Goal: Task Accomplishment & Management: Manage account settings

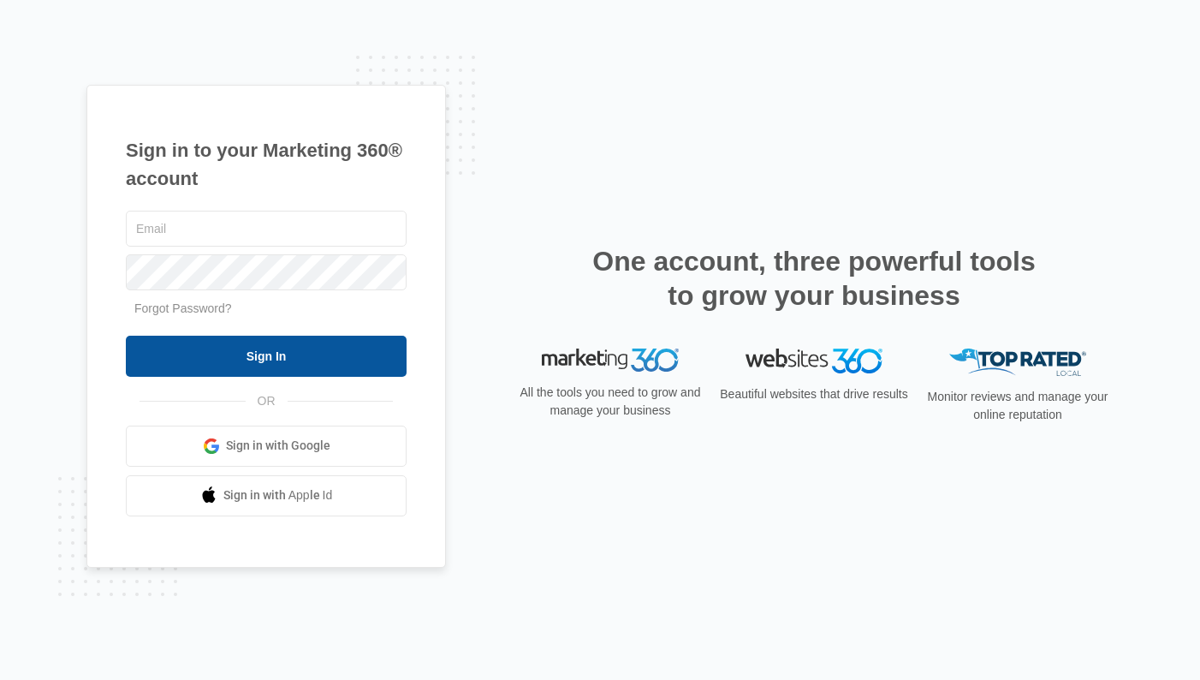
type input "[PERSON_NAME][EMAIL_ADDRESS][PERSON_NAME][DOMAIN_NAME]"
click at [227, 352] on input "Sign In" at bounding box center [266, 356] width 281 height 41
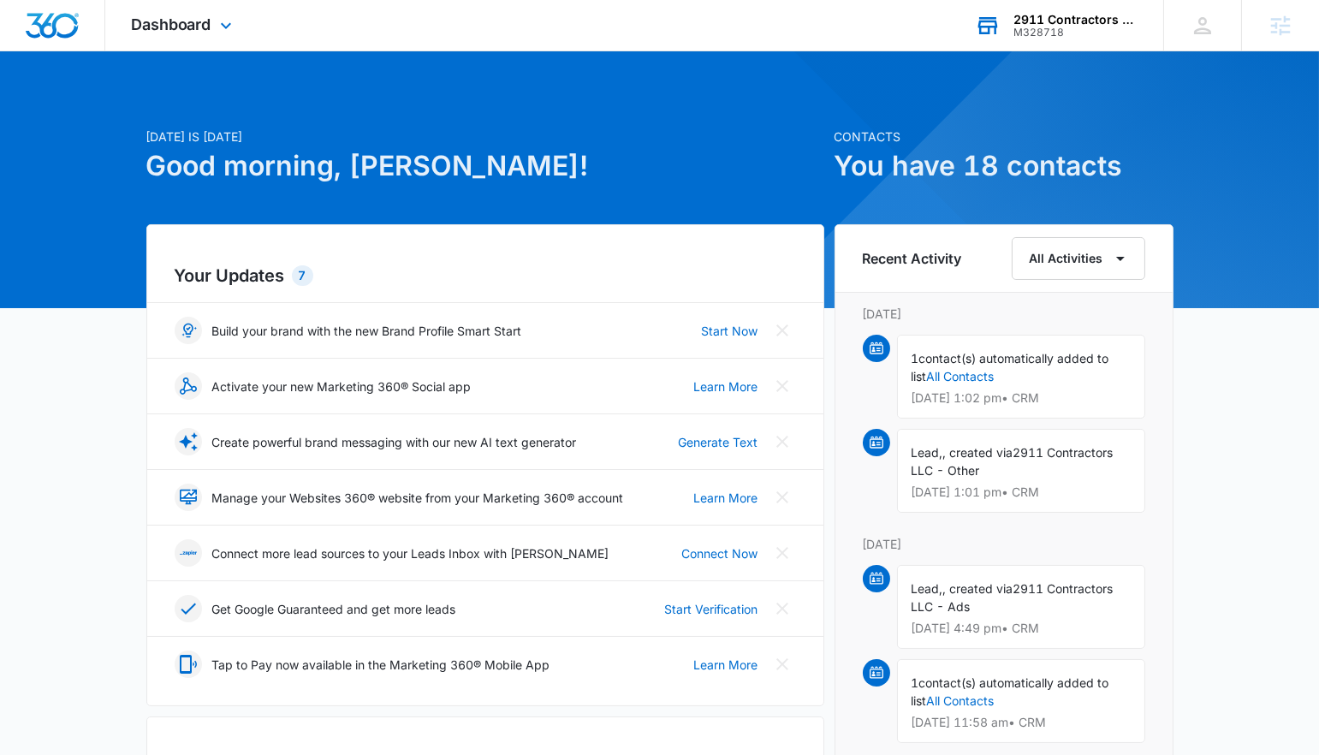
click at [1078, 24] on div "2911 Contractors LLC" at bounding box center [1076, 20] width 125 height 14
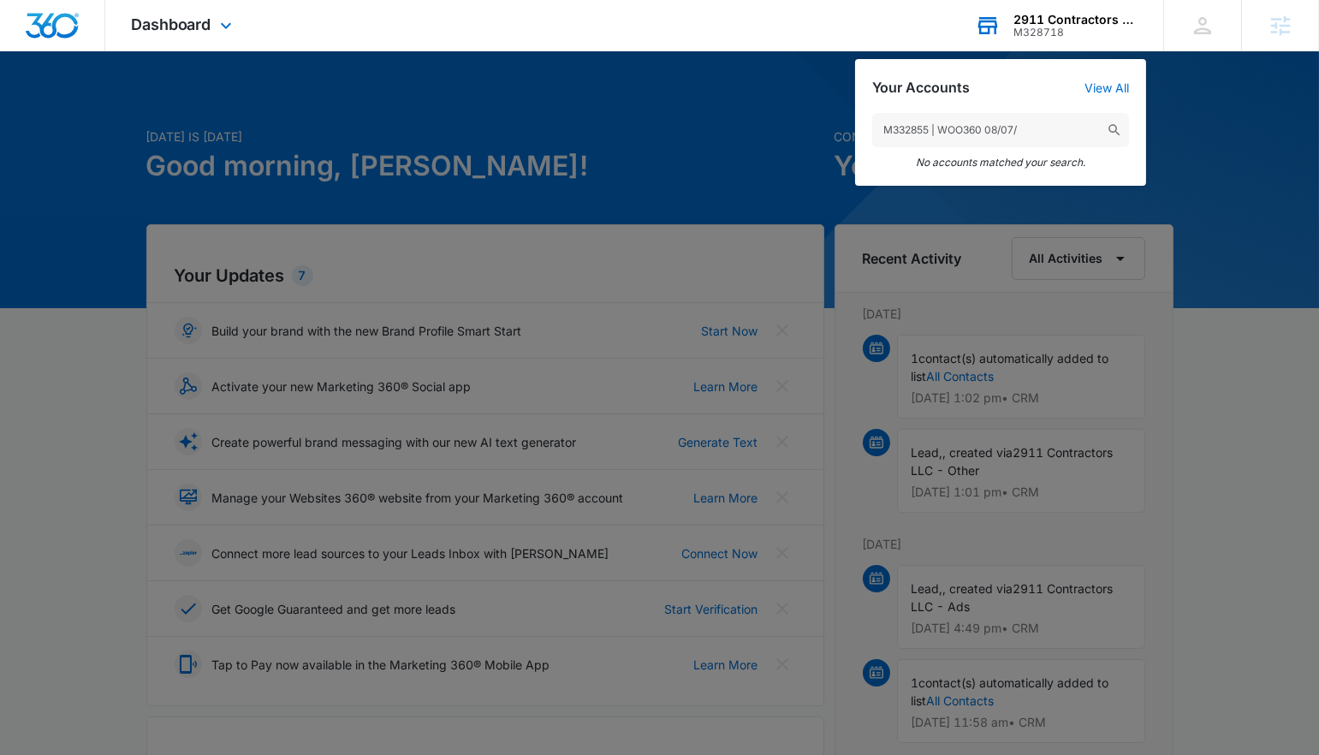
drag, startPoint x: 927, startPoint y: 131, endPoint x: 1139, endPoint y: 133, distance: 211.5
click at [1138, 134] on div "M332855 | WOO360 08/07/ No accounts matched your search." at bounding box center [1000, 141] width 291 height 90
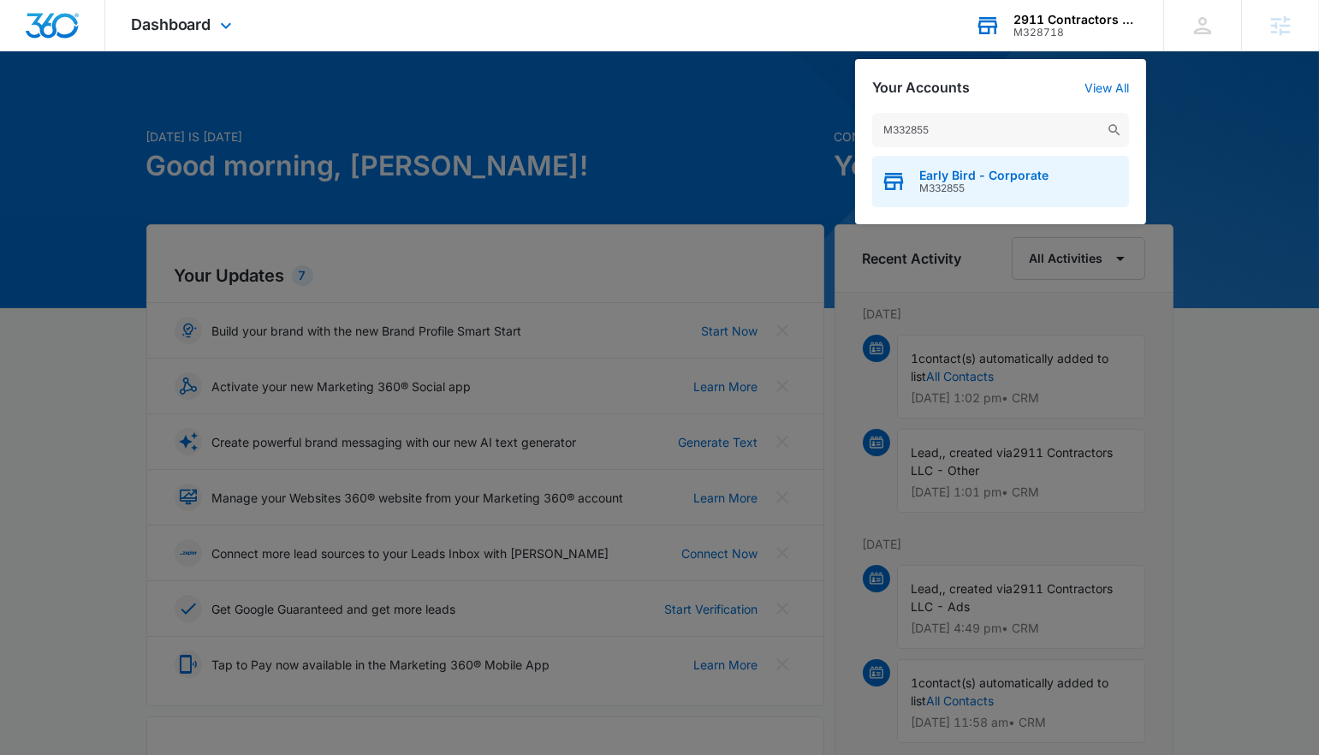
type input "M332855"
click at [1048, 187] on div "Early Bird - Corporate M332855" at bounding box center [1000, 181] width 257 height 51
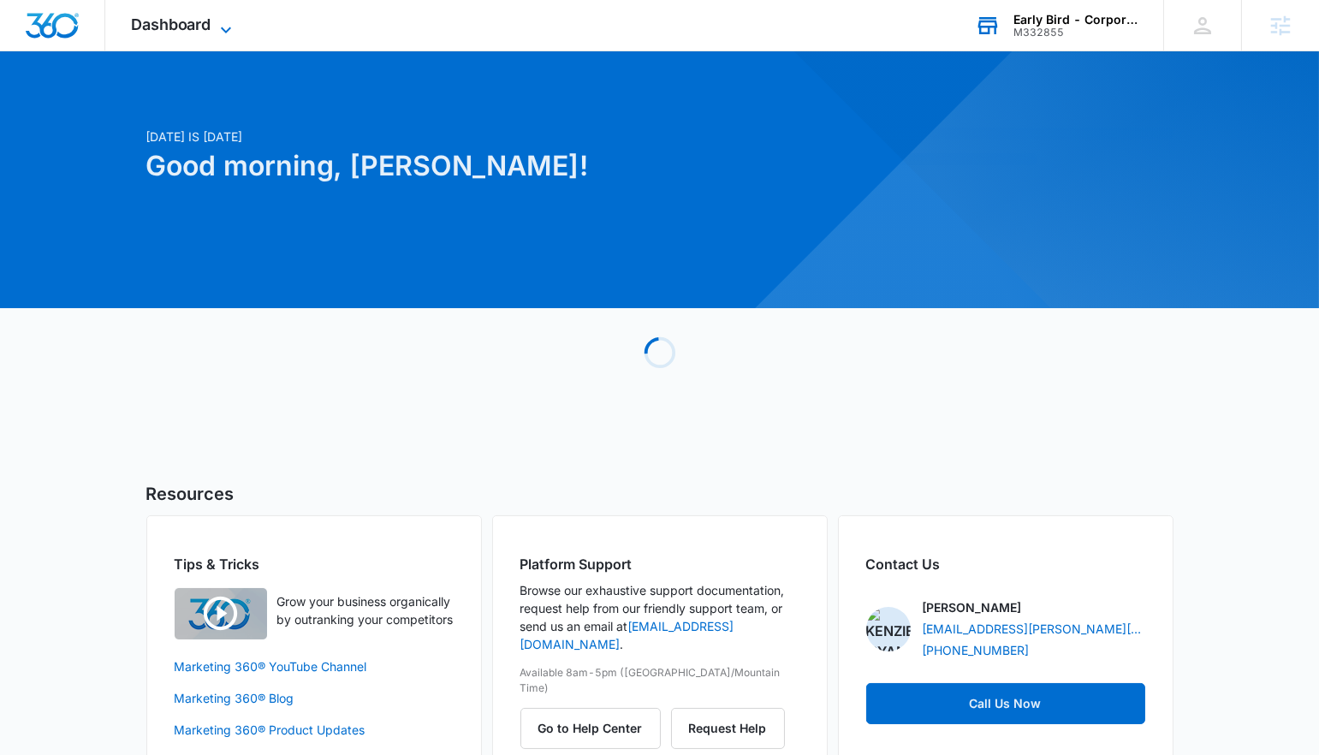
click at [190, 28] on span "Dashboard" at bounding box center [171, 24] width 80 height 18
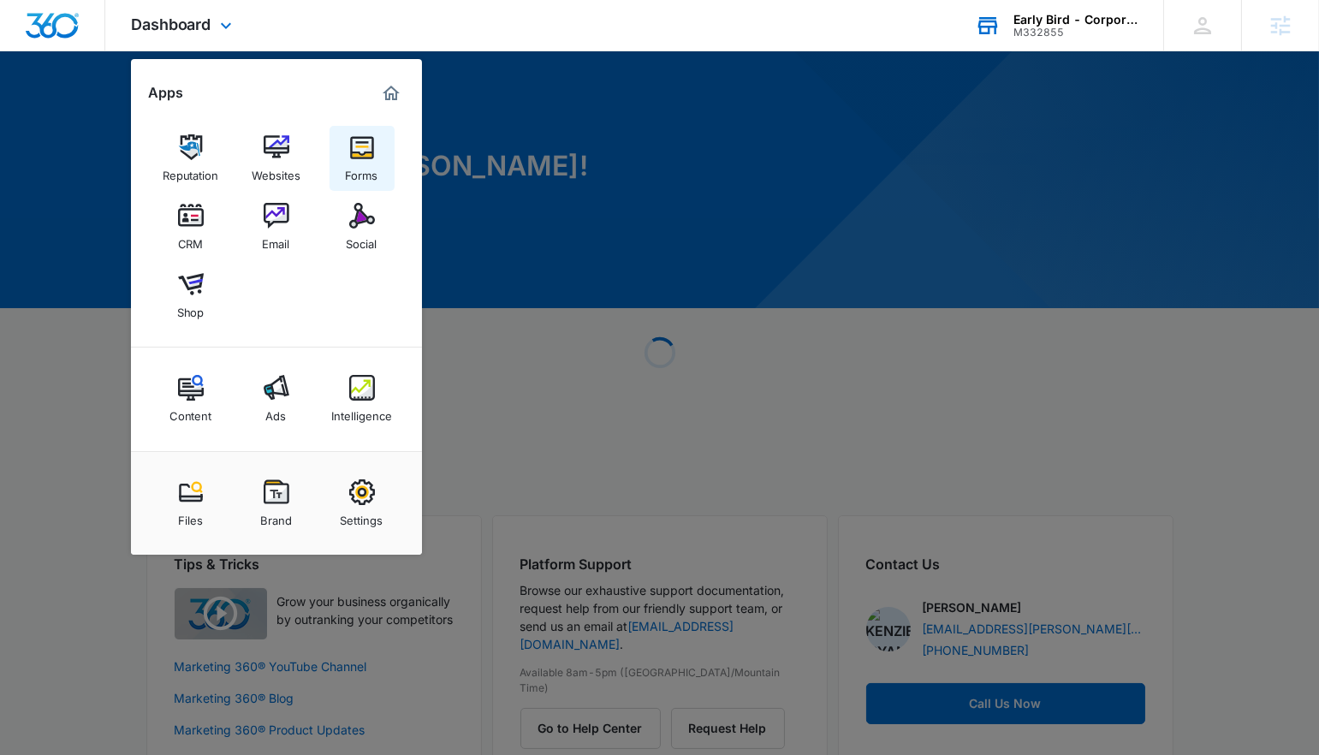
click at [362, 155] on img at bounding box center [362, 147] width 26 height 26
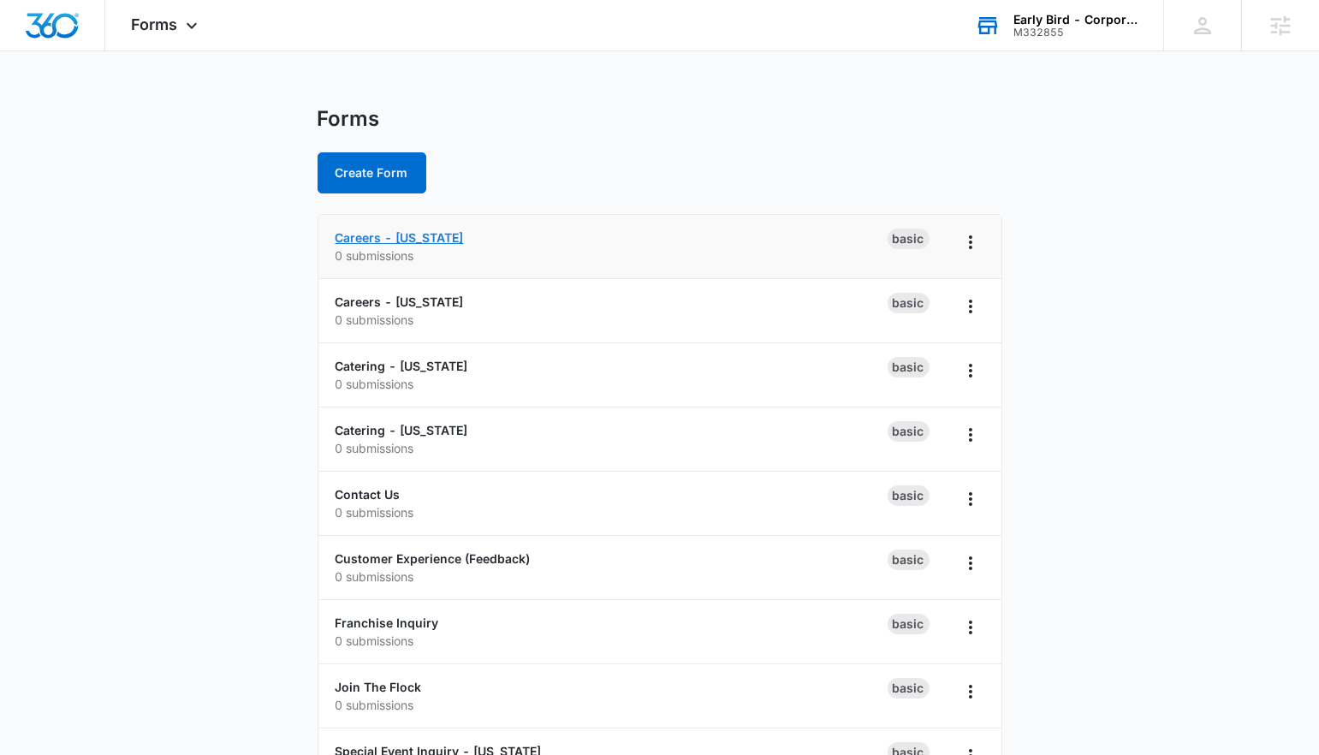
click at [368, 238] on link "Careers - [US_STATE]" at bounding box center [400, 237] width 128 height 15
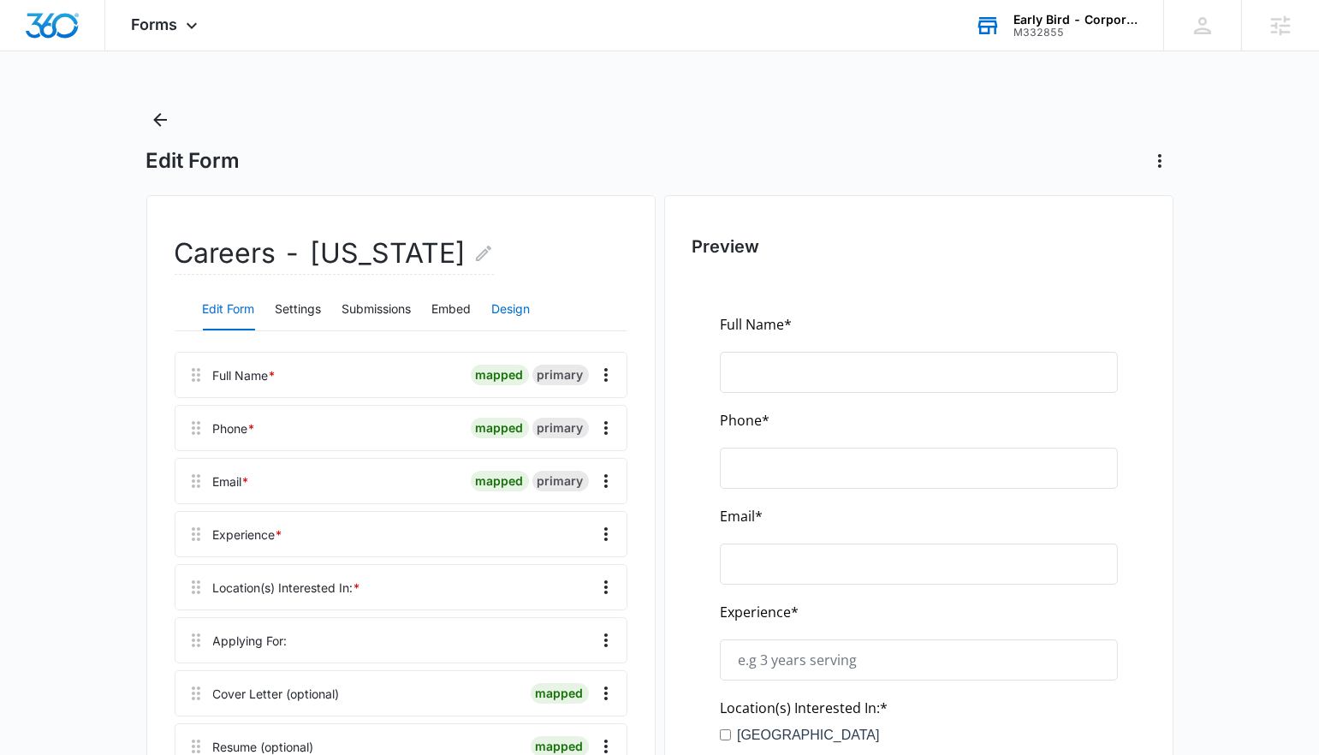
click at [516, 304] on button "Design" at bounding box center [511, 309] width 39 height 41
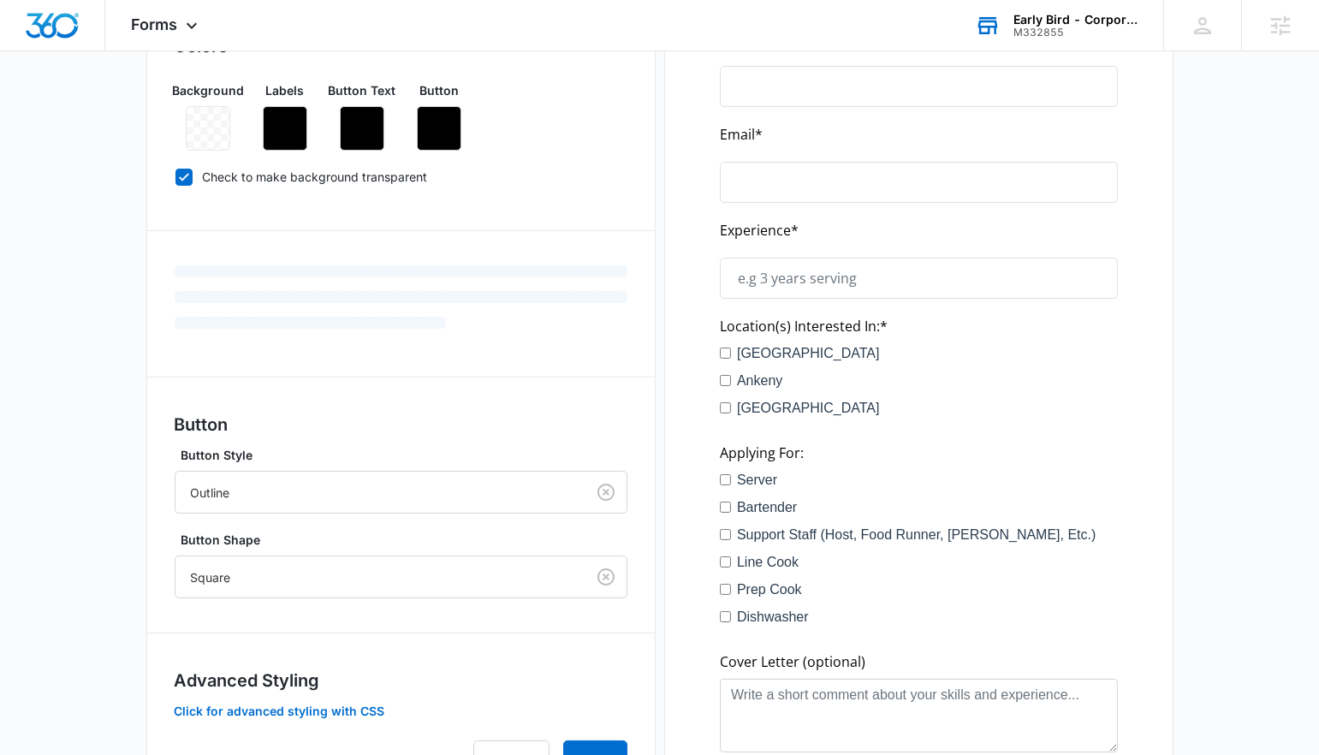
scroll to position [491, 0]
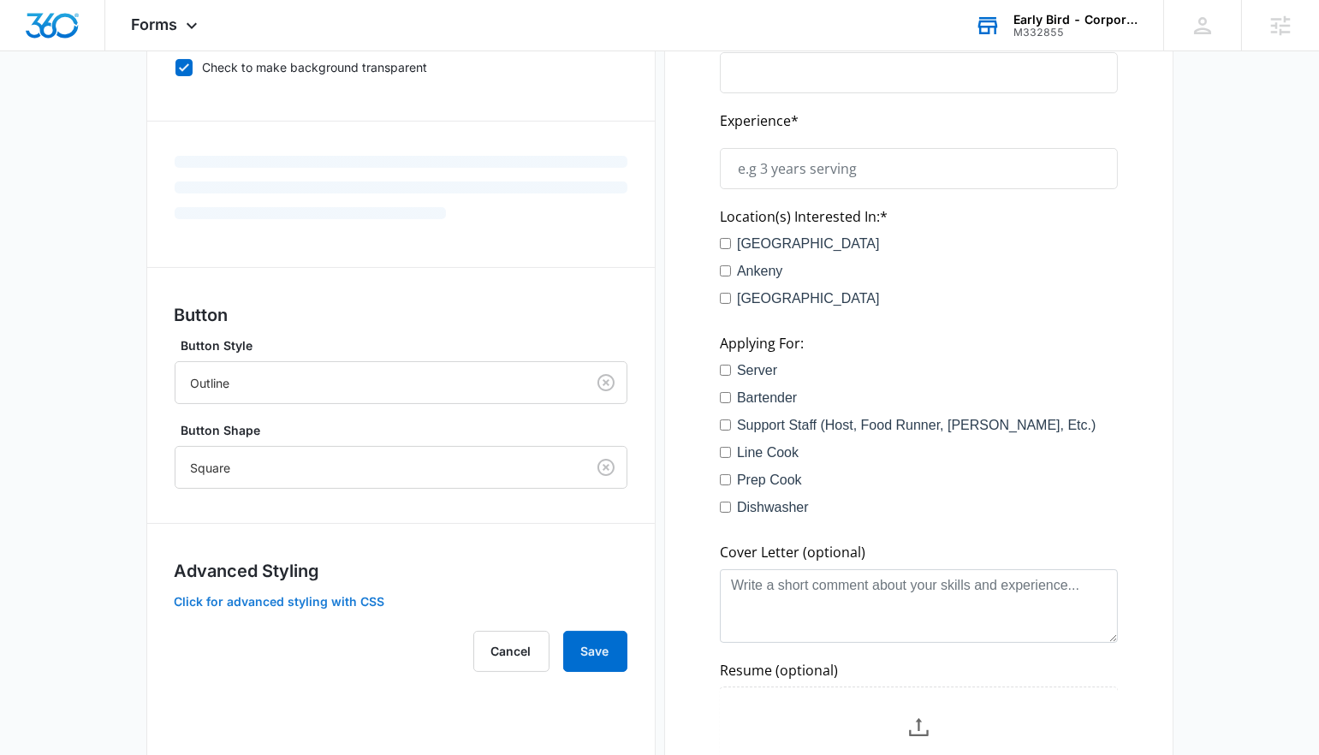
click at [302, 599] on button "Click for advanced styling with CSS" at bounding box center [280, 602] width 211 height 12
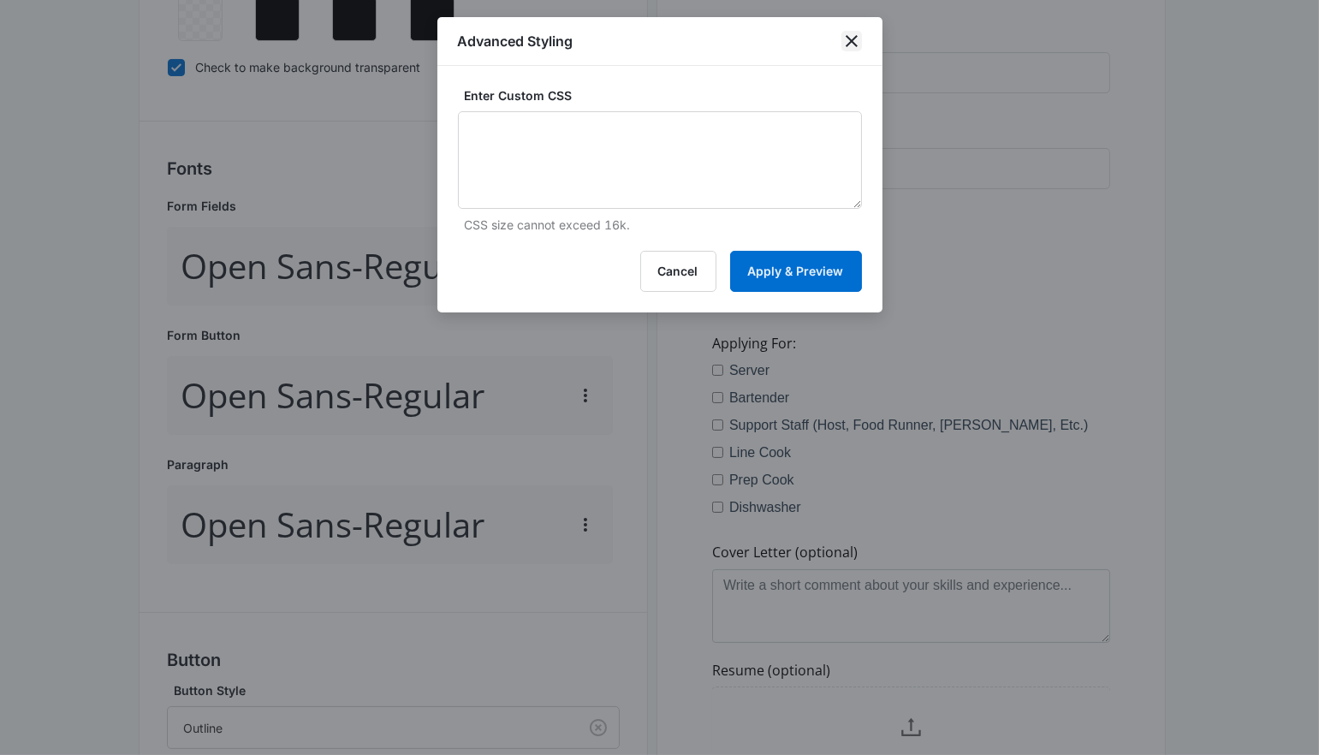
click at [850, 44] on icon "close" at bounding box center [852, 41] width 21 height 21
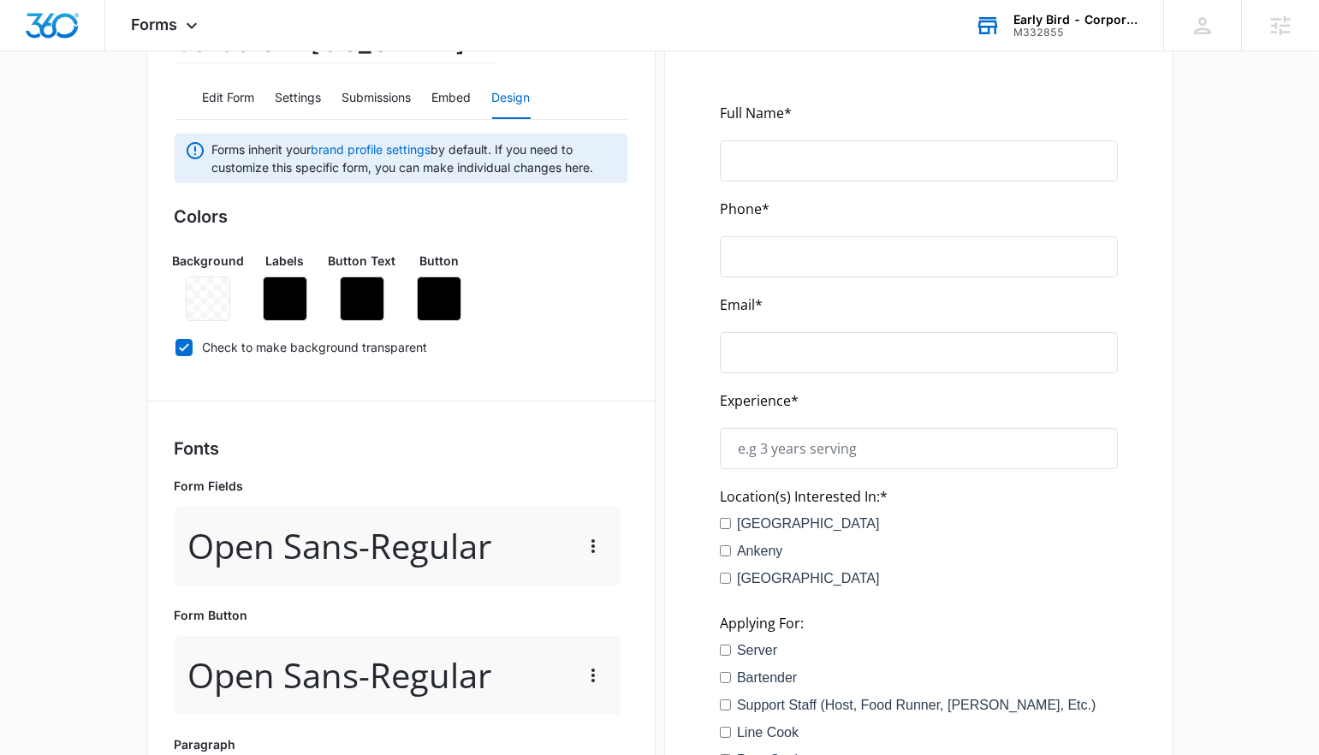
scroll to position [1, 0]
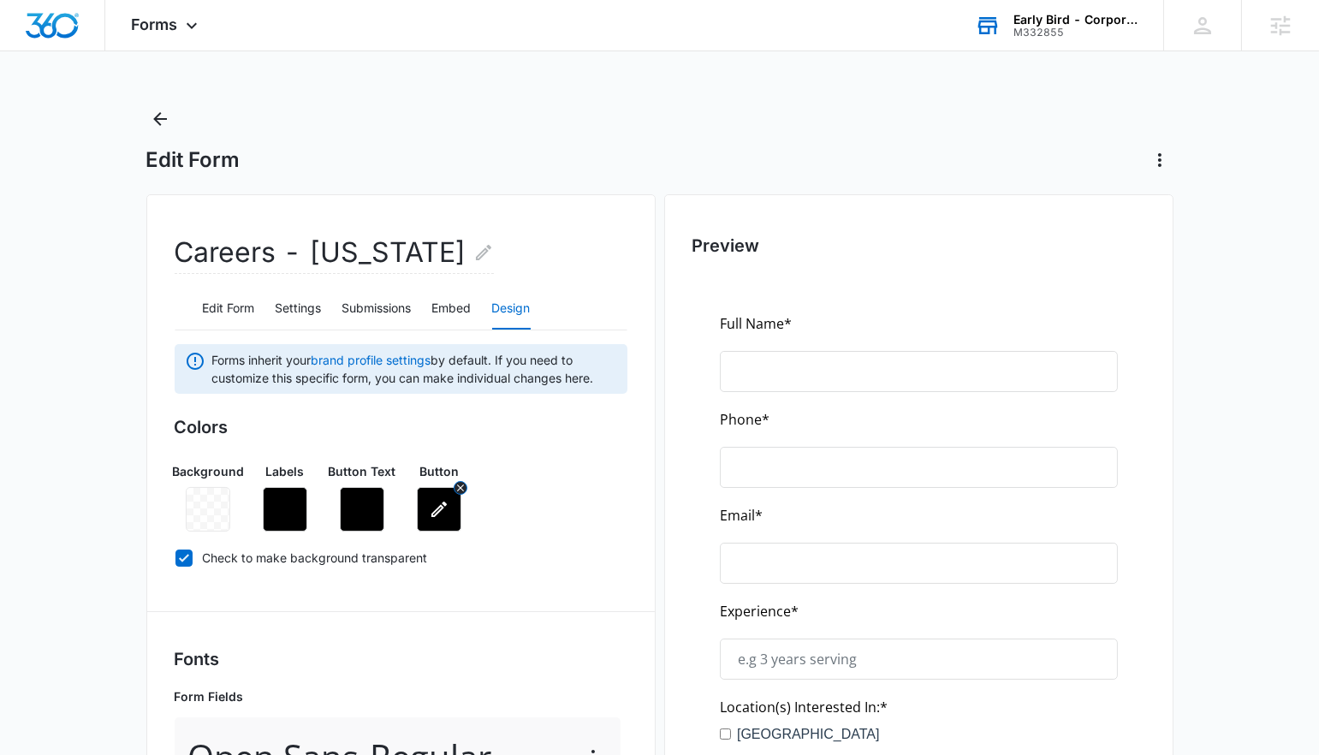
click at [436, 508] on icon "button" at bounding box center [438, 509] width 15 height 15
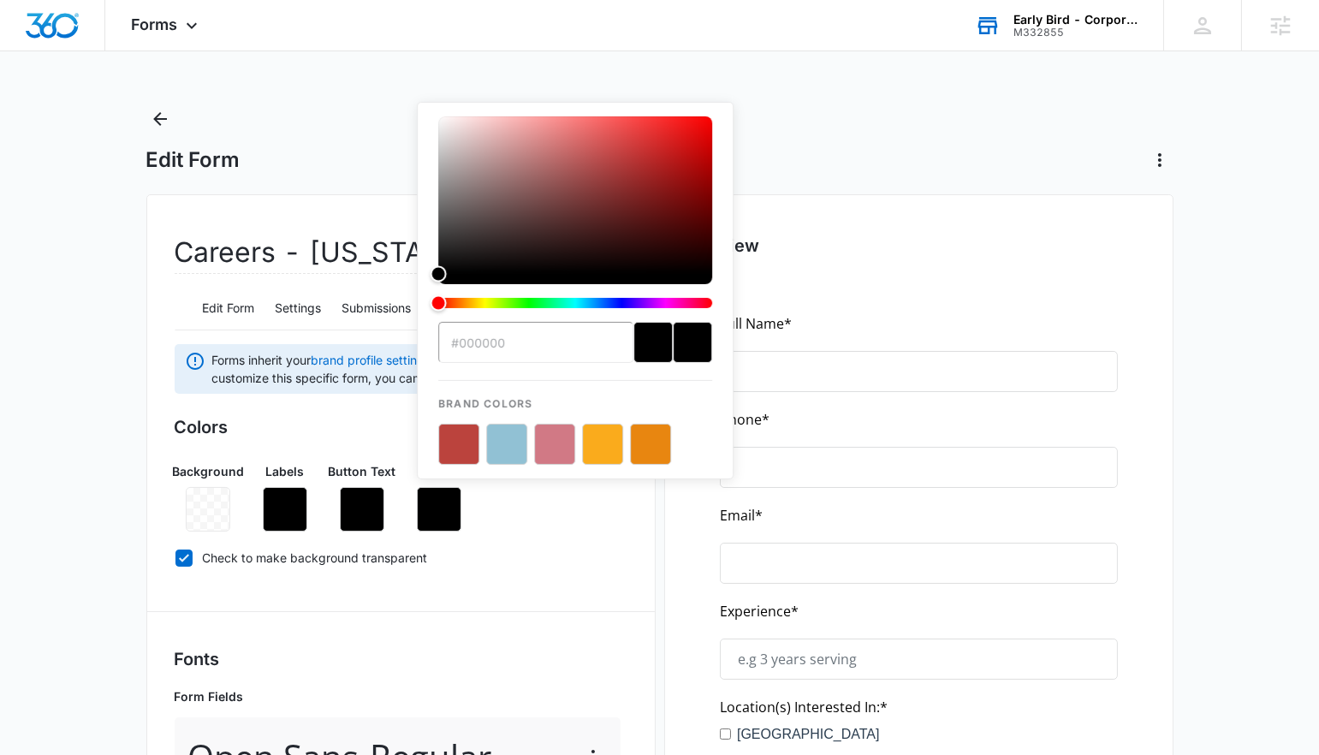
click at [514, 456] on button "color-picker-container" at bounding box center [506, 444] width 41 height 41
type input "#91C1D4"
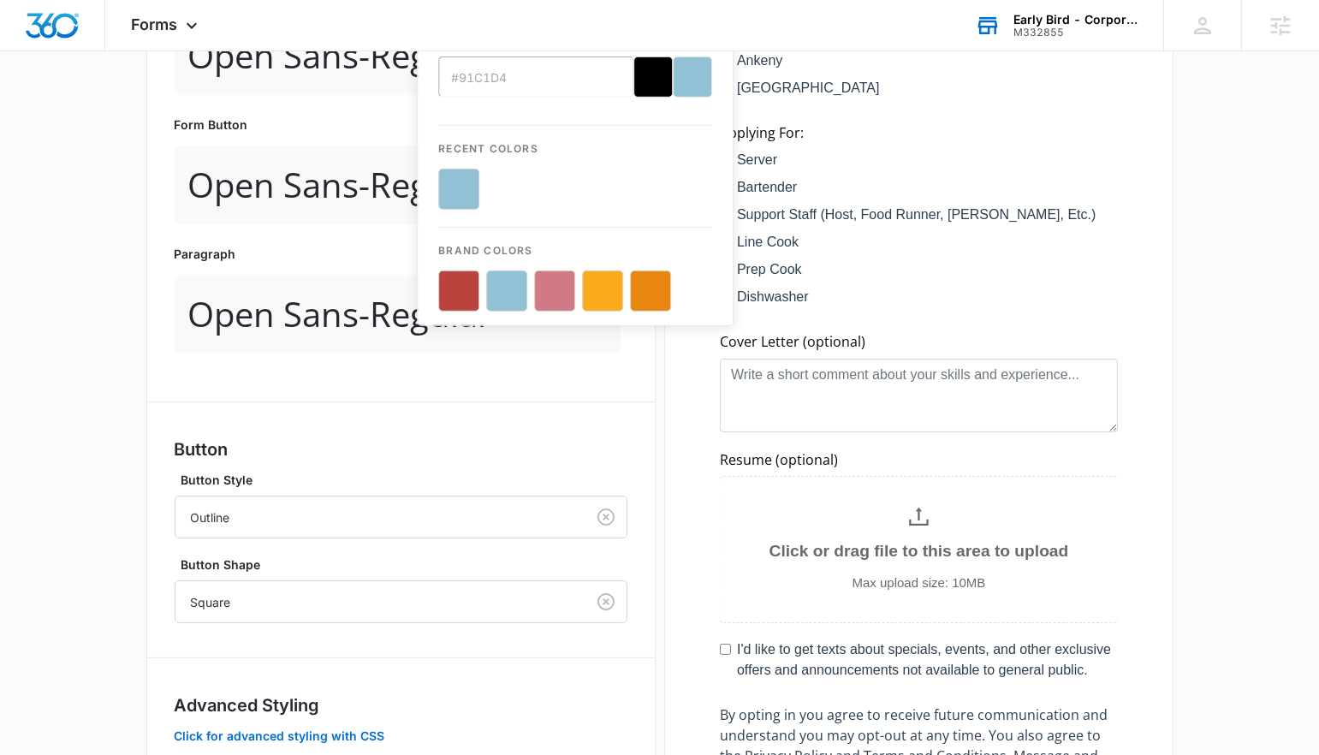
scroll to position [830, 0]
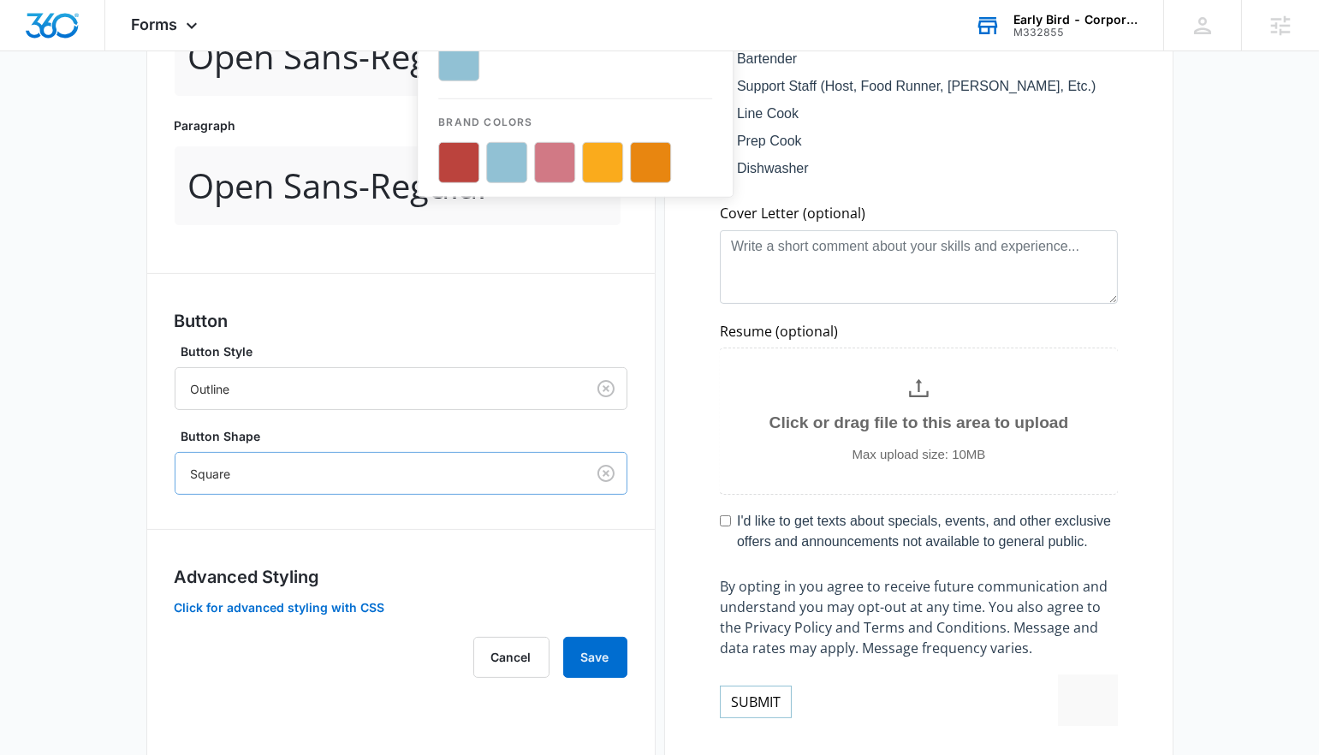
click at [323, 463] on div at bounding box center [377, 473] width 372 height 21
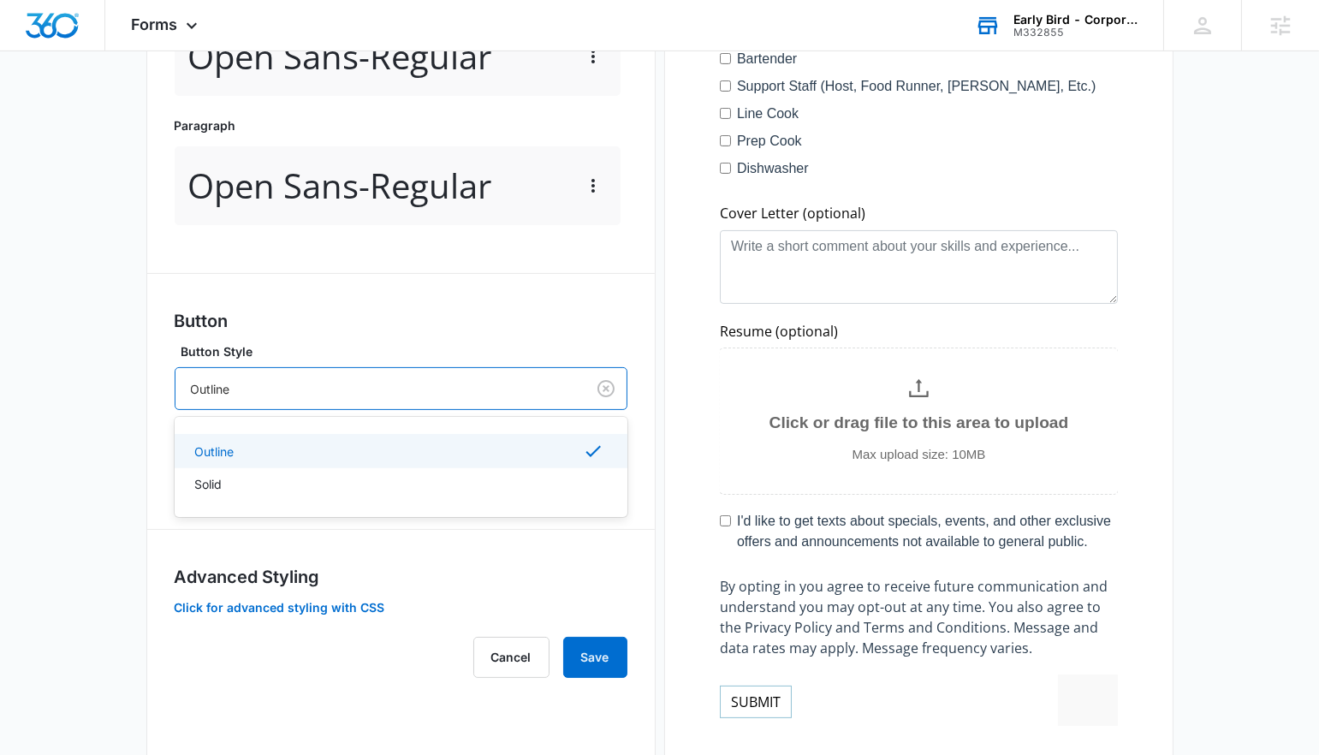
click at [319, 390] on div at bounding box center [377, 388] width 372 height 21
click at [299, 482] on div "Solid" at bounding box center [399, 484] width 408 height 18
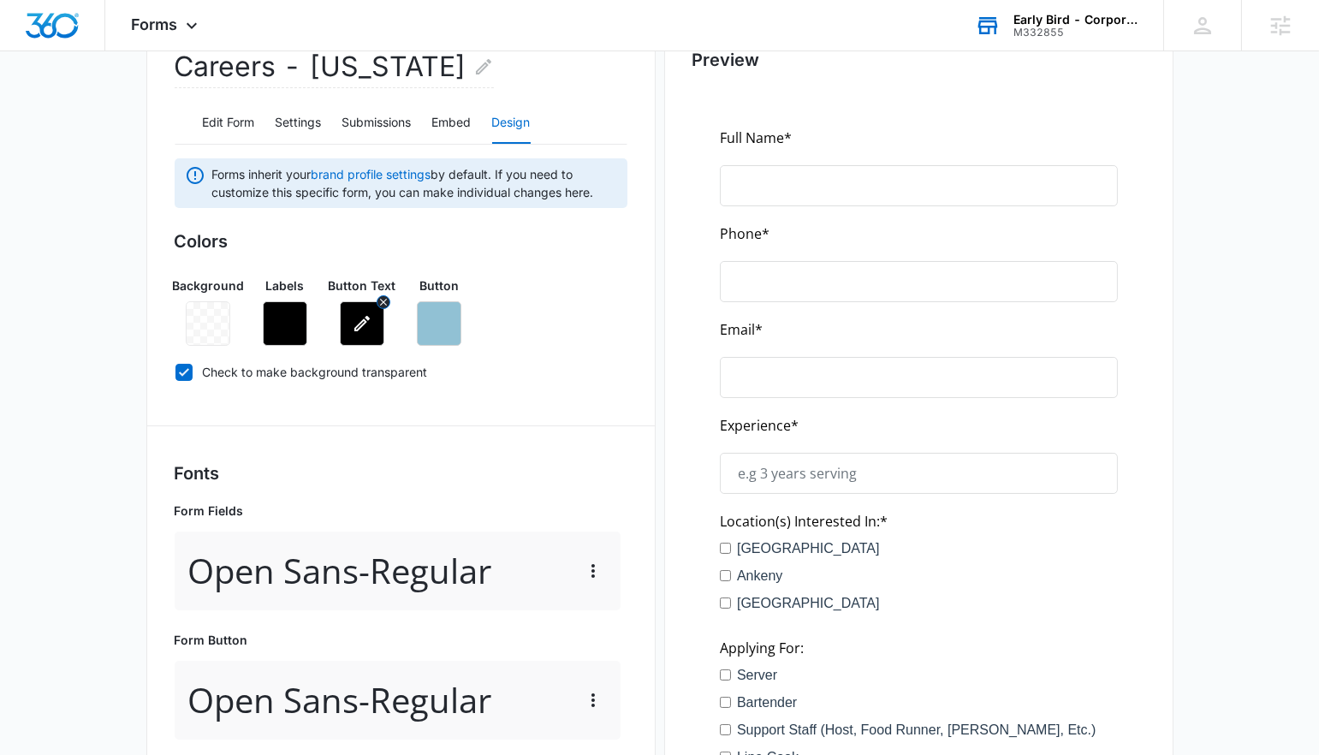
click at [372, 324] on button "button" at bounding box center [362, 323] width 45 height 45
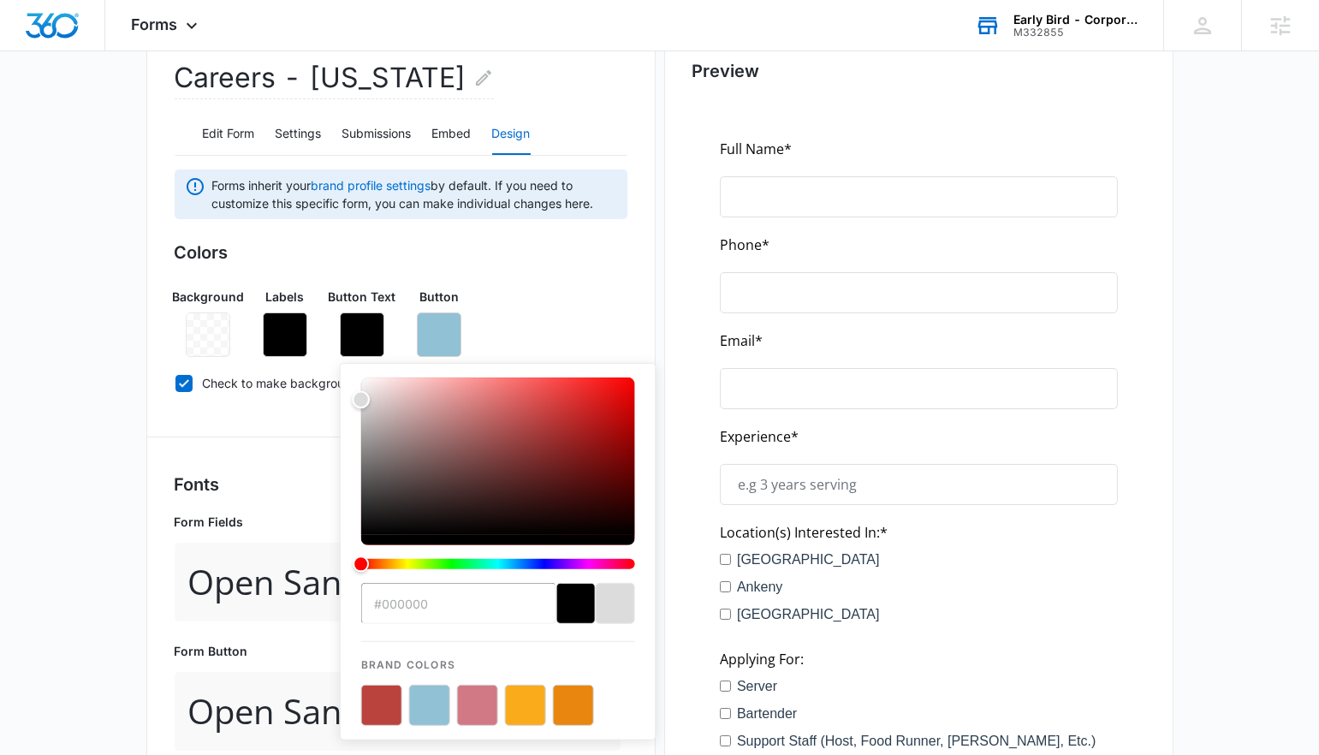
type input "#ffffff"
drag, startPoint x: 382, startPoint y: 413, endPoint x: 259, endPoint y: 324, distance: 152.6
click at [259, 324] on div "Background Labels Button Text #ffffff Brand Colors Button" at bounding box center [401, 315] width 453 height 83
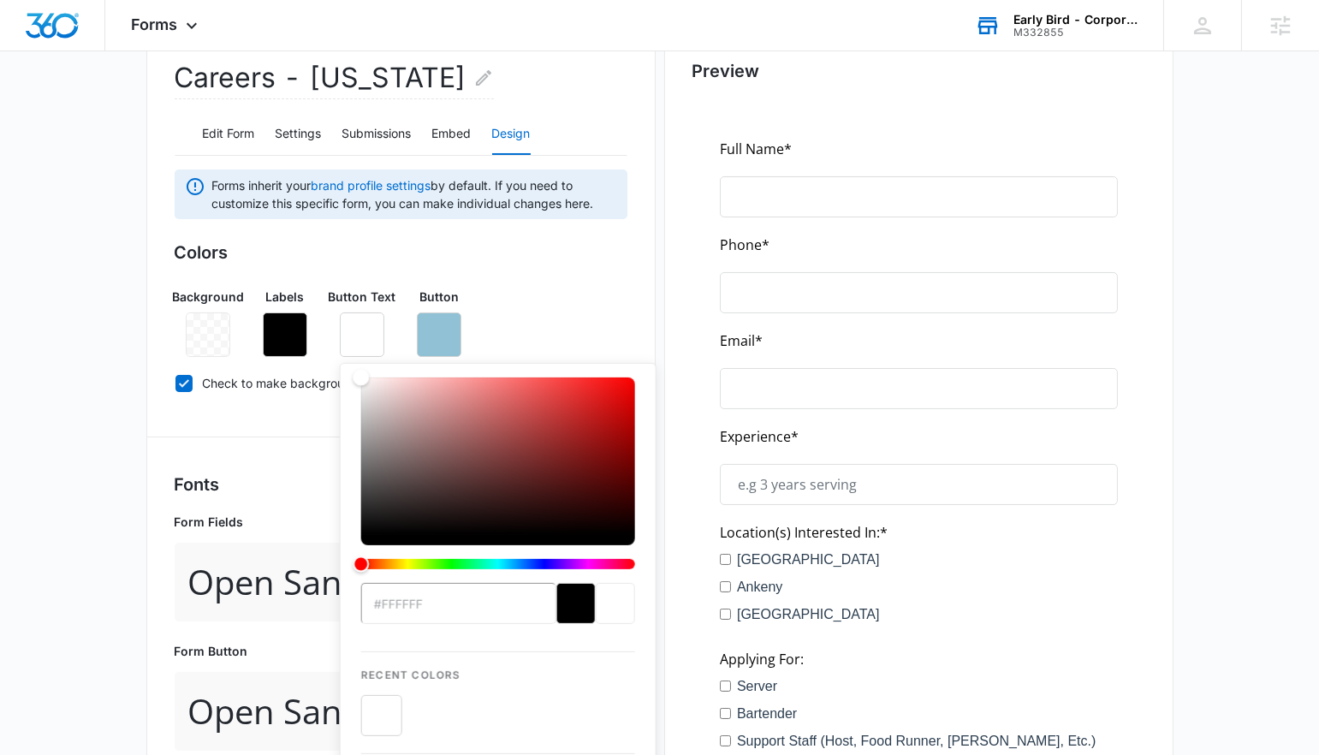
click at [122, 405] on main "Edit Form Careers - [US_STATE] Edit Form Settings Submissions Embed Design Form…" at bounding box center [659, 709] width 1319 height 1556
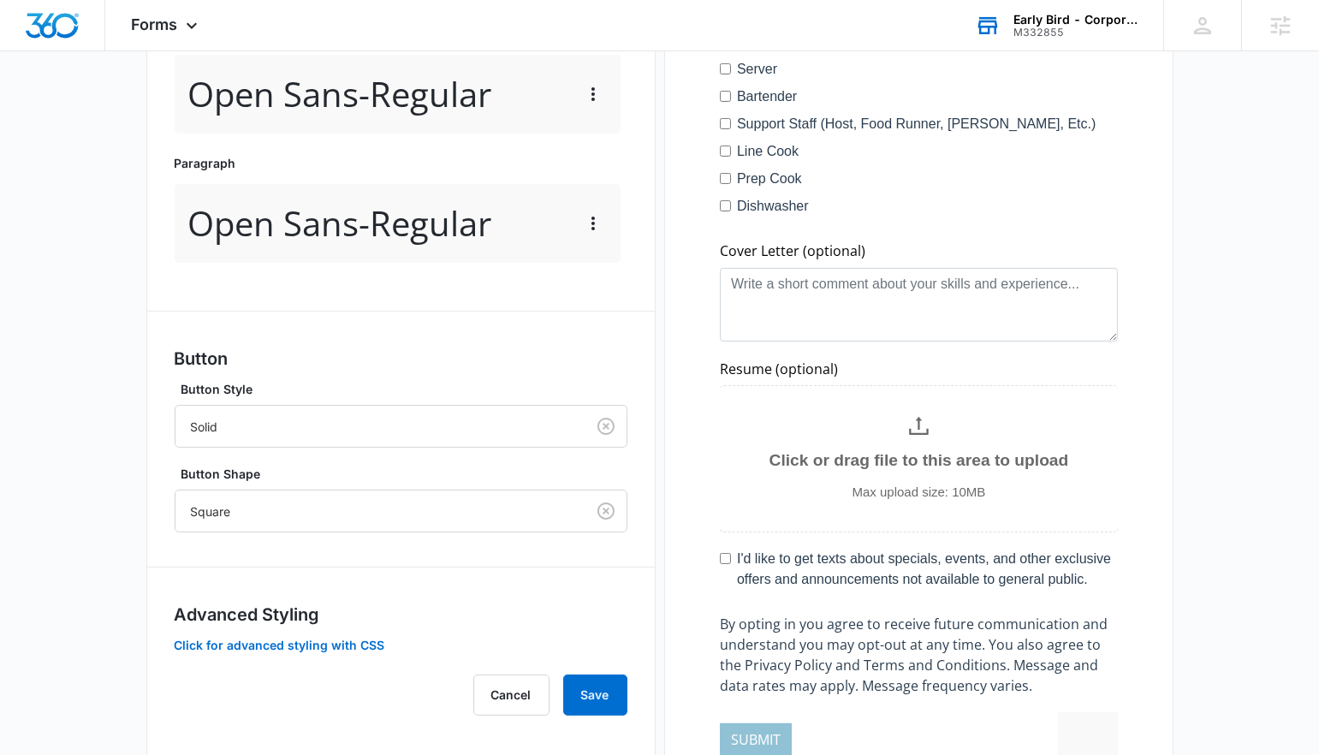
scroll to position [907, 0]
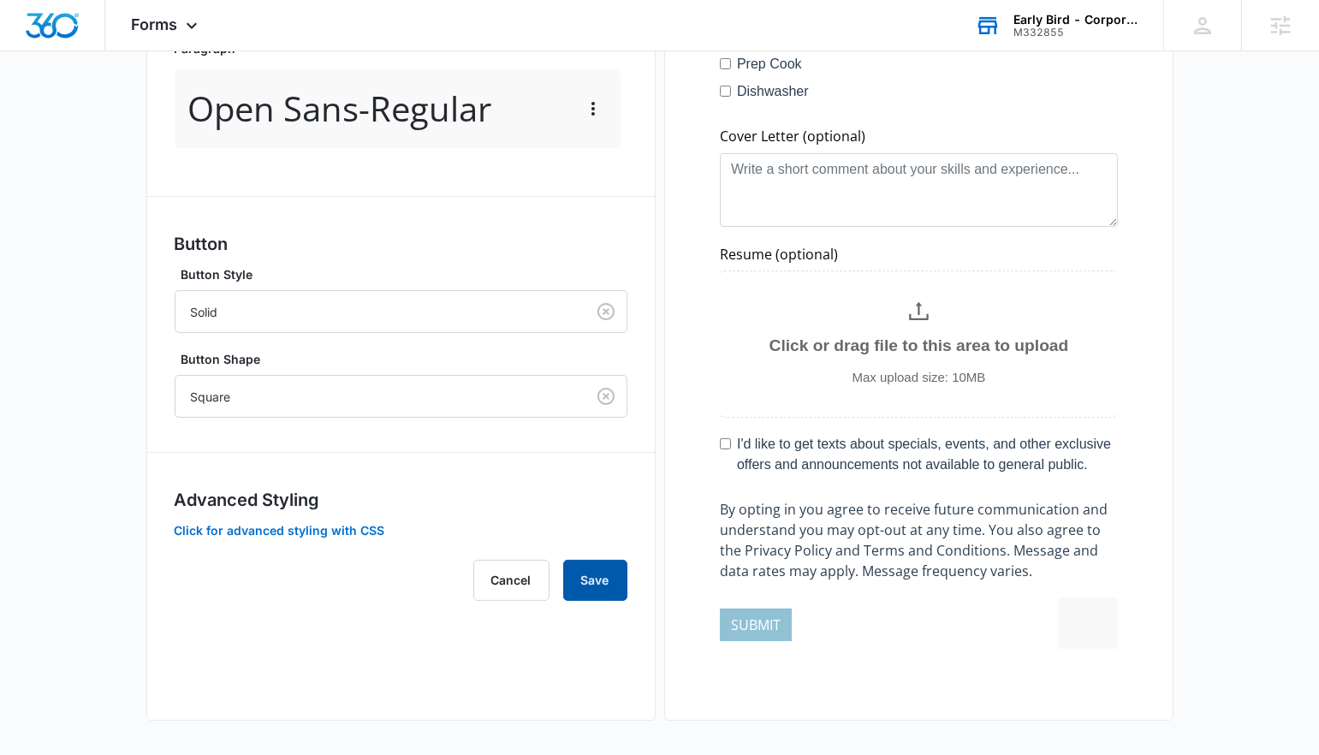
click at [600, 586] on button "Save" at bounding box center [595, 580] width 64 height 41
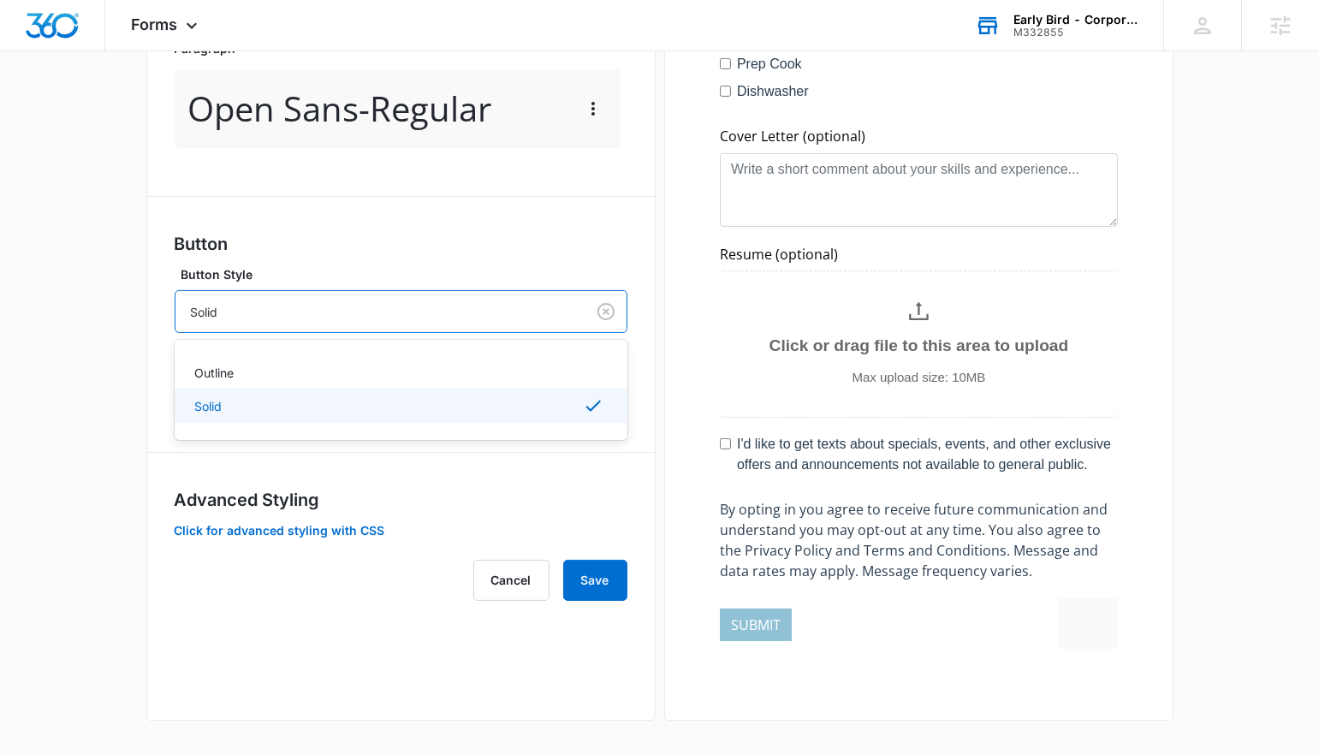
click at [308, 311] on div at bounding box center [377, 311] width 372 height 21
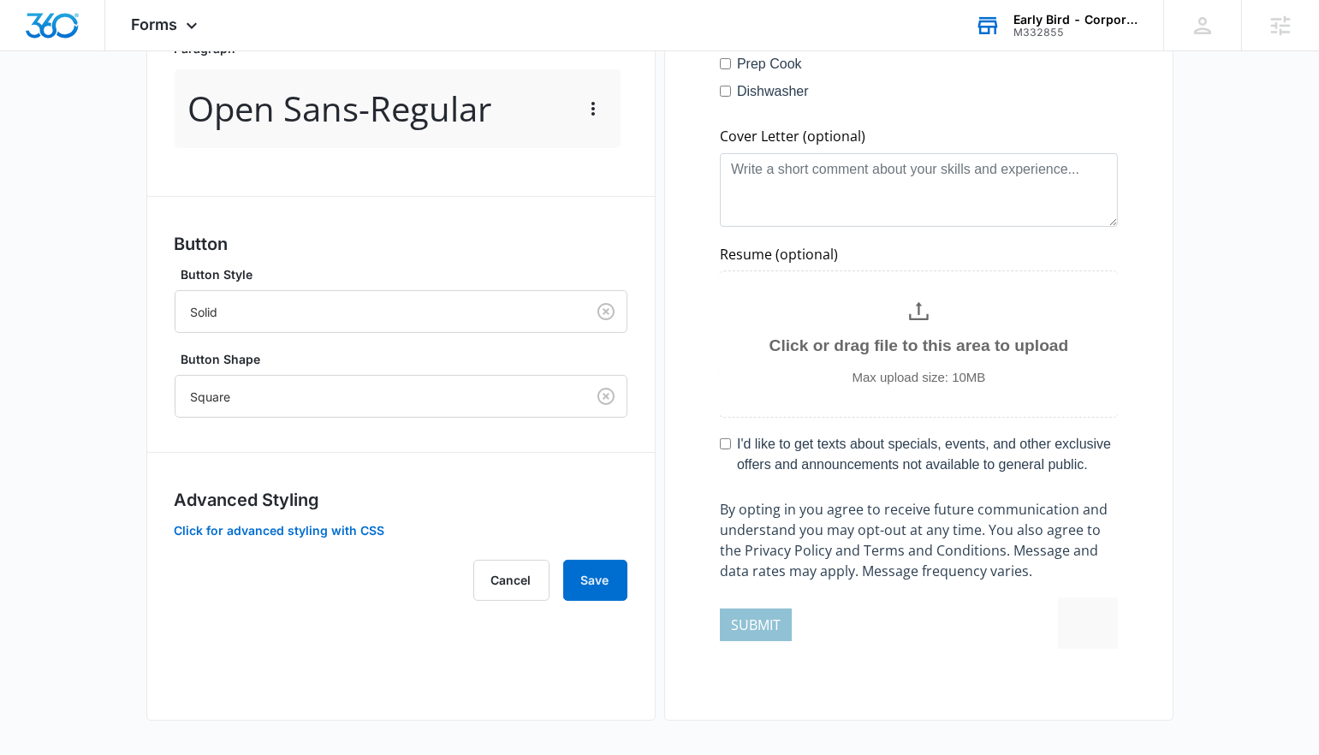
click at [207, 392] on div at bounding box center [377, 396] width 372 height 21
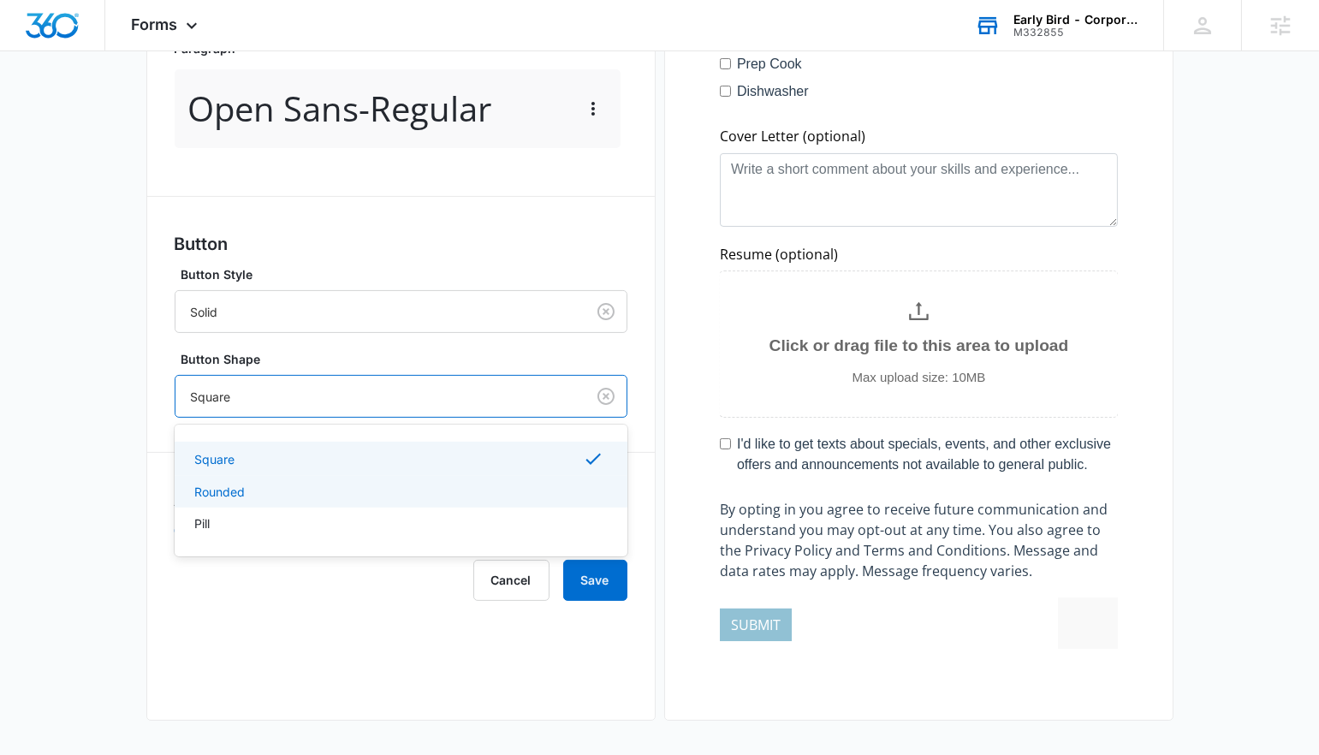
click at [226, 495] on p "Rounded" at bounding box center [220, 492] width 51 height 18
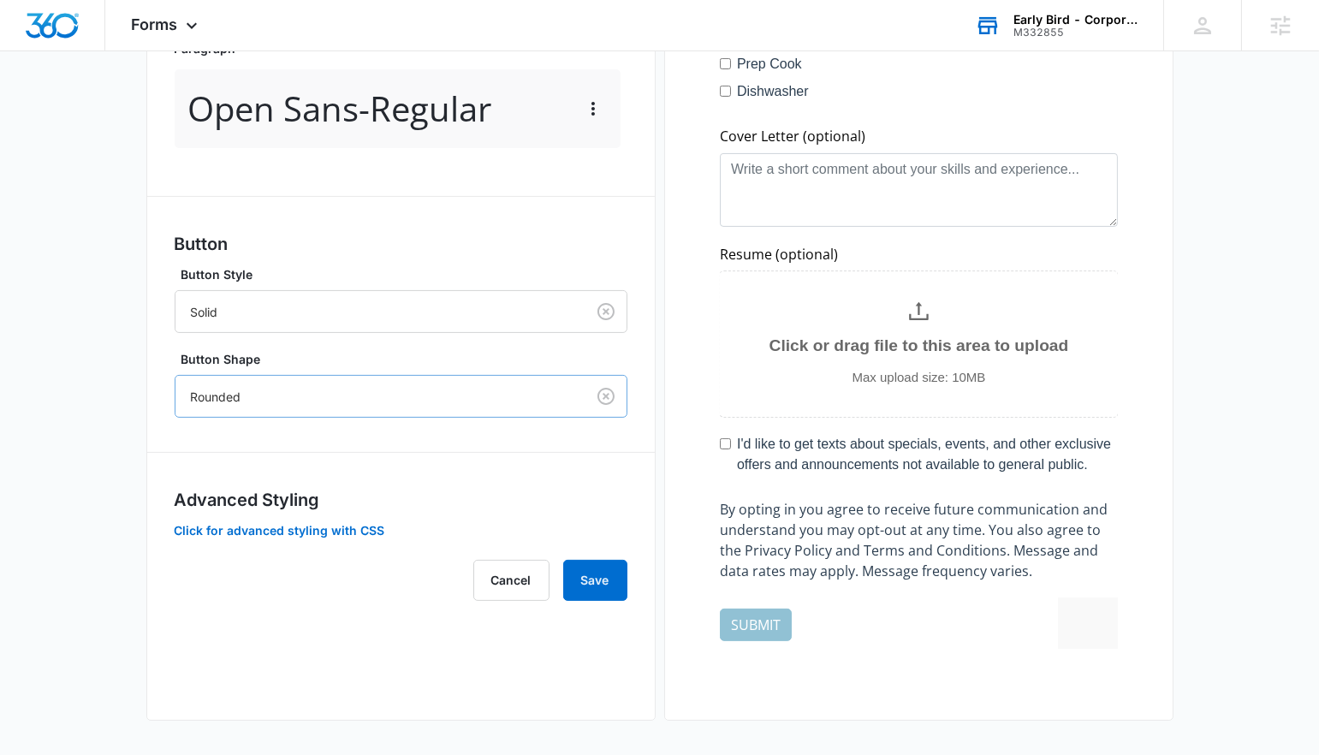
drag, startPoint x: 278, startPoint y: 419, endPoint x: 278, endPoint y: 407, distance: 12.0
click at [278, 419] on div "Forms inherit your brand profile settings by default. If you need to customize …" at bounding box center [401, 19] width 453 height 1163
click at [278, 402] on div at bounding box center [377, 396] width 372 height 21
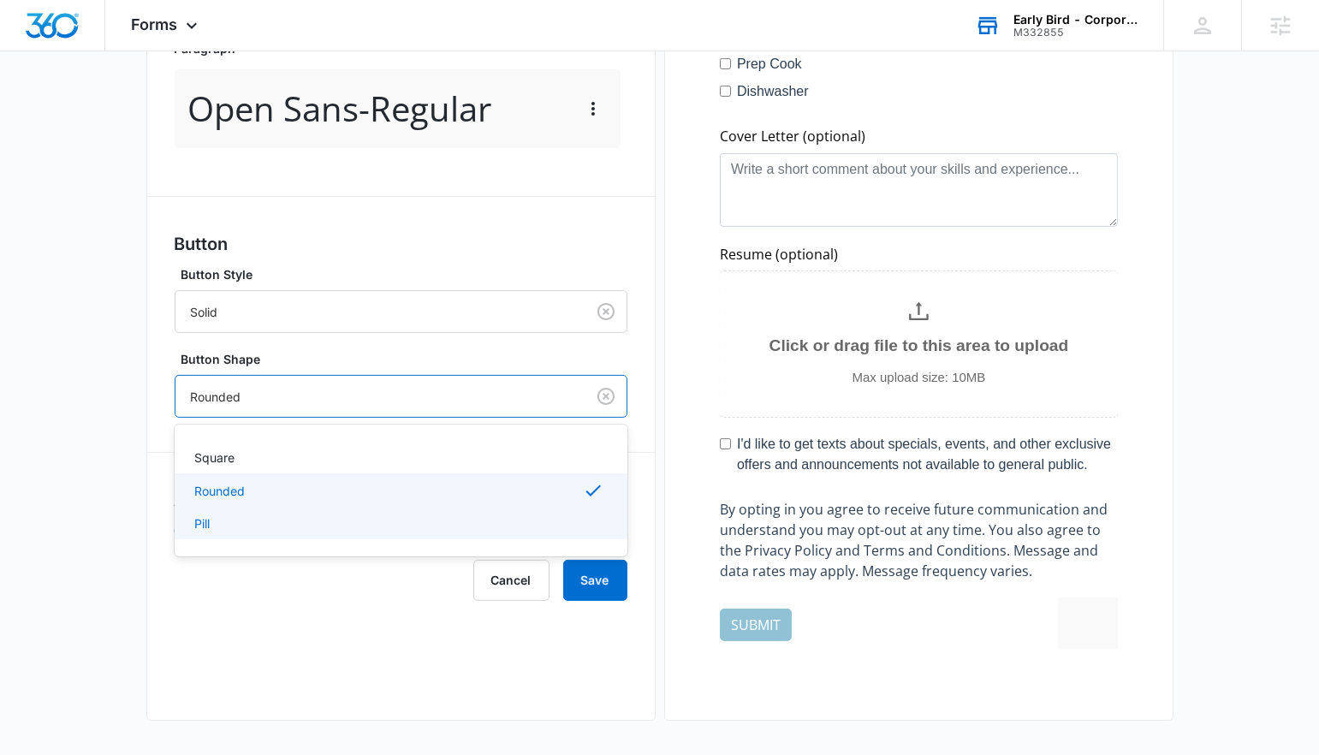
click at [265, 548] on div "Square Rounded Pill" at bounding box center [401, 491] width 453 height 132
click at [265, 535] on div "Pill" at bounding box center [401, 524] width 453 height 32
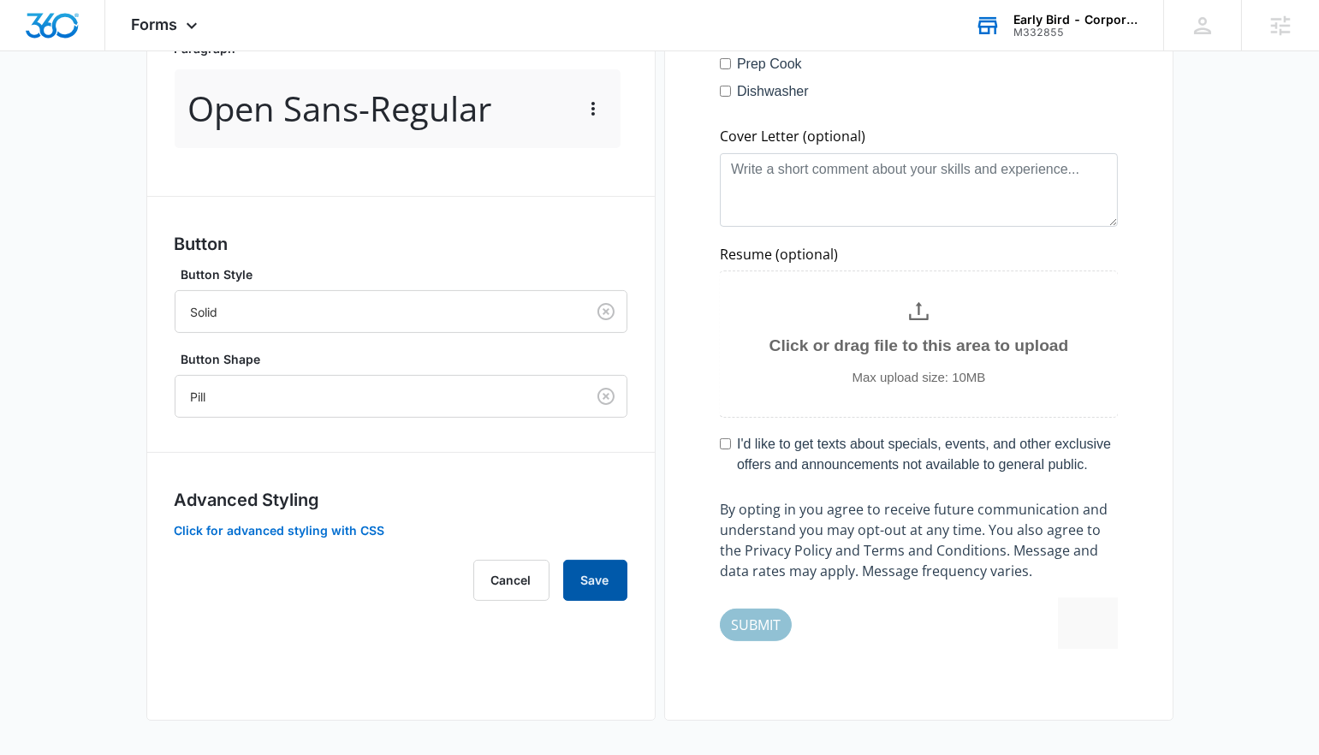
click at [608, 583] on button "Save" at bounding box center [595, 580] width 64 height 41
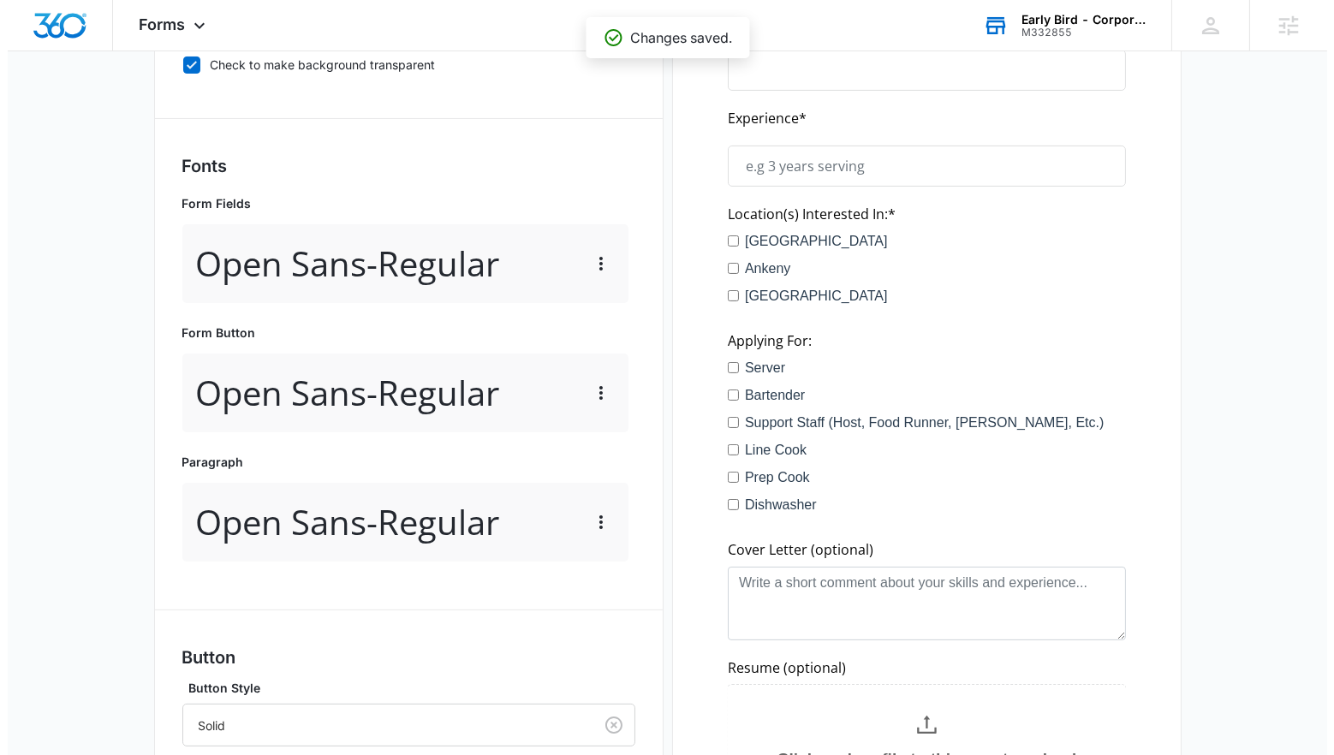
scroll to position [0, 0]
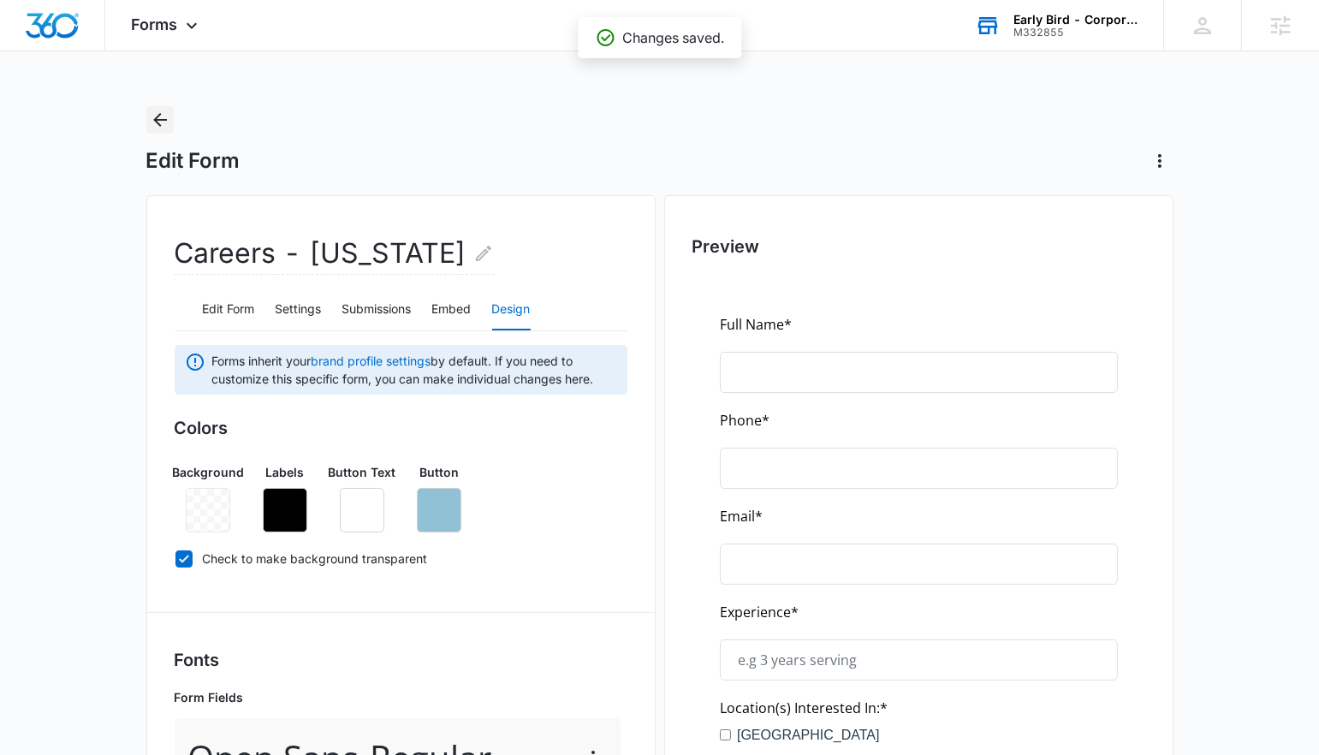
click at [158, 119] on icon "Back" at bounding box center [160, 120] width 14 height 14
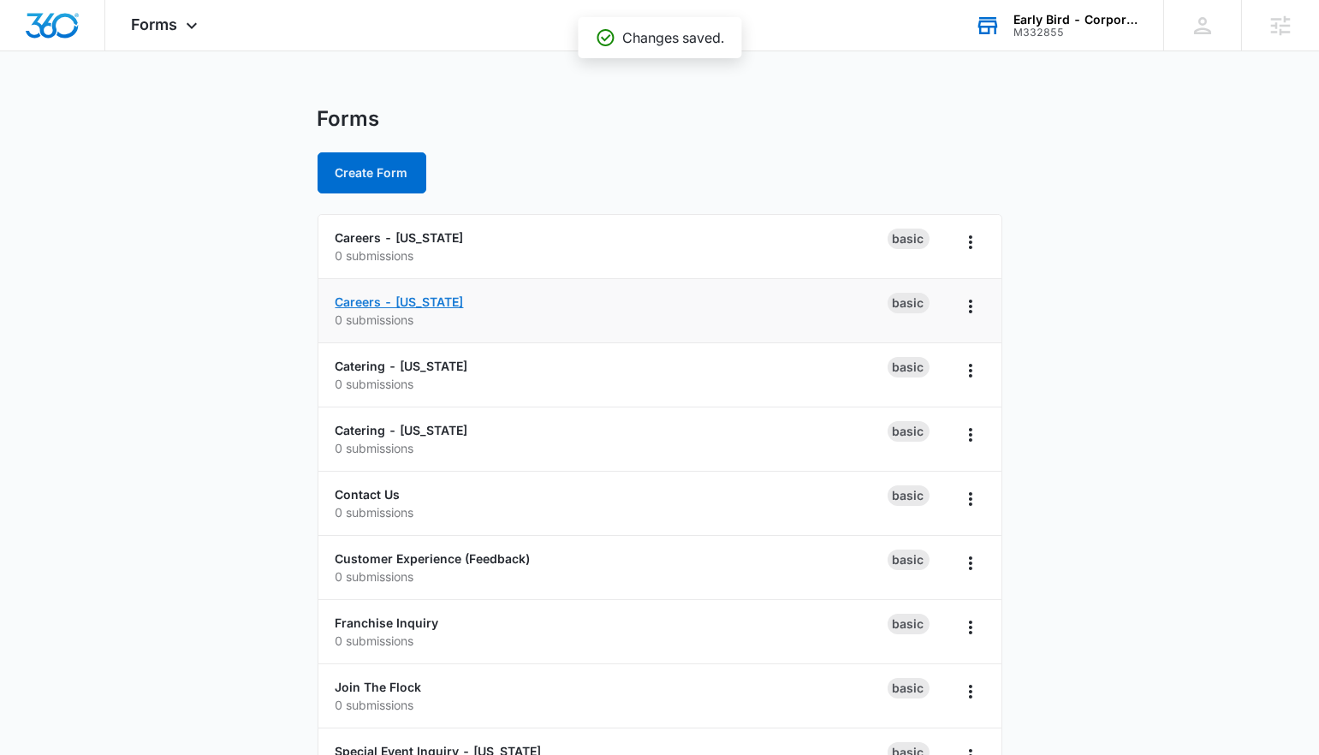
click at [389, 300] on link "Careers - [US_STATE]" at bounding box center [400, 301] width 128 height 15
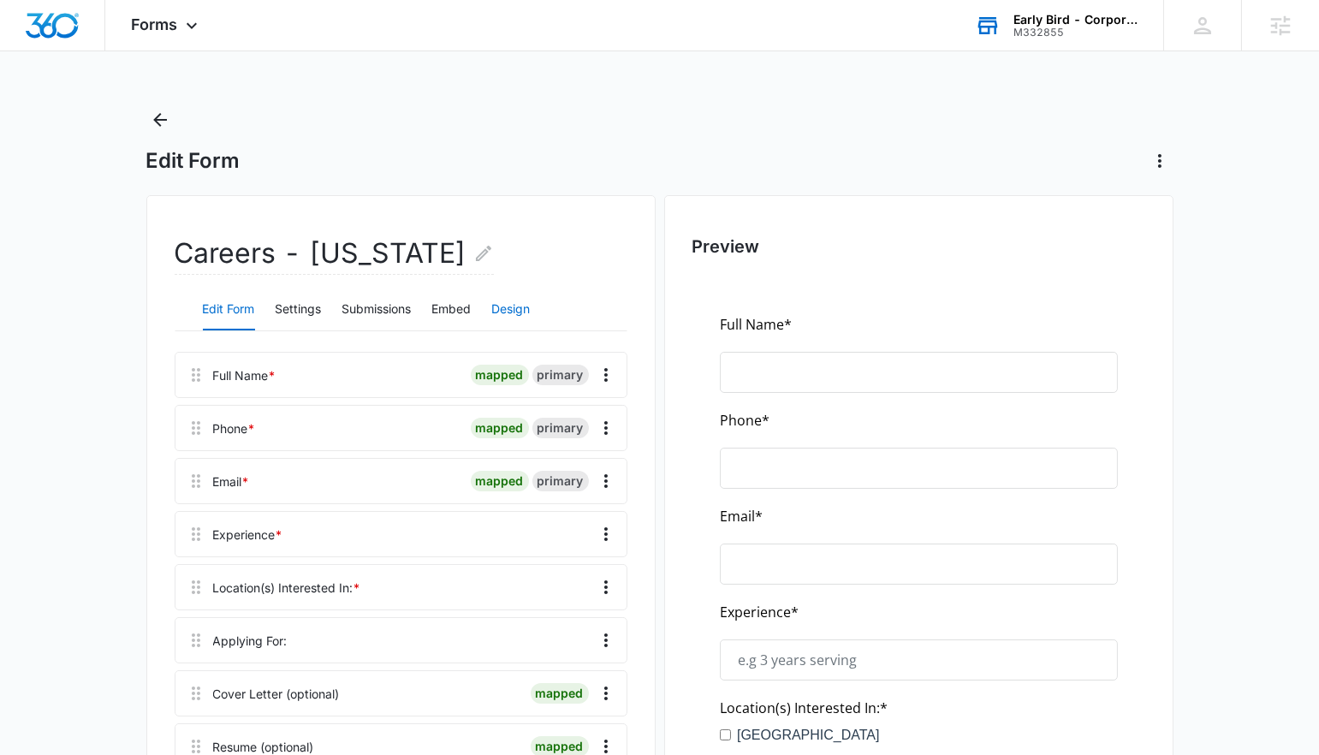
click at [506, 302] on button "Design" at bounding box center [511, 309] width 39 height 41
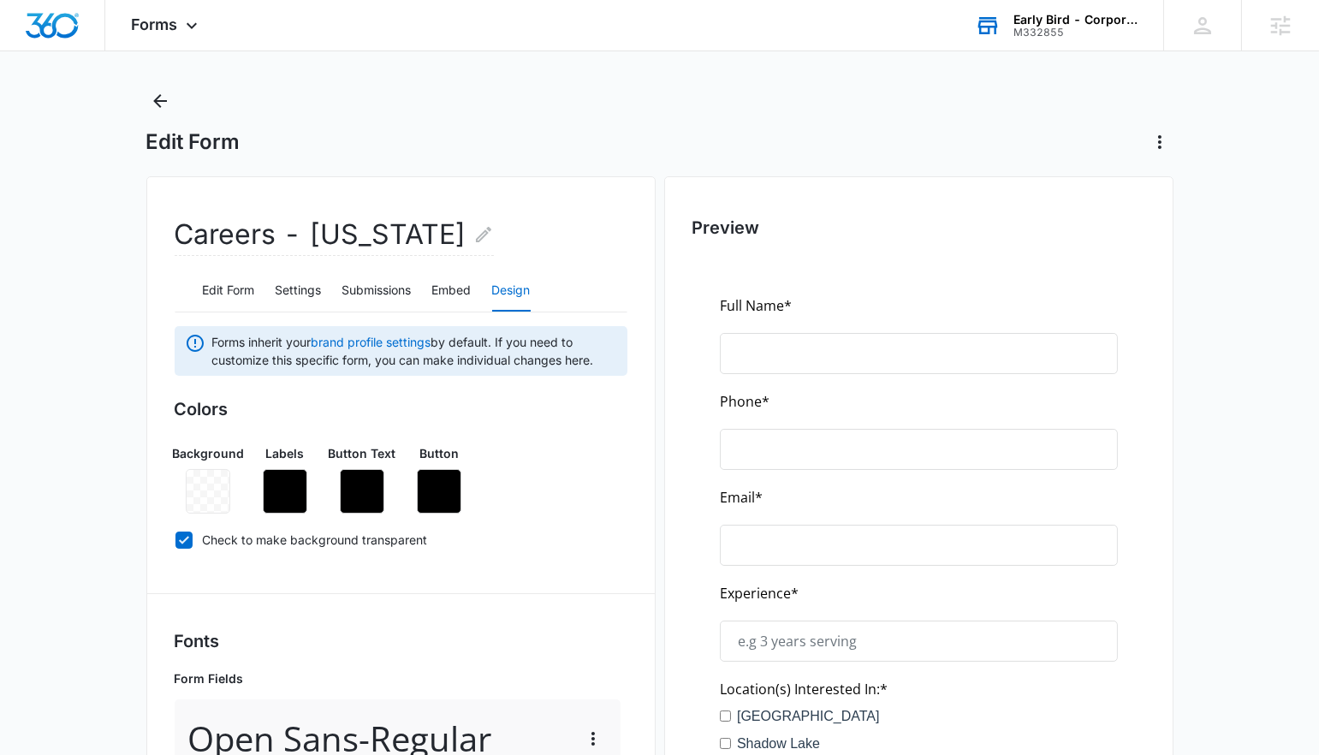
scroll to position [13, 0]
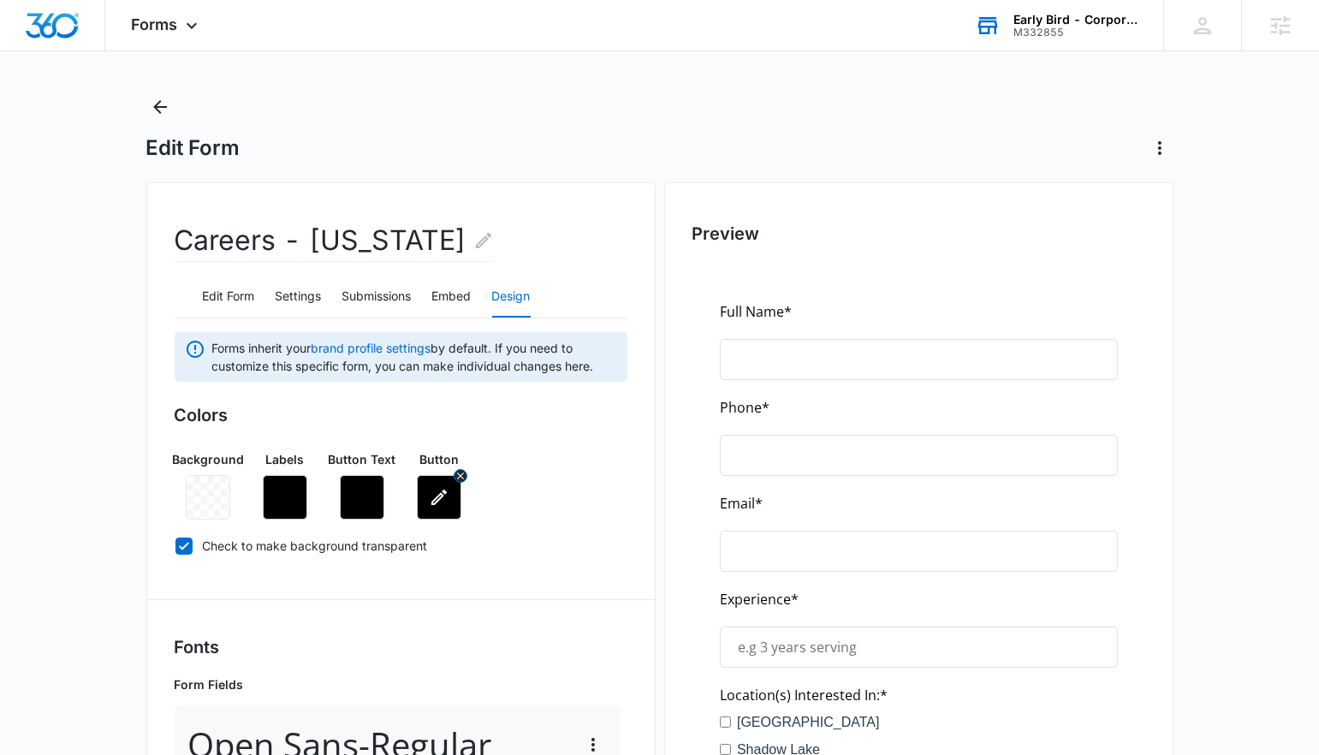
click at [445, 491] on icon "button" at bounding box center [438, 497] width 15 height 15
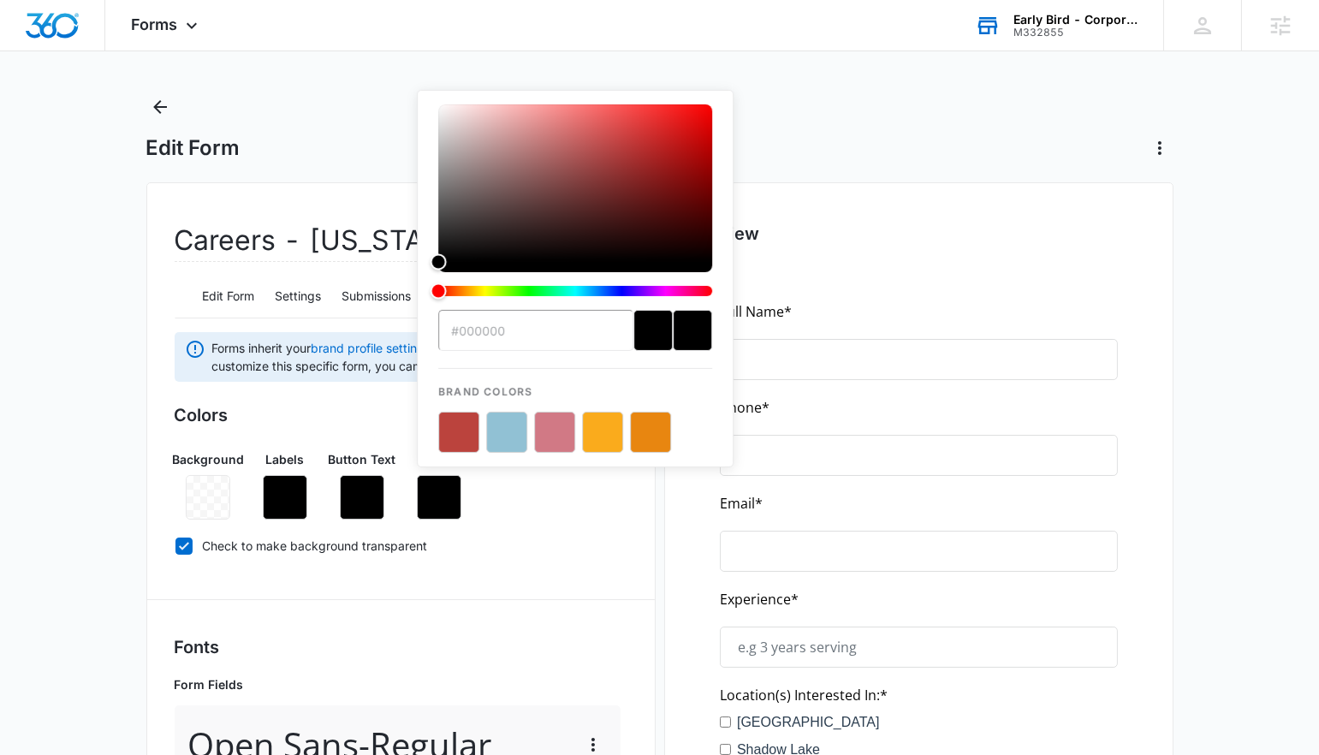
click at [507, 432] on button "color-picker-container" at bounding box center [506, 432] width 41 height 41
type input "#91C1D4"
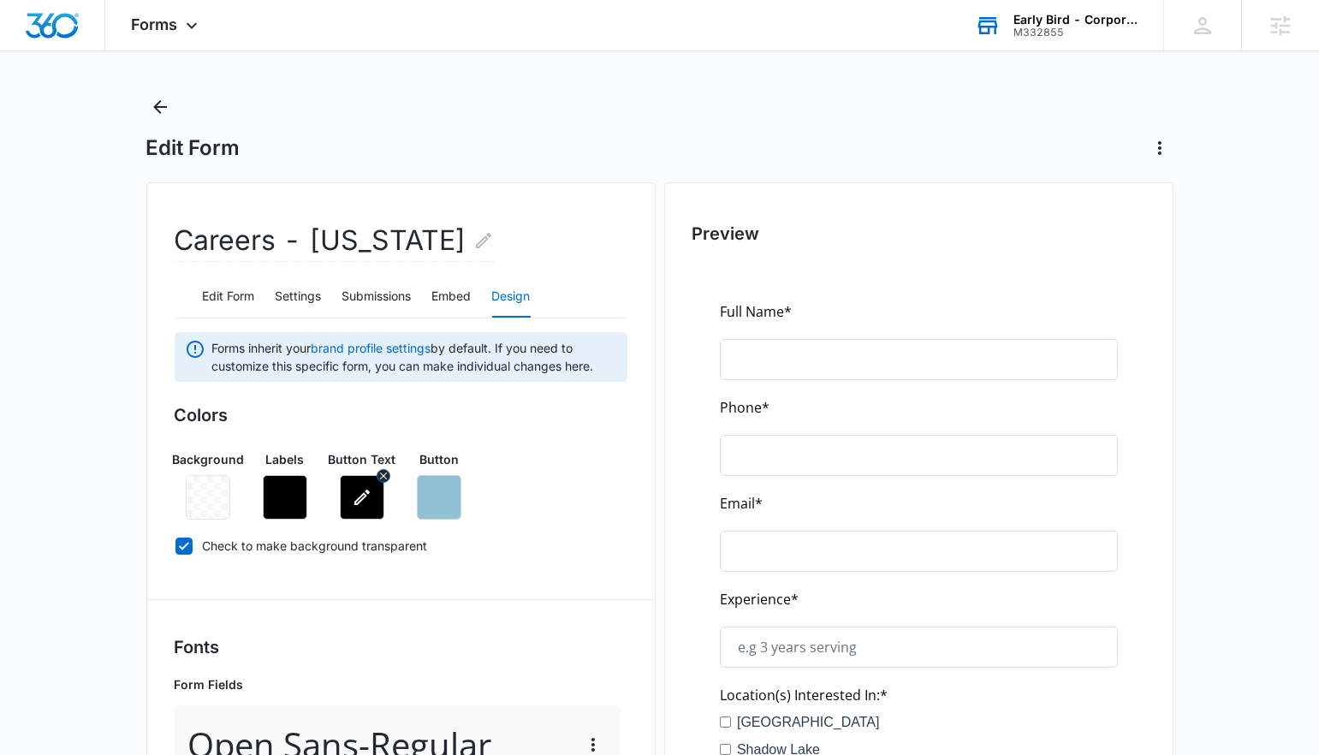
click at [344, 497] on button "button" at bounding box center [362, 497] width 45 height 45
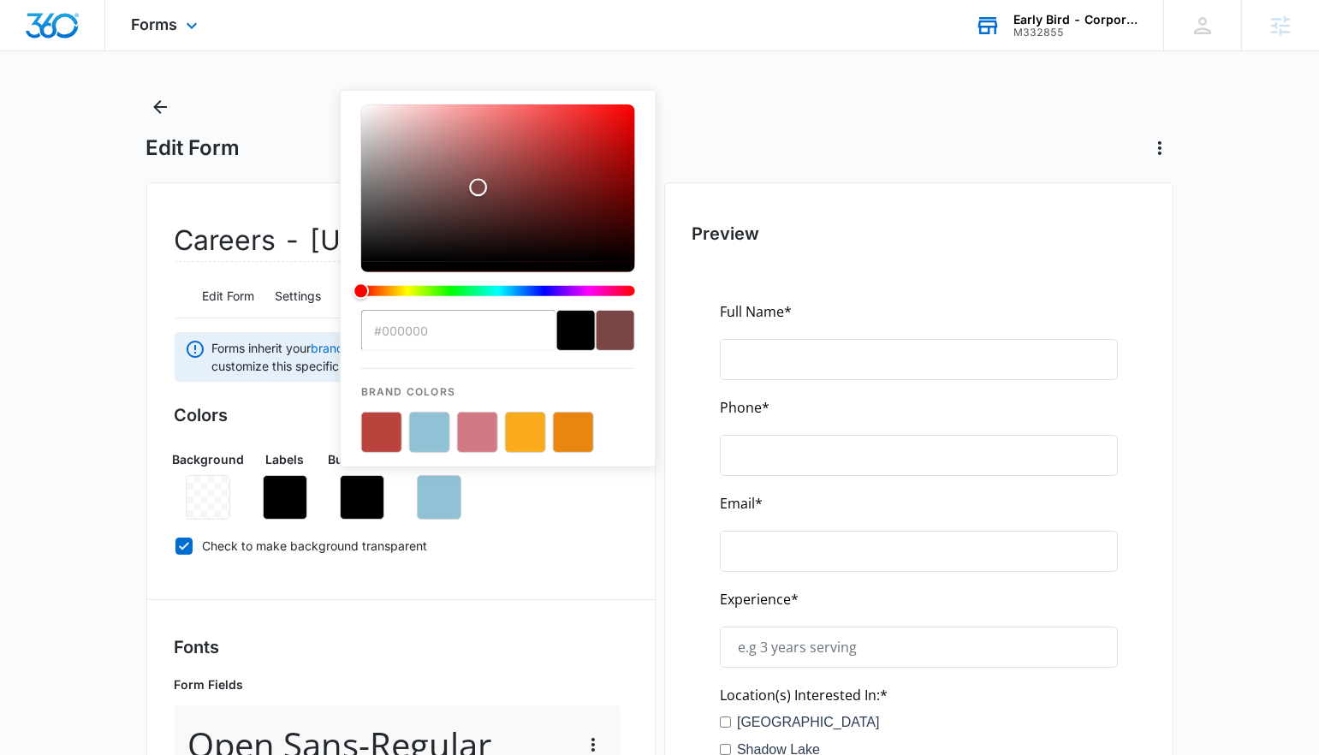
drag, startPoint x: 479, startPoint y: 187, endPoint x: 246, endPoint y: 6, distance: 295.2
type input "#ffffff"
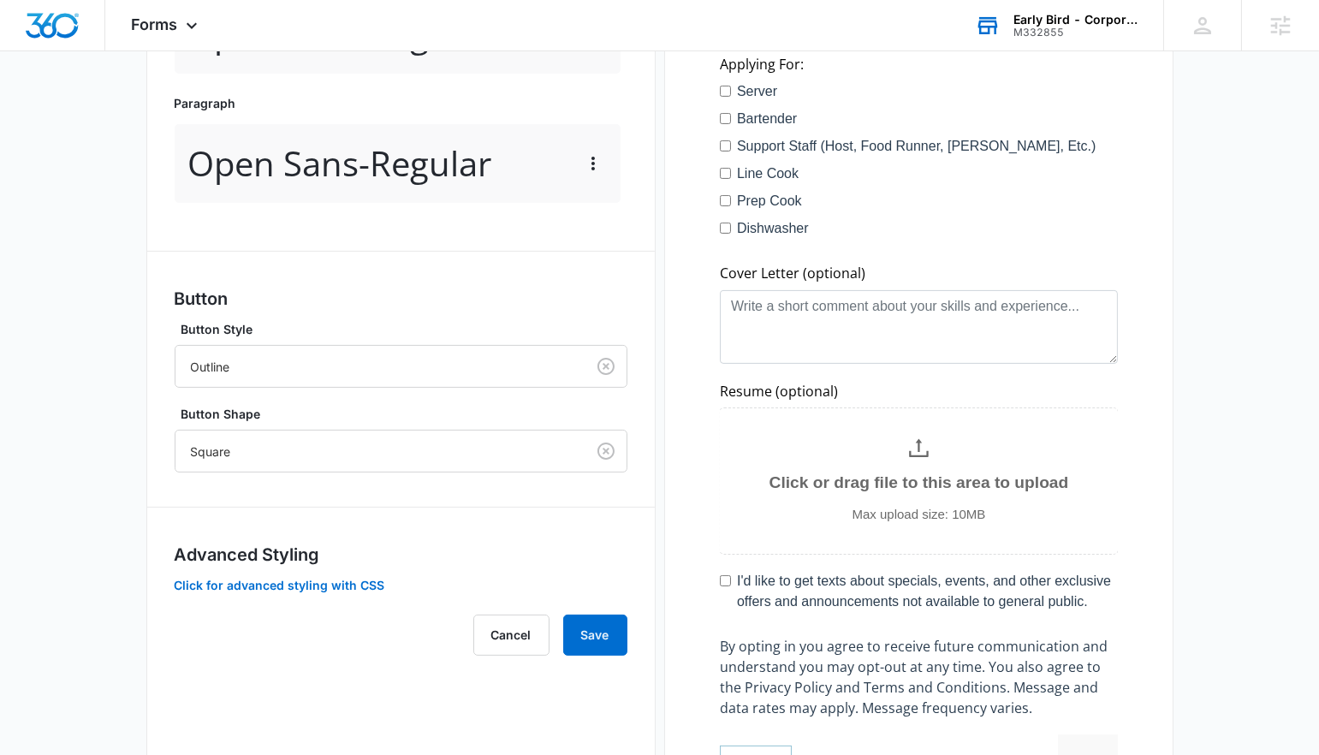
scroll to position [927, 0]
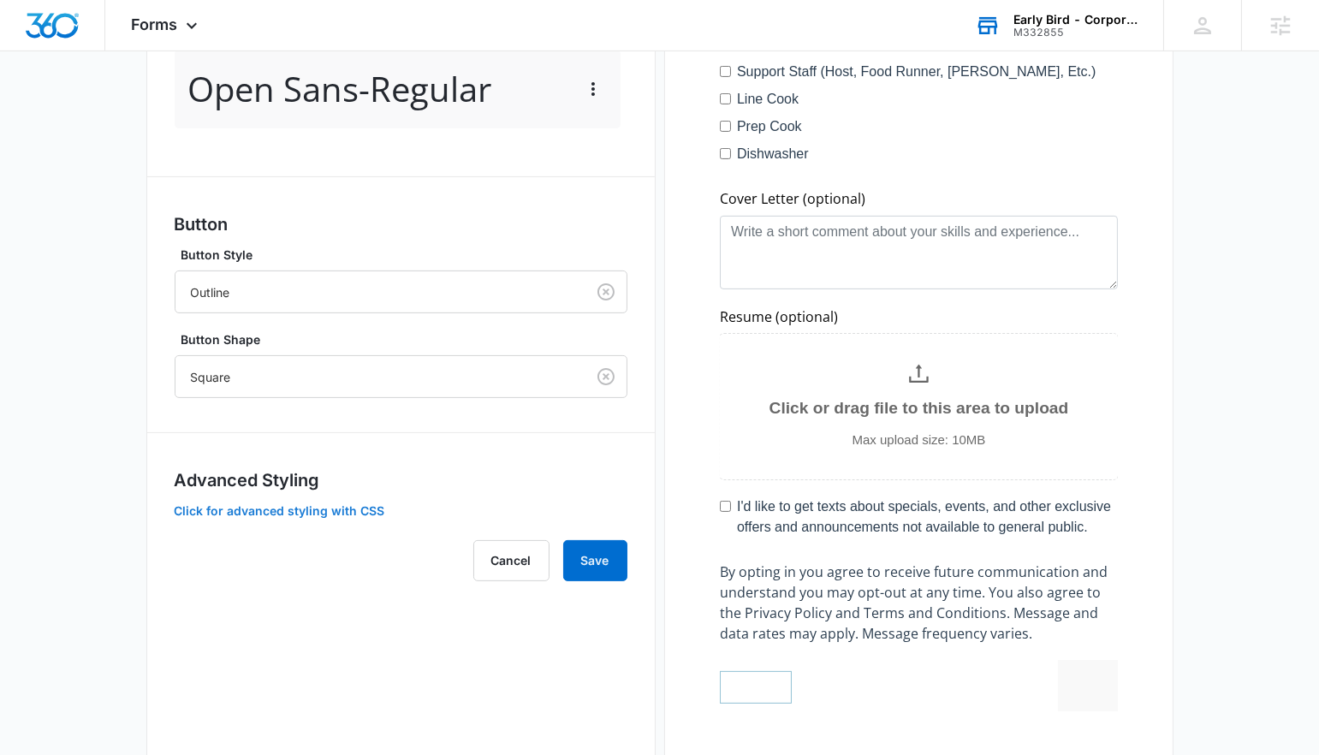
click at [265, 505] on button "Click for advanced styling with CSS" at bounding box center [280, 511] width 211 height 12
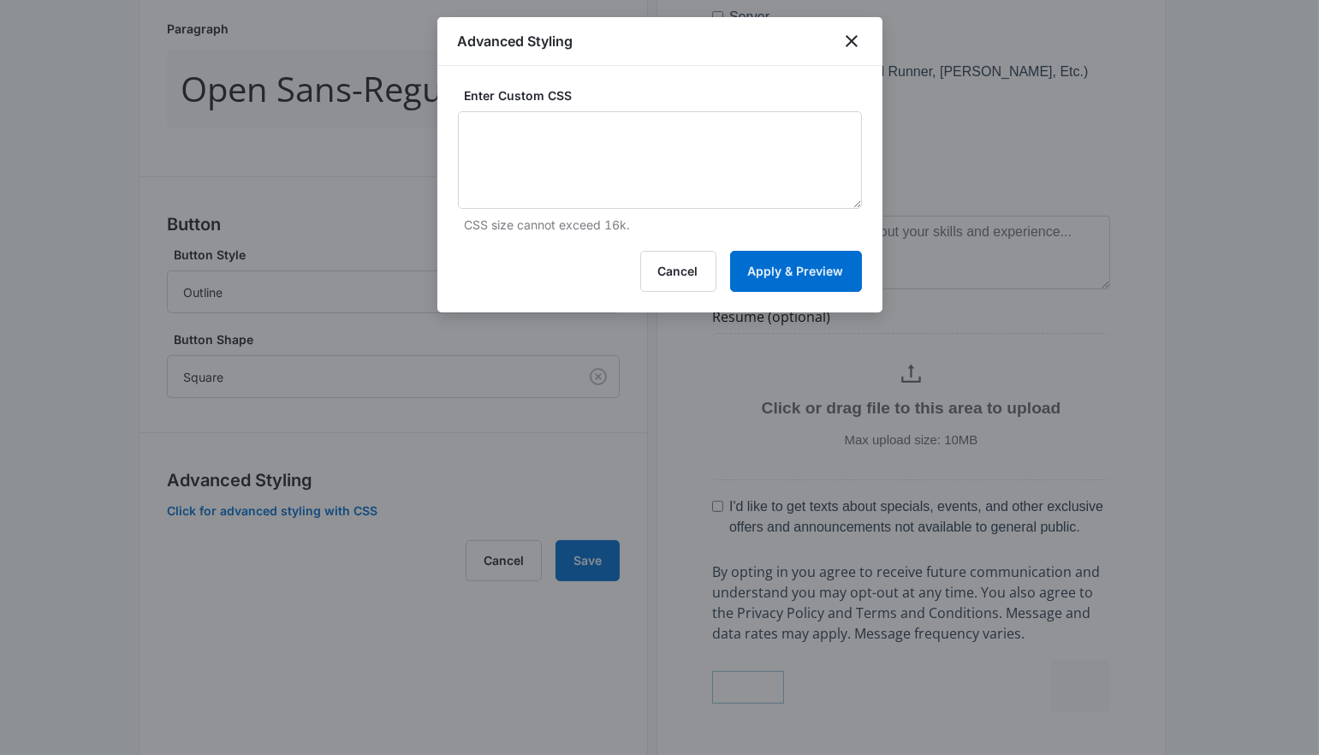
click at [243, 304] on div at bounding box center [659, 377] width 1319 height 755
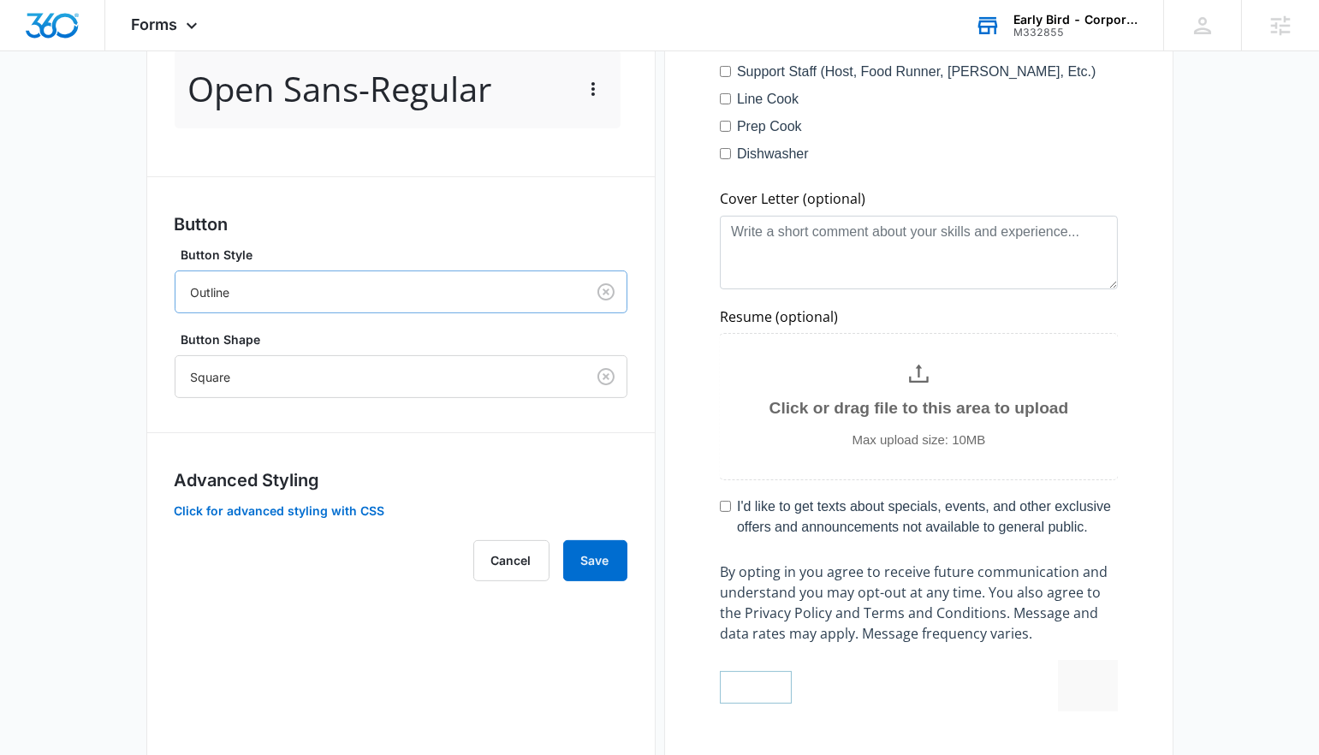
click at [234, 296] on div at bounding box center [377, 292] width 372 height 21
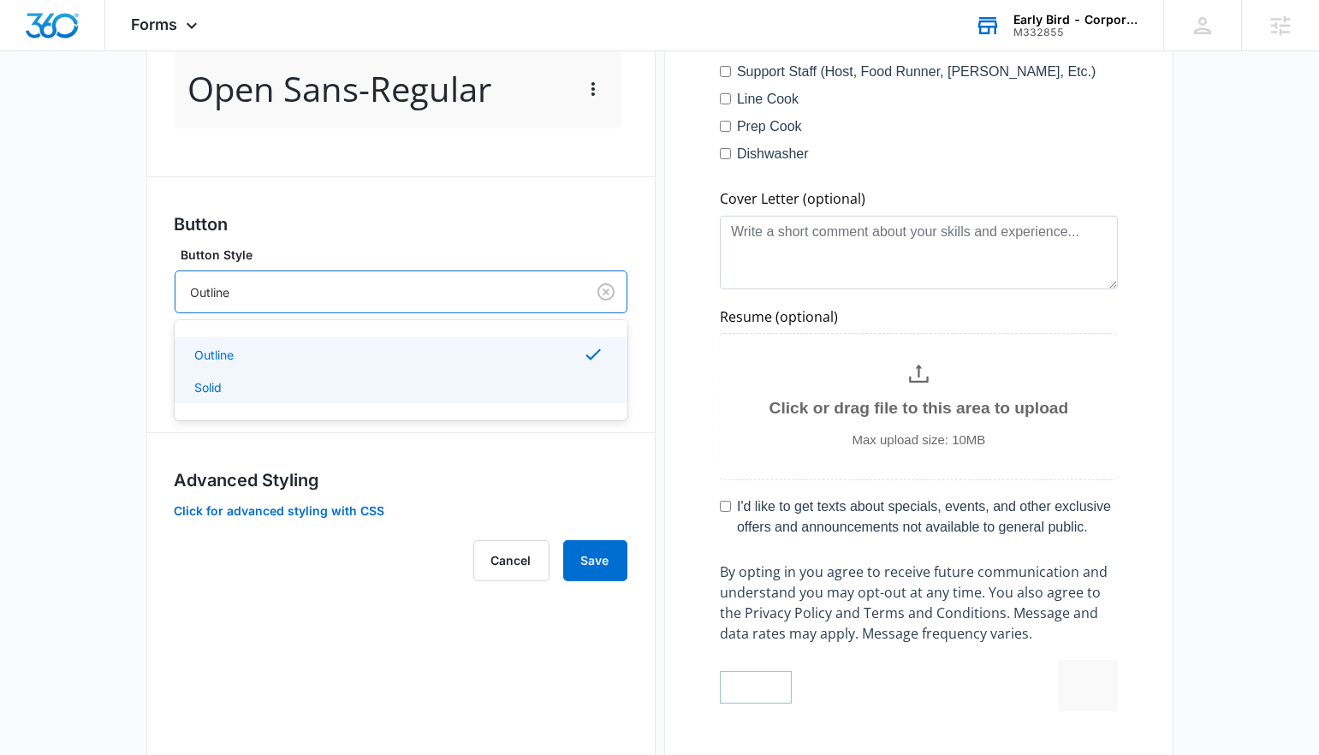
click at [231, 378] on div "Solid" at bounding box center [399, 387] width 408 height 18
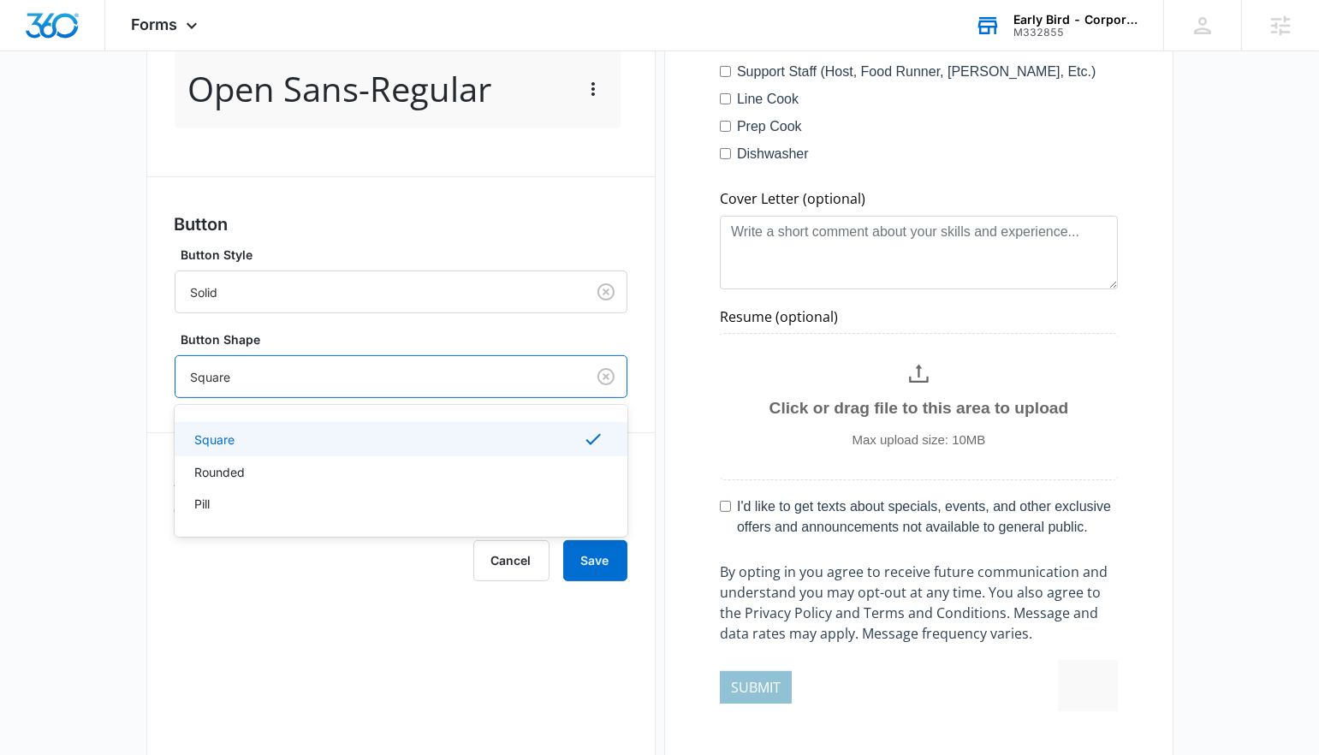
click at [231, 374] on div at bounding box center [377, 376] width 372 height 21
click at [224, 500] on div "Pill" at bounding box center [399, 504] width 408 height 18
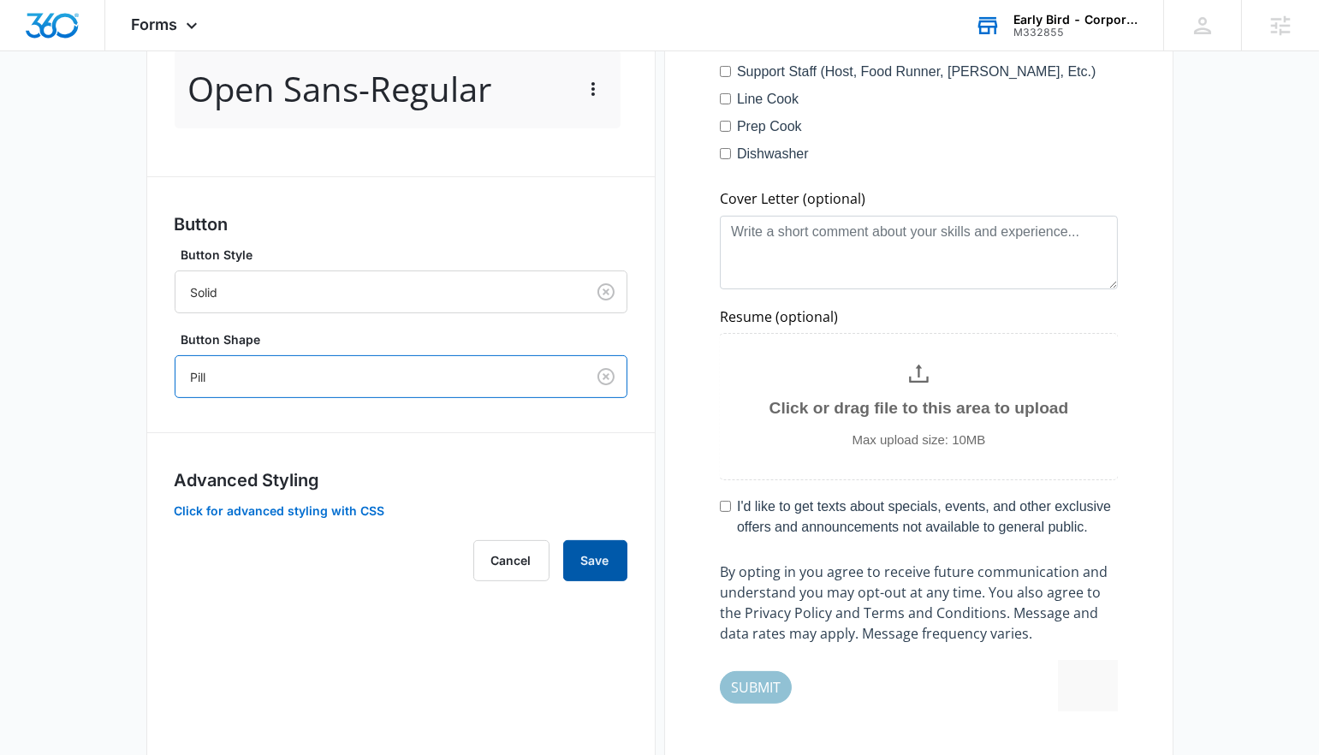
click at [616, 558] on button "Save" at bounding box center [595, 560] width 64 height 41
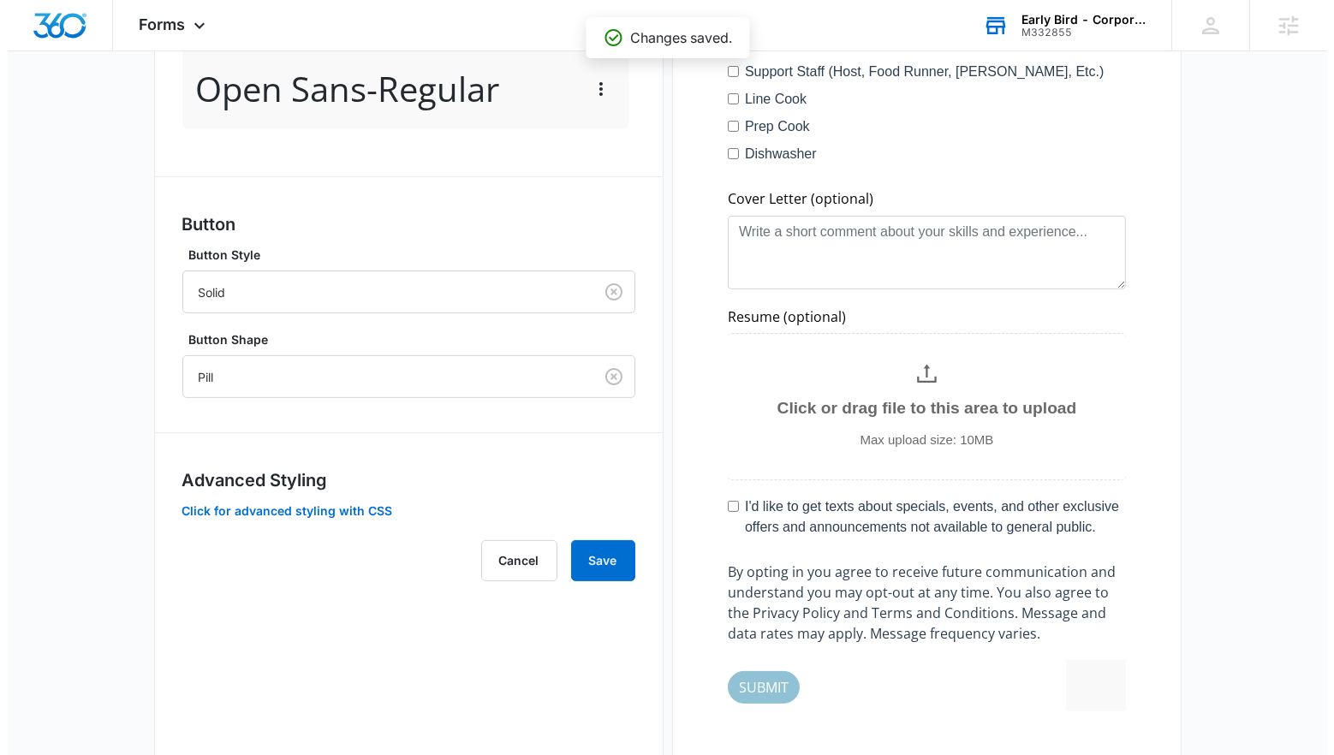
scroll to position [0, 0]
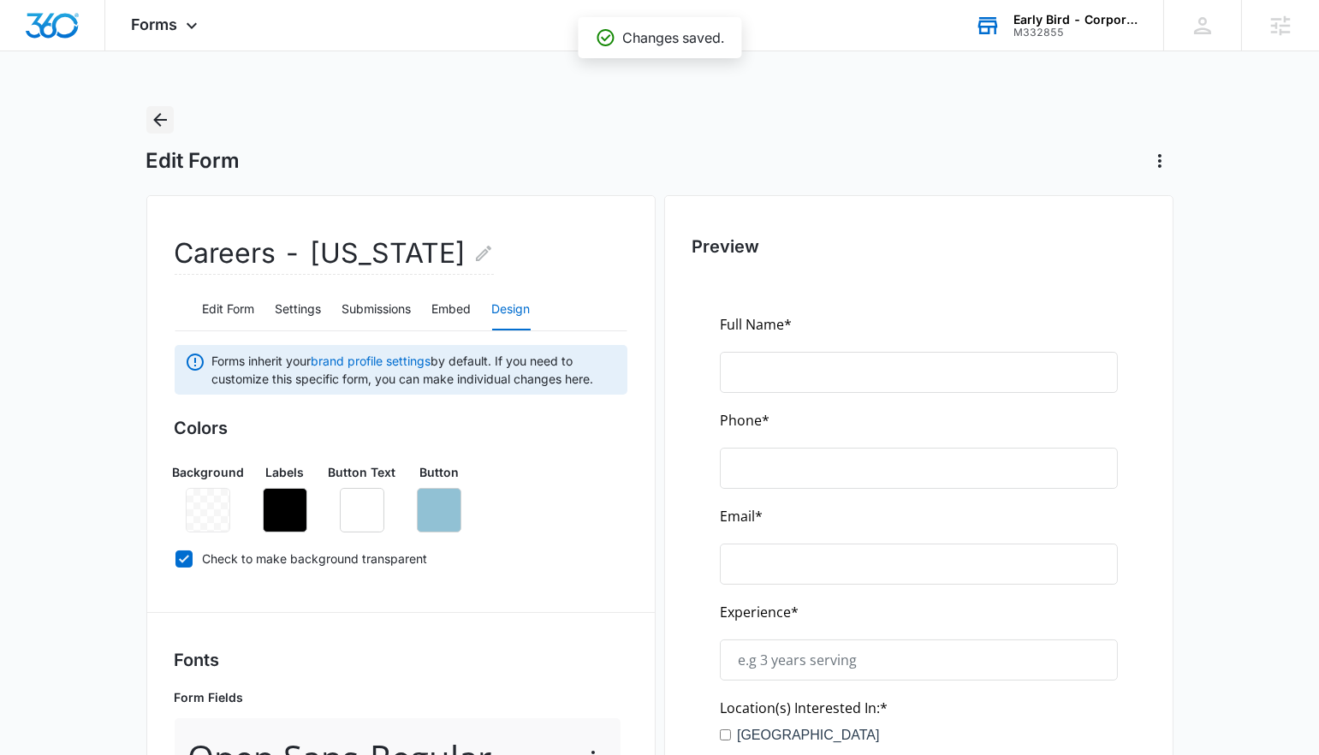
click at [152, 117] on icon "Back" at bounding box center [160, 120] width 21 height 21
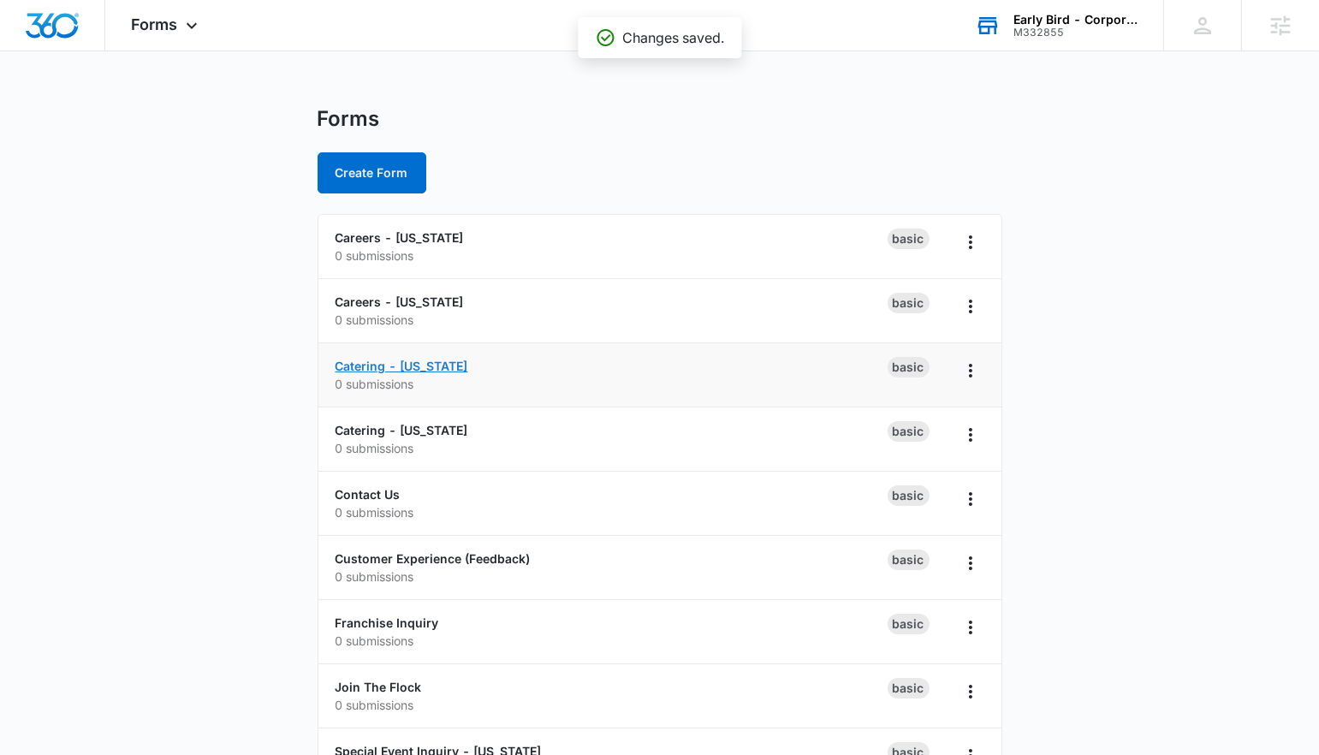
click at [366, 365] on link "Catering - [US_STATE]" at bounding box center [402, 366] width 133 height 15
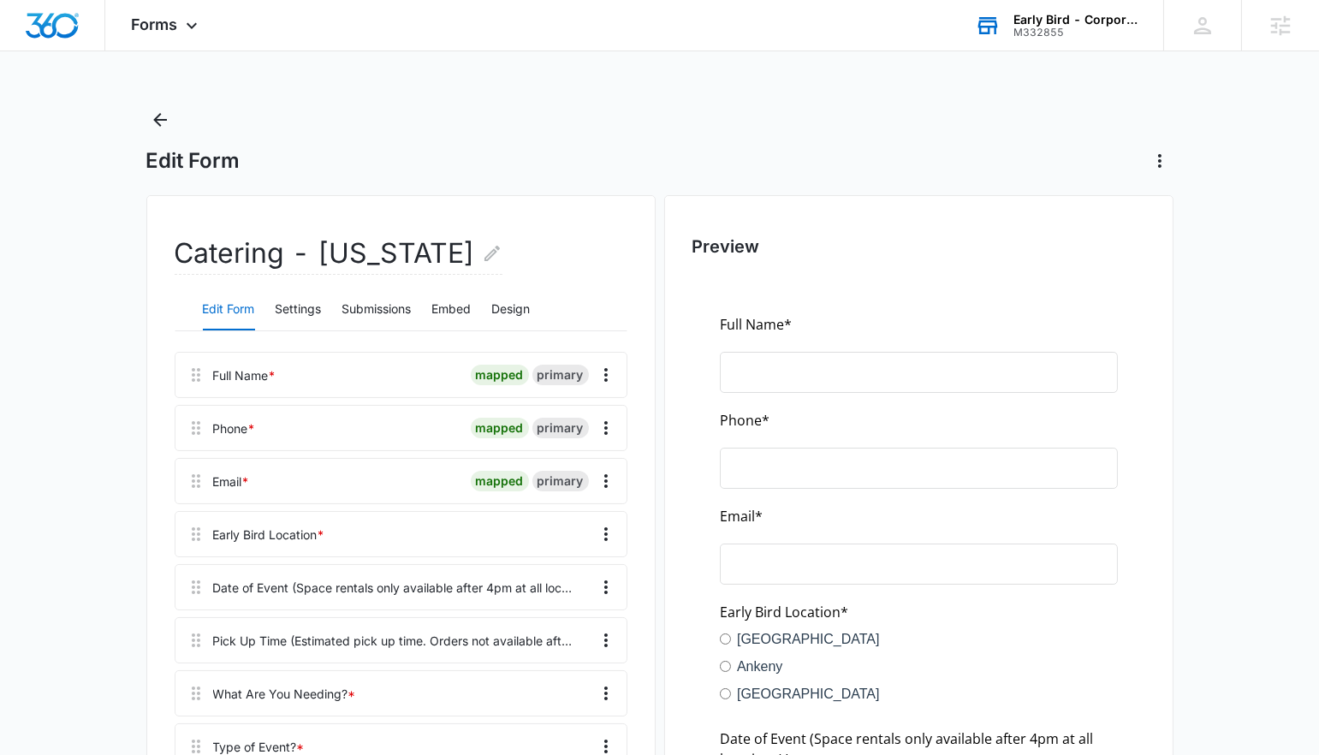
click at [527, 330] on div "Catering - [US_STATE] Edit Form Settings Submissions Embed Design Full Name * m…" at bounding box center [401, 744] width 453 height 1021
click at [522, 323] on button "Design" at bounding box center [511, 309] width 39 height 41
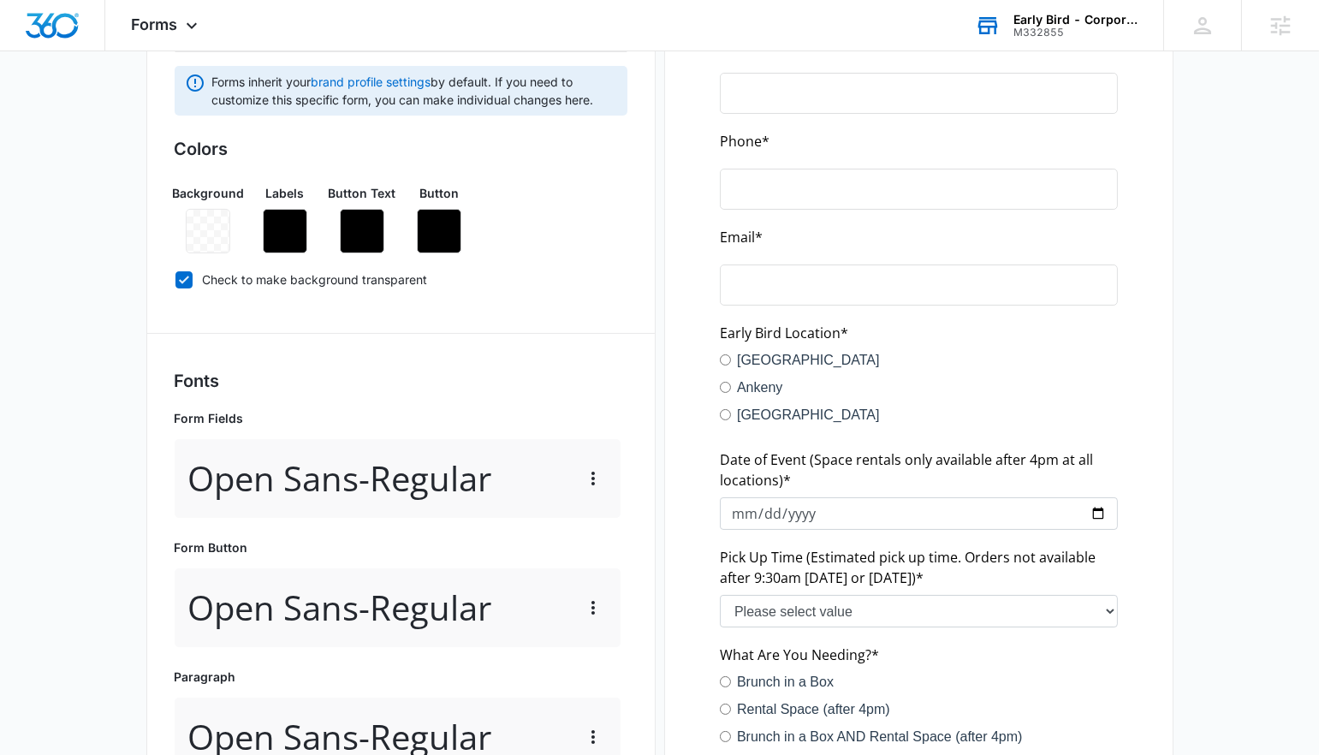
scroll to position [241, 0]
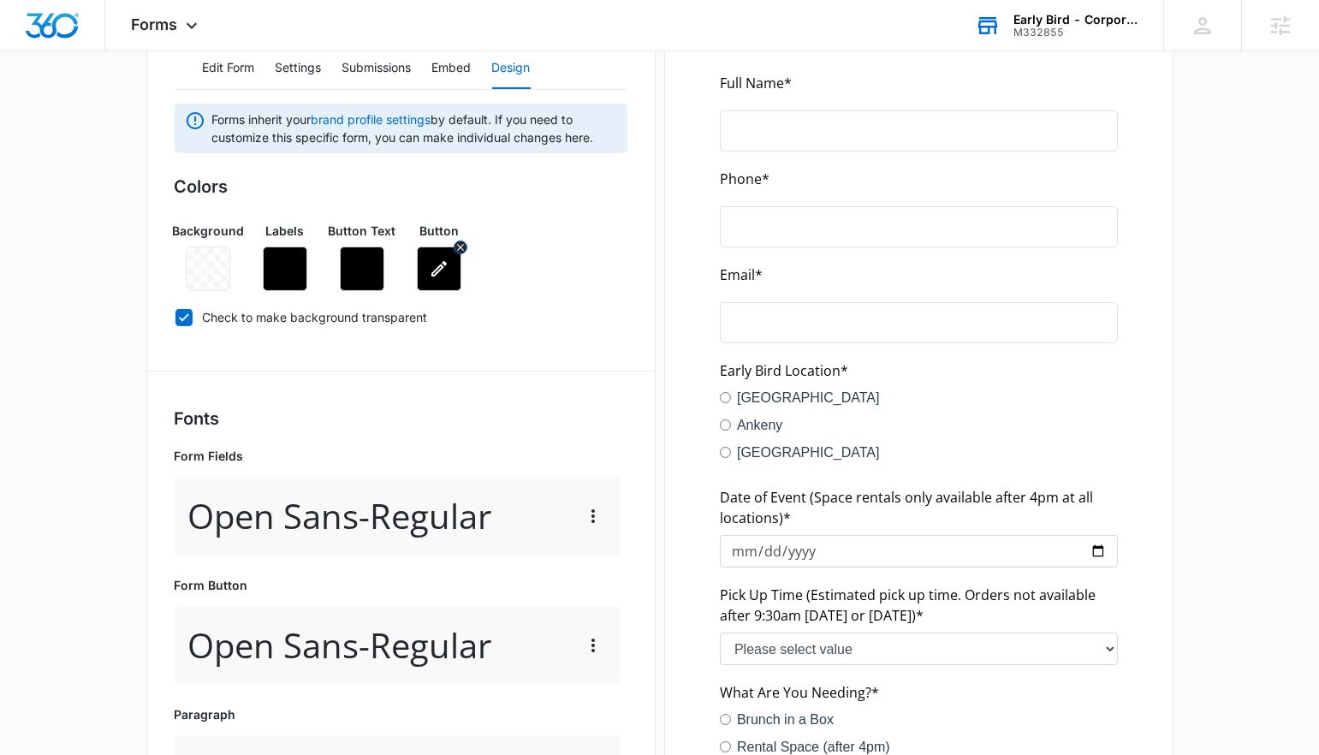
click at [447, 273] on icon "button" at bounding box center [439, 269] width 21 height 21
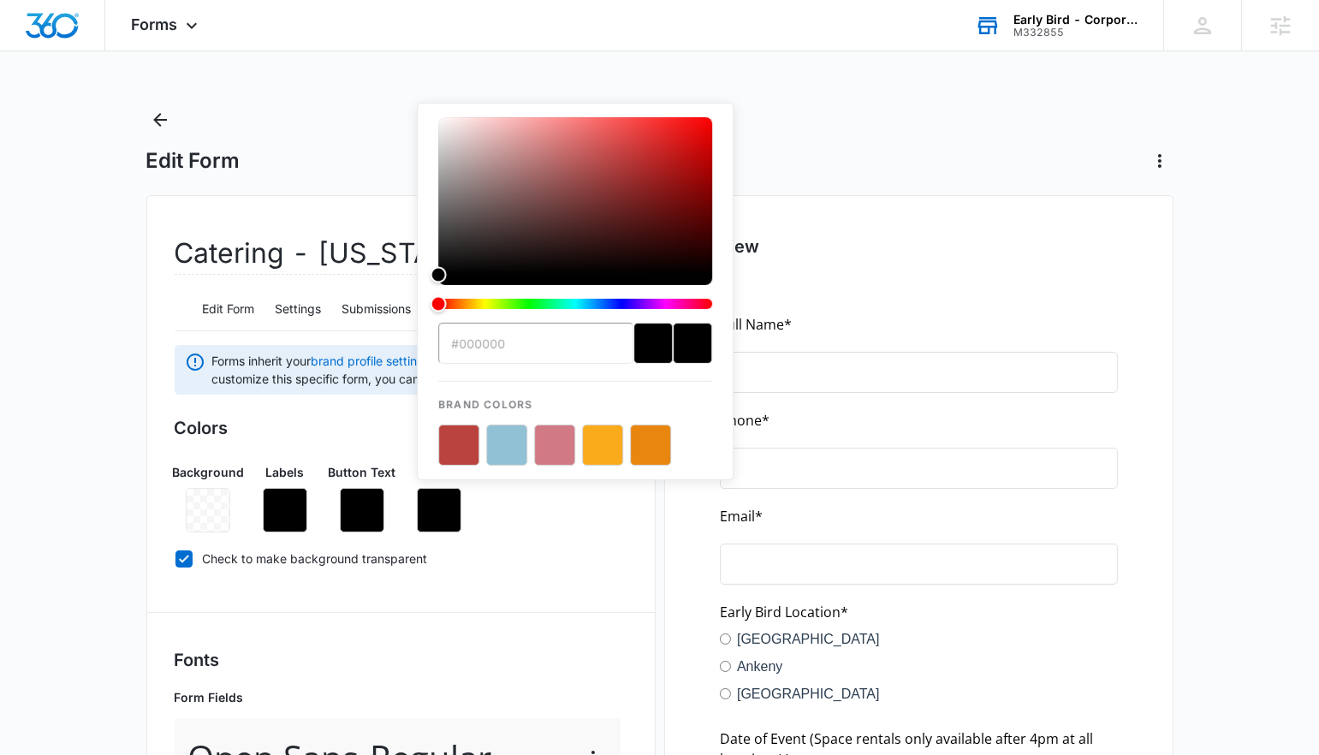
click at [489, 435] on button "color-picker-container" at bounding box center [506, 445] width 41 height 41
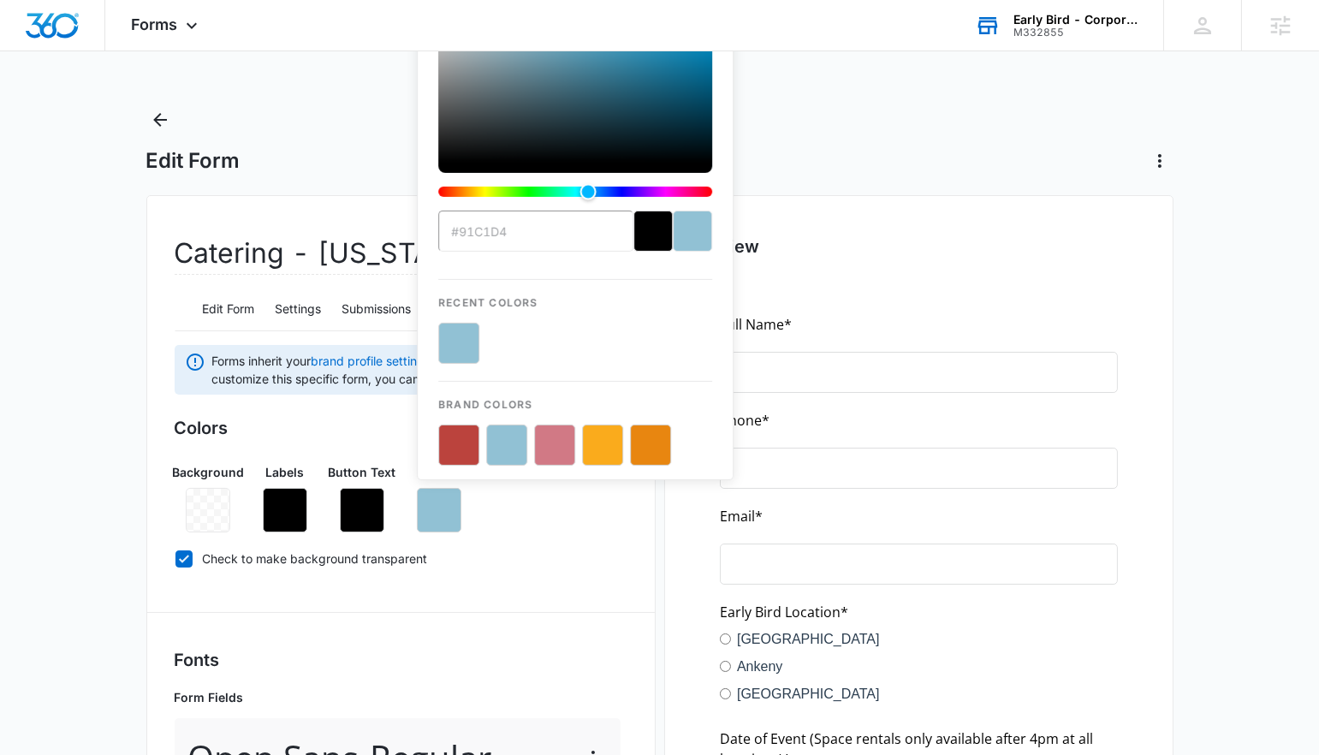
type input "#91C1D4"
click at [352, 500] on icon "button" at bounding box center [362, 510] width 21 height 21
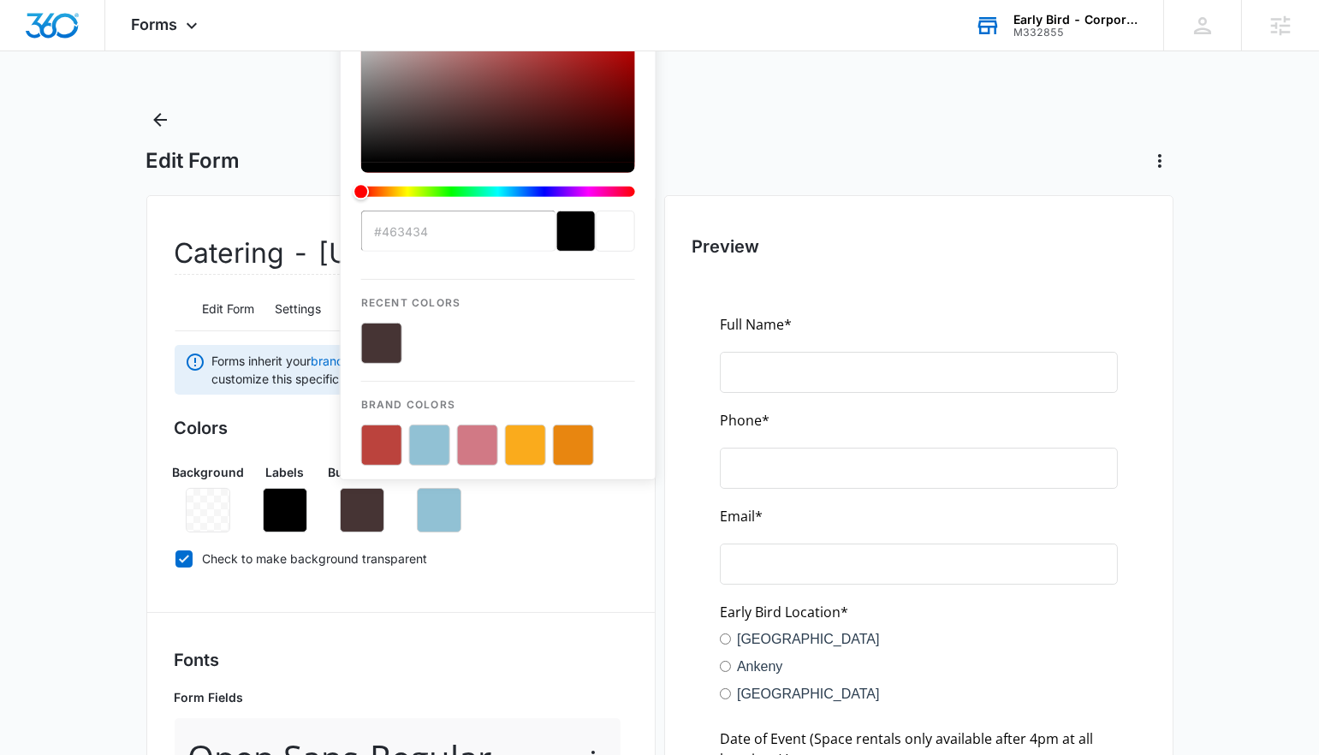
drag, startPoint x: 430, startPoint y: 233, endPoint x: 256, endPoint y: -24, distance: 310.1
click at [256, 0] on html "Forms Apps Reputation Websites Forms CRM Email Social Shop Content Ads Intellig…" at bounding box center [659, 377] width 1319 height 755
type input "#ffffff"
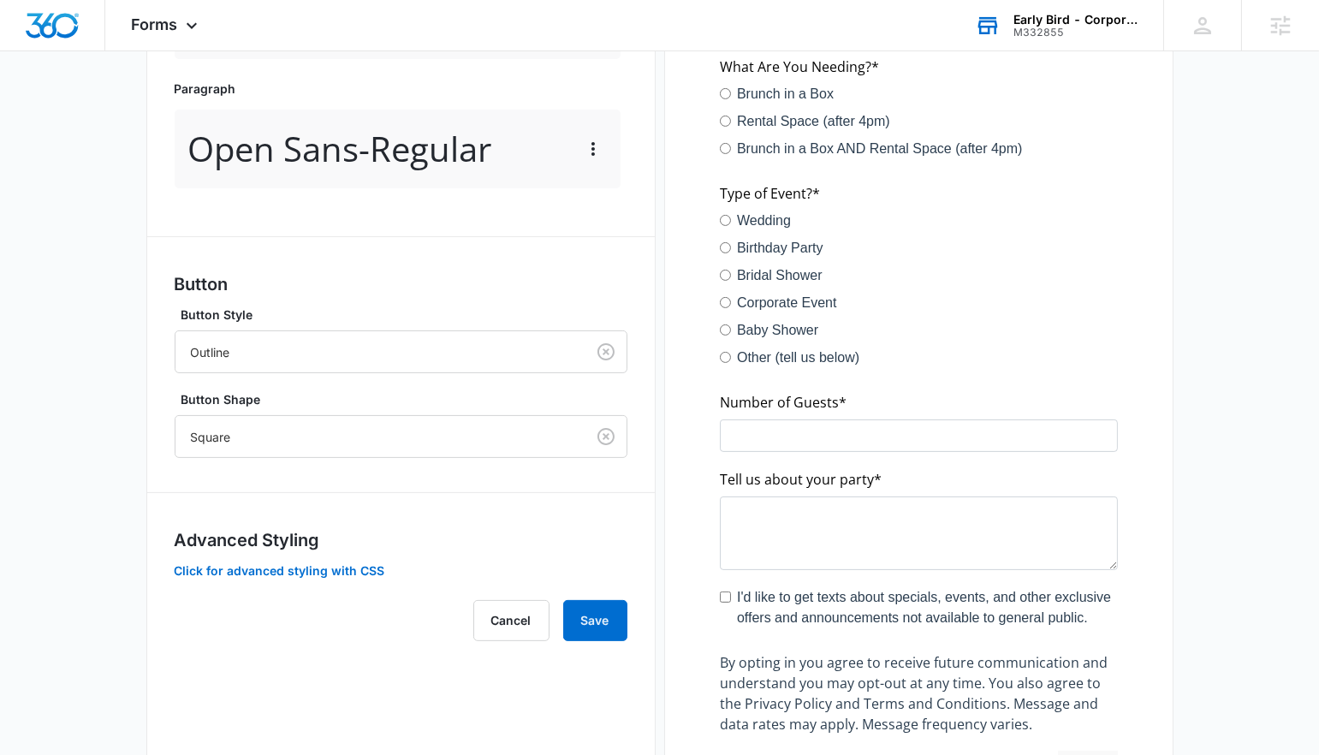
scroll to position [962, 0]
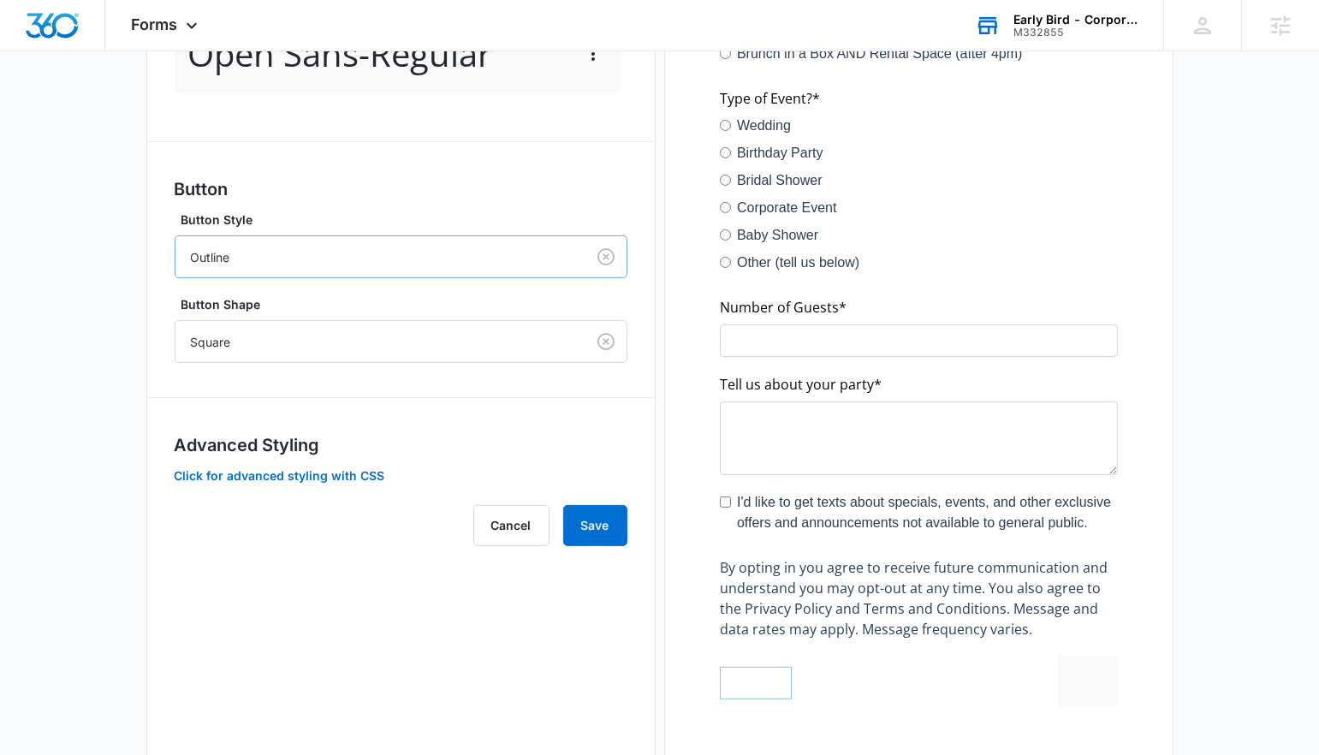
click at [354, 241] on div "Outline" at bounding box center [380, 257] width 410 height 39
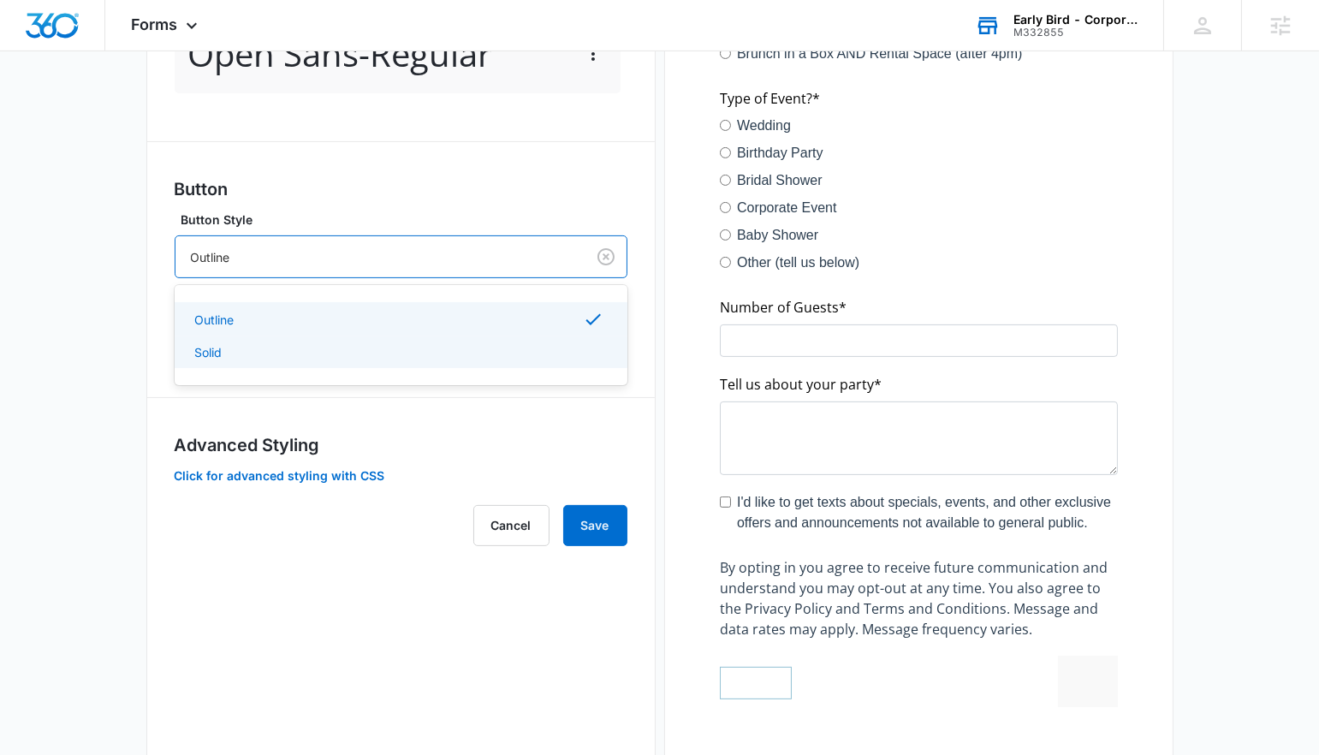
click at [332, 351] on div "Solid" at bounding box center [399, 352] width 408 height 18
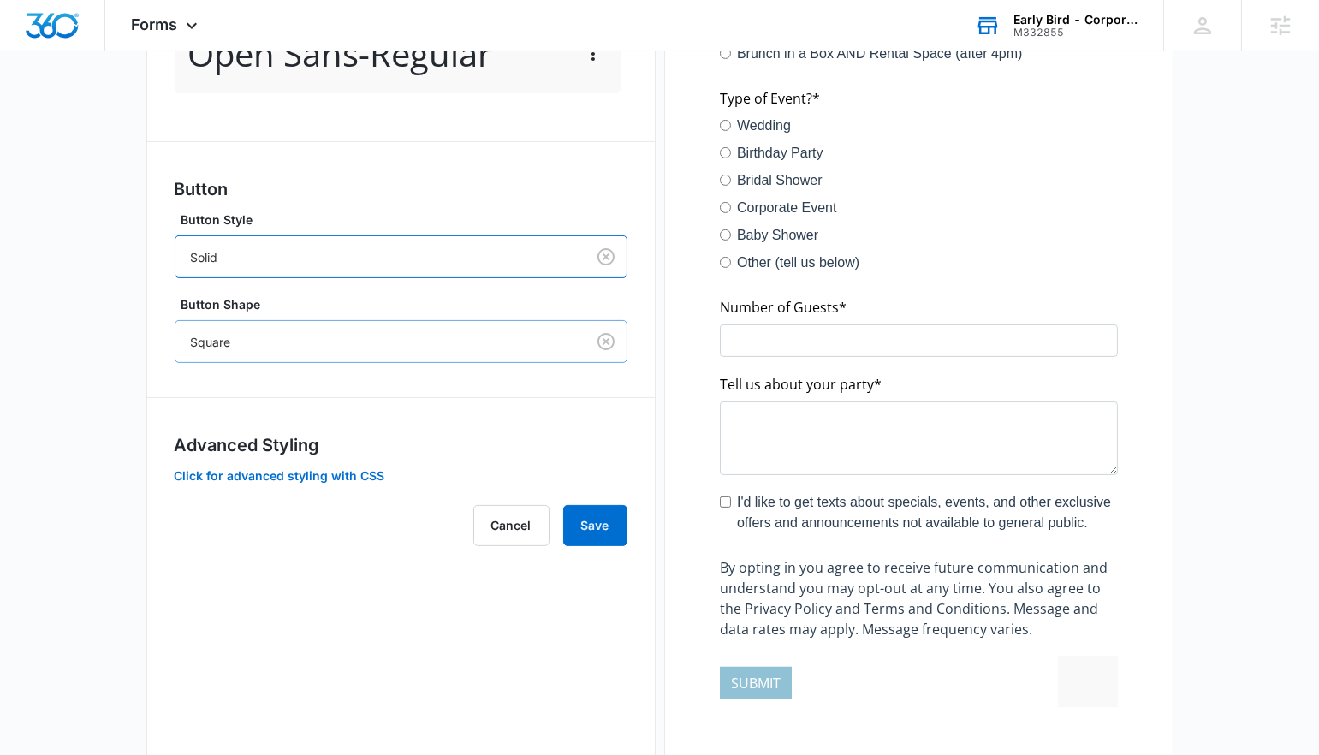
click at [331, 337] on div at bounding box center [377, 341] width 372 height 21
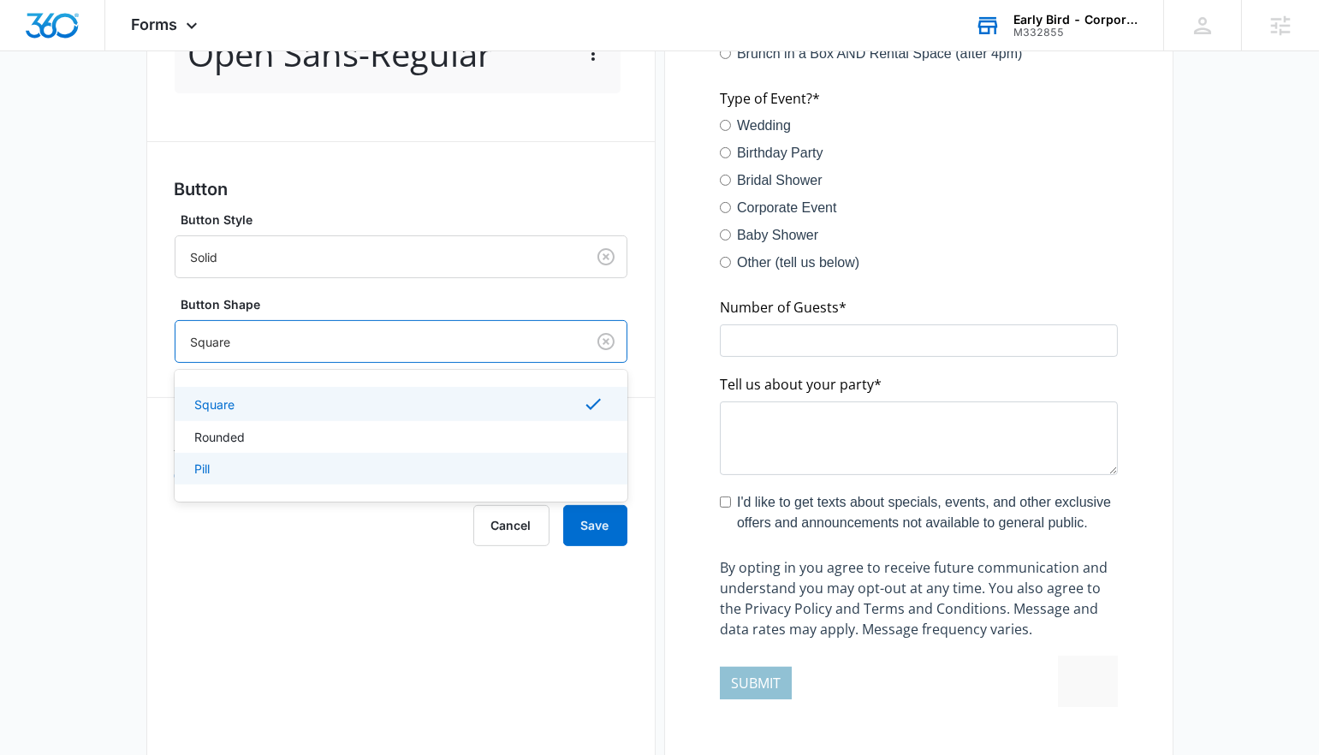
click at [328, 470] on div "Pill" at bounding box center [399, 469] width 408 height 18
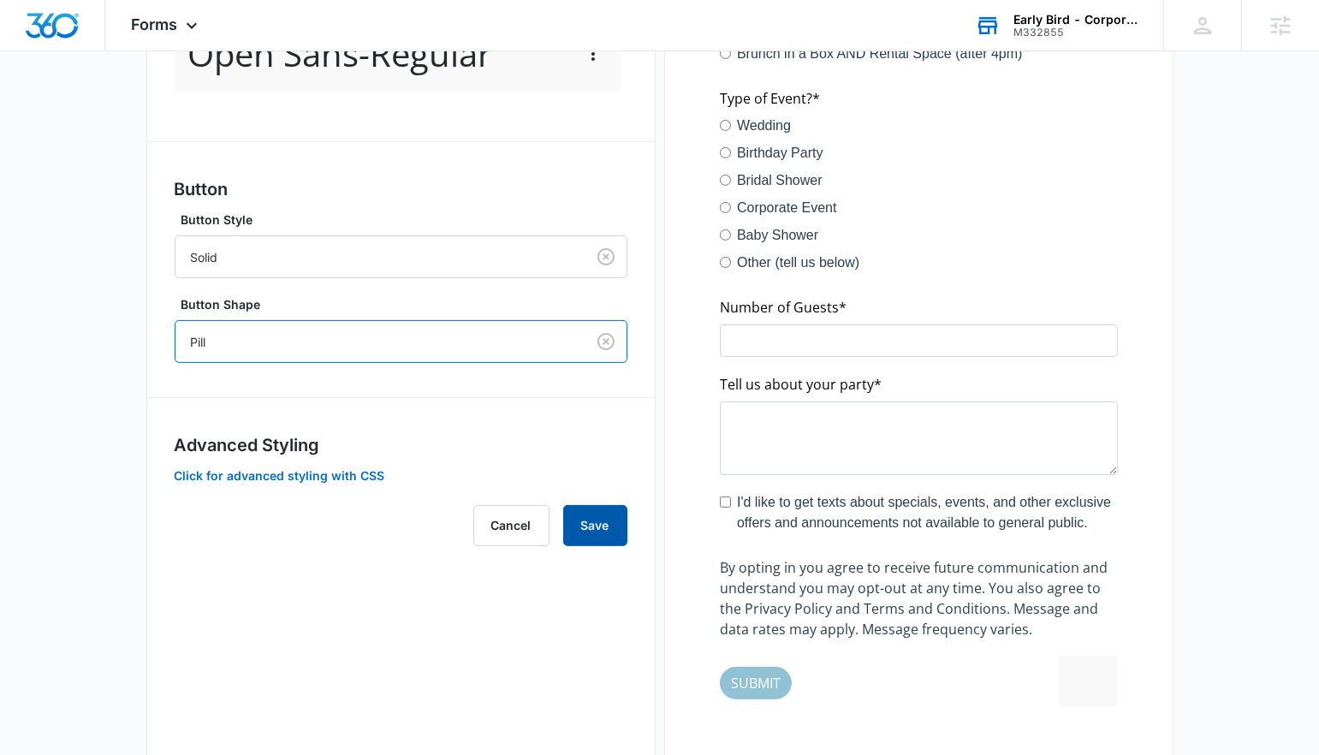
click at [579, 517] on button "Save" at bounding box center [595, 525] width 64 height 41
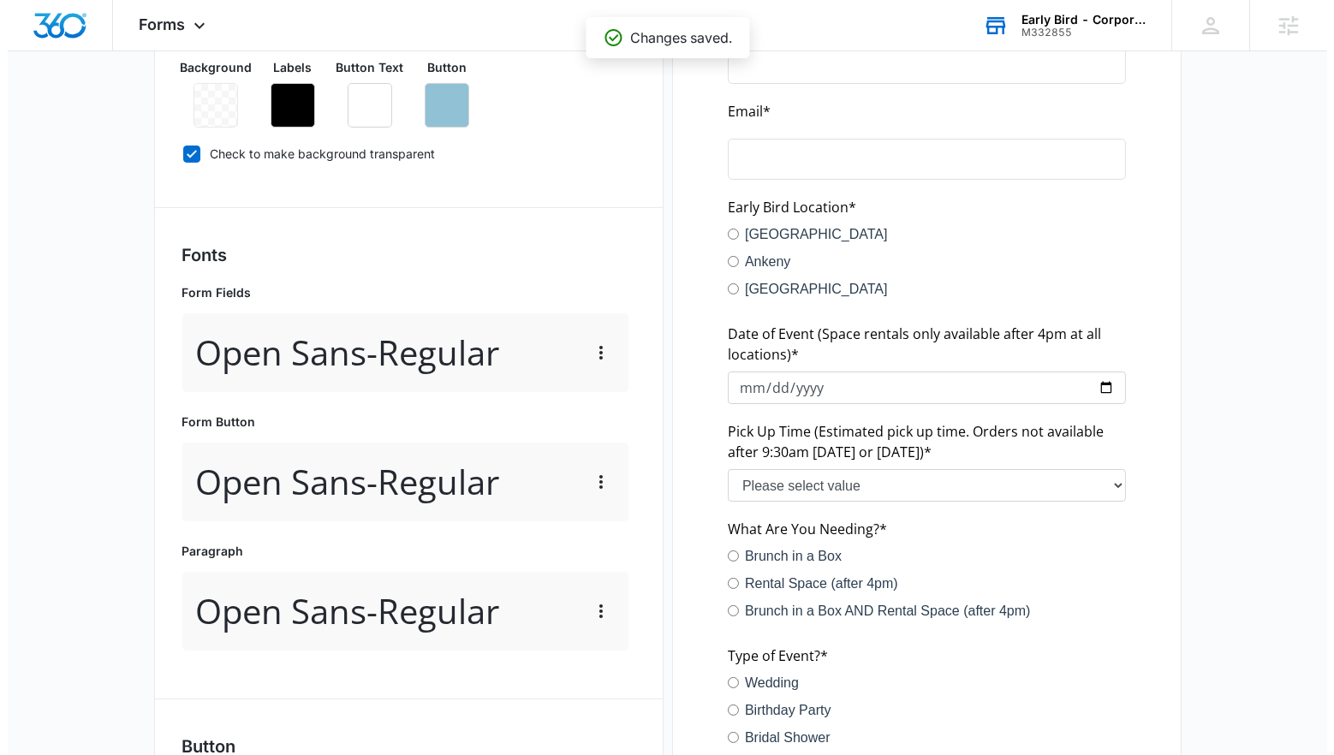
scroll to position [0, 0]
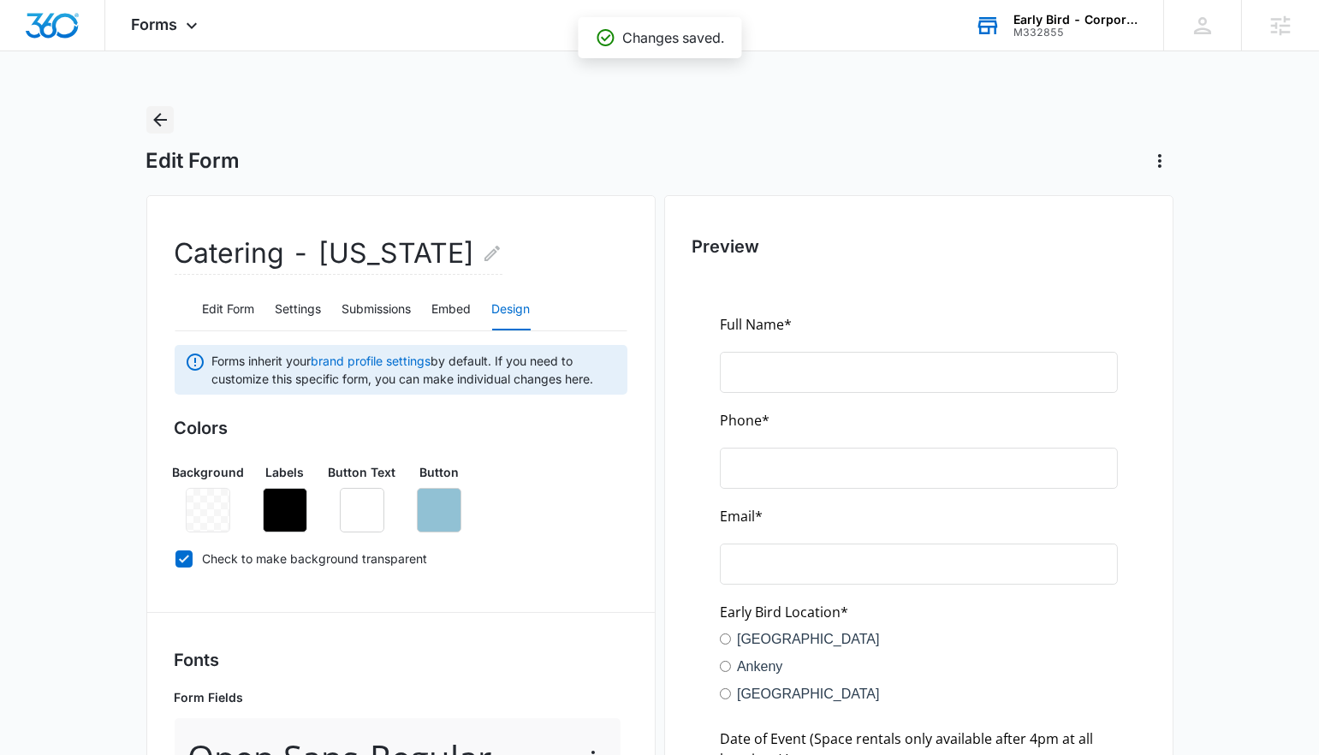
click at [164, 116] on icon "Back" at bounding box center [160, 120] width 21 height 21
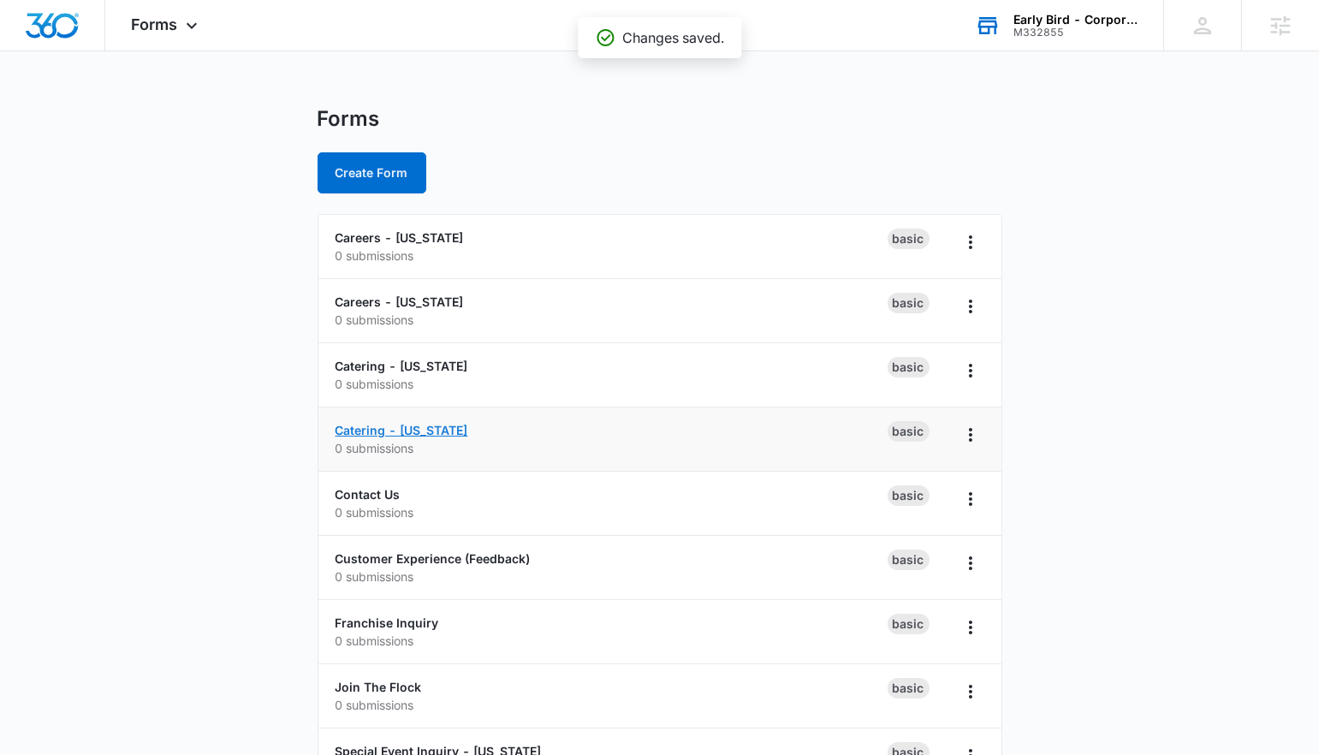
click at [398, 430] on link "Catering - [US_STATE]" at bounding box center [402, 430] width 133 height 15
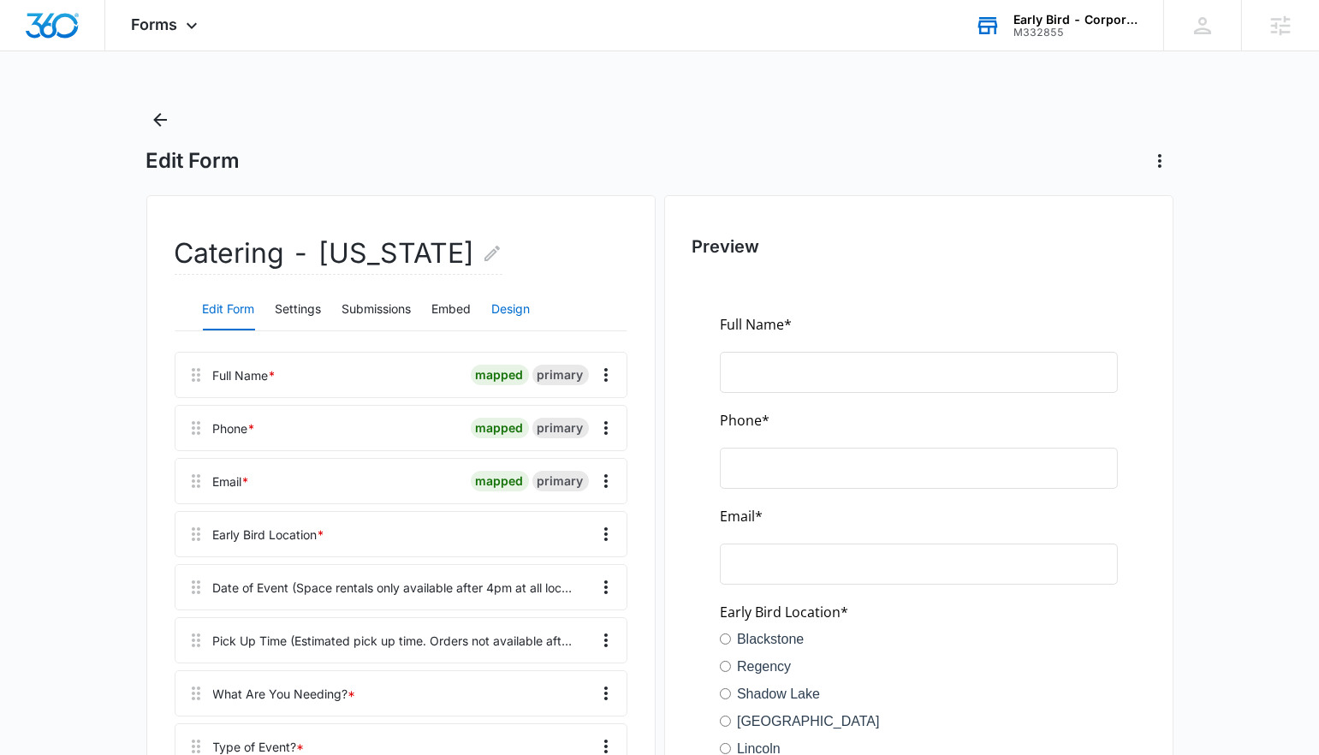
click at [516, 312] on button "Design" at bounding box center [511, 309] width 39 height 41
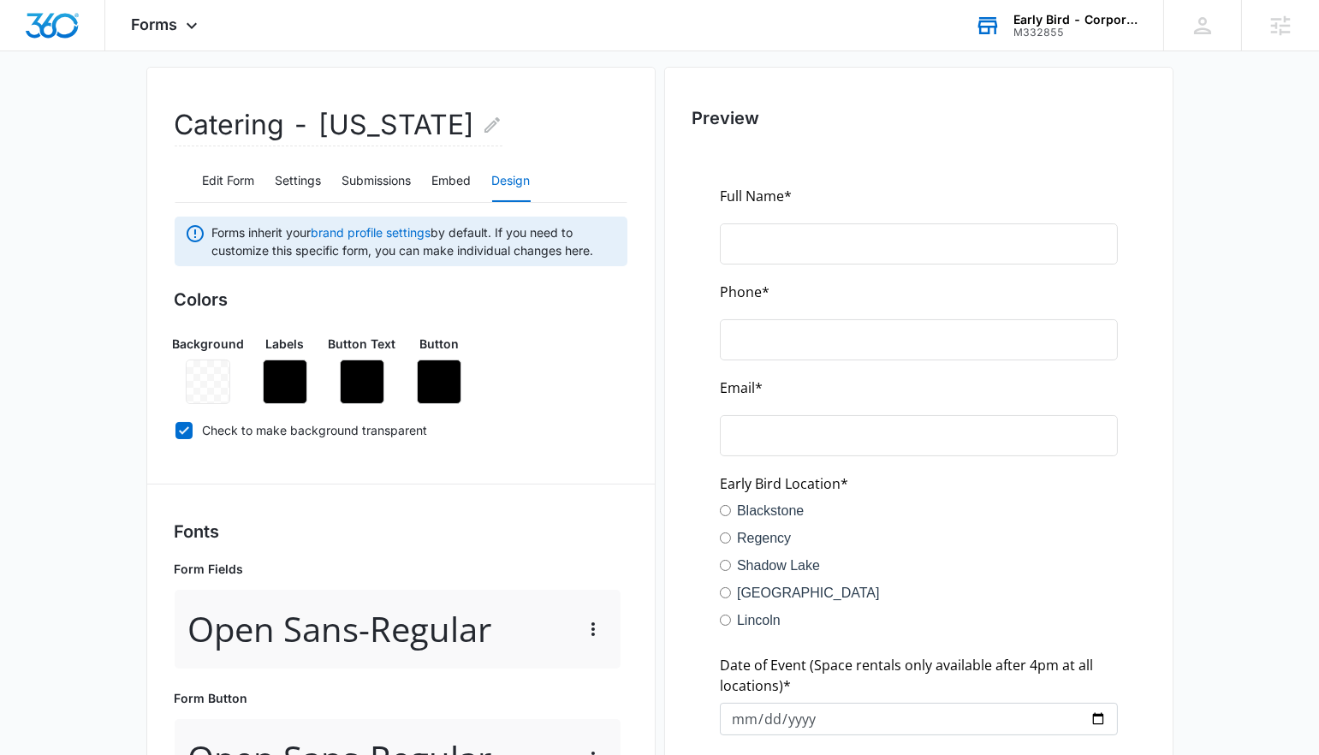
scroll to position [335, 0]
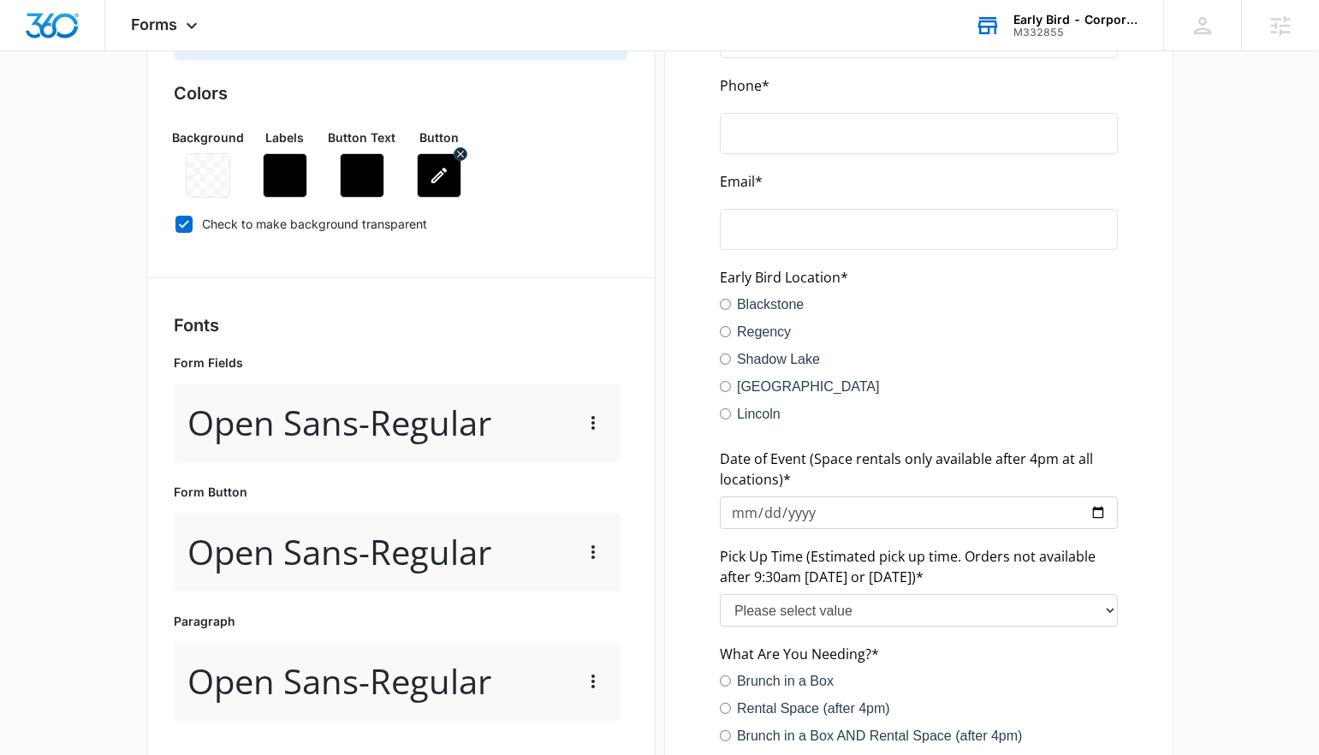
click at [430, 185] on button "button" at bounding box center [439, 175] width 45 height 45
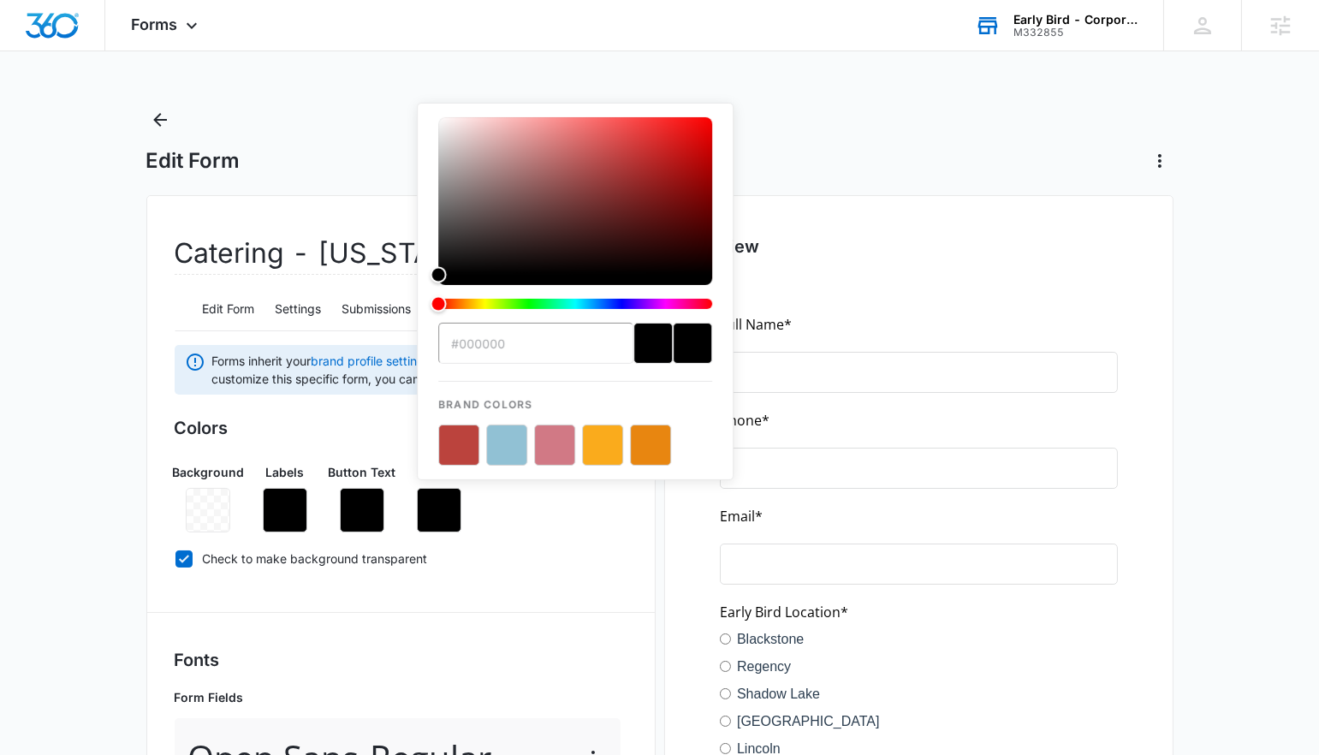
click at [516, 444] on button "color-picker-container" at bounding box center [506, 445] width 41 height 41
type input "#91C1D4"
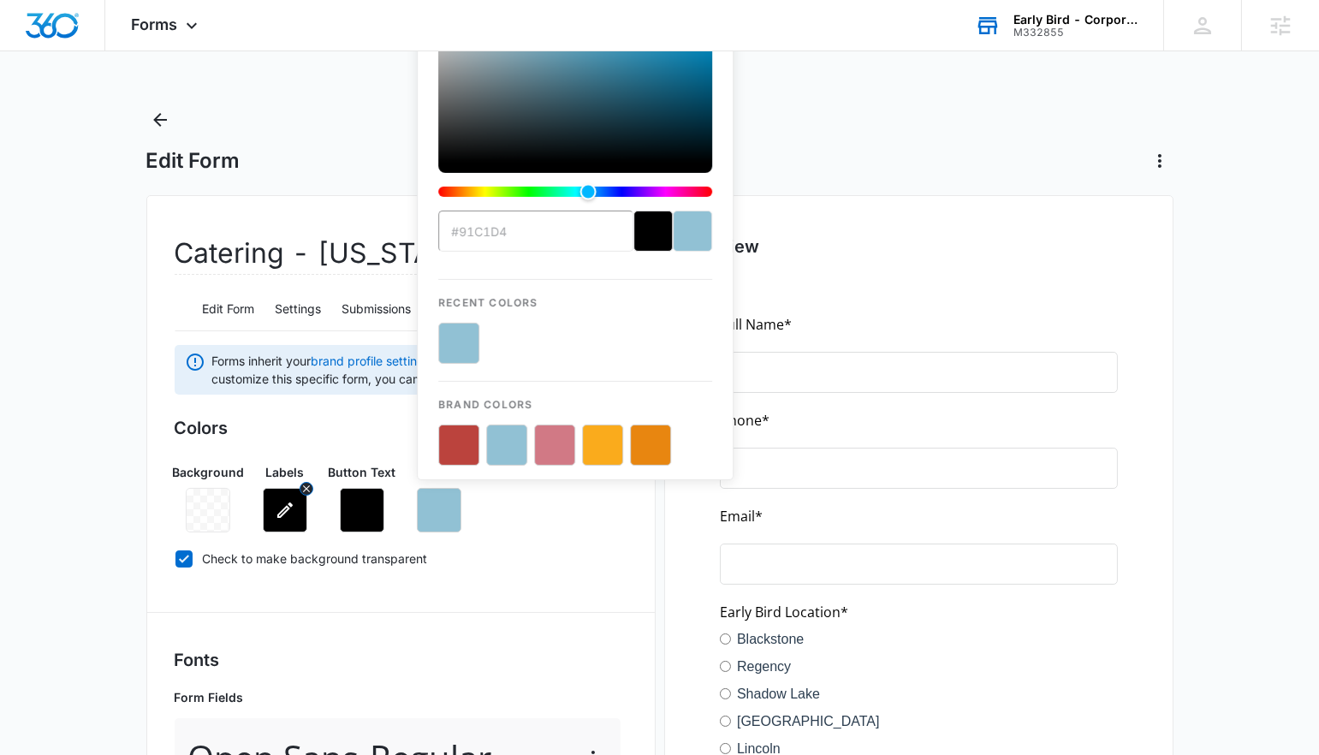
click at [288, 506] on icon "button" at bounding box center [285, 510] width 21 height 21
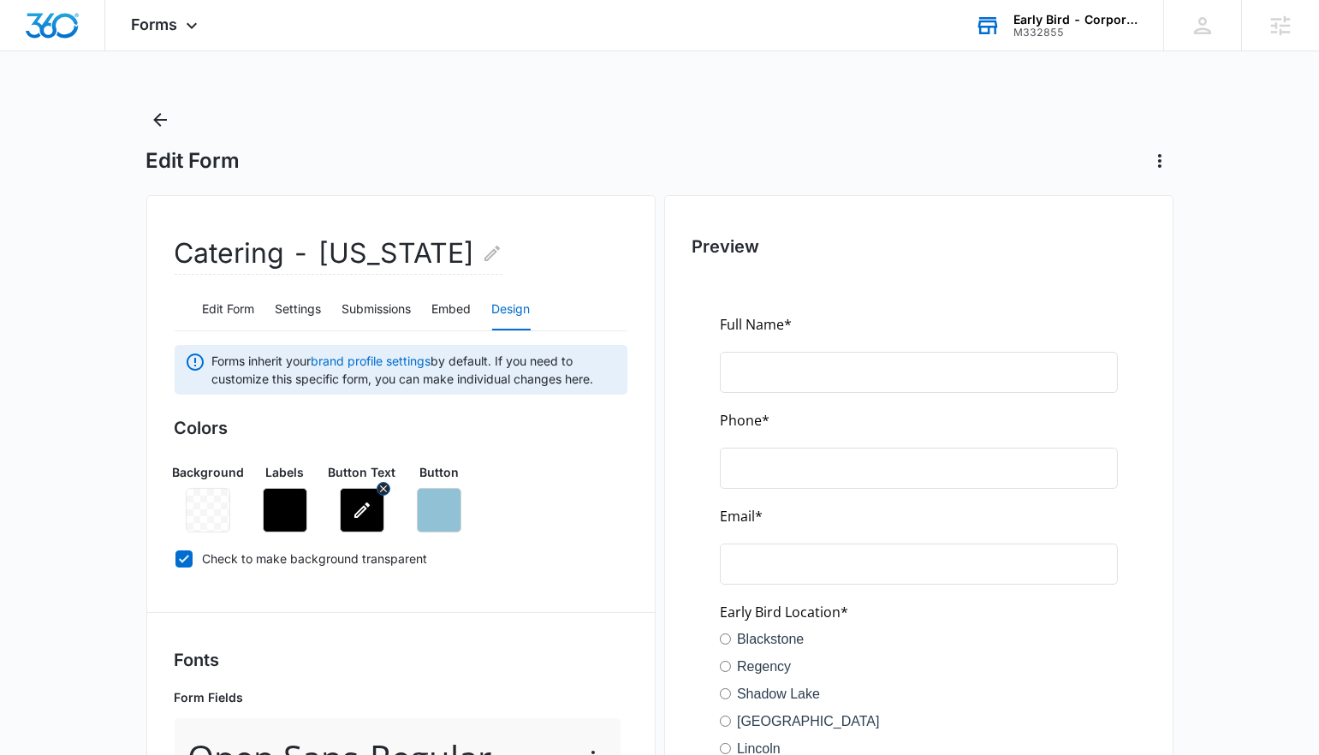
click at [353, 507] on icon "button" at bounding box center [362, 510] width 21 height 21
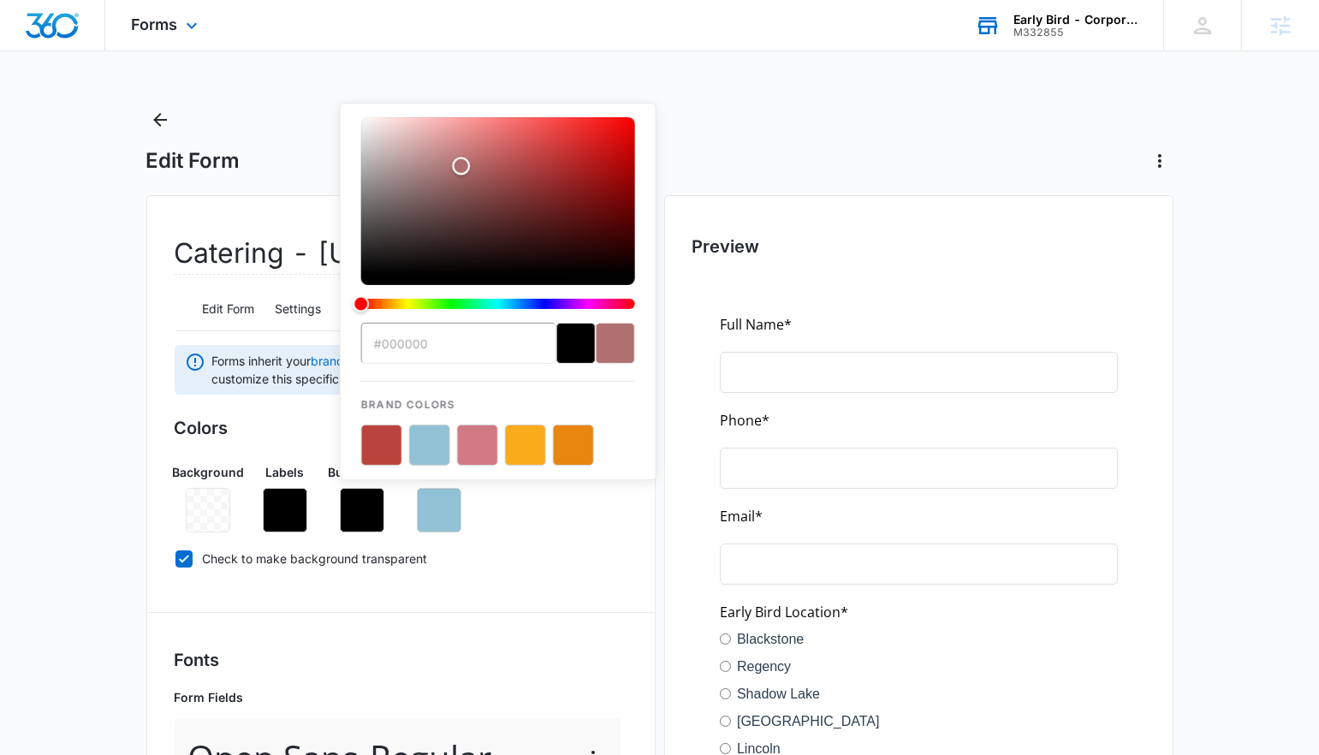
type input "#ffffff"
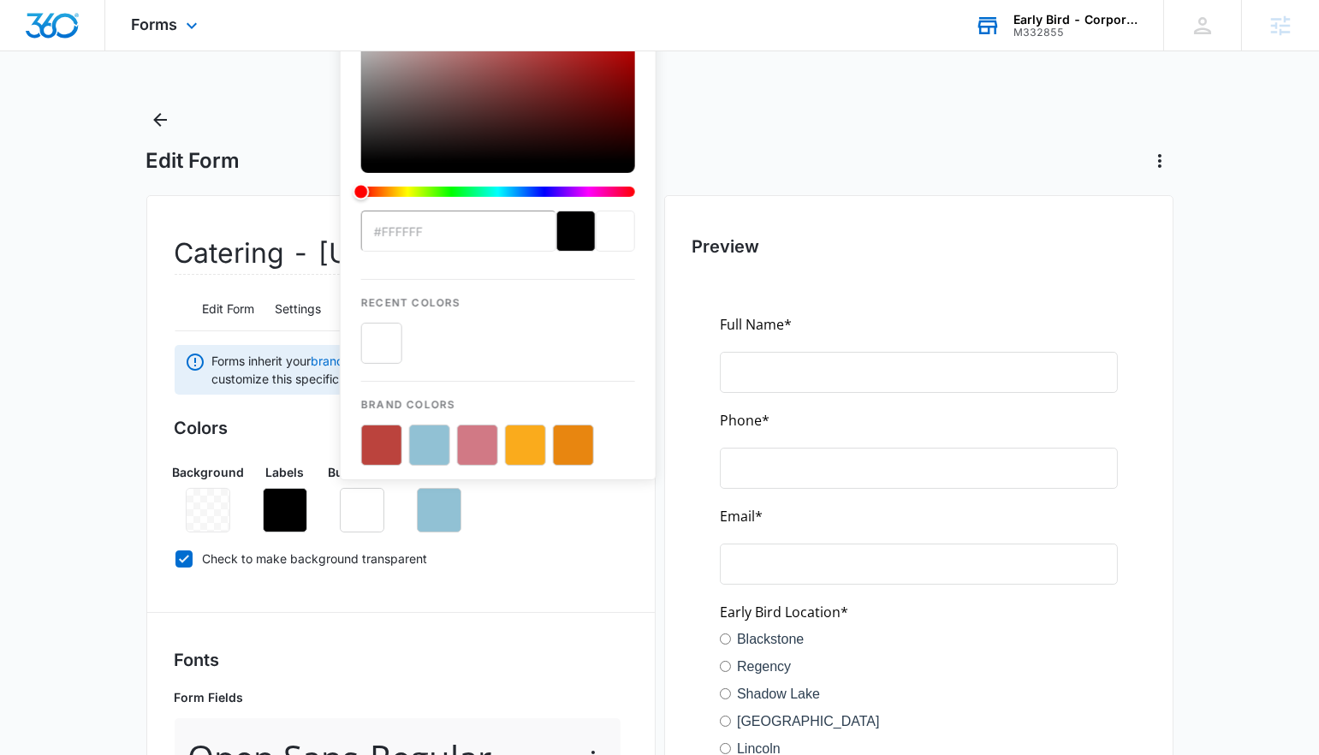
drag, startPoint x: 461, startPoint y: 167, endPoint x: 265, endPoint y: 34, distance: 236.0
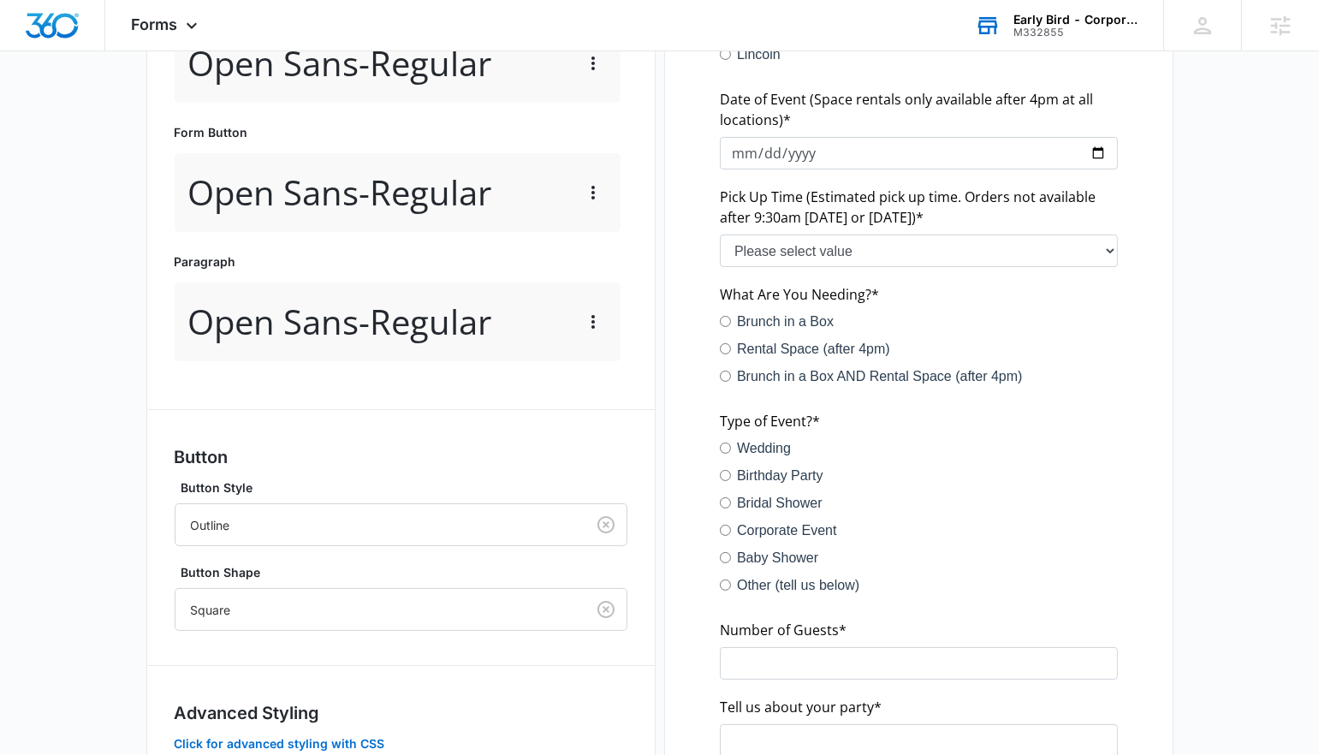
scroll to position [1074, 0]
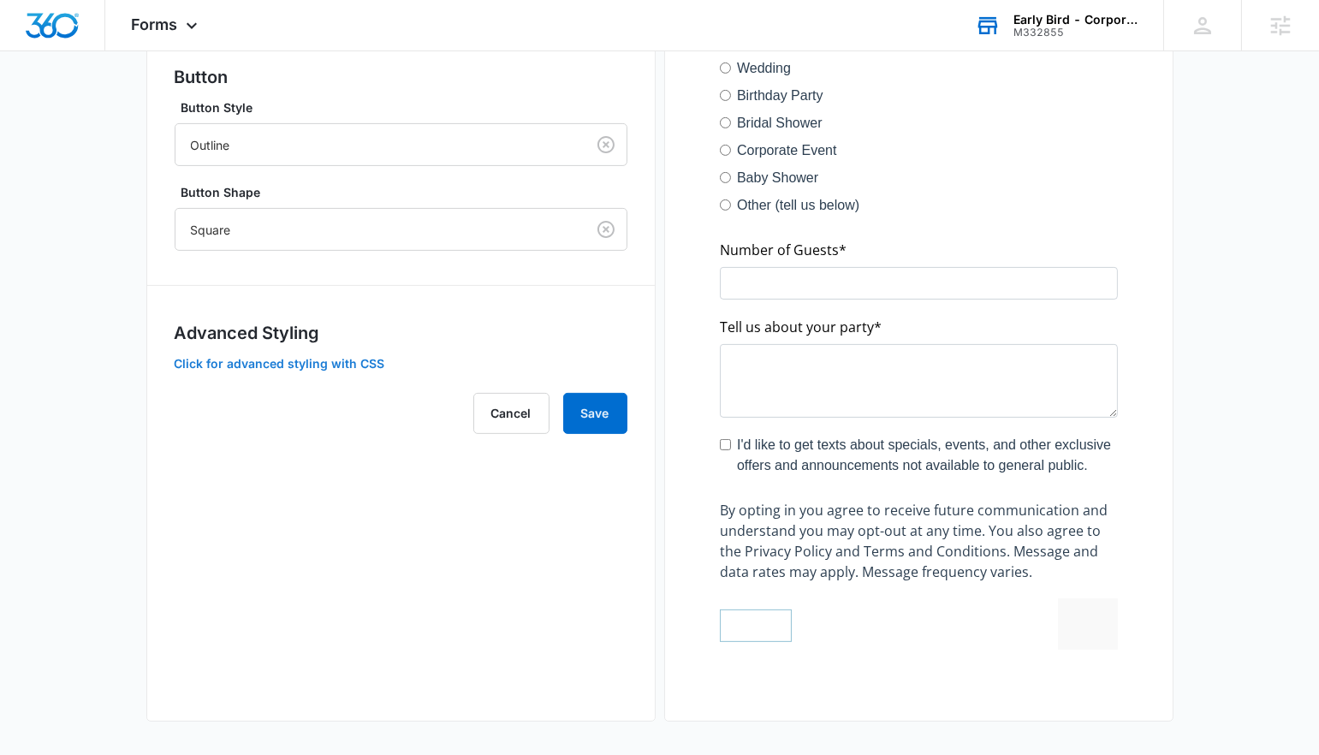
click at [367, 358] on button "Click for advanced styling with CSS" at bounding box center [280, 364] width 211 height 12
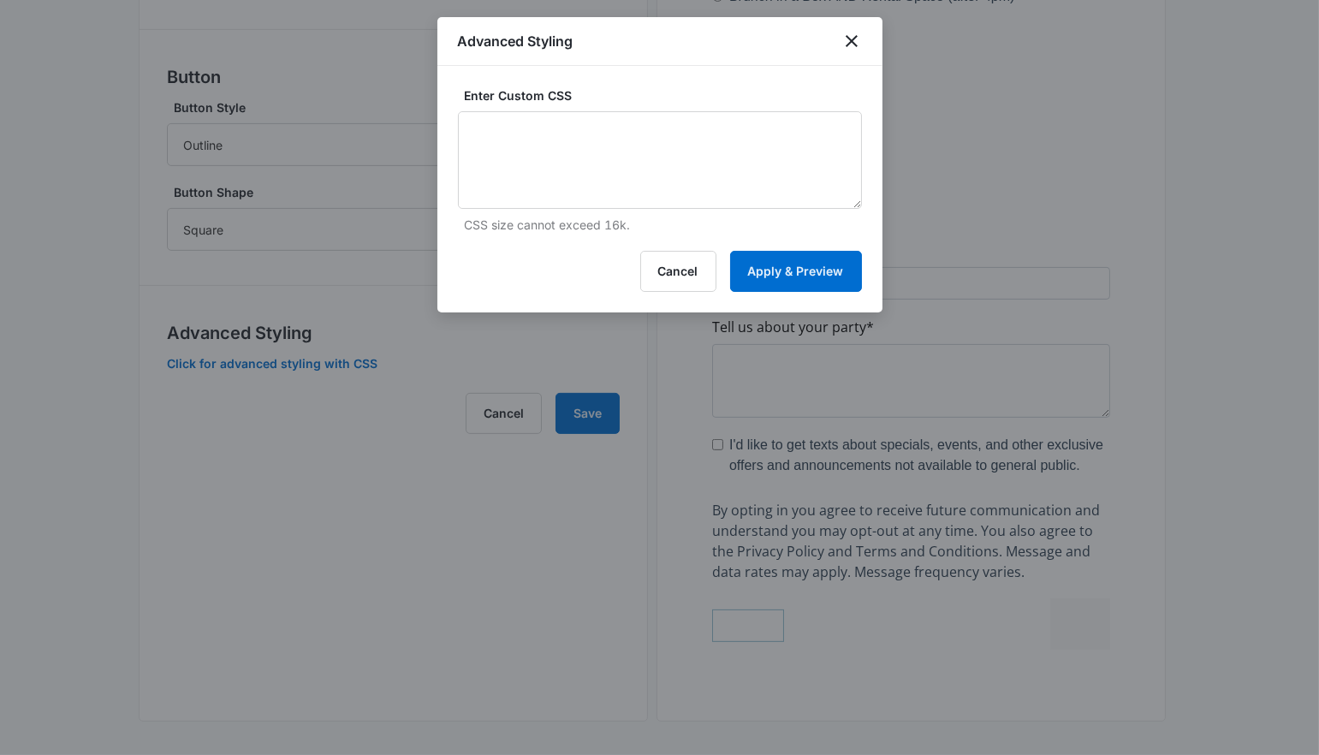
click at [348, 134] on div at bounding box center [659, 377] width 1319 height 755
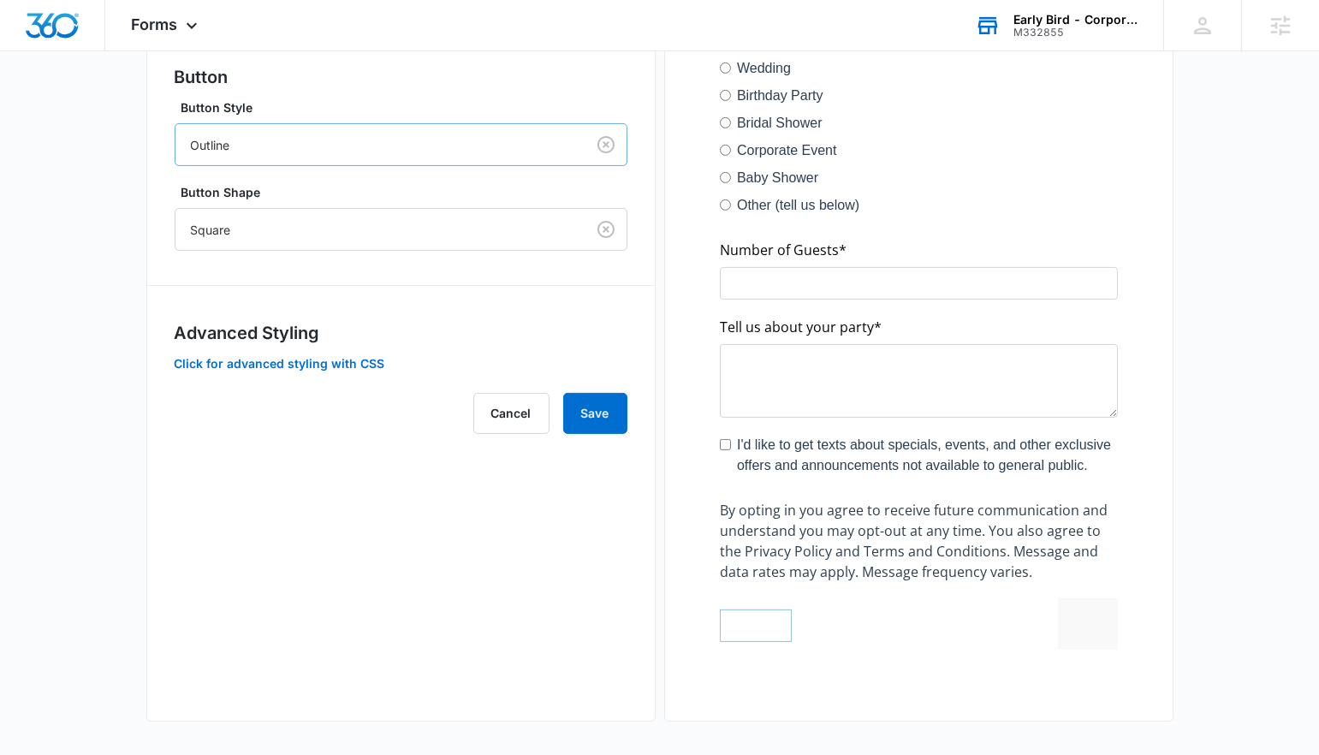
click at [340, 134] on div at bounding box center [377, 144] width 372 height 21
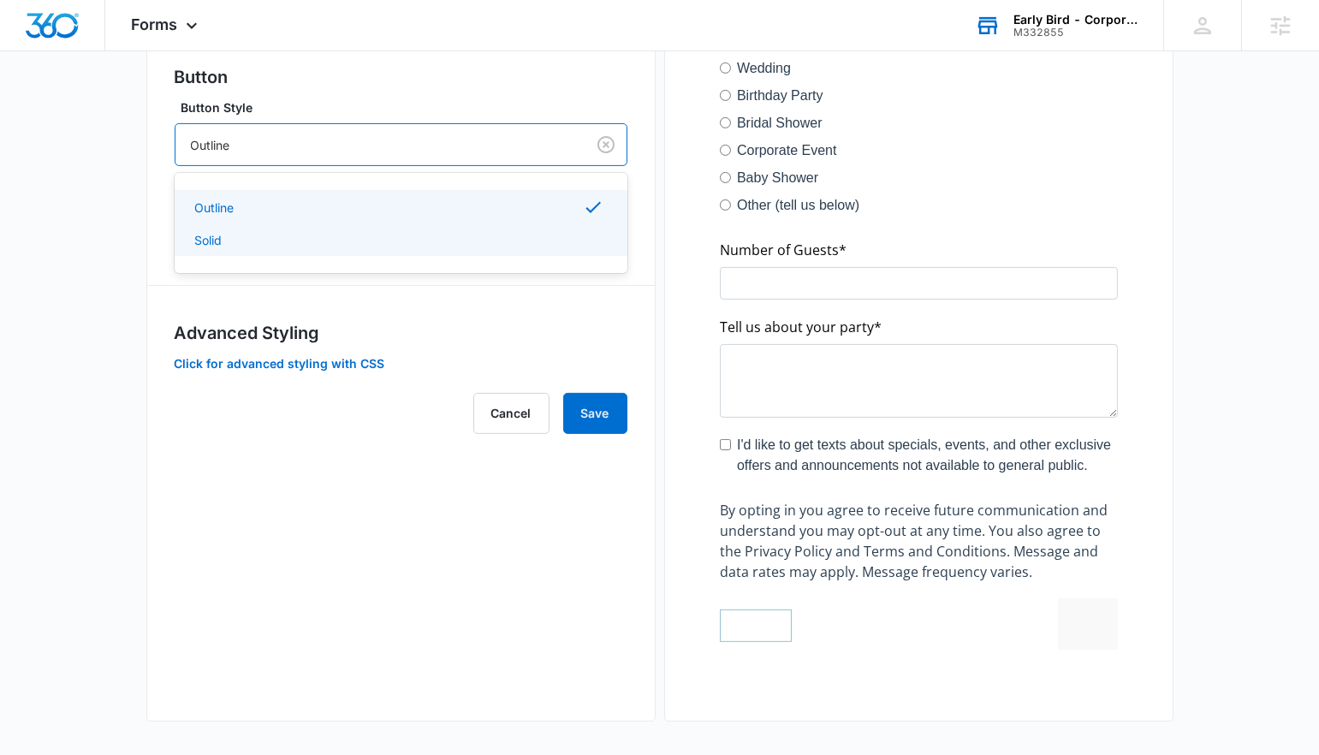
click at [316, 254] on div "Outline Solid" at bounding box center [401, 223] width 453 height 73
click at [316, 224] on div "Solid" at bounding box center [401, 240] width 453 height 32
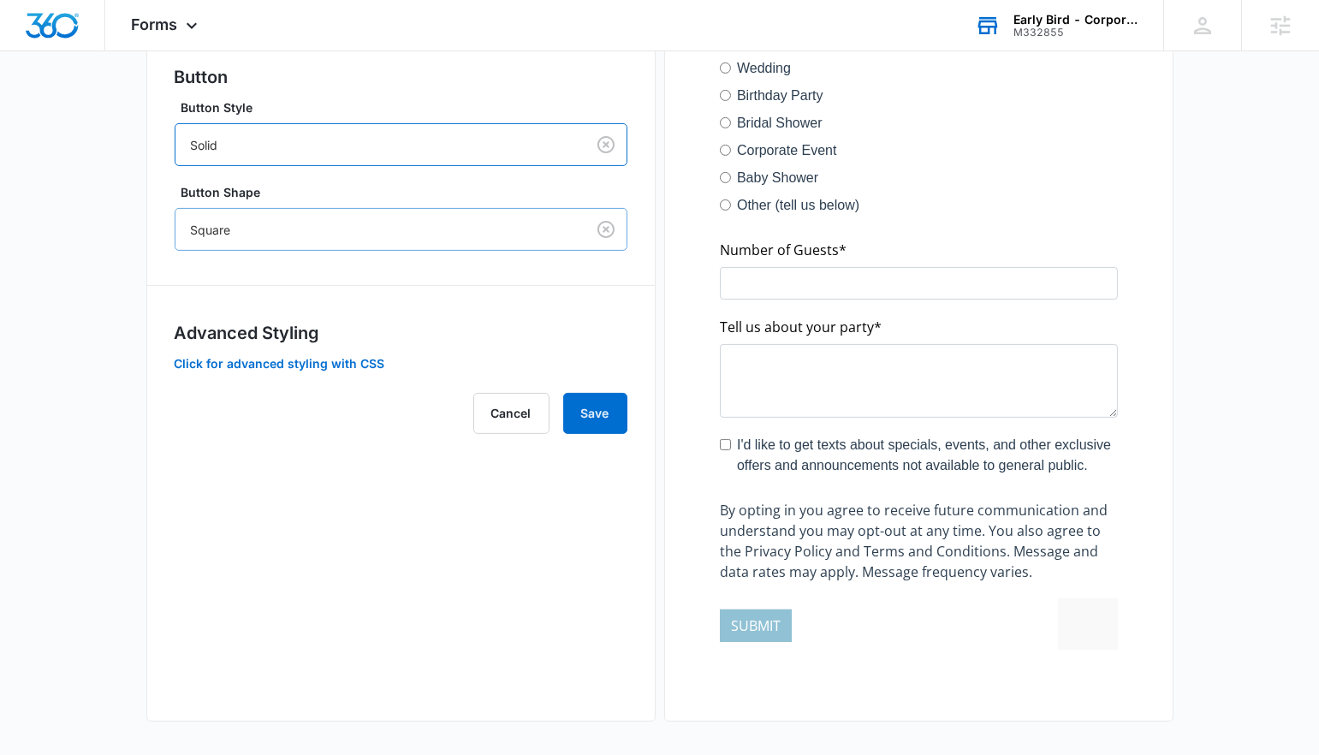
click at [306, 227] on div at bounding box center [377, 229] width 372 height 21
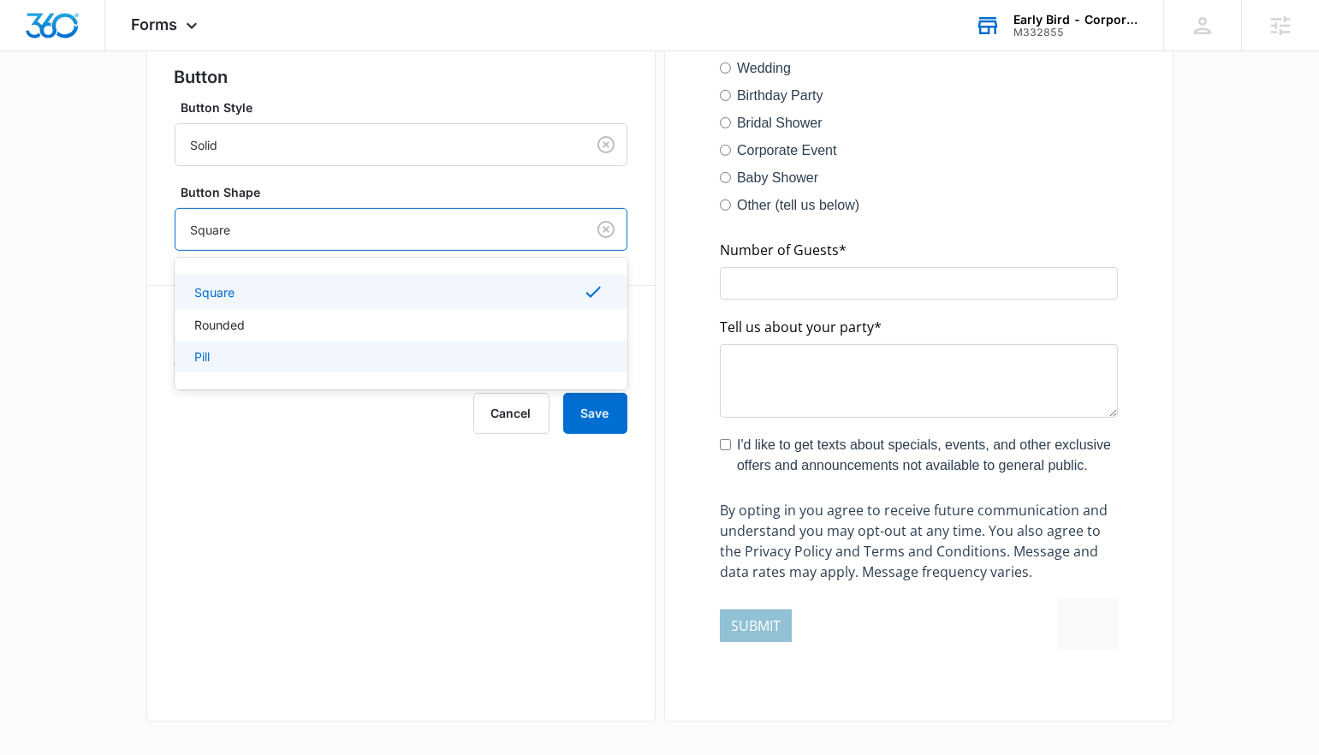
click at [300, 351] on div "Pill" at bounding box center [399, 357] width 408 height 18
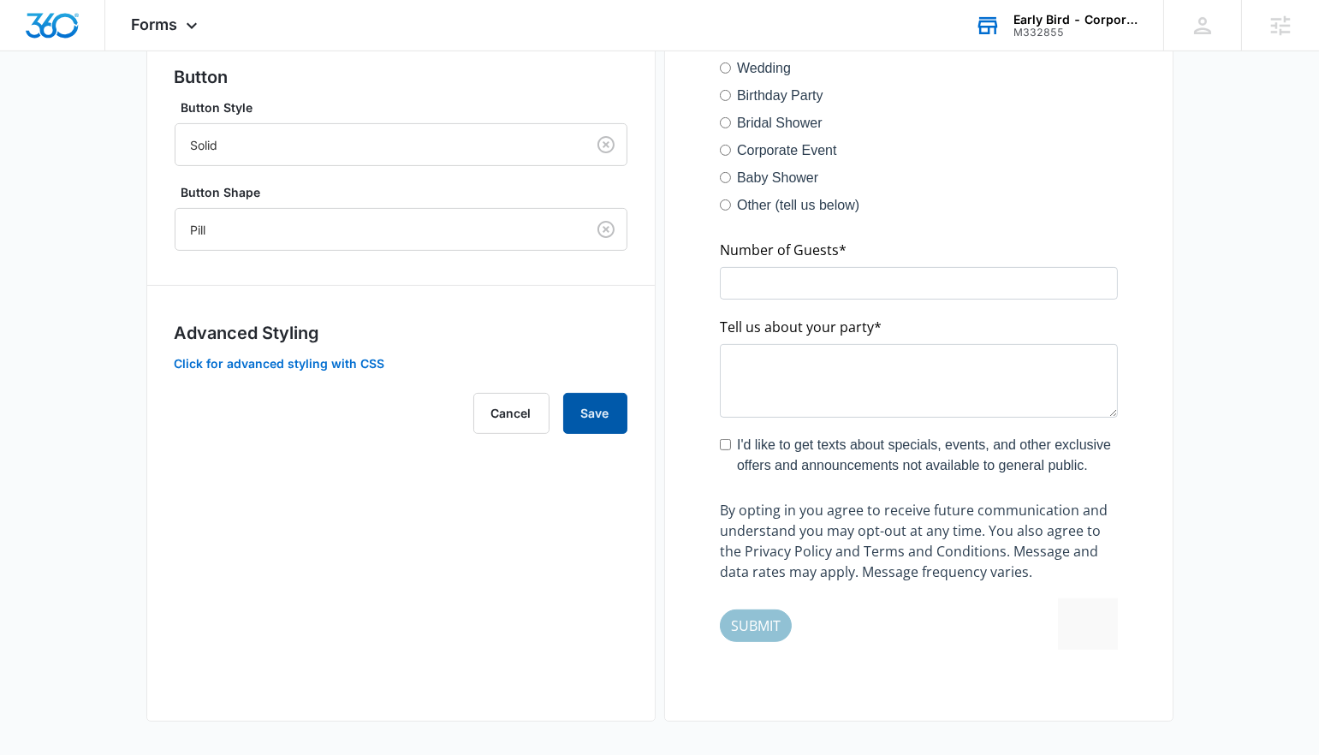
click at [580, 406] on button "Save" at bounding box center [595, 413] width 64 height 41
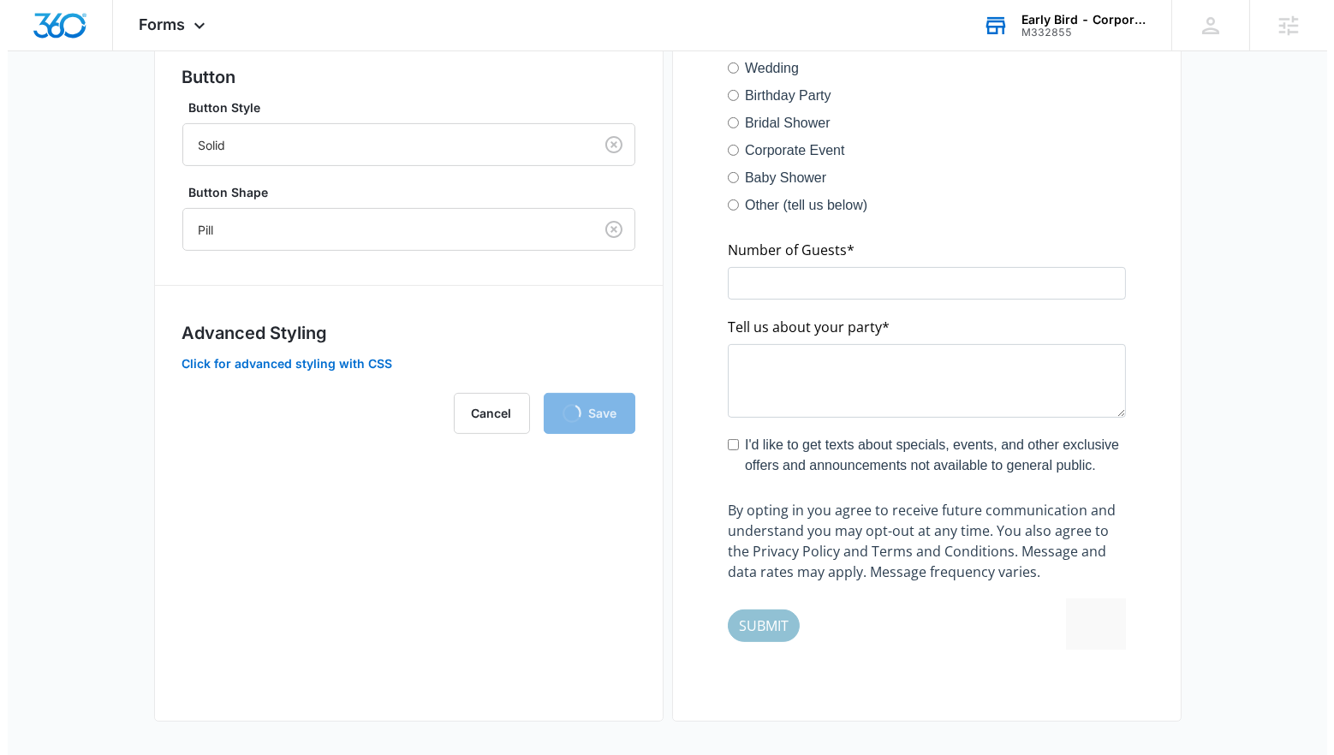
scroll to position [0, 0]
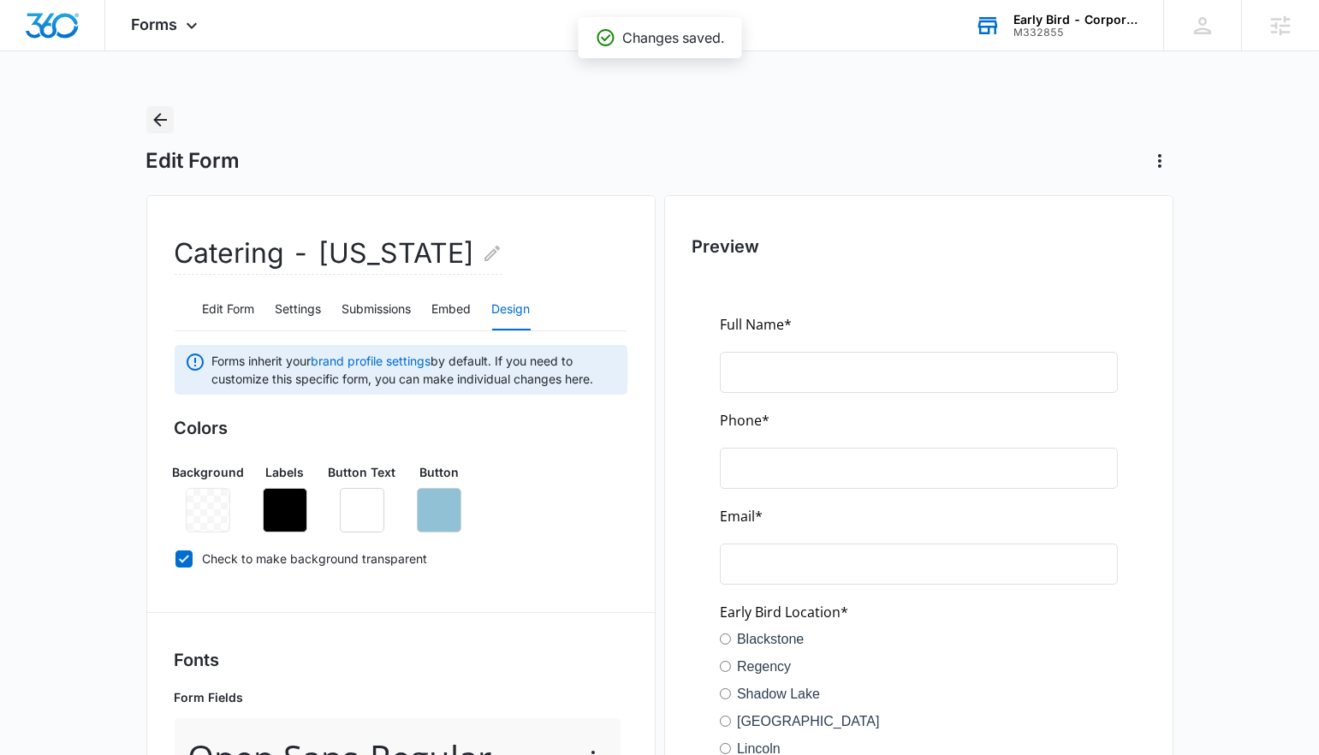
click at [161, 110] on icon "Back" at bounding box center [160, 120] width 21 height 21
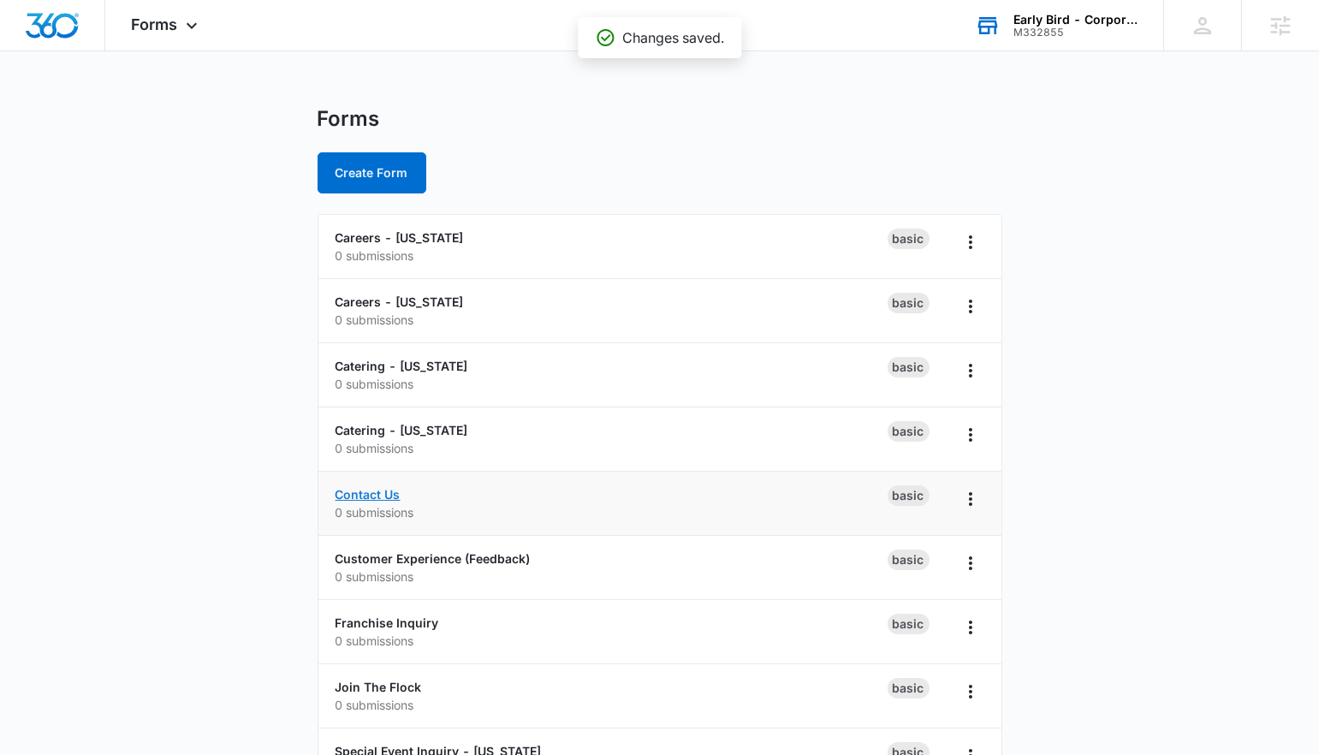
click at [372, 495] on link "Contact Us" at bounding box center [368, 494] width 65 height 15
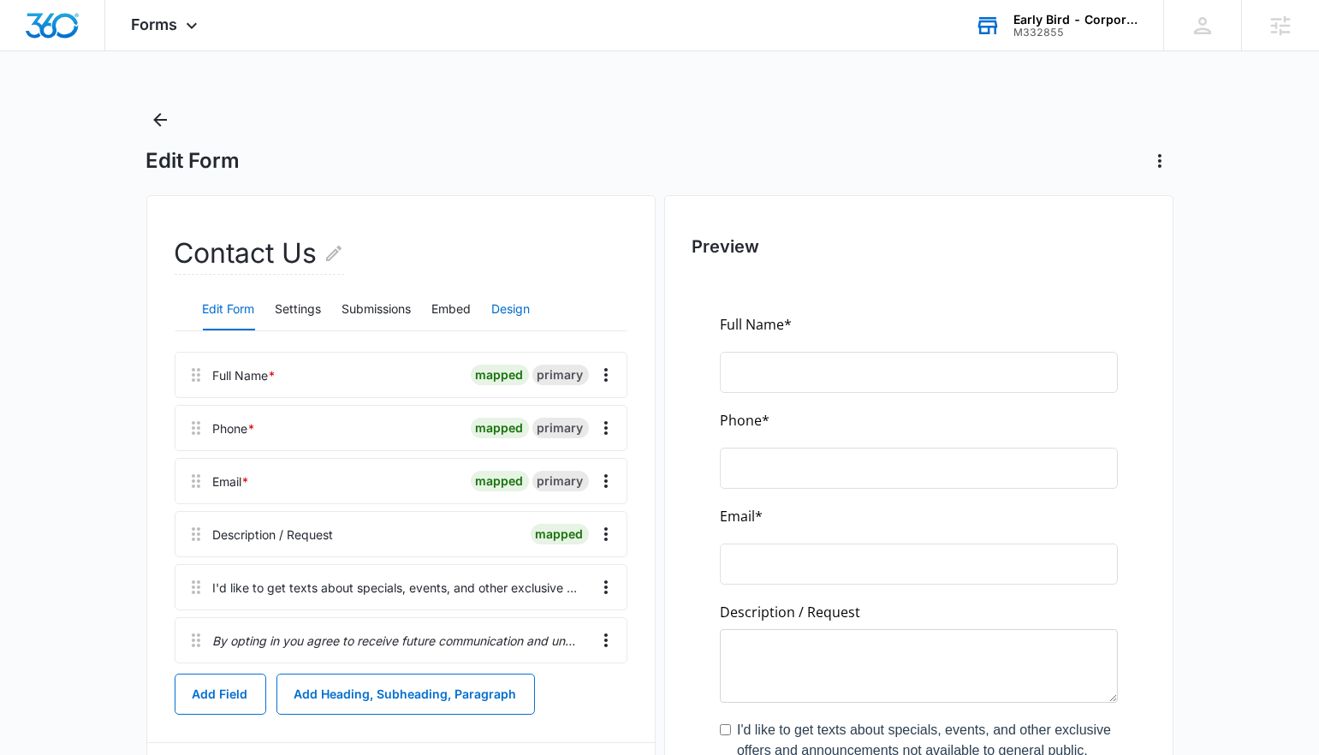
click at [504, 312] on button "Design" at bounding box center [511, 309] width 39 height 41
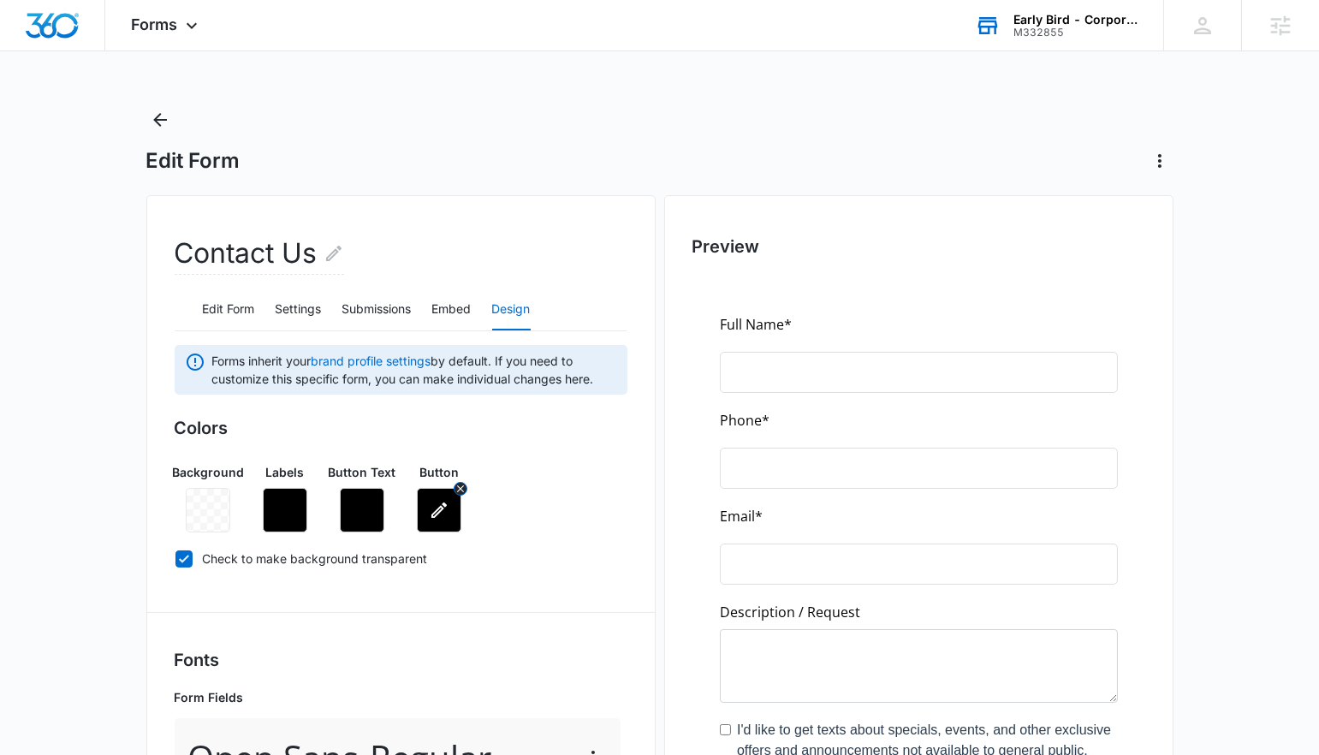
click at [426, 492] on button "button" at bounding box center [439, 510] width 45 height 45
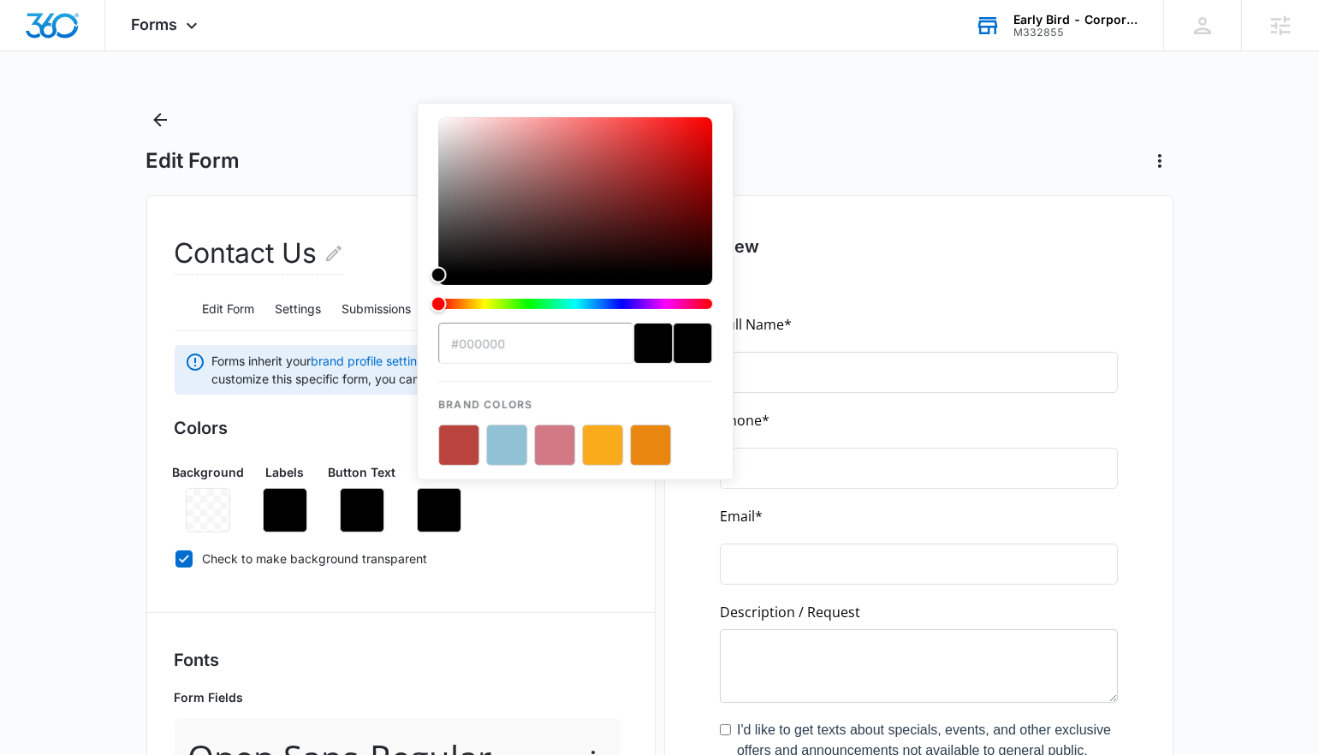
click at [511, 434] on button "color-picker-container" at bounding box center [506, 445] width 41 height 41
type input "#91C1D4"
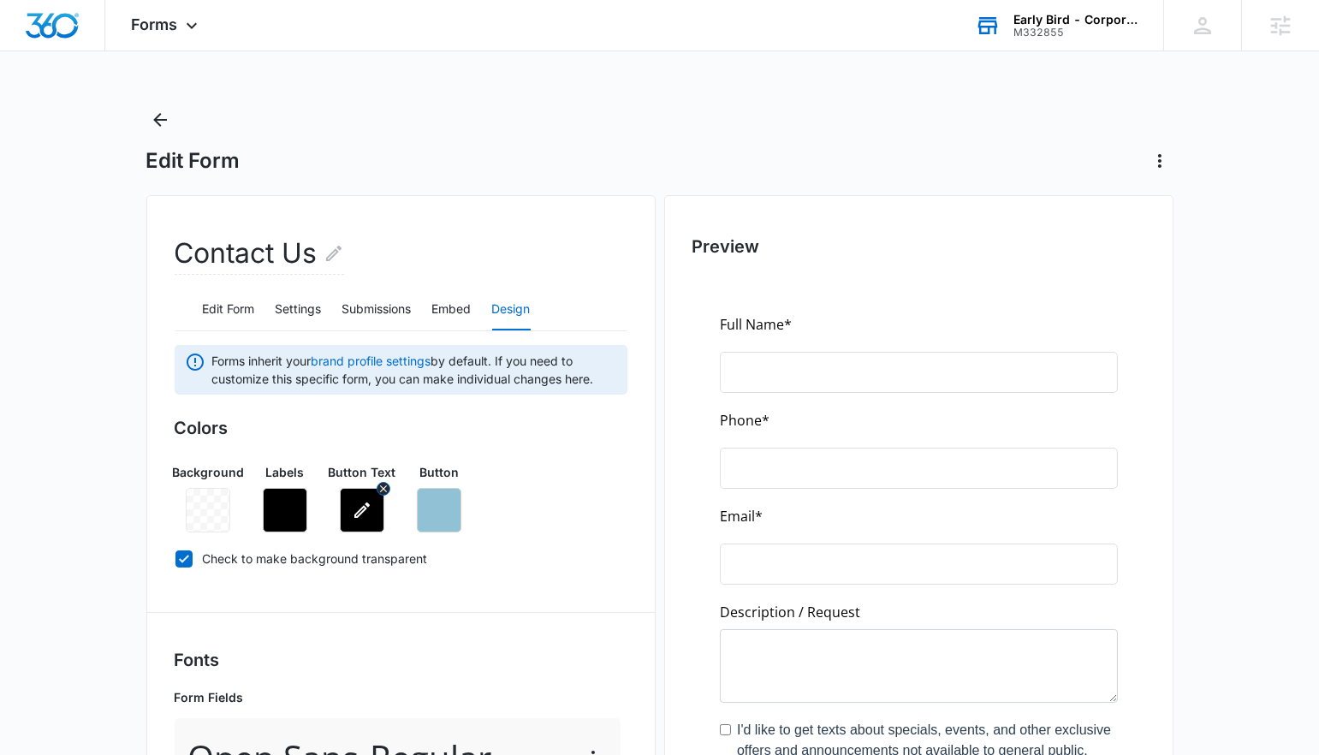
click at [355, 500] on icon "button" at bounding box center [362, 510] width 21 height 21
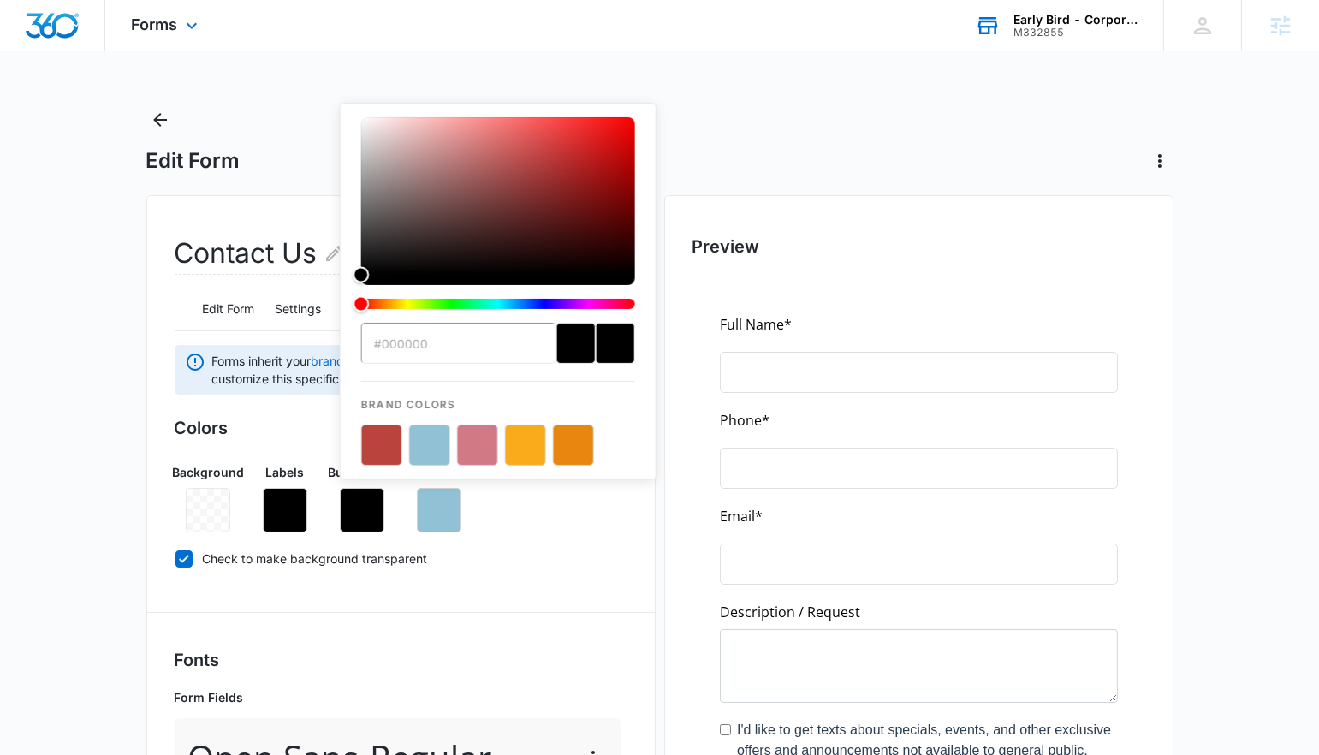
drag, startPoint x: 455, startPoint y: 284, endPoint x: 227, endPoint y: 27, distance: 343.2
type input "#ffffff"
drag, startPoint x: 415, startPoint y: 147, endPoint x: 188, endPoint y: 19, distance: 260.7
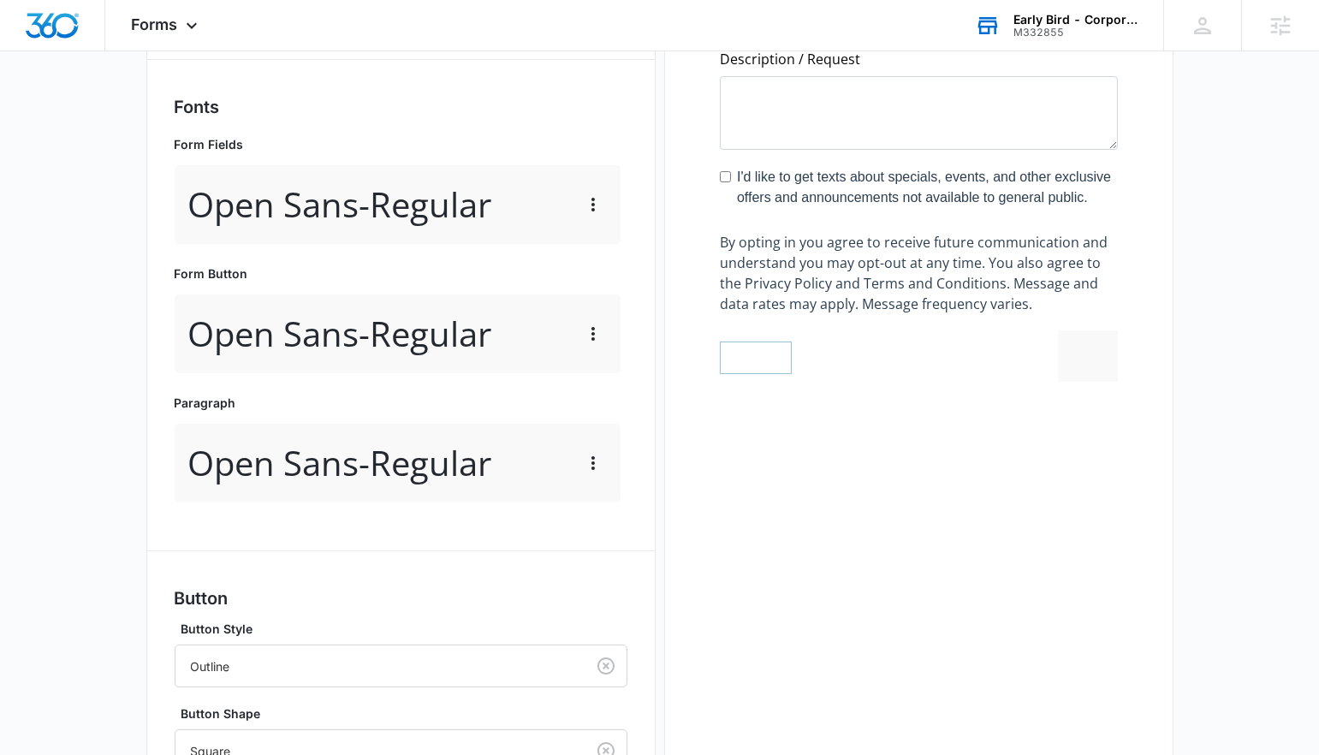
scroll to position [811, 0]
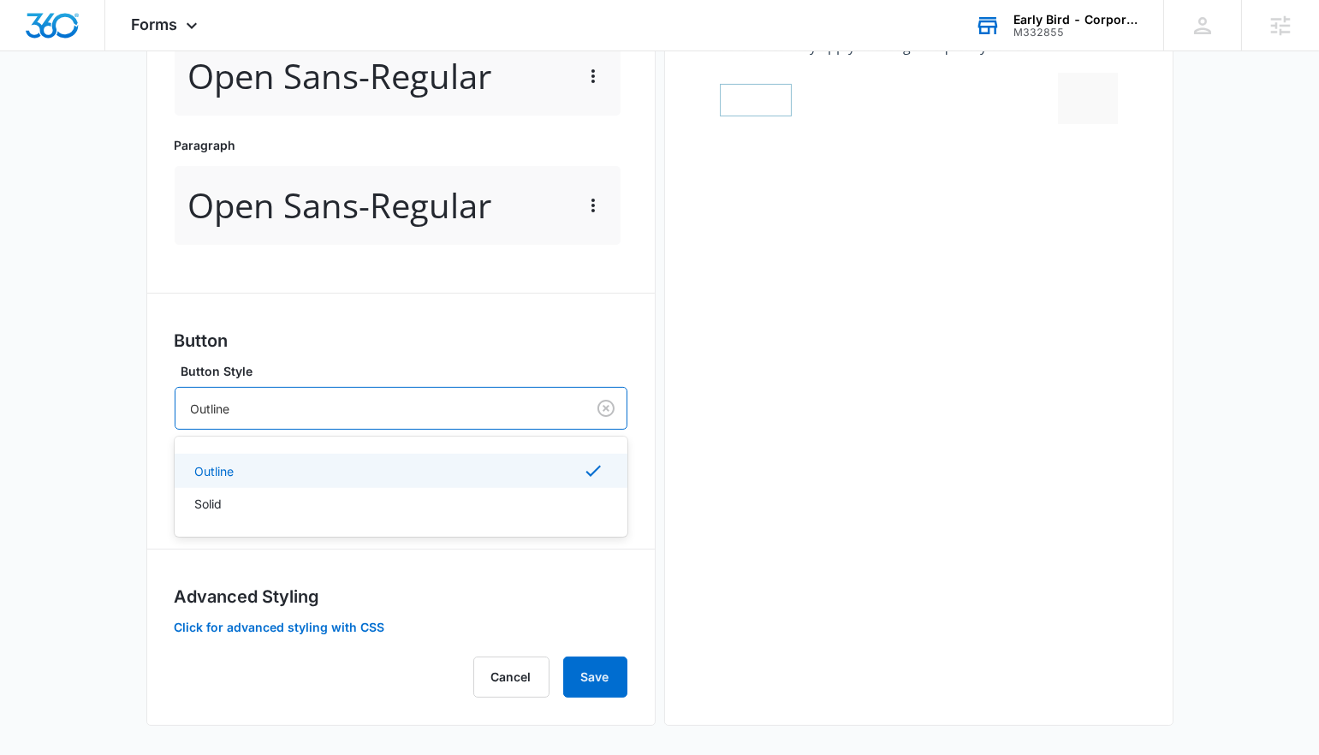
click at [378, 405] on div at bounding box center [377, 408] width 372 height 21
click at [363, 498] on div "Solid" at bounding box center [399, 504] width 408 height 18
click at [360, 491] on div at bounding box center [377, 493] width 372 height 21
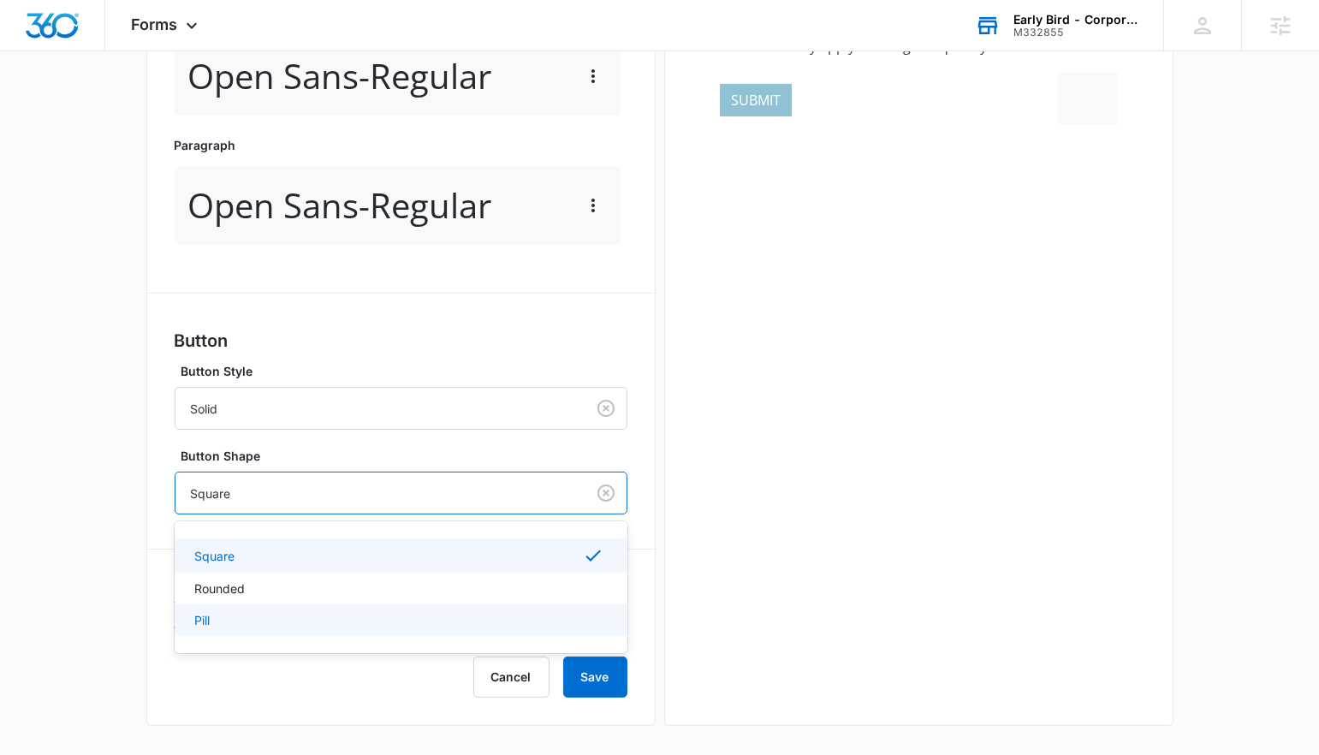
click at [357, 604] on div "Pill" at bounding box center [401, 620] width 453 height 32
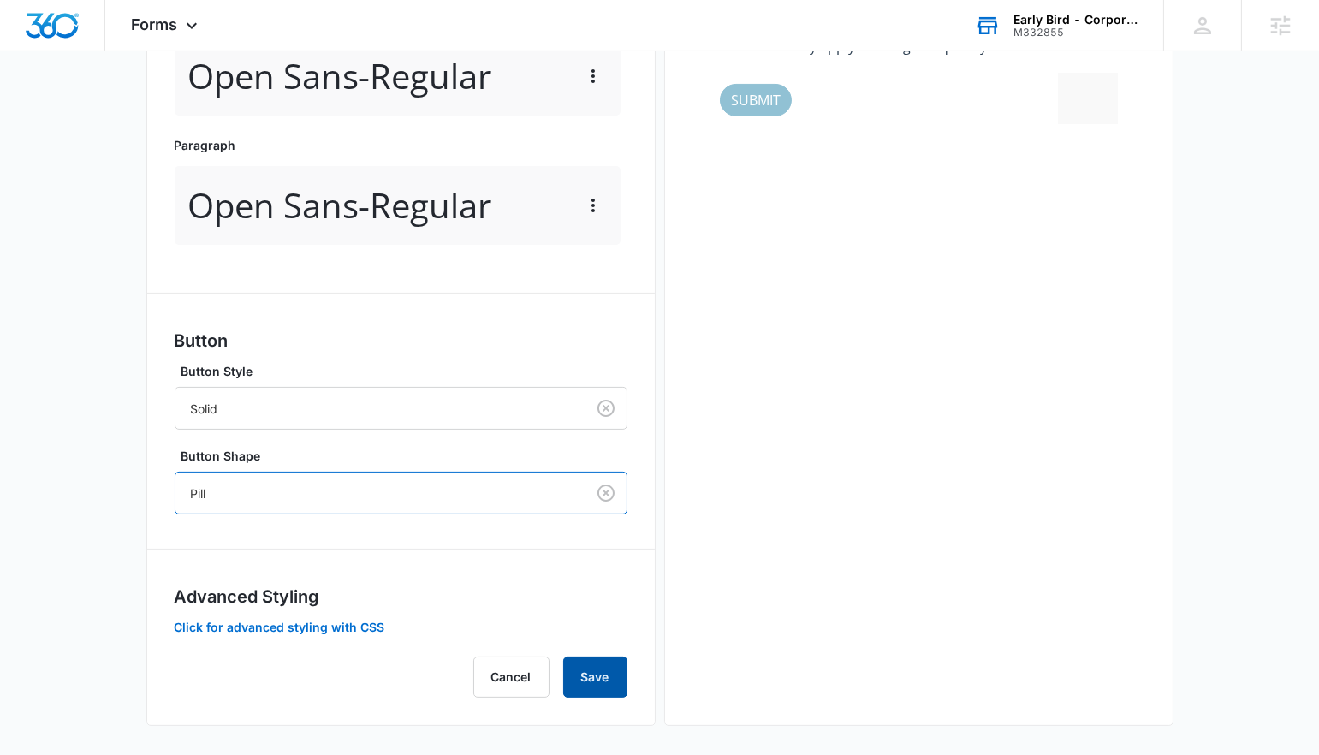
click at [596, 675] on button "Save" at bounding box center [595, 677] width 64 height 41
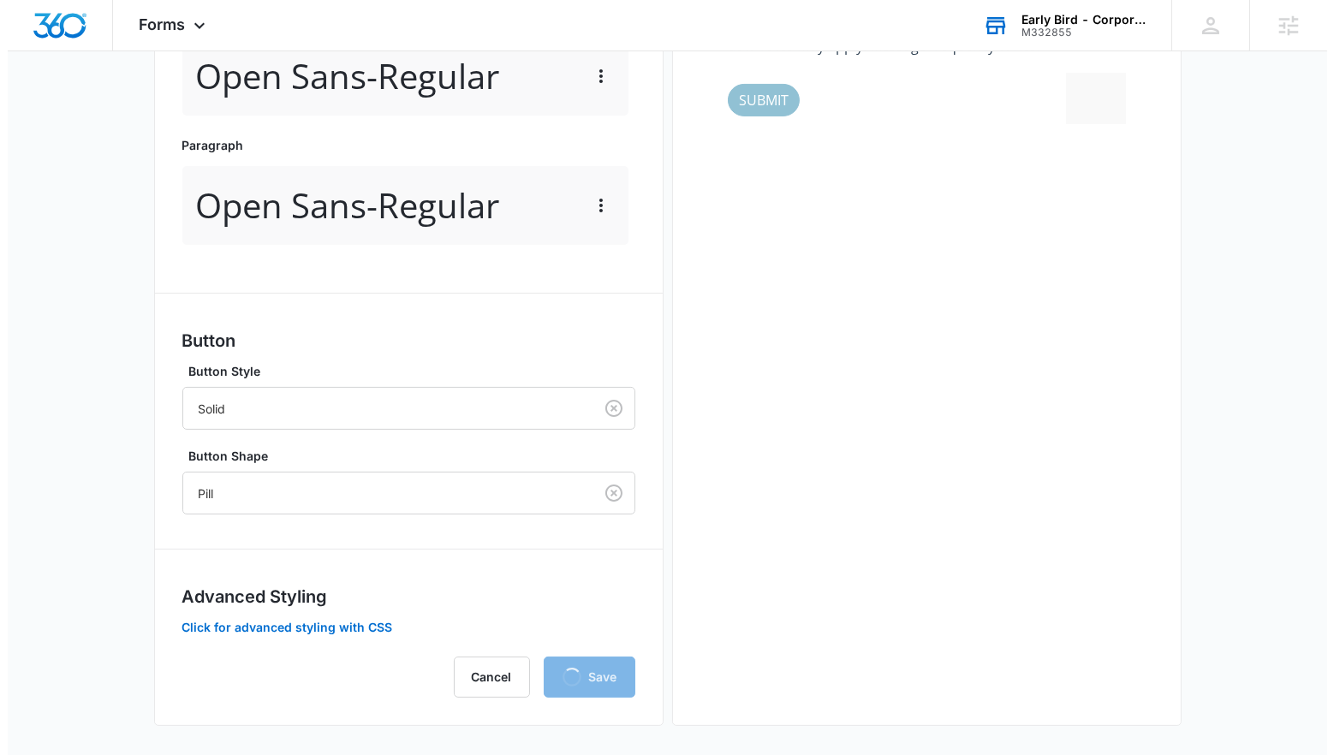
scroll to position [0, 0]
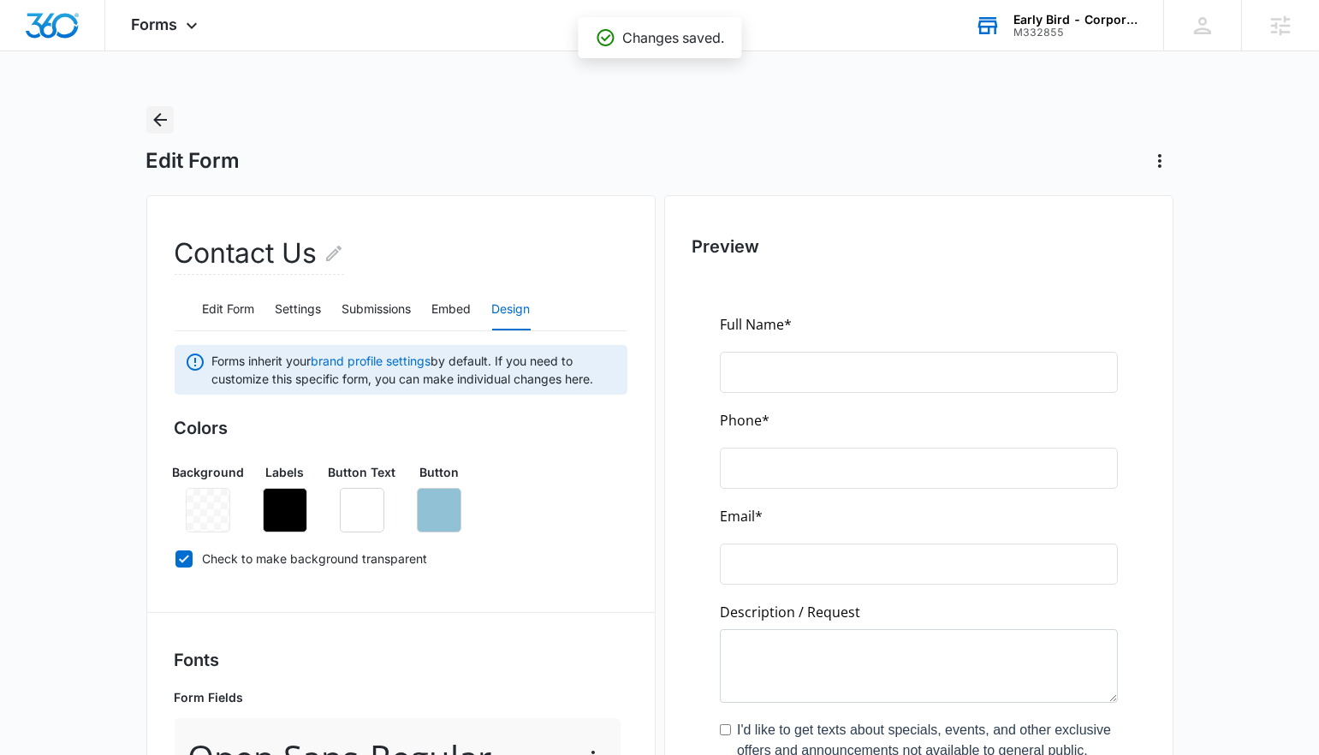
click at [161, 124] on icon "Back" at bounding box center [160, 120] width 21 height 21
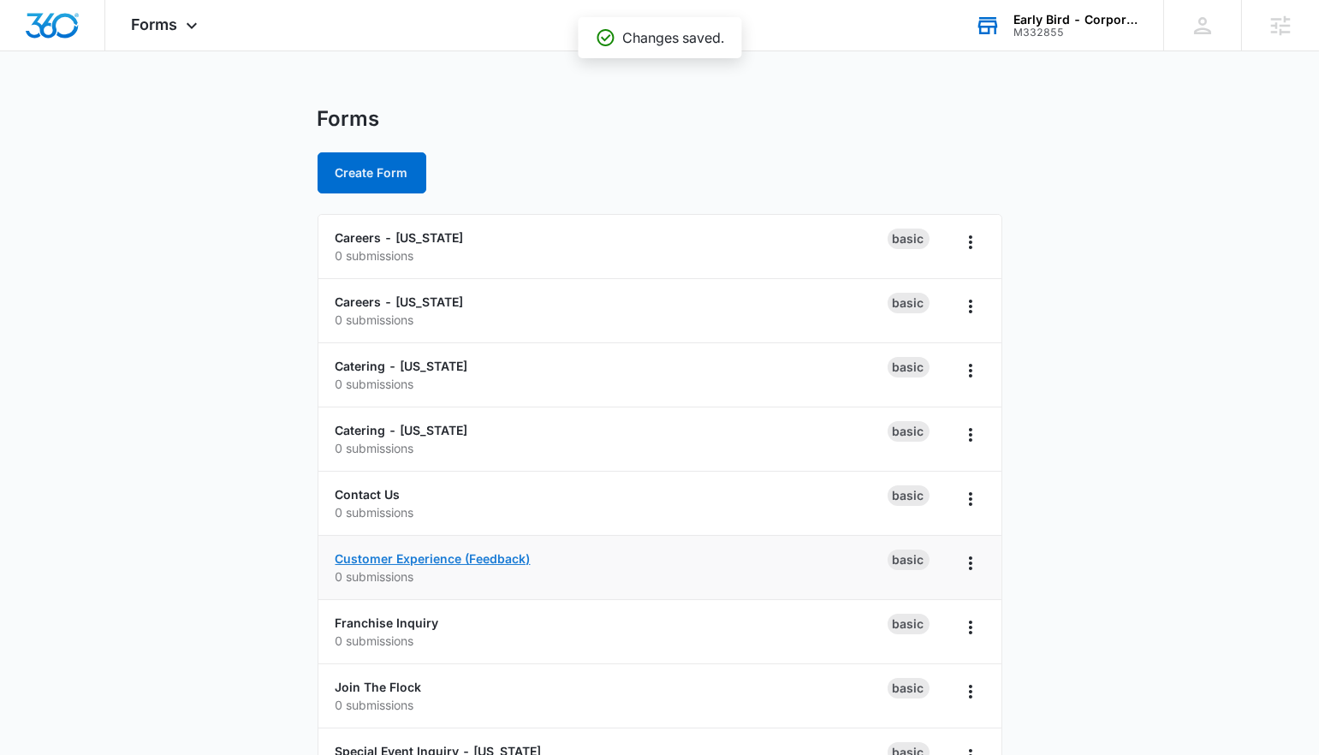
click at [360, 551] on link "Customer Experience (Feedback)" at bounding box center [433, 558] width 195 height 15
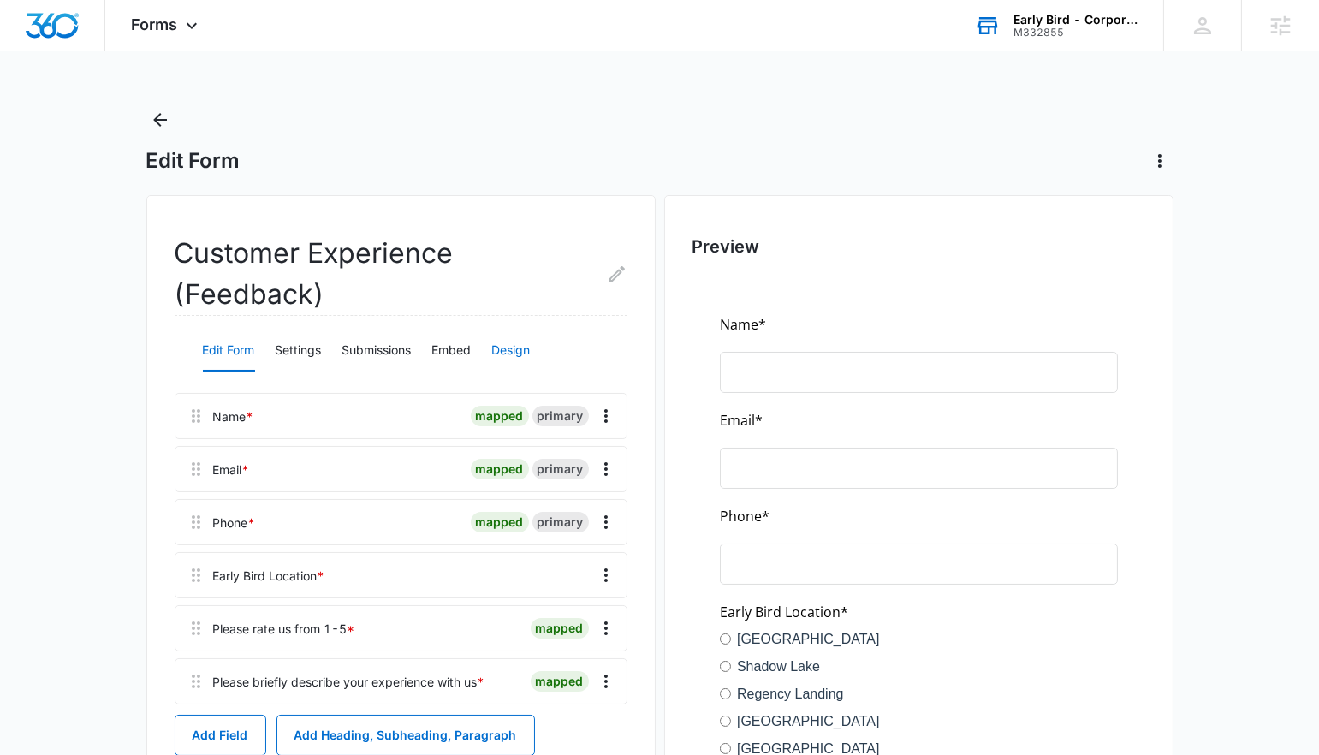
click at [511, 337] on button "Design" at bounding box center [511, 350] width 39 height 41
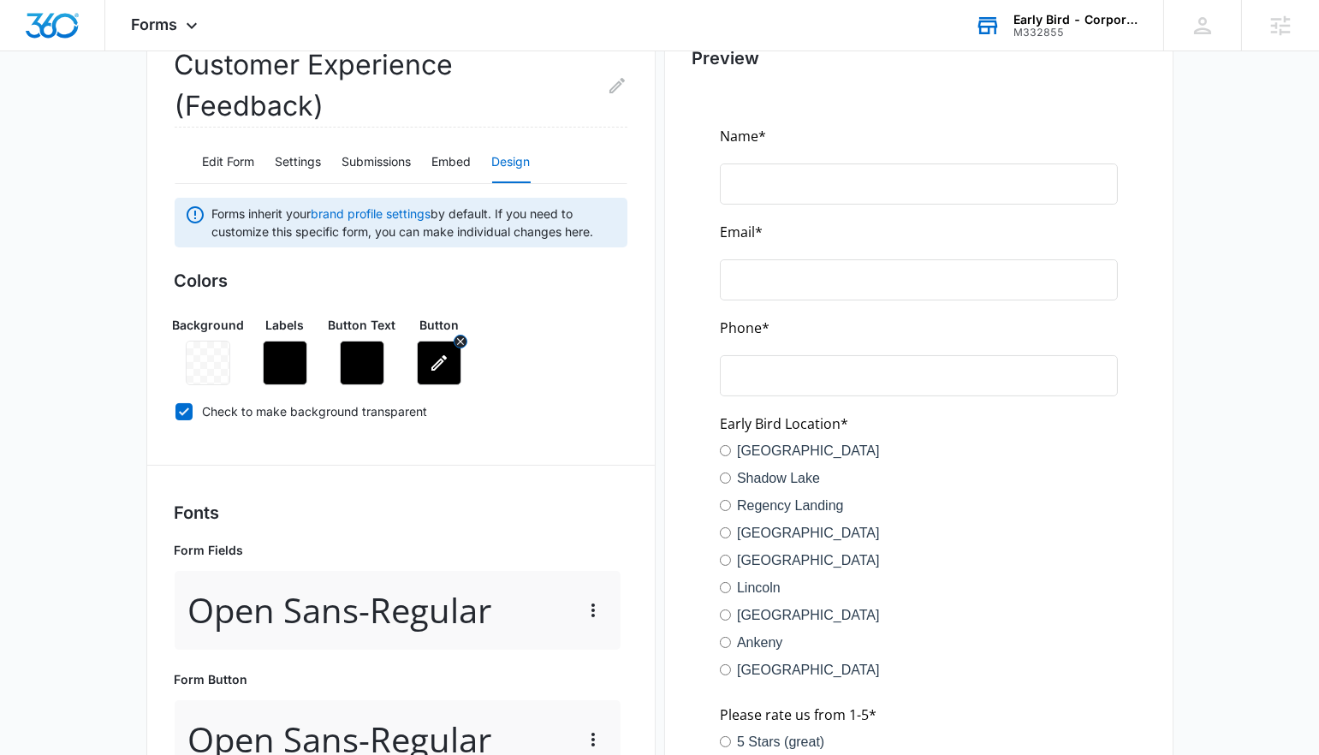
click at [440, 356] on icon "button" at bounding box center [439, 363] width 21 height 21
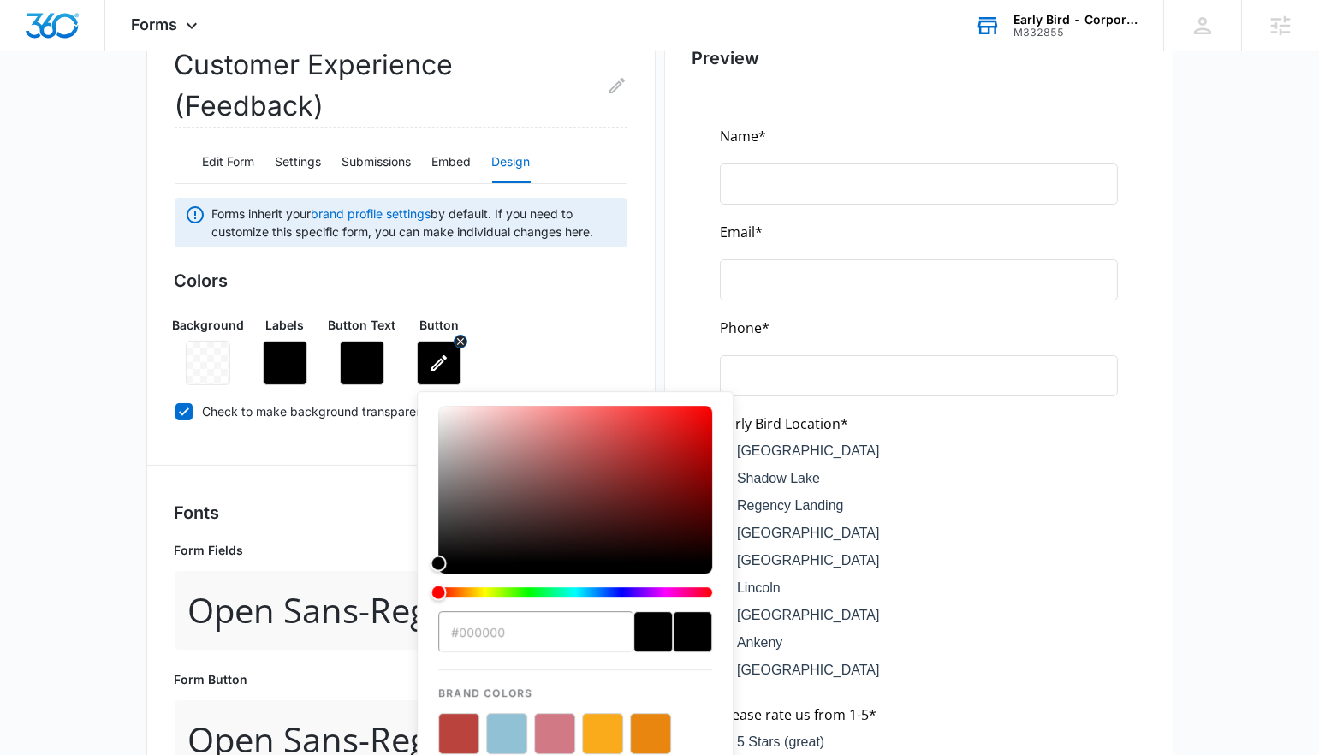
scroll to position [175, 0]
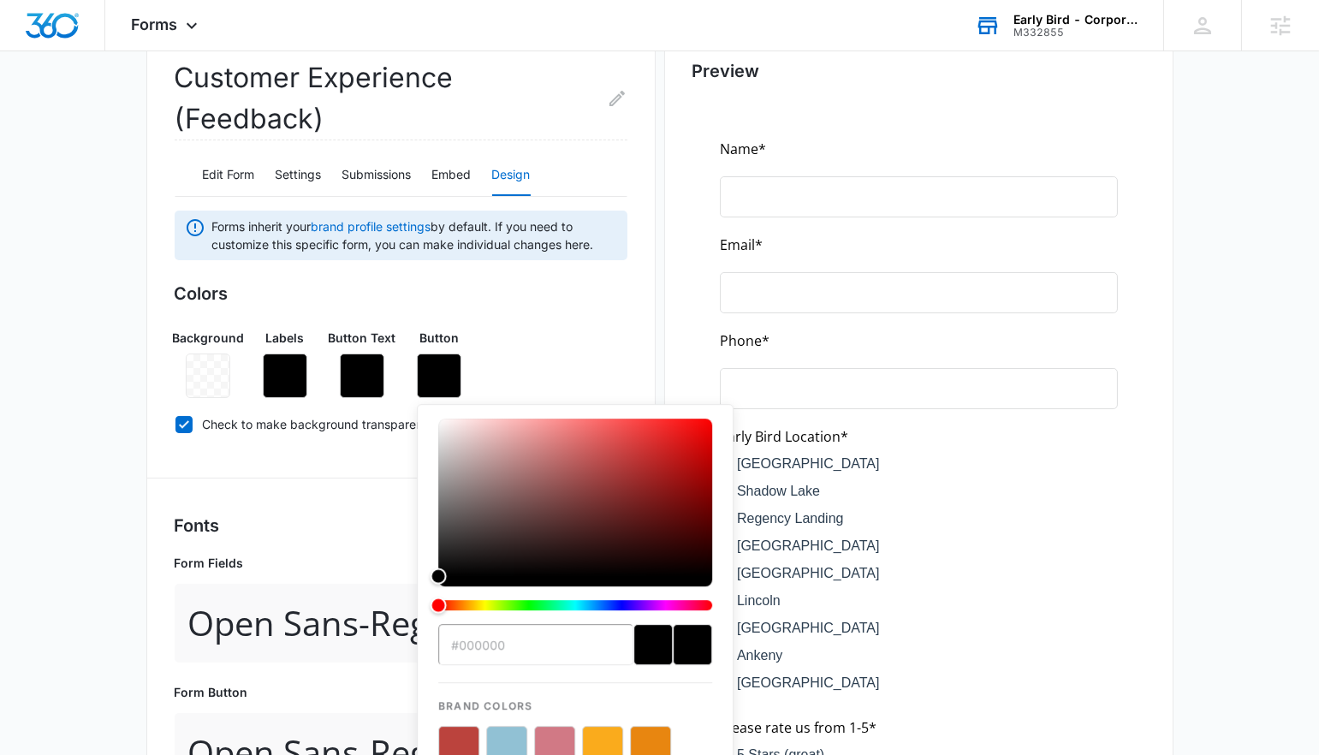
click at [504, 734] on button "color-picker-container" at bounding box center [506, 746] width 41 height 41
type input "#91C1D4"
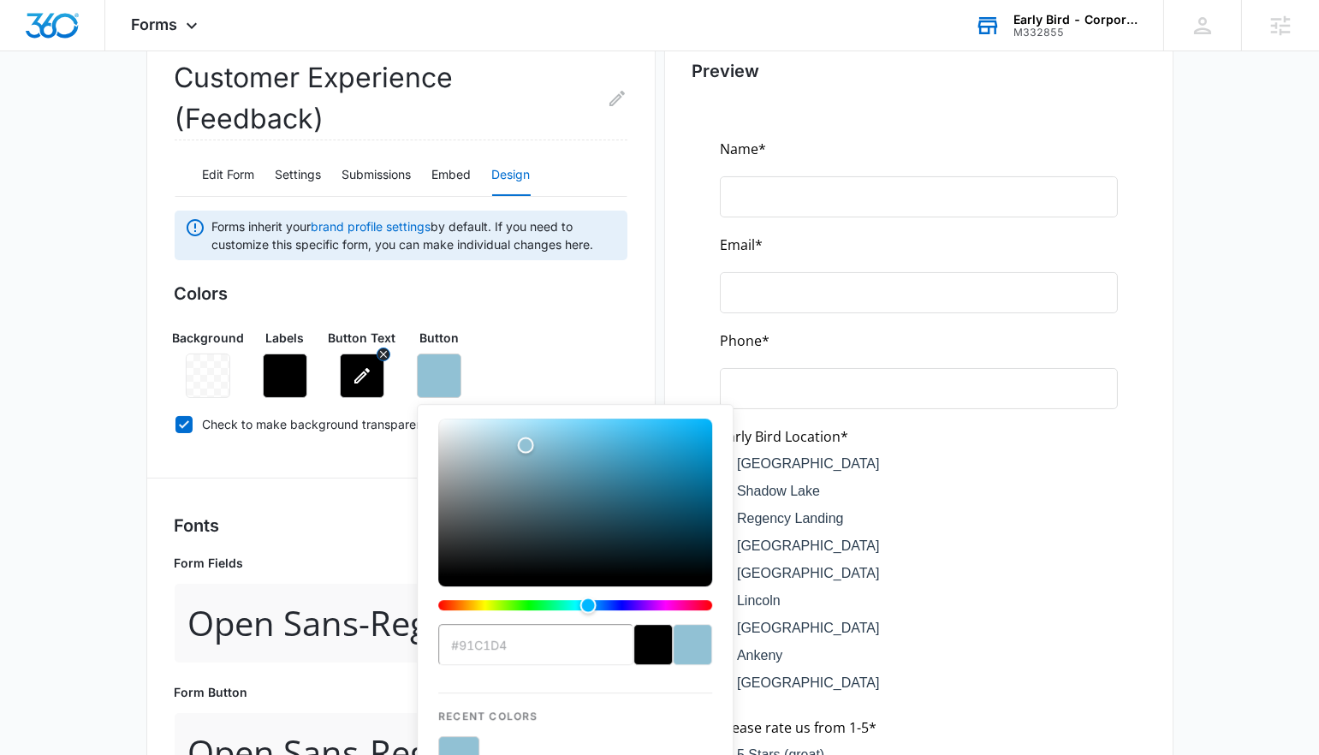
click at [348, 361] on button "button" at bounding box center [362, 376] width 45 height 45
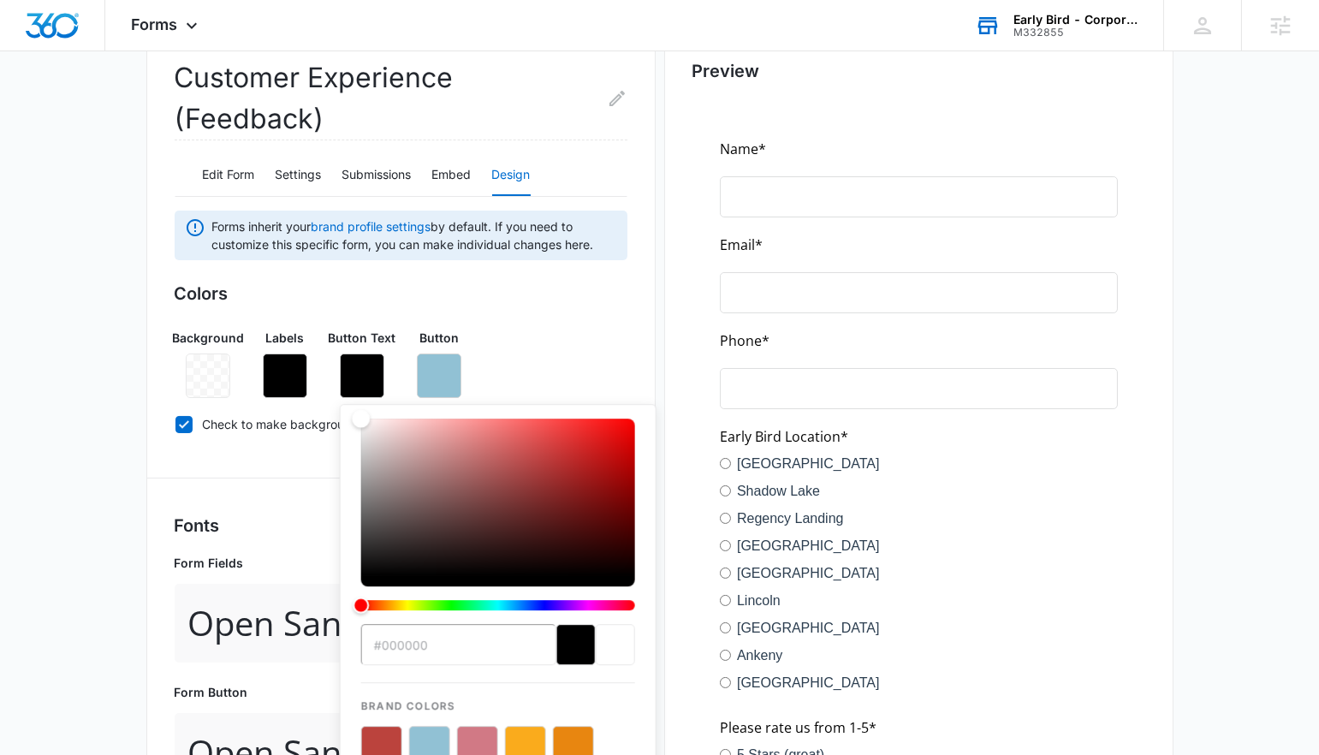
type input "#ffffff"
drag, startPoint x: 477, startPoint y: 495, endPoint x: 226, endPoint y: 306, distance: 314.2
click at [226, 306] on div "Colors Background Labels Button Text #ffffff Brand Colors Button Check to make …" at bounding box center [401, 362] width 453 height 163
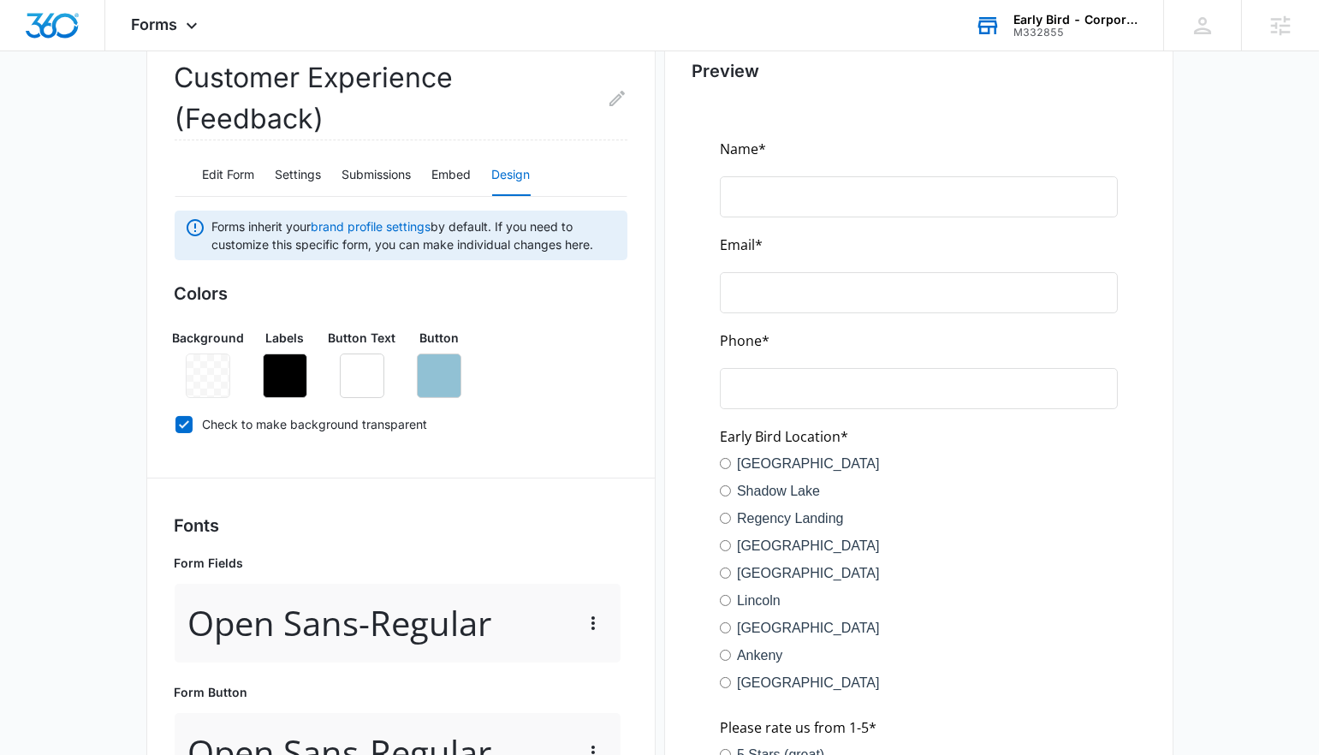
click at [122, 381] on main "Edit Form Customer Experience (Feedback) Edit Form Settings Submissions Embed D…" at bounding box center [659, 619] width 1319 height 1377
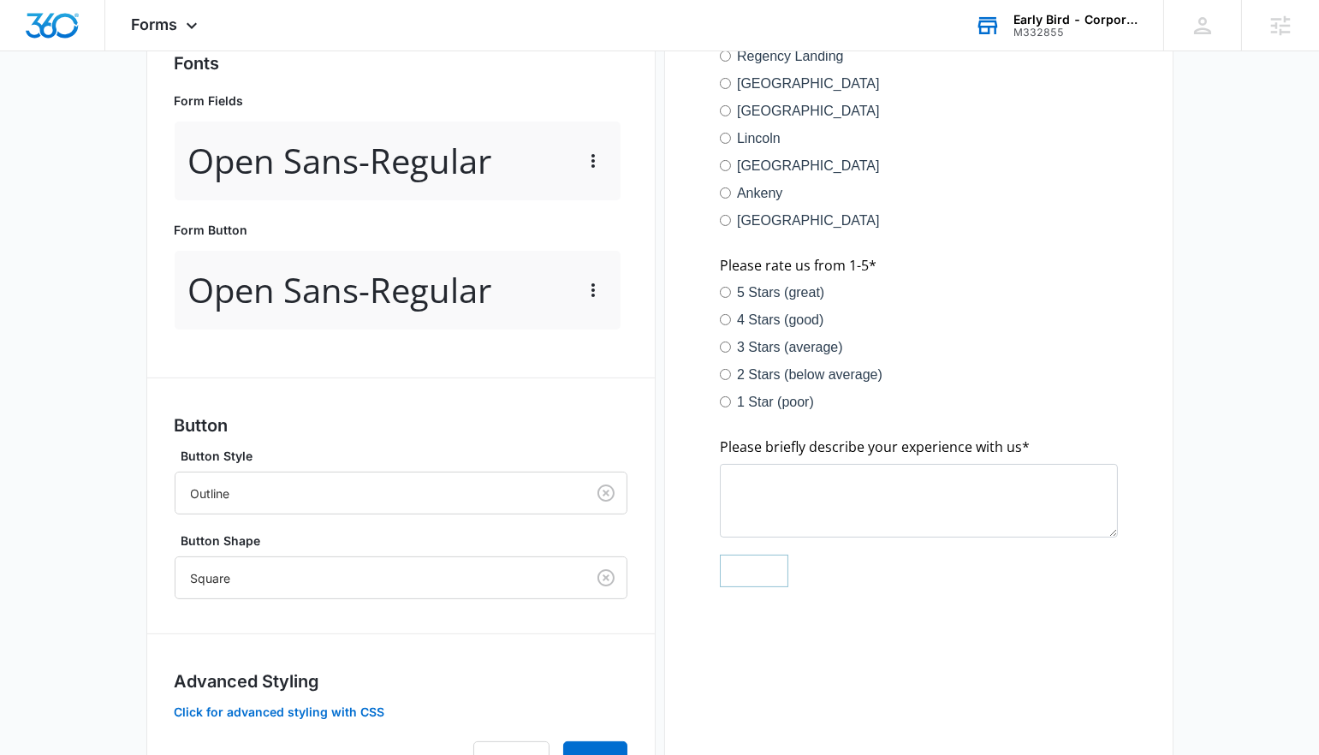
scroll to position [723, 0]
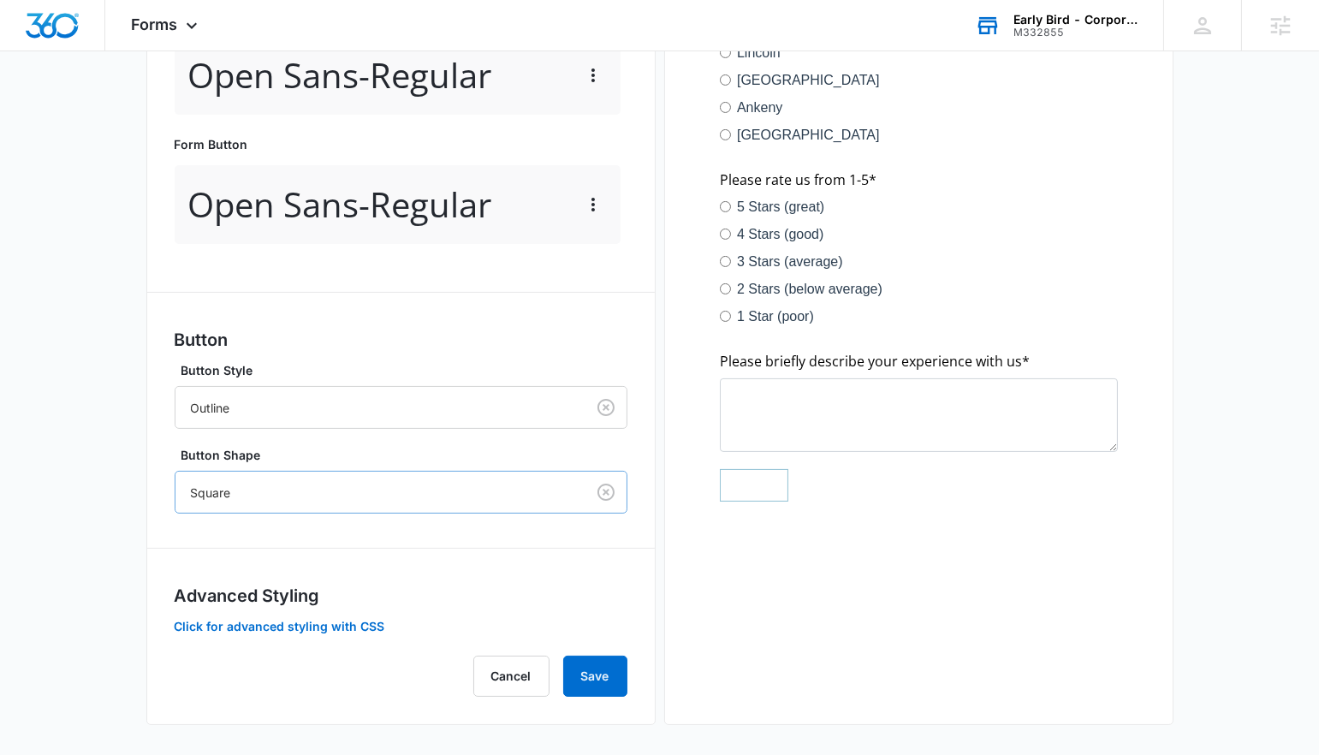
click at [301, 473] on div "Square" at bounding box center [380, 492] width 410 height 39
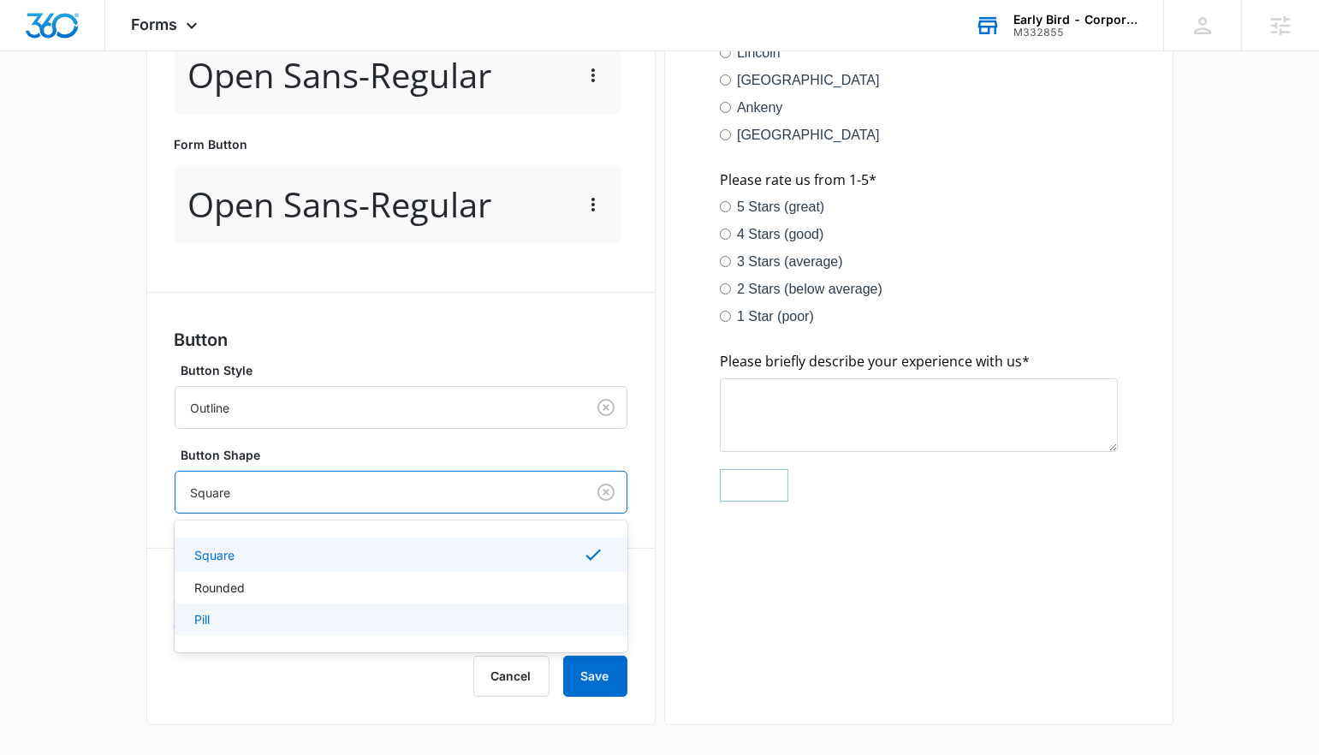
click at [284, 630] on div "Pill" at bounding box center [401, 620] width 453 height 32
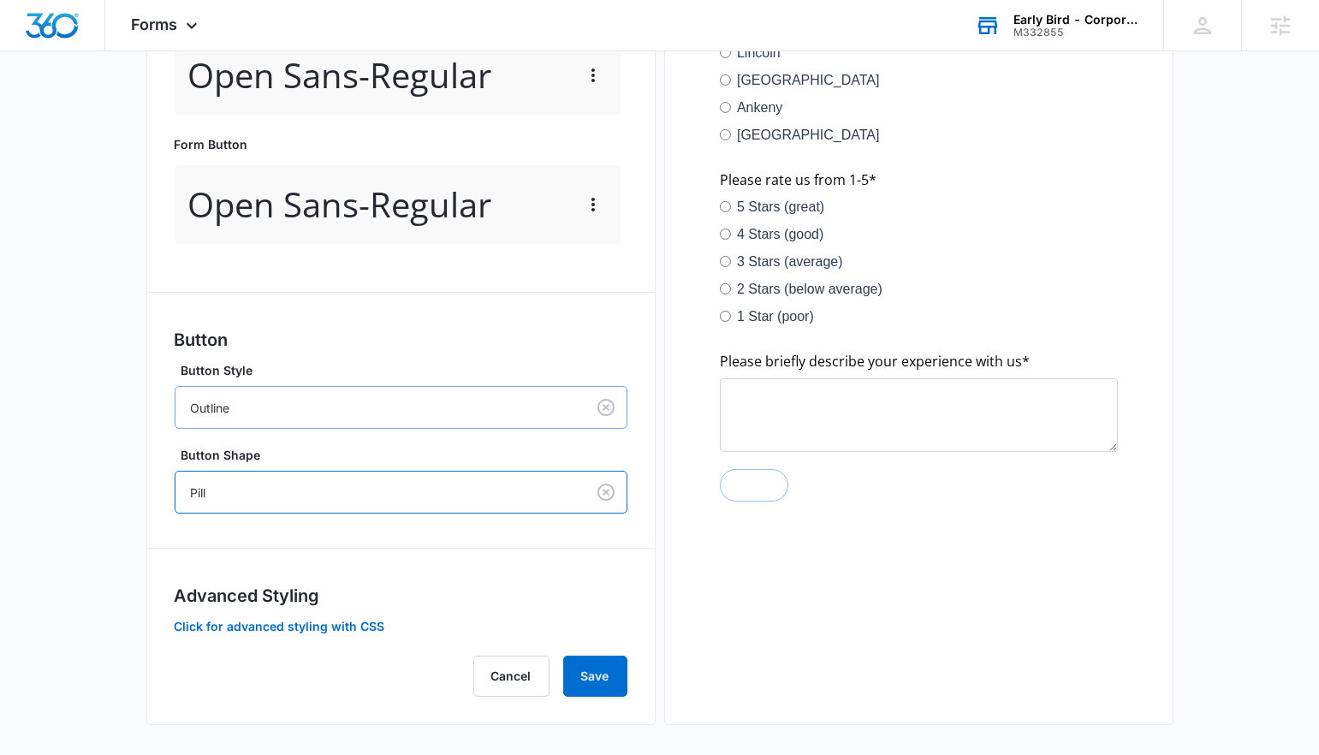
click at [246, 398] on div at bounding box center [377, 407] width 372 height 21
click at [238, 497] on div "Solid" at bounding box center [399, 503] width 408 height 18
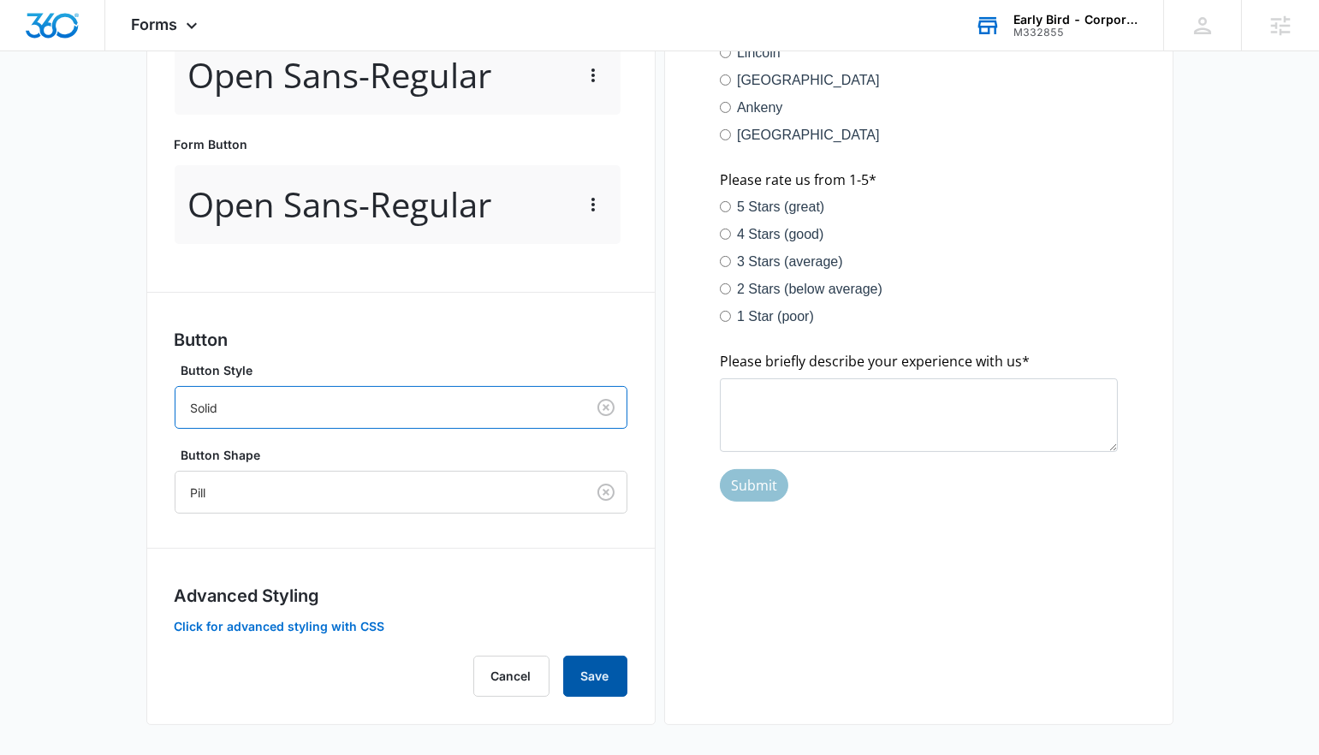
click at [586, 679] on button "Save" at bounding box center [595, 676] width 64 height 41
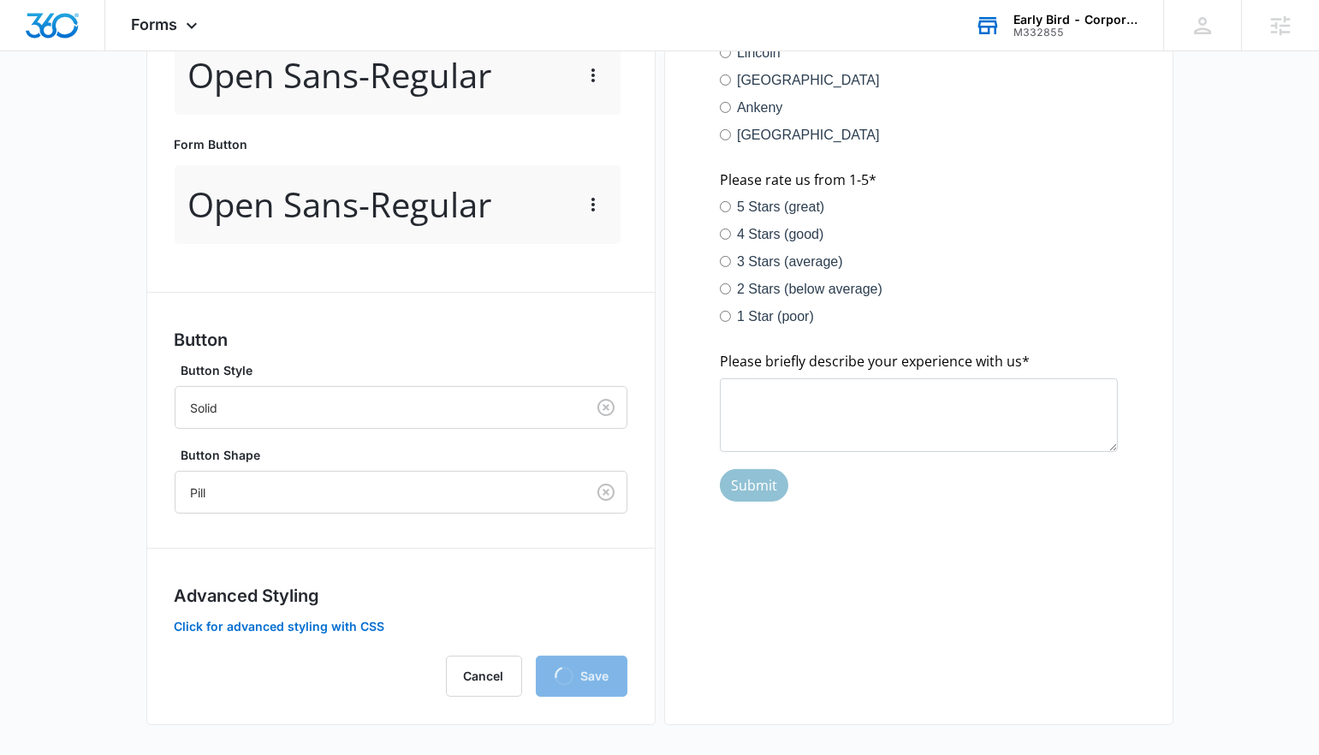
scroll to position [0, 0]
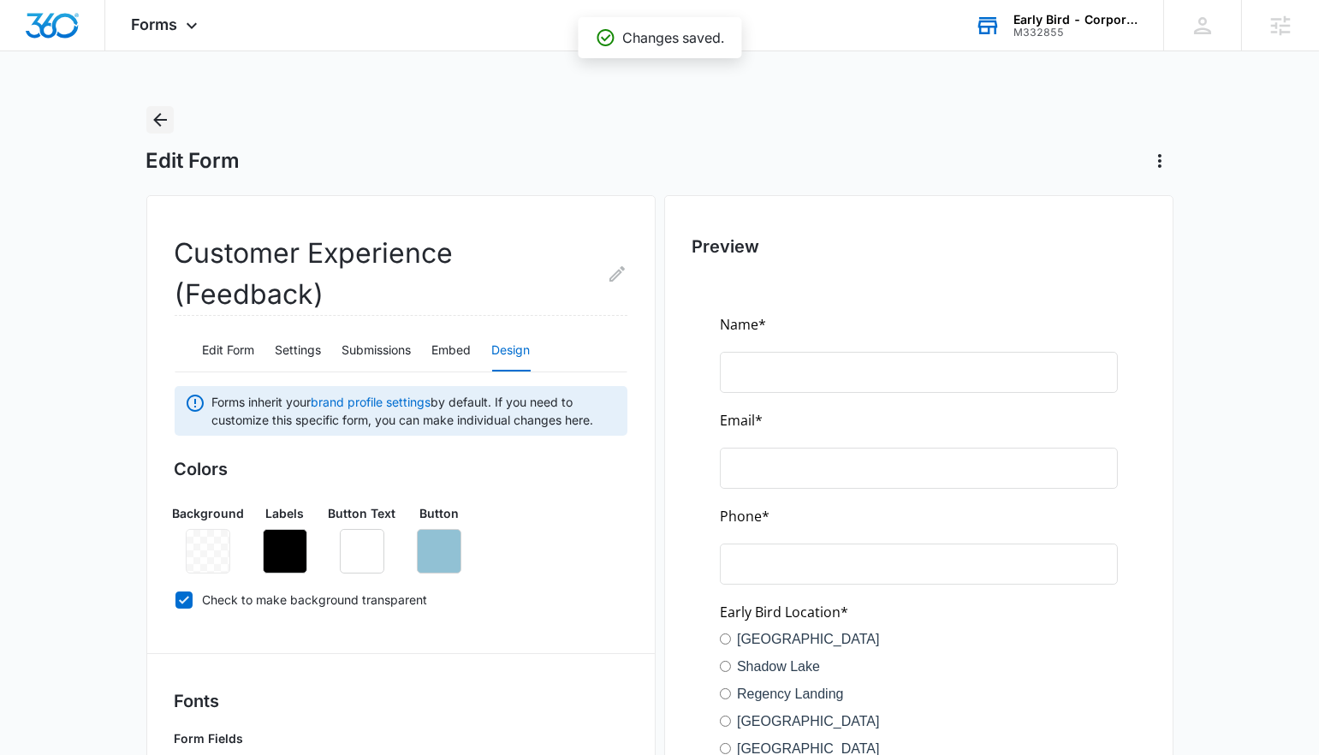
click at [154, 120] on icon "Back" at bounding box center [160, 120] width 14 height 14
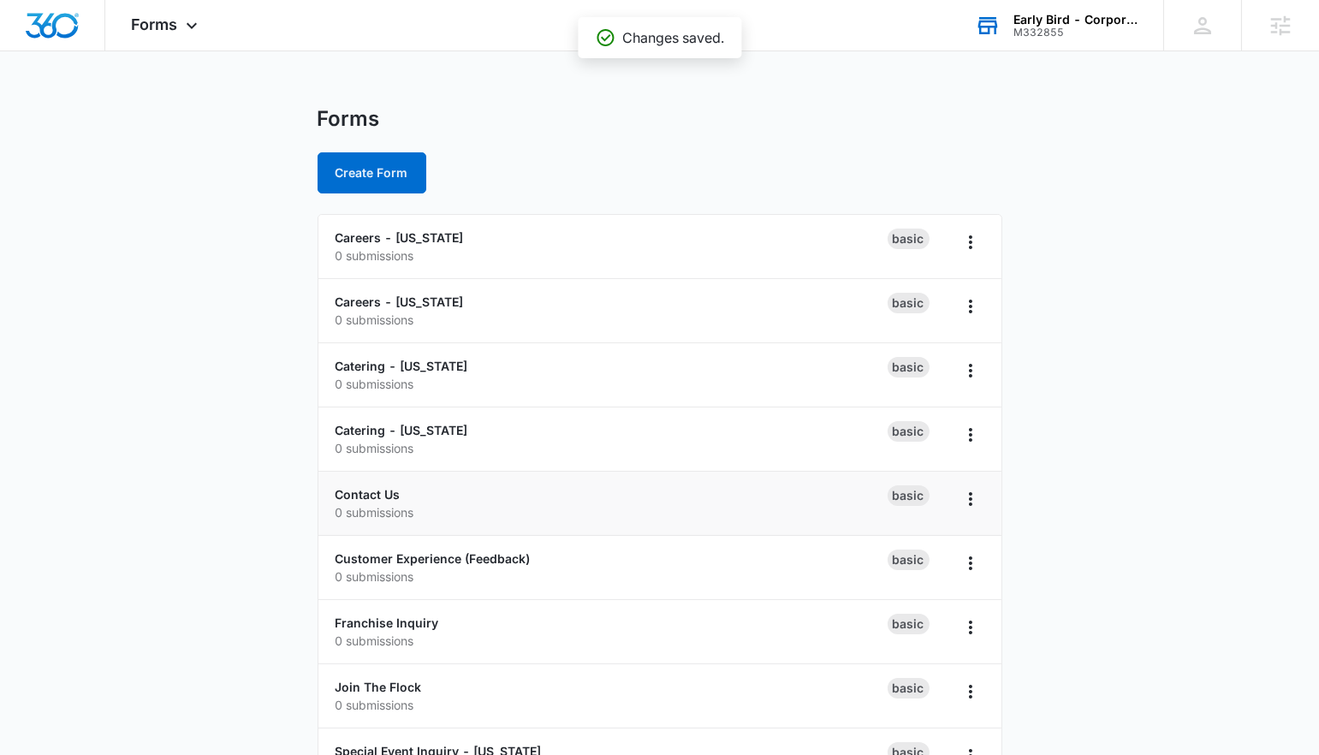
scroll to position [19, 0]
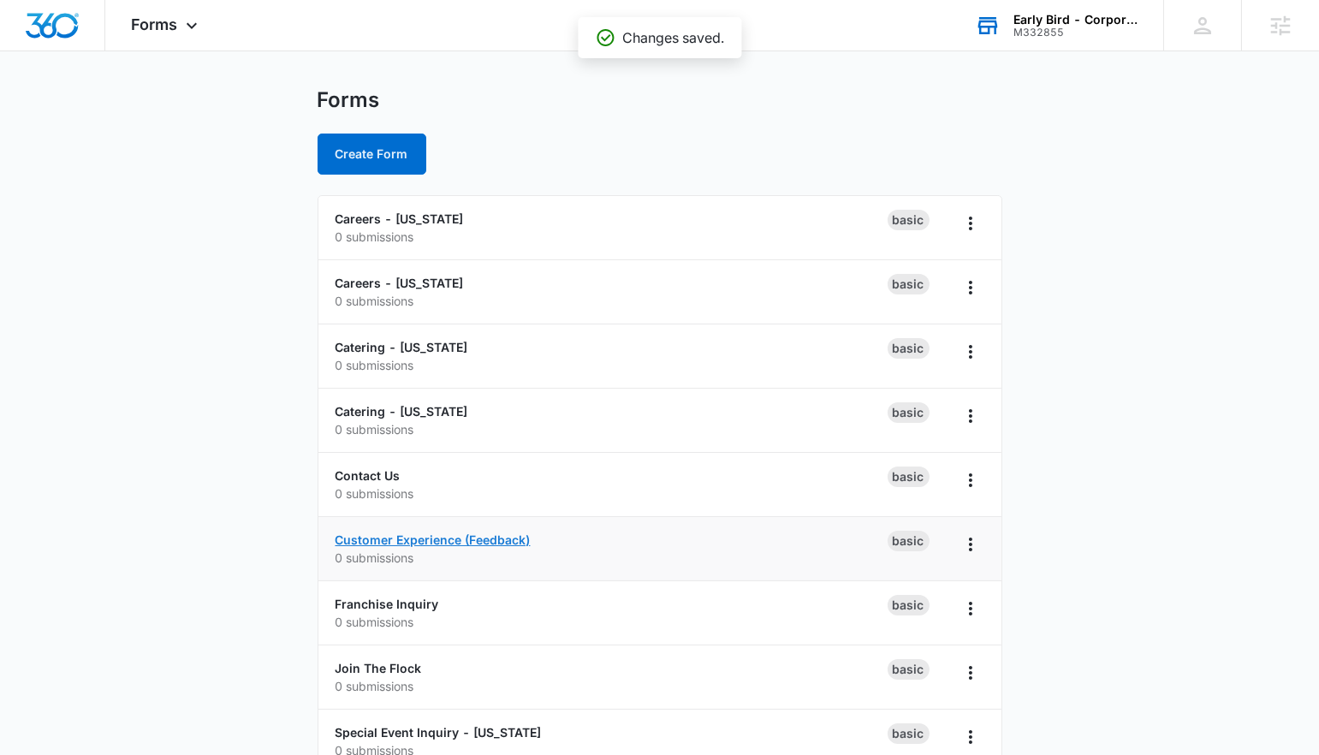
click at [379, 540] on link "Customer Experience (Feedback)" at bounding box center [433, 539] width 195 height 15
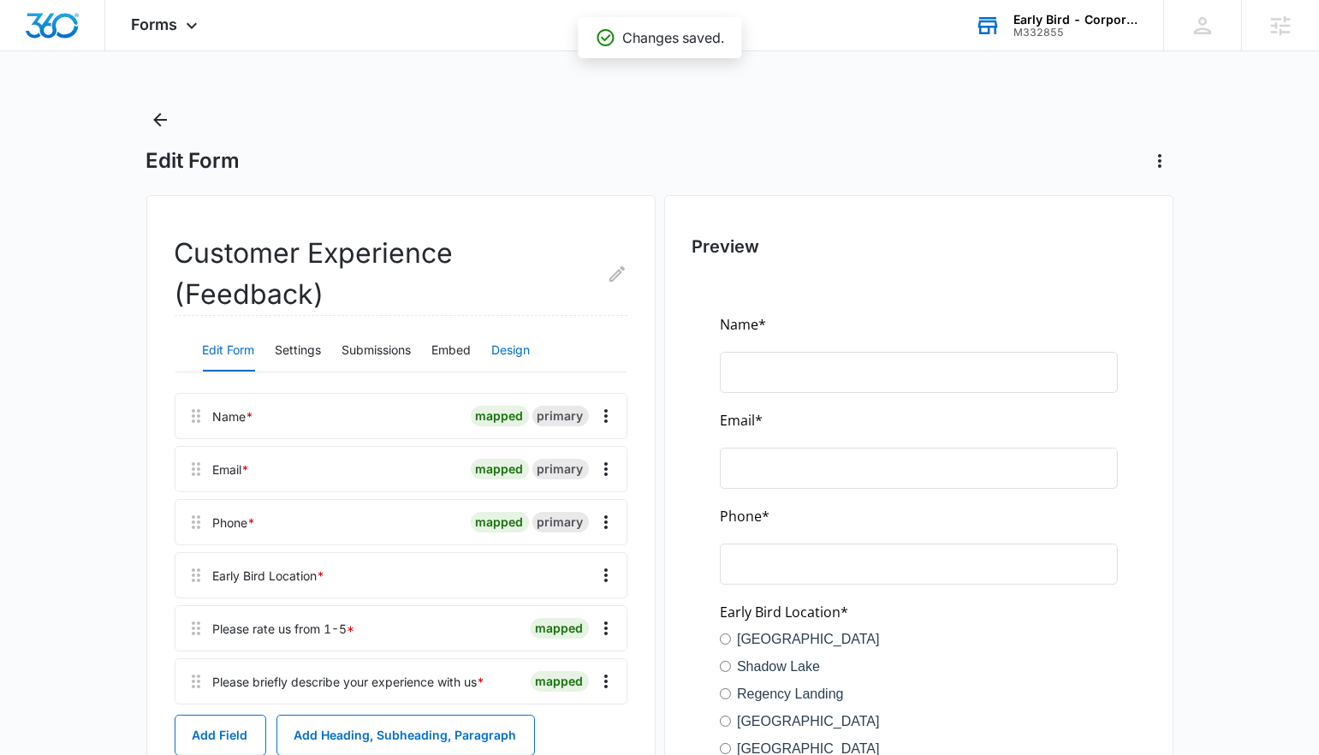
click at [505, 348] on button "Design" at bounding box center [511, 350] width 39 height 41
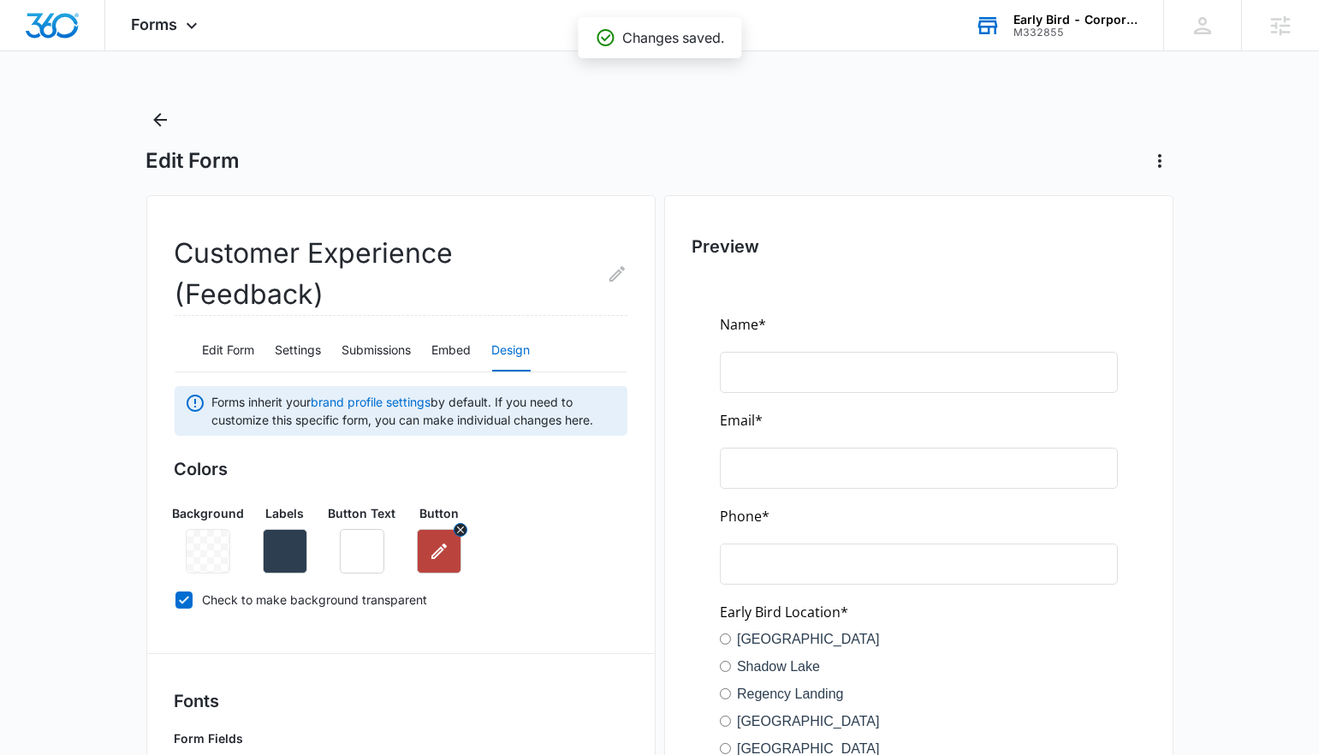
click at [438, 548] on icon "button" at bounding box center [438, 551] width 15 height 15
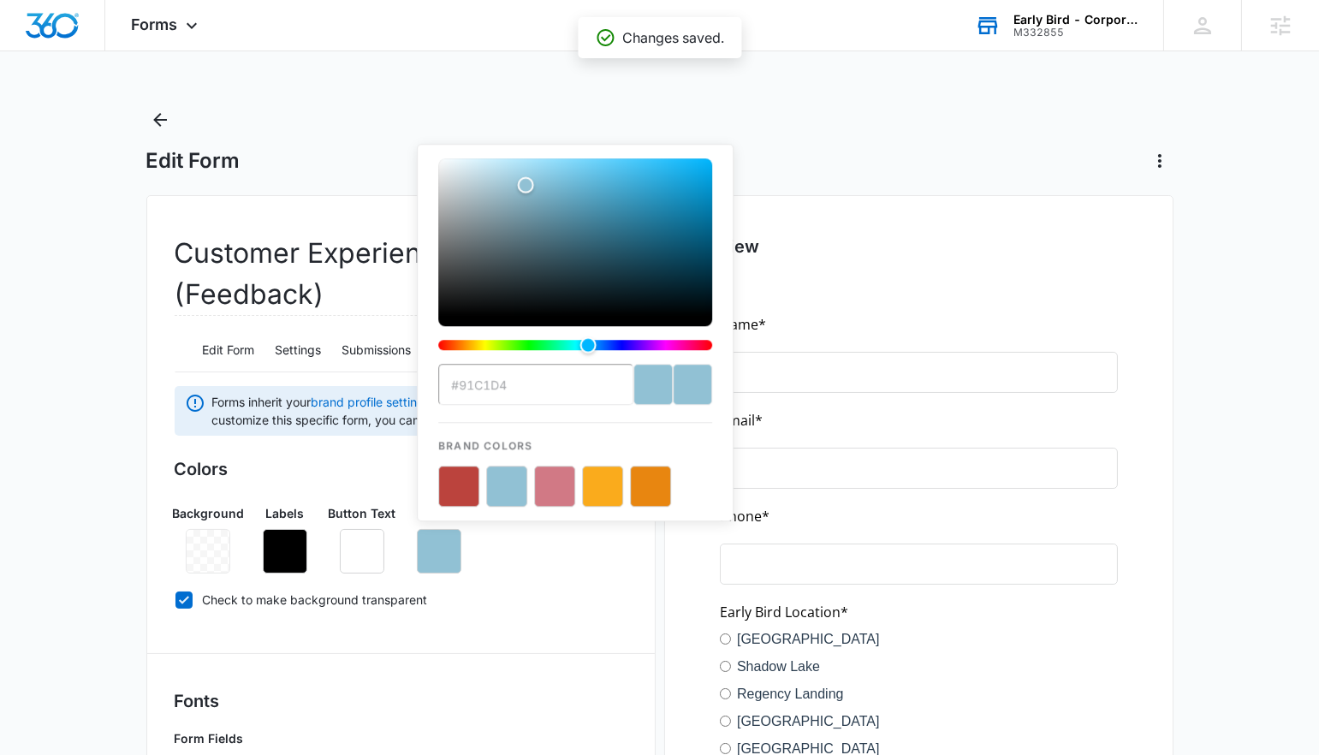
click at [515, 495] on button "color-picker-container" at bounding box center [506, 486] width 41 height 41
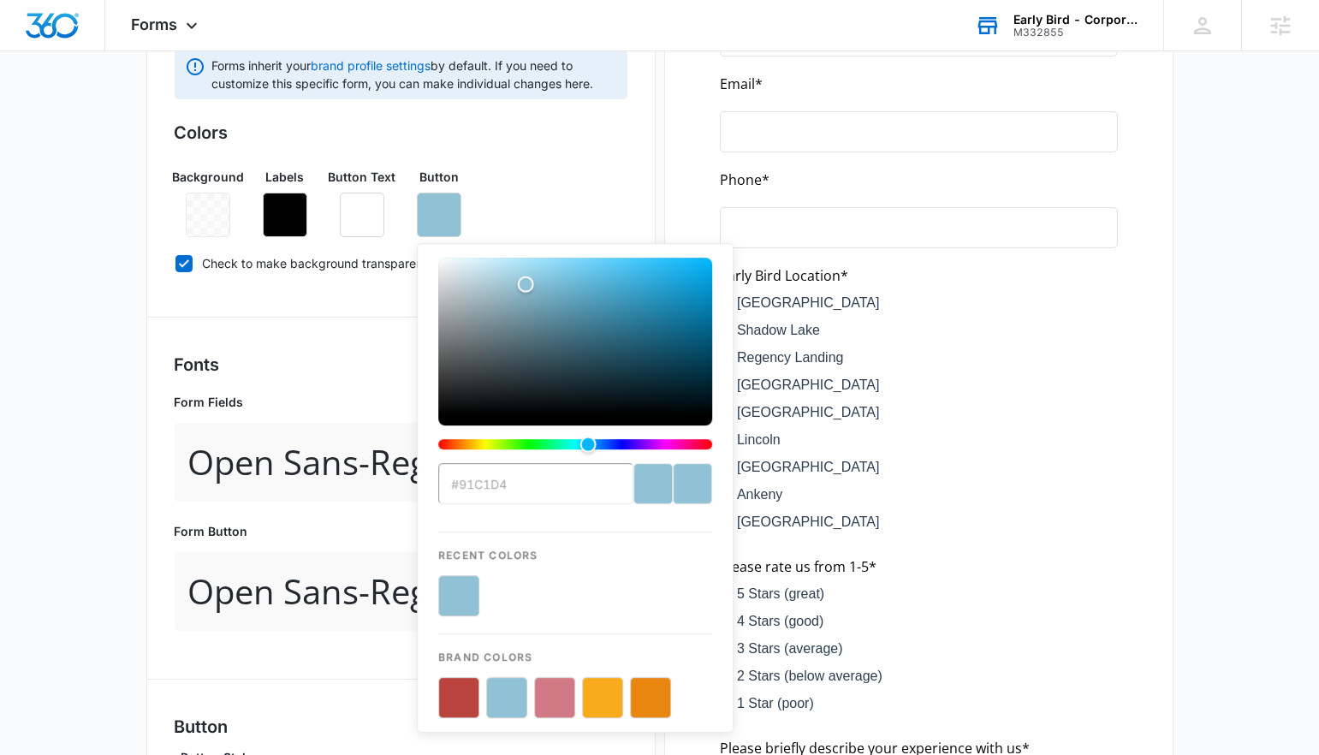
scroll to position [723, 0]
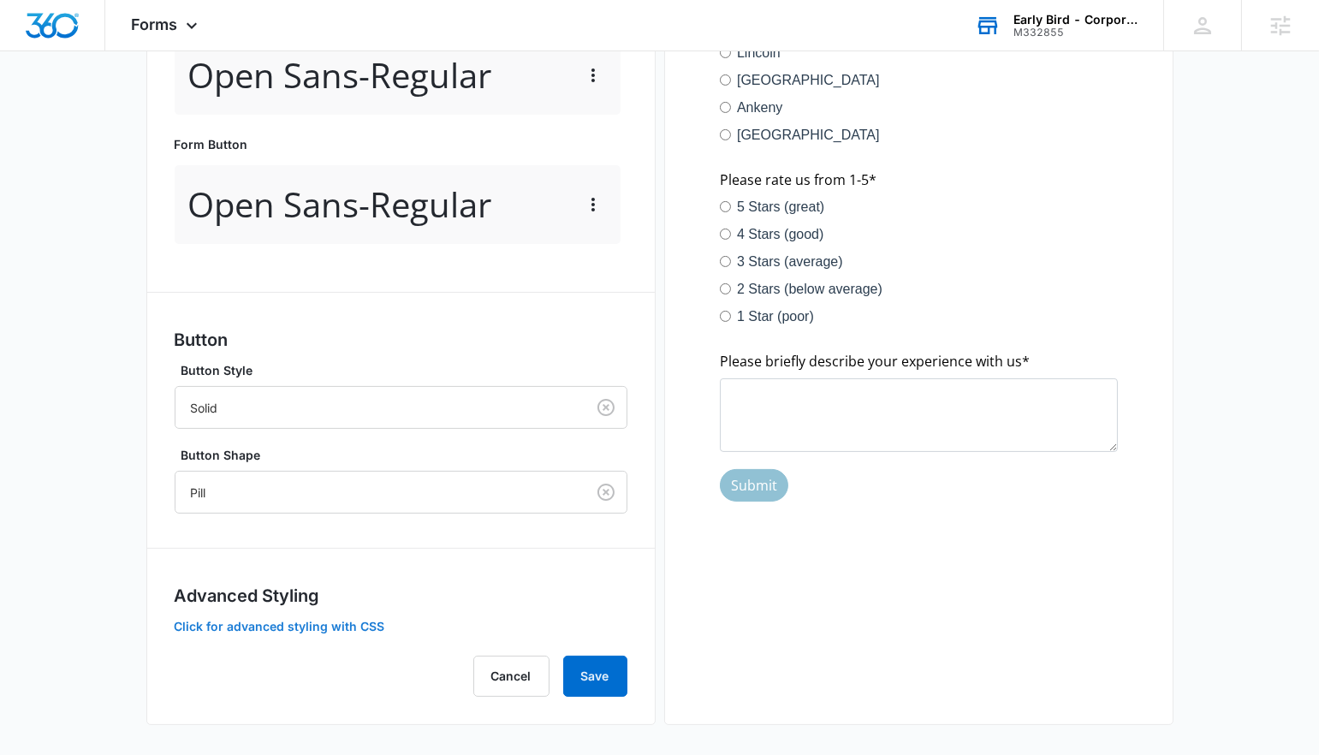
click at [336, 628] on button "Click for advanced styling with CSS" at bounding box center [280, 627] width 211 height 12
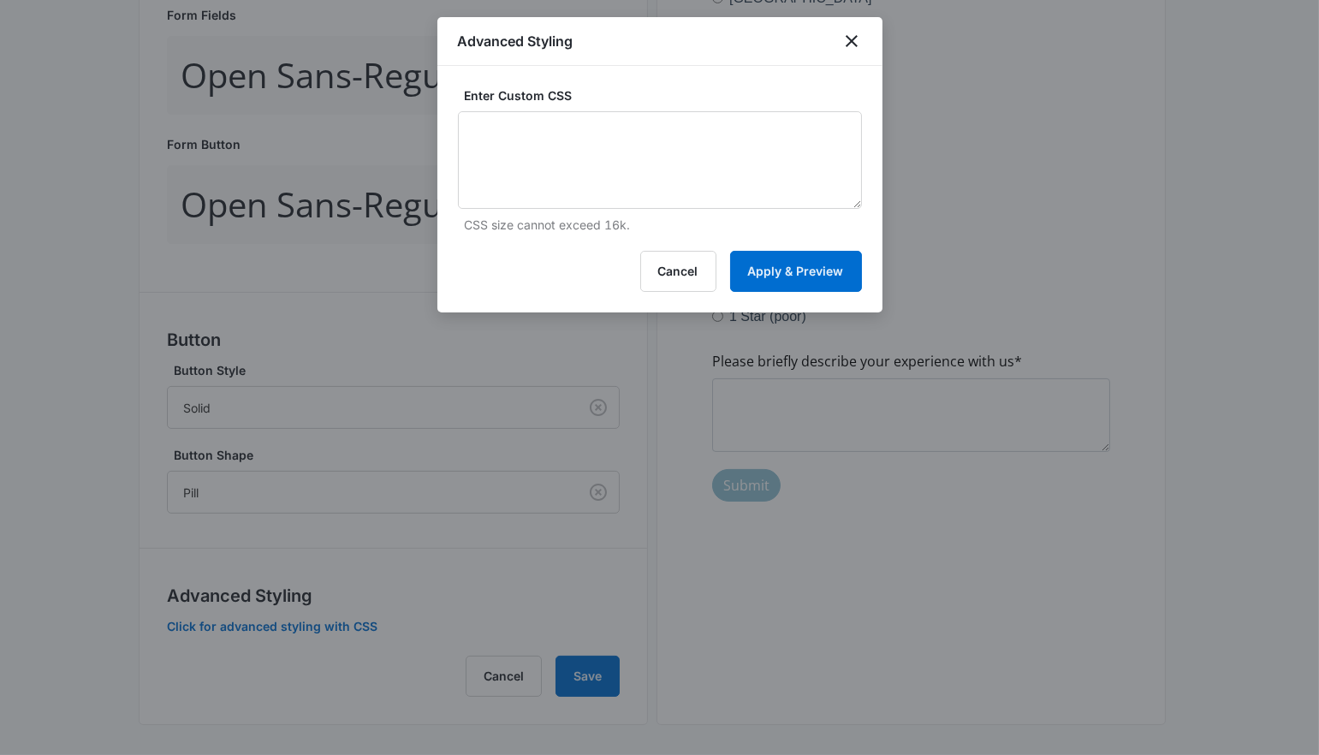
click at [340, 568] on div at bounding box center [659, 377] width 1319 height 755
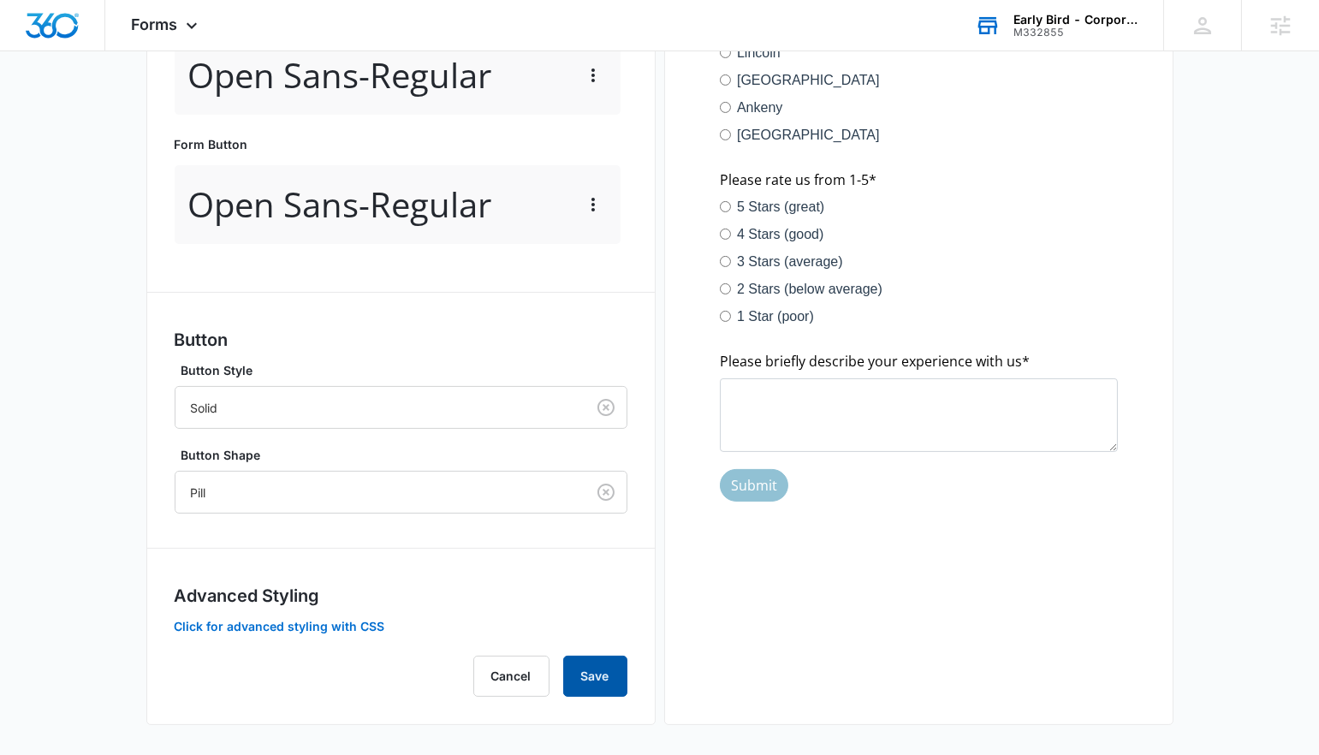
click at [620, 675] on button "Save" at bounding box center [595, 676] width 64 height 41
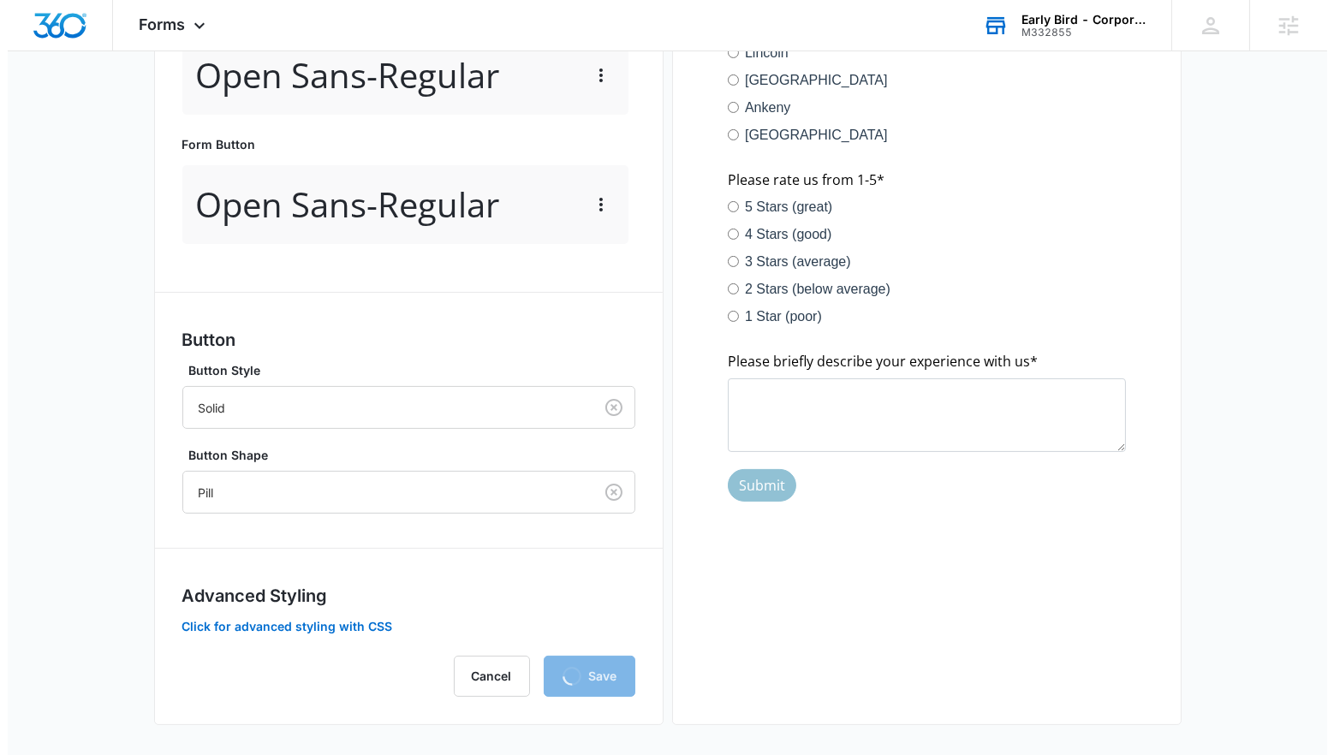
scroll to position [0, 0]
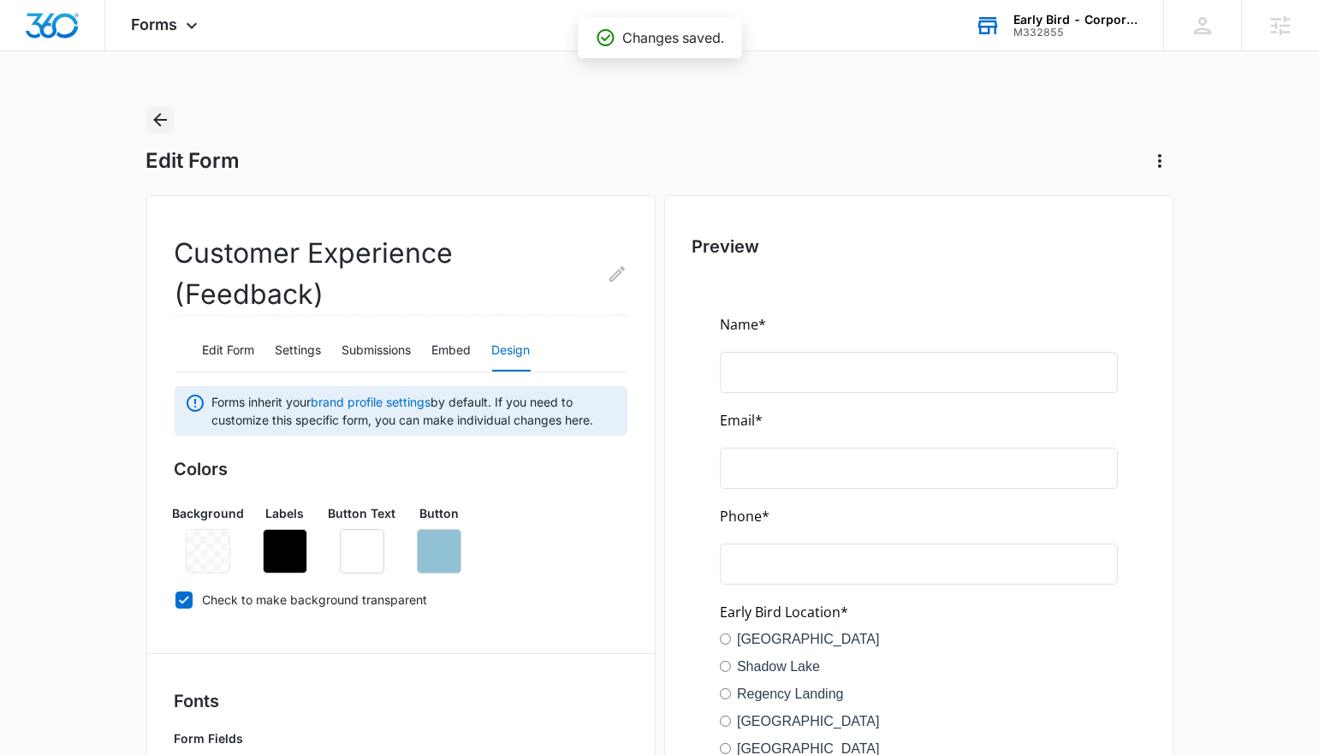
click at [152, 122] on icon "Back" at bounding box center [160, 120] width 21 height 21
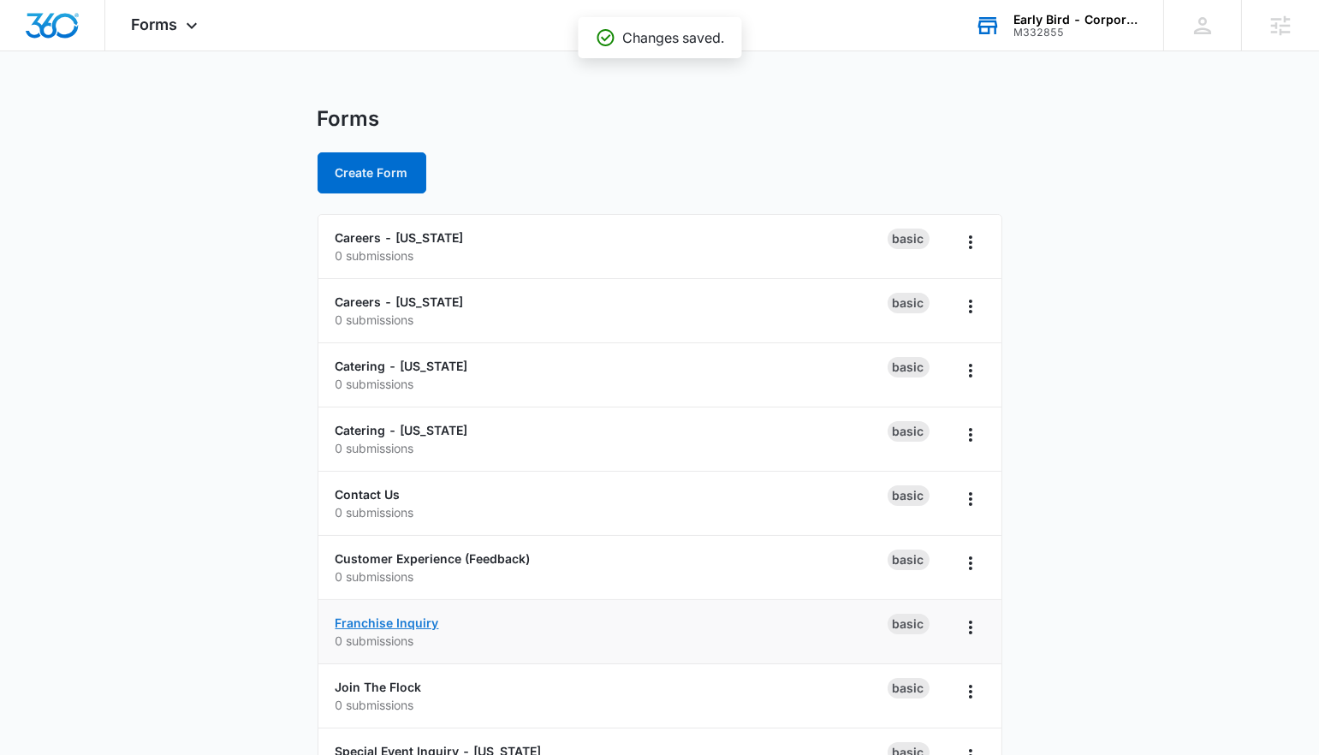
click at [392, 620] on link "Franchise Inquiry" at bounding box center [388, 623] width 104 height 15
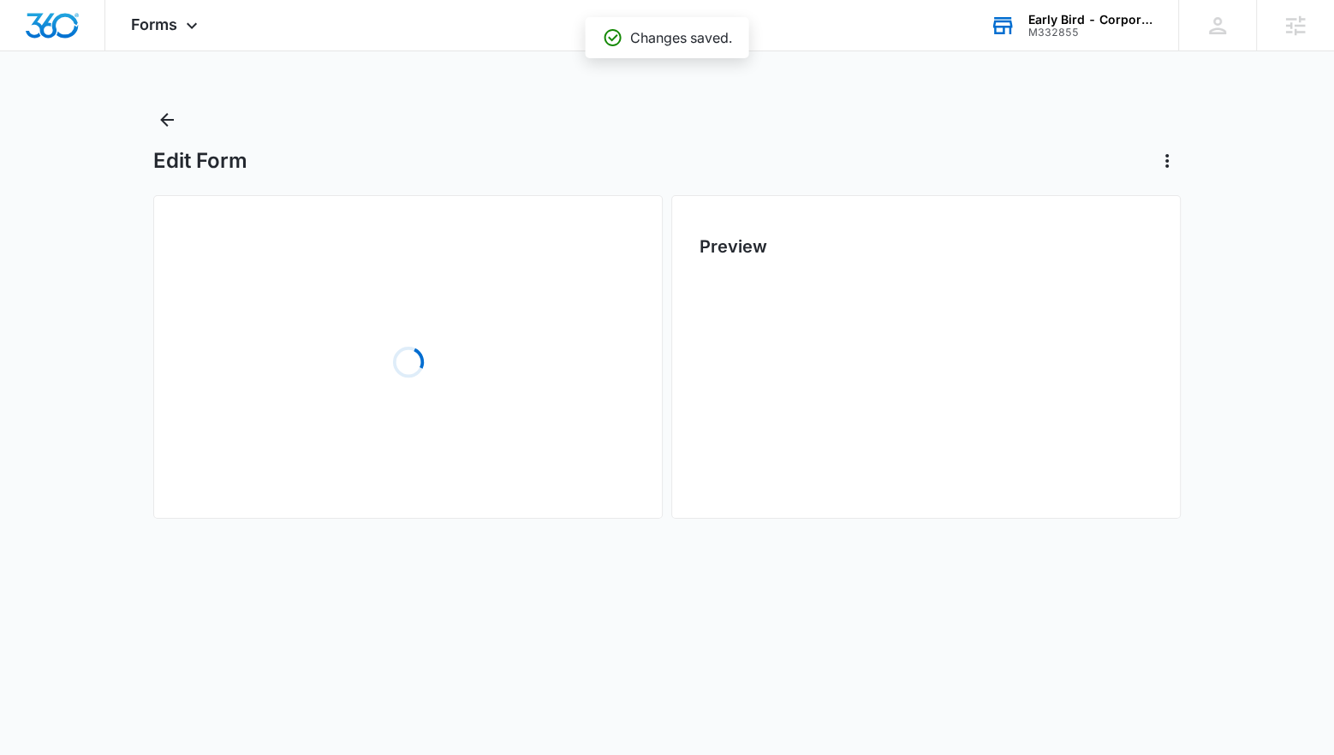
click at [530, 334] on div "Loading" at bounding box center [407, 362] width 453 height 257
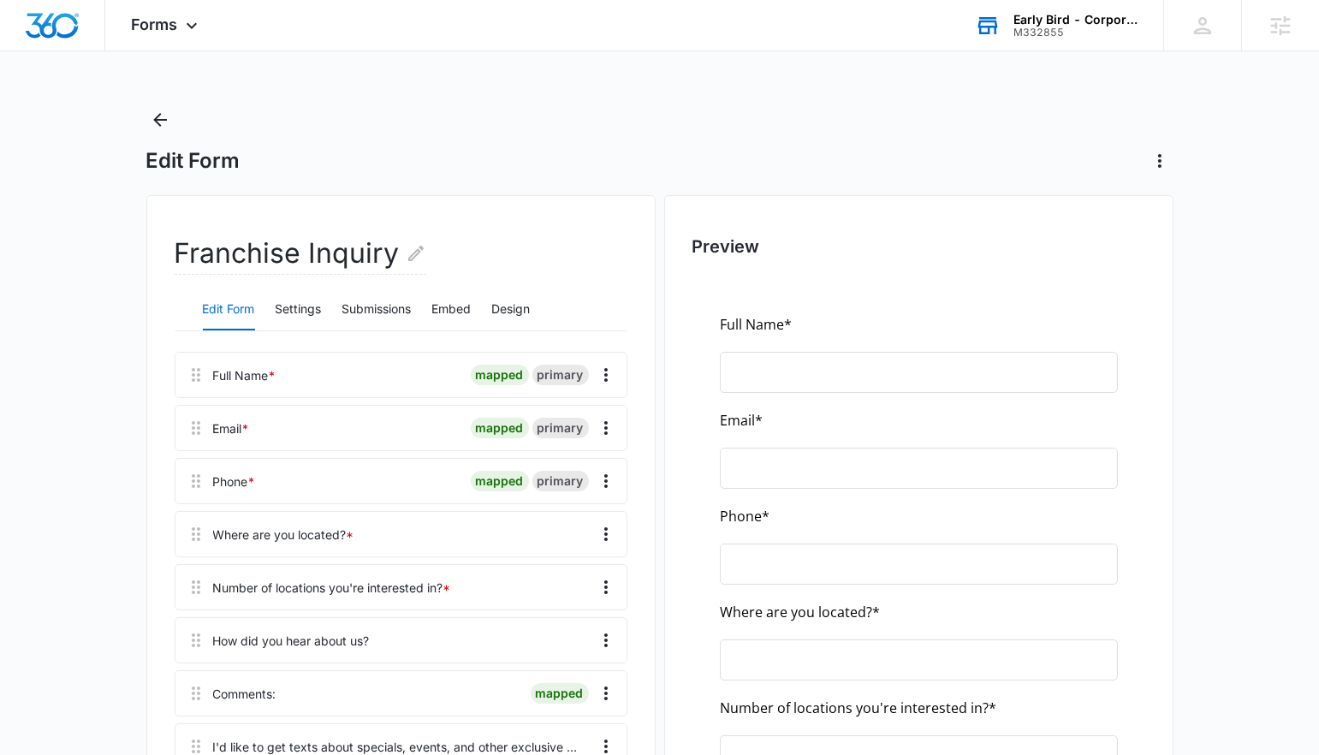
click at [554, 342] on div "Franchise Inquiry Edit Form Settings Submissions Embed Design Full Name * mappe…" at bounding box center [401, 665] width 453 height 862
click at [531, 312] on button "Design" at bounding box center [511, 309] width 39 height 41
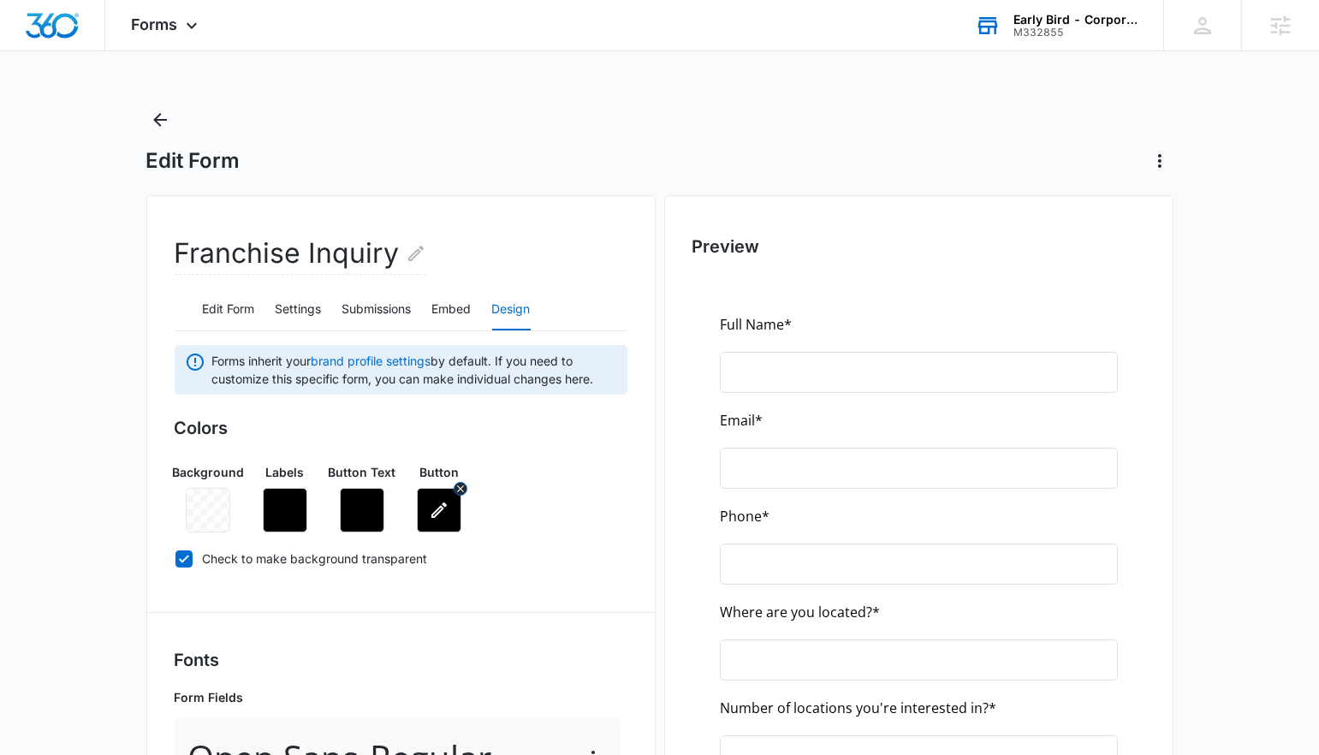
click at [444, 508] on icon "button" at bounding box center [439, 510] width 21 height 21
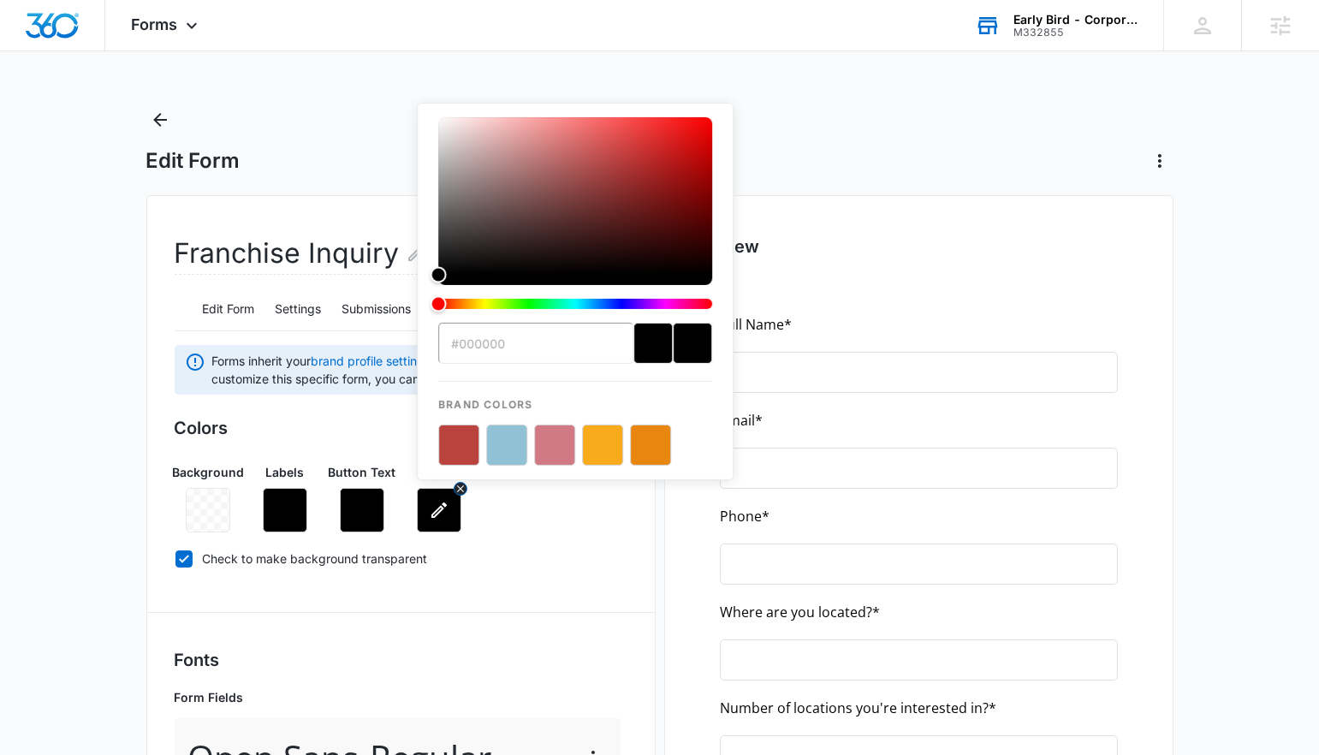
click at [444, 508] on icon "button" at bounding box center [439, 510] width 21 height 21
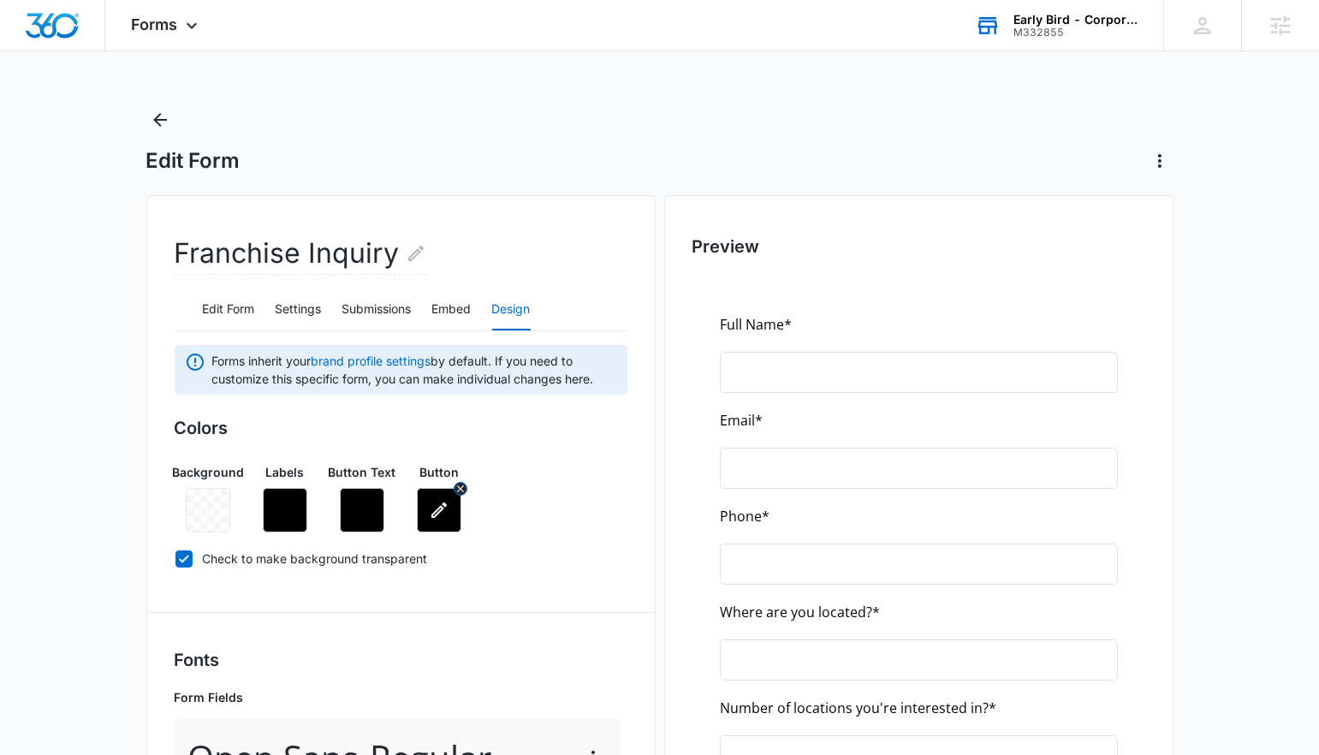
click at [441, 517] on icon "button" at bounding box center [439, 510] width 21 height 21
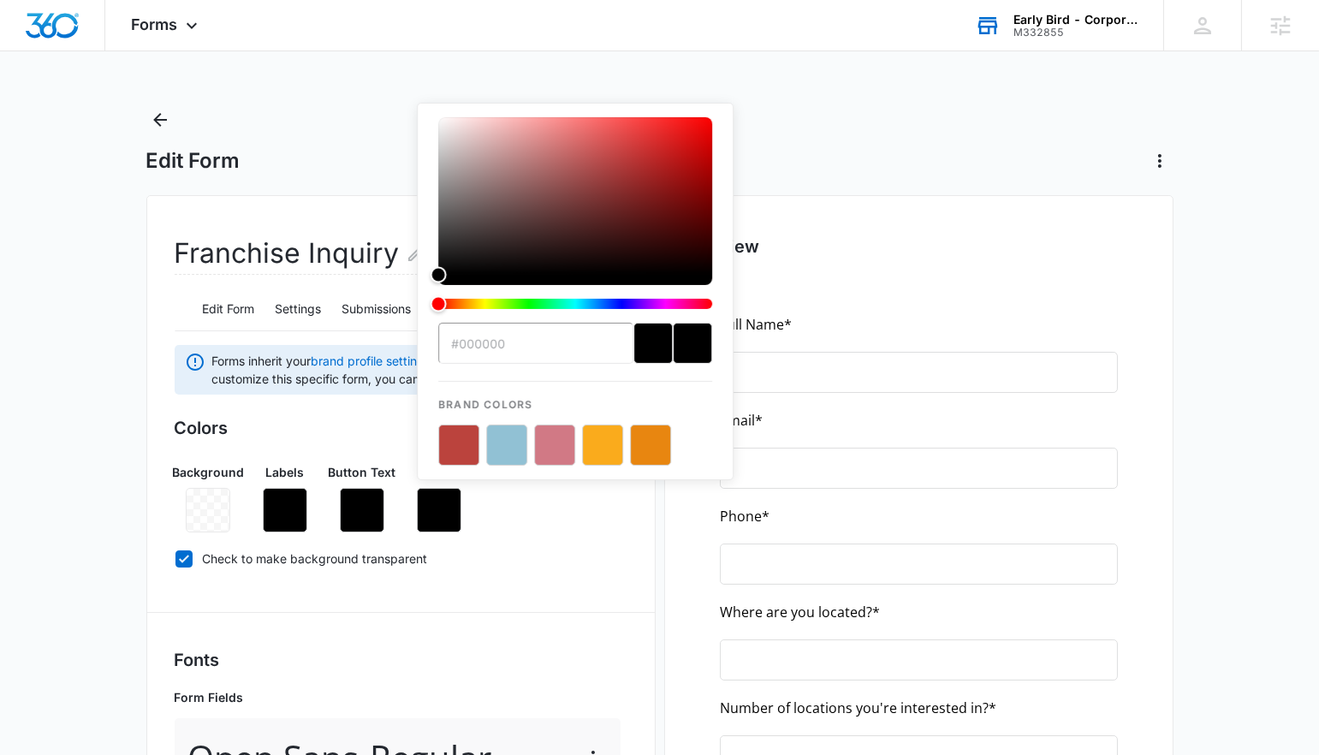
click at [506, 444] on button "color-picker-container" at bounding box center [506, 445] width 41 height 41
type input "#91C1D4"
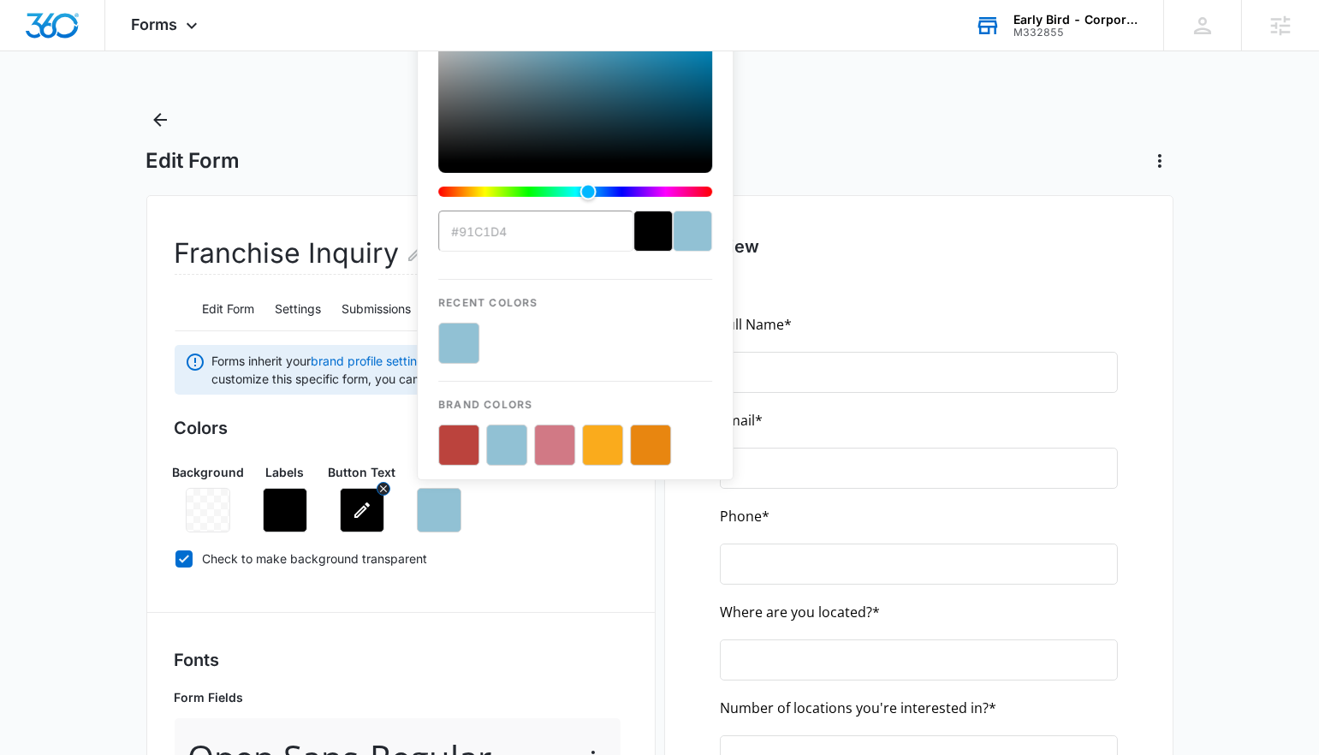
click at [359, 512] on icon "button" at bounding box center [362, 510] width 21 height 21
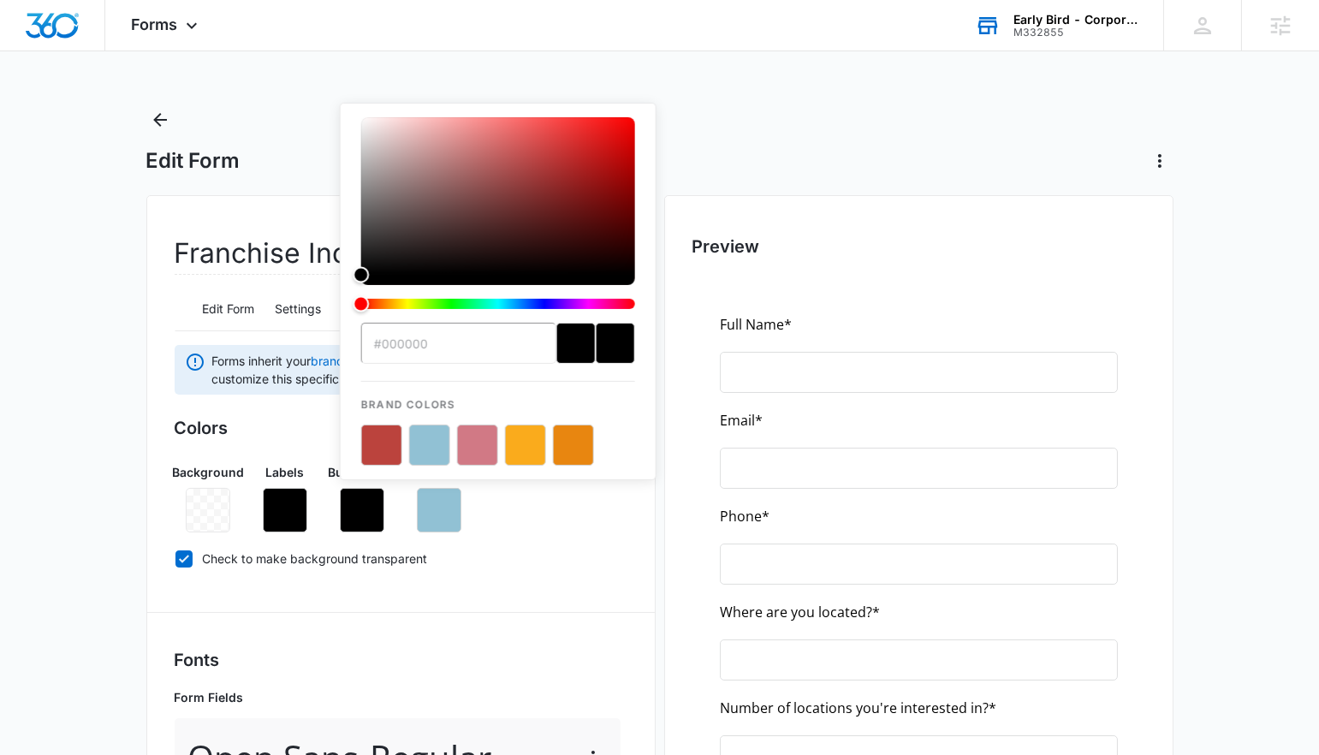
drag, startPoint x: 448, startPoint y: 280, endPoint x: 440, endPoint y: 271, distance: 11.5
click at [440, 271] on div "color-picker" at bounding box center [498, 201] width 274 height 168
type input "#070505"
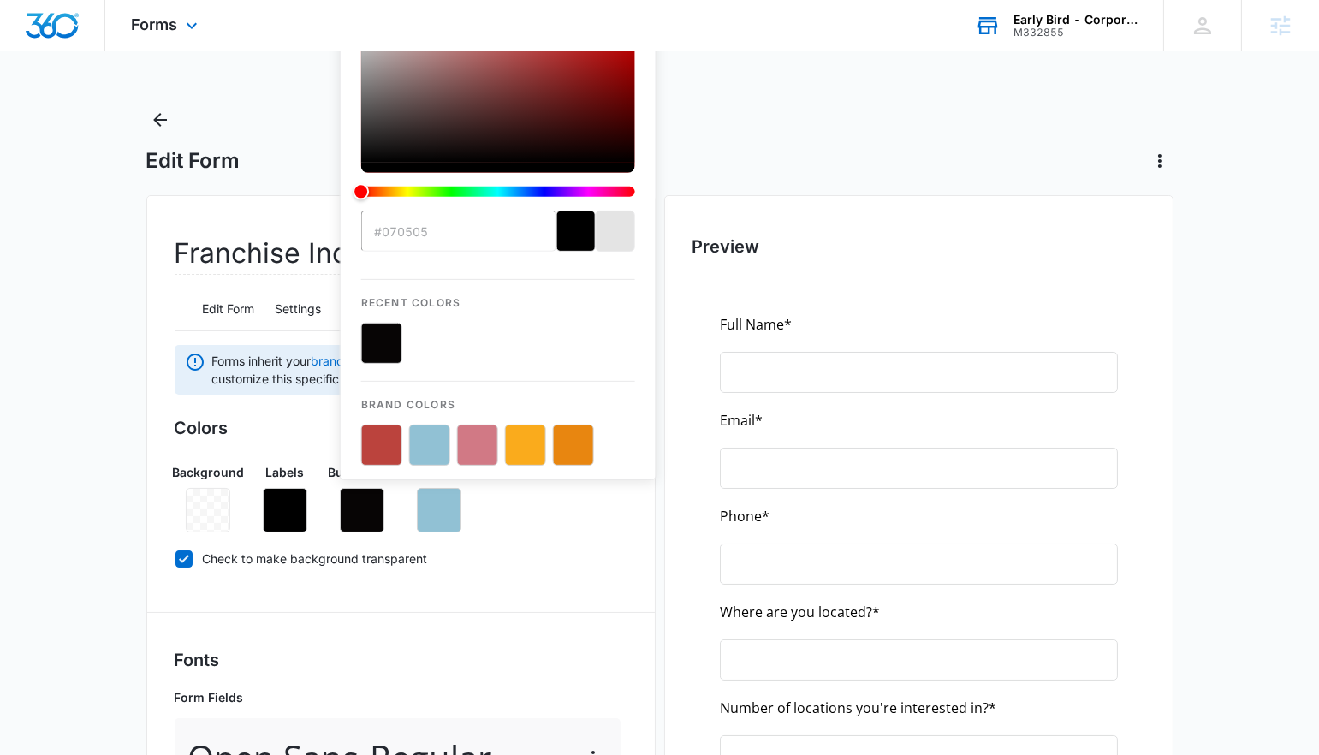
drag, startPoint x: 440, startPoint y: 271, endPoint x: 206, endPoint y: 21, distance: 342.2
click at [206, 21] on div "Forms Apps Reputation Websites Forms CRM Email Social Shop Content Ads Intellig…" at bounding box center [166, 25] width 122 height 51
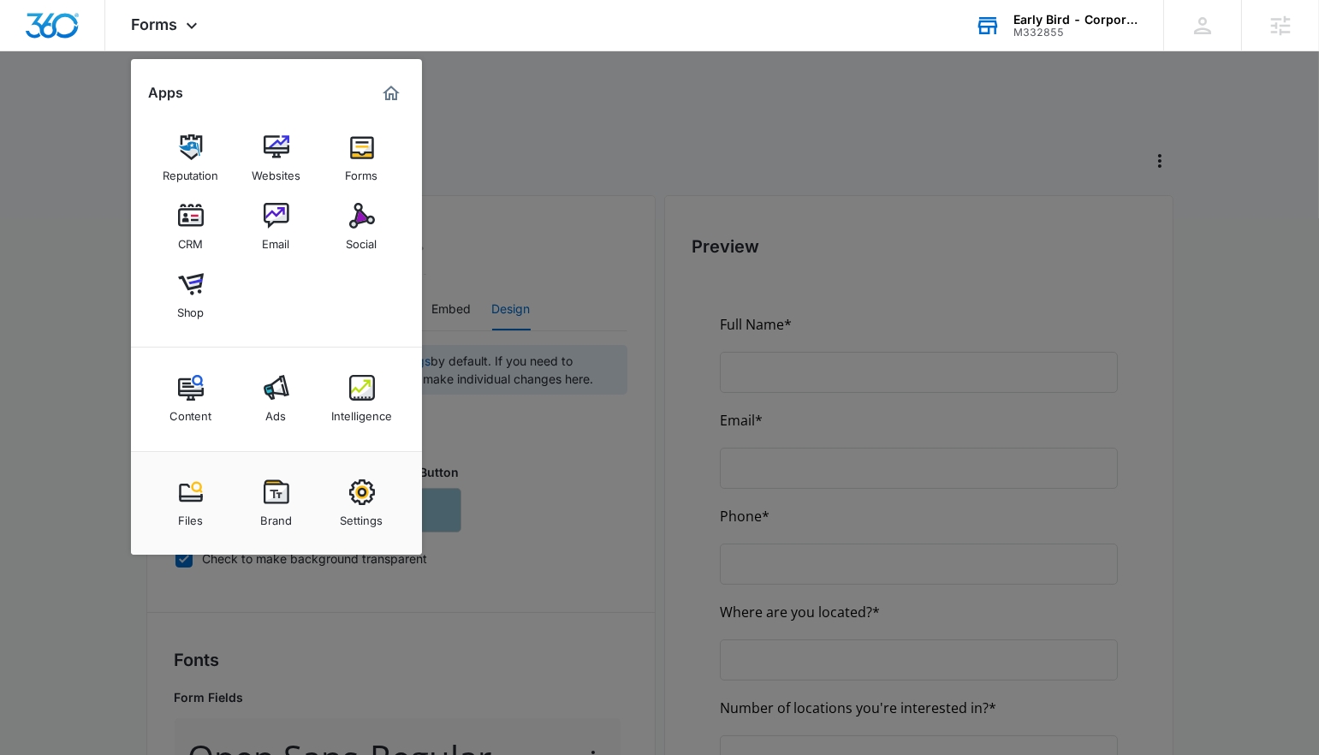
click at [105, 266] on div at bounding box center [659, 377] width 1319 height 755
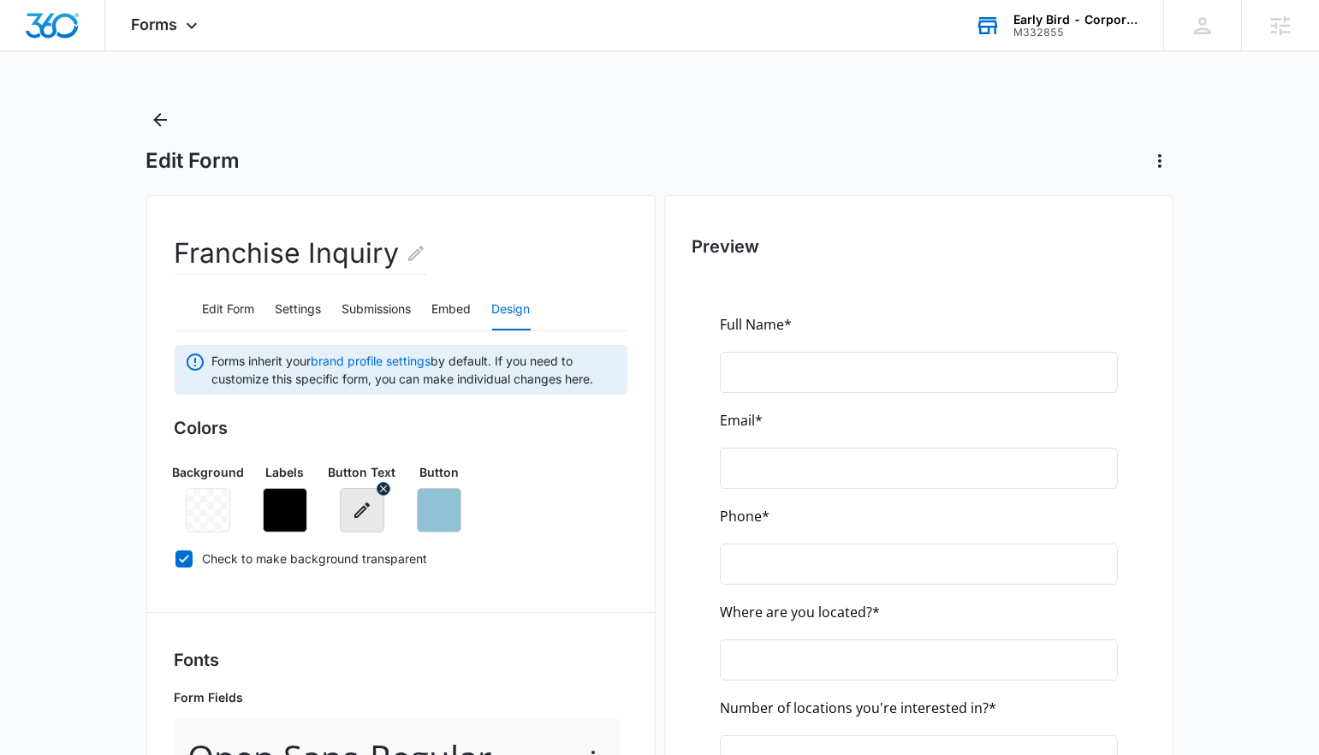
click at [342, 502] on button "button" at bounding box center [362, 510] width 45 height 45
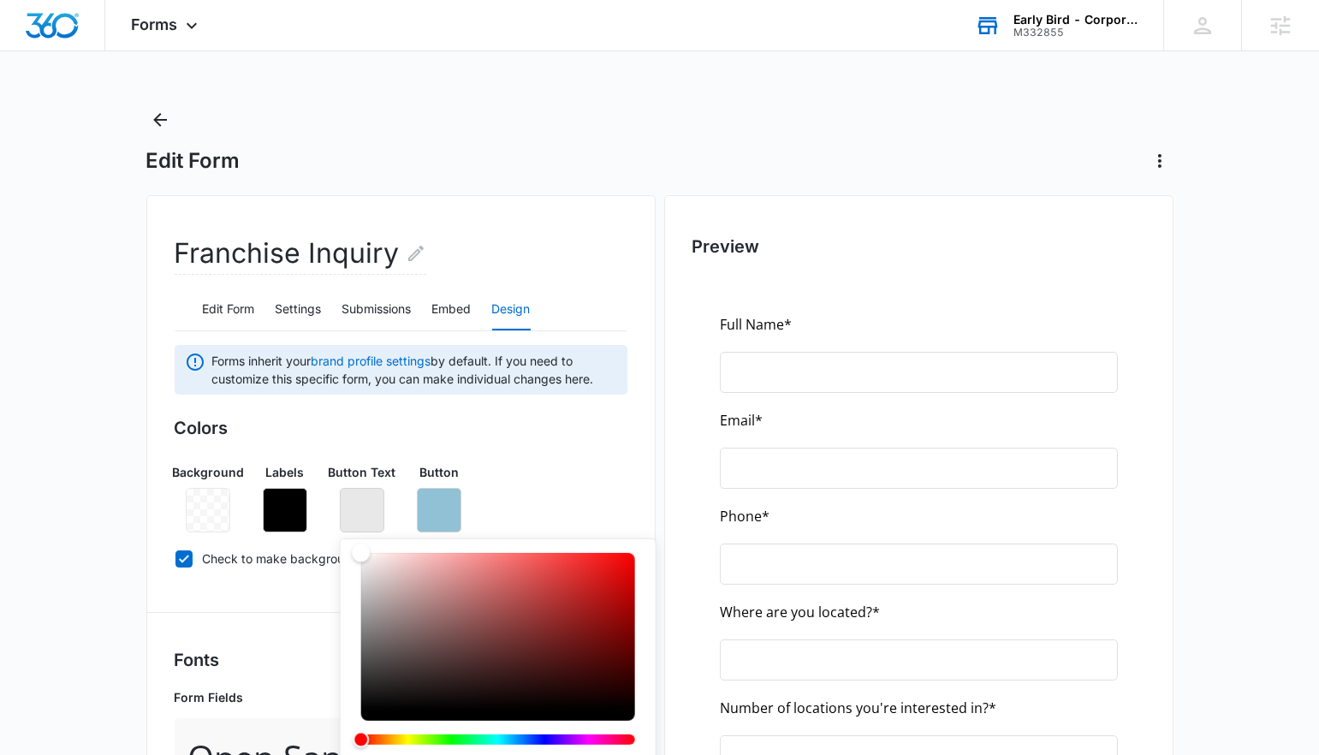
type input "#ffffff"
drag, startPoint x: 354, startPoint y: 598, endPoint x: 187, endPoint y: 345, distance: 303.4
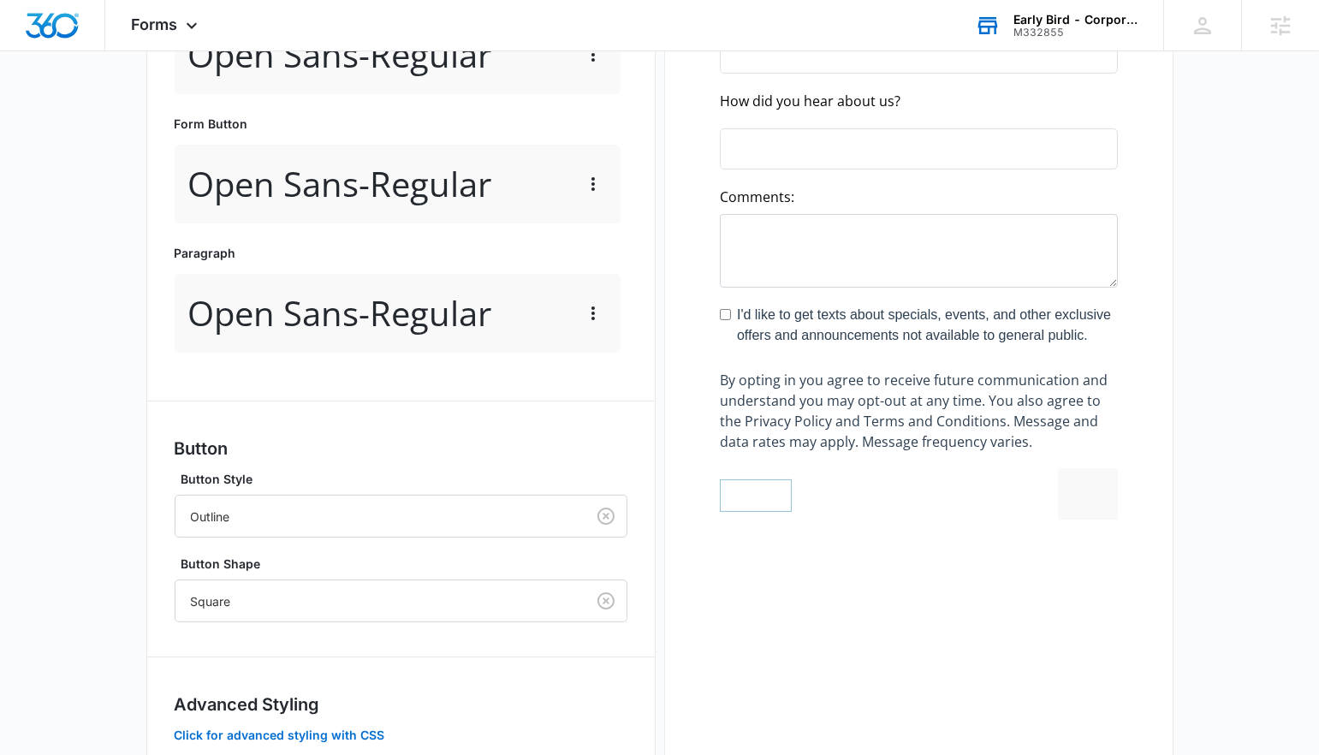
scroll to position [811, 0]
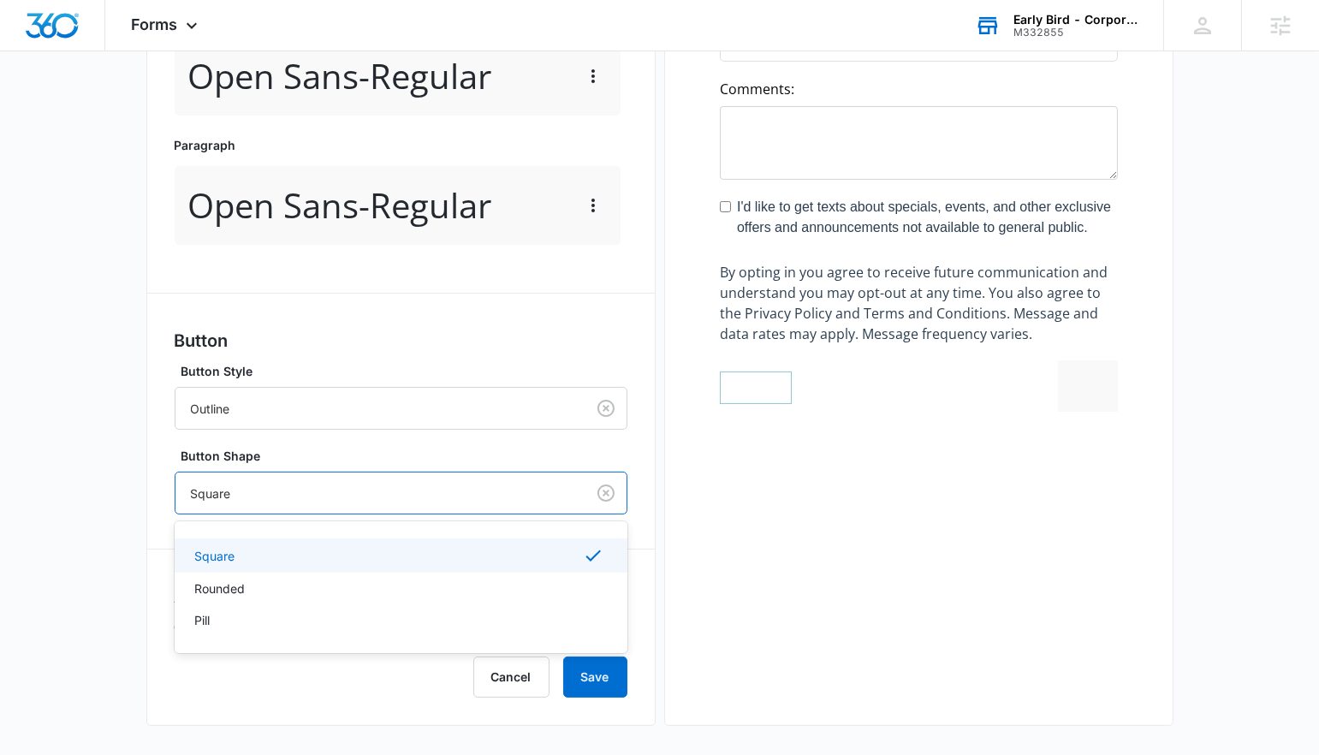
click at [301, 505] on div "Square" at bounding box center [380, 493] width 410 height 39
click at [277, 622] on div "Pill" at bounding box center [399, 620] width 408 height 18
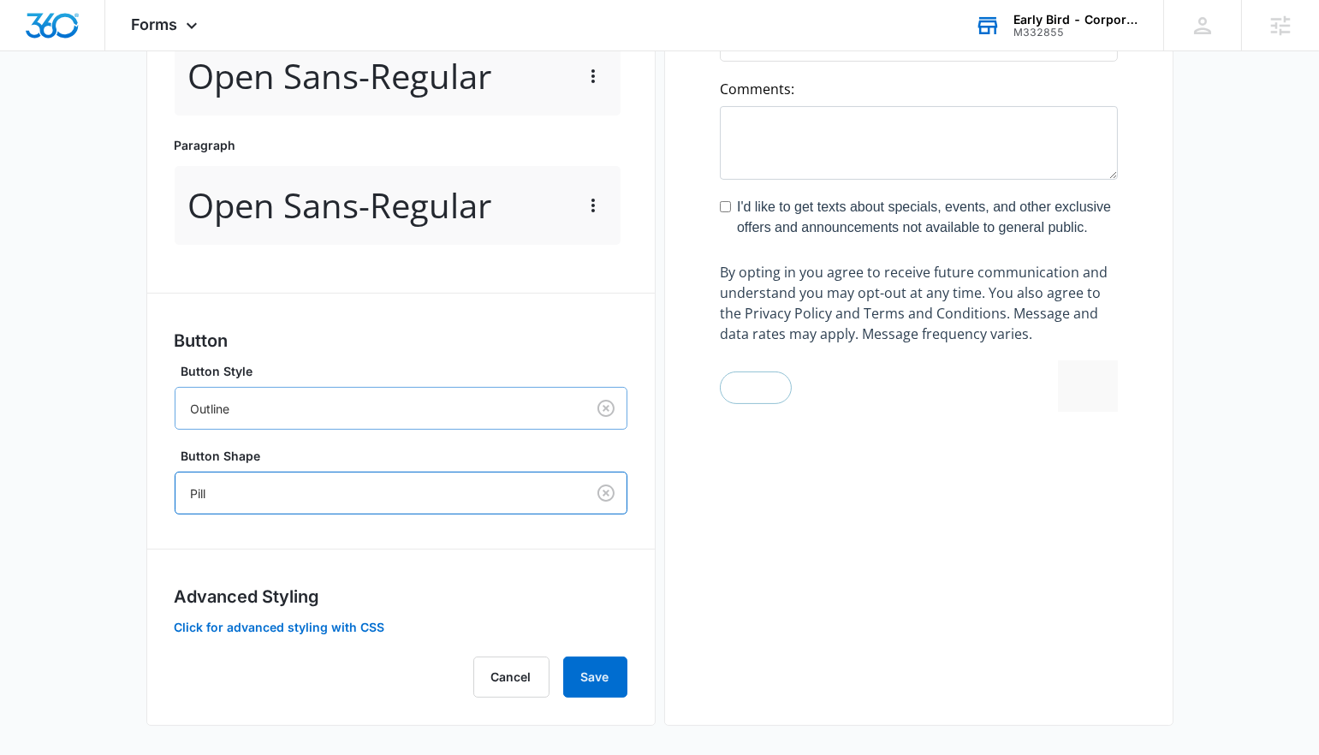
click at [312, 400] on div at bounding box center [377, 408] width 372 height 21
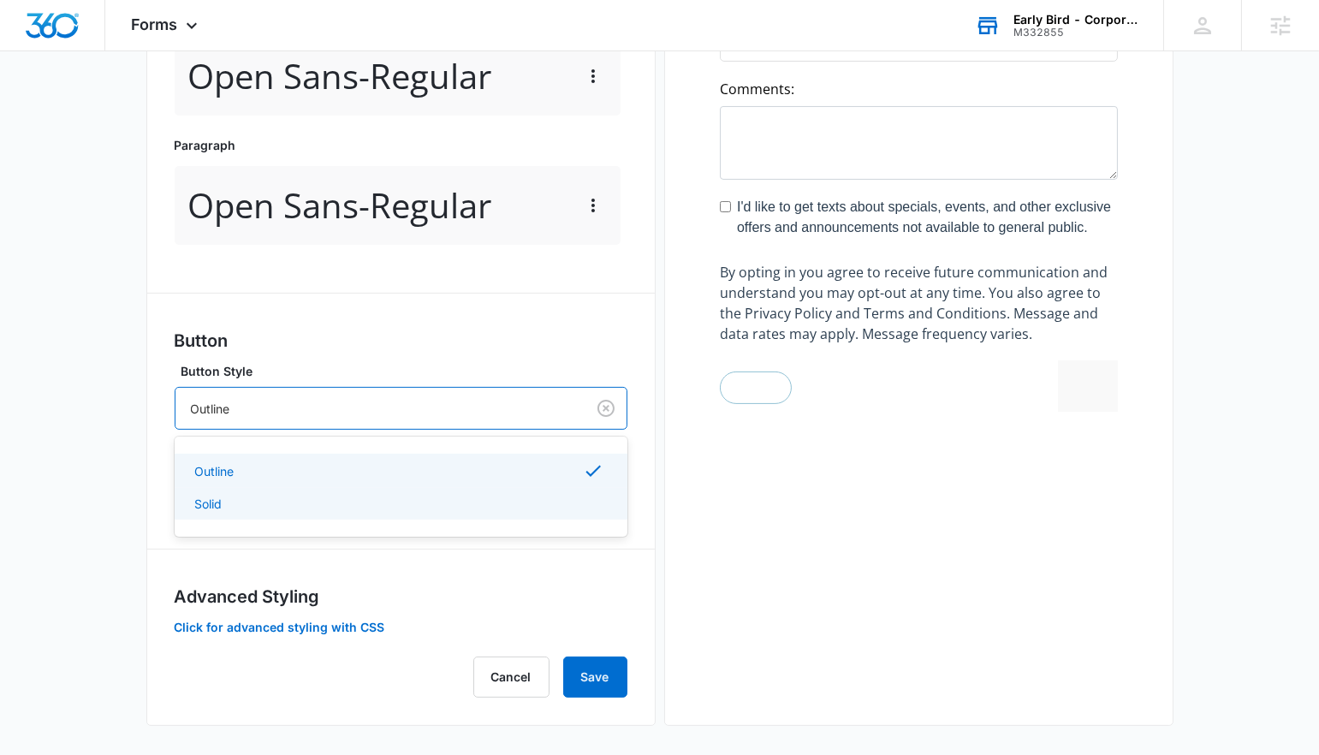
click at [294, 500] on div "Solid" at bounding box center [399, 504] width 408 height 18
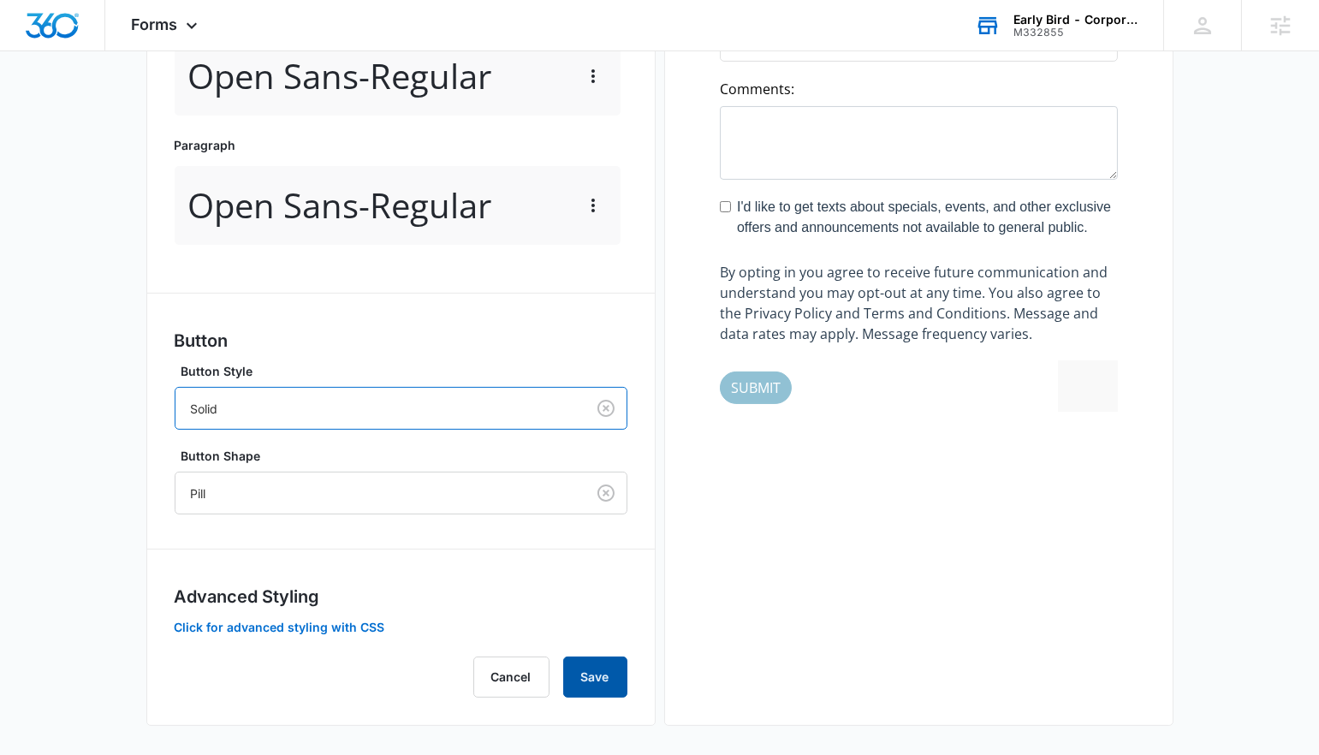
click at [600, 683] on button "Save" at bounding box center [595, 677] width 64 height 41
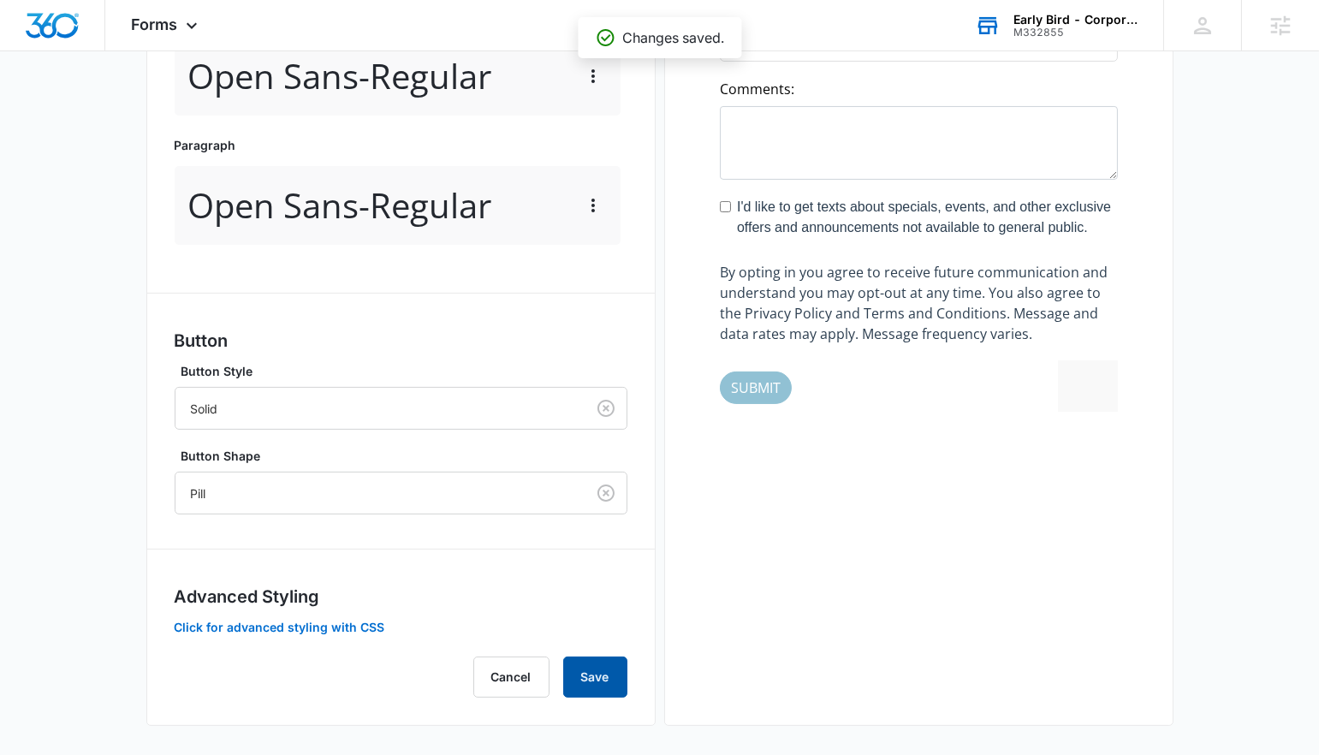
click at [590, 681] on button "Save" at bounding box center [595, 677] width 64 height 41
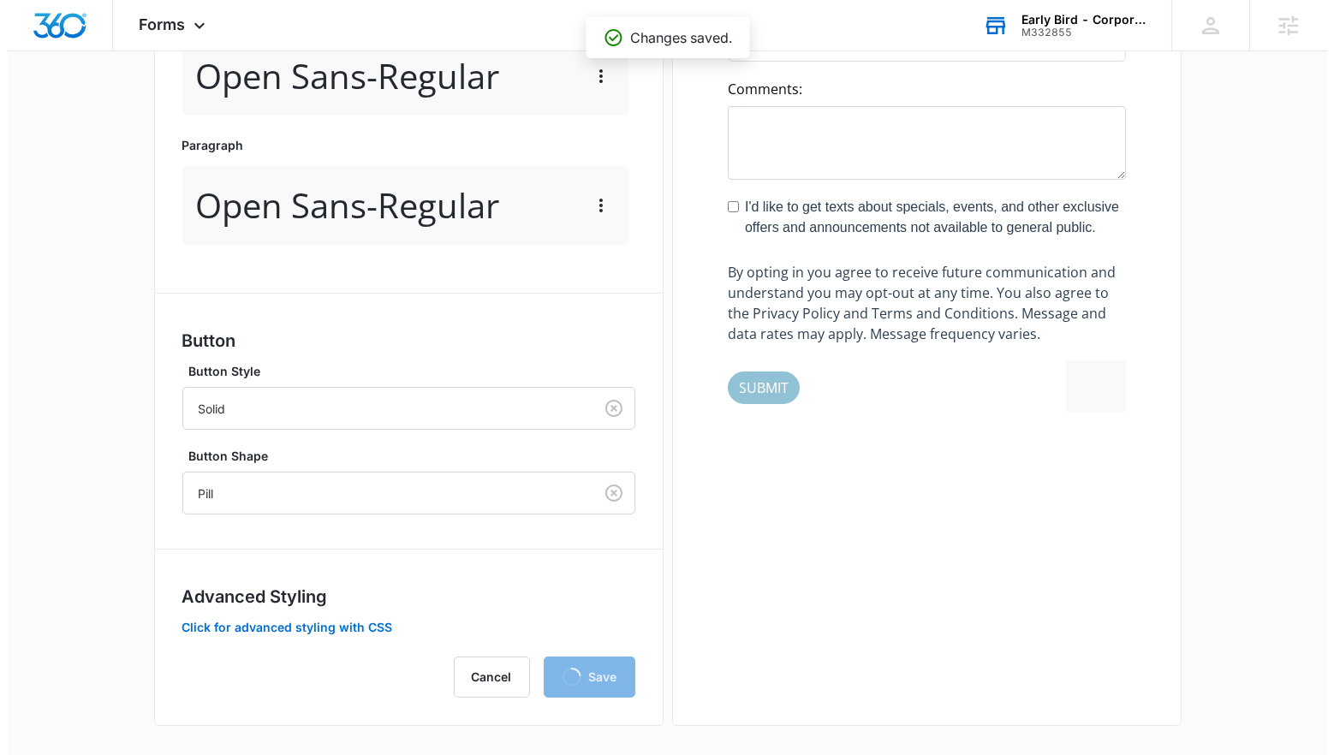
scroll to position [0, 0]
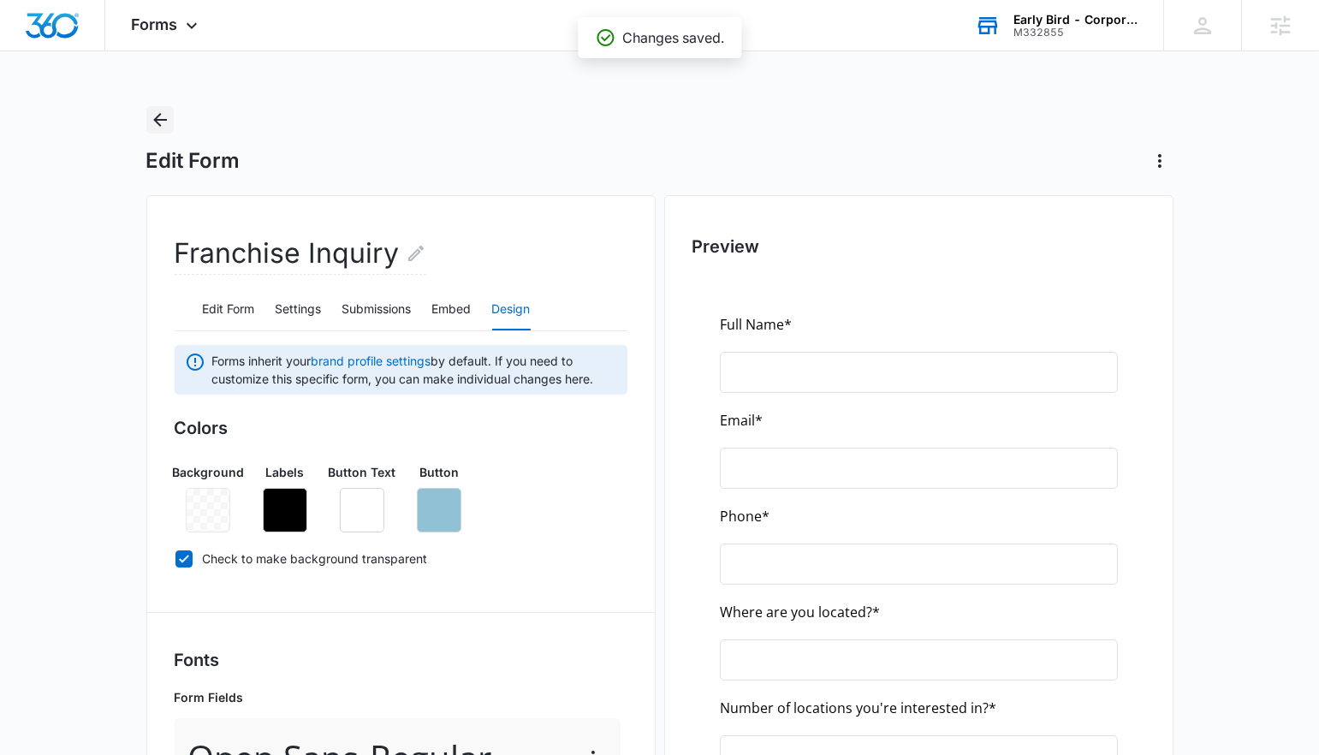
click at [167, 119] on icon "Back" at bounding box center [160, 120] width 21 height 21
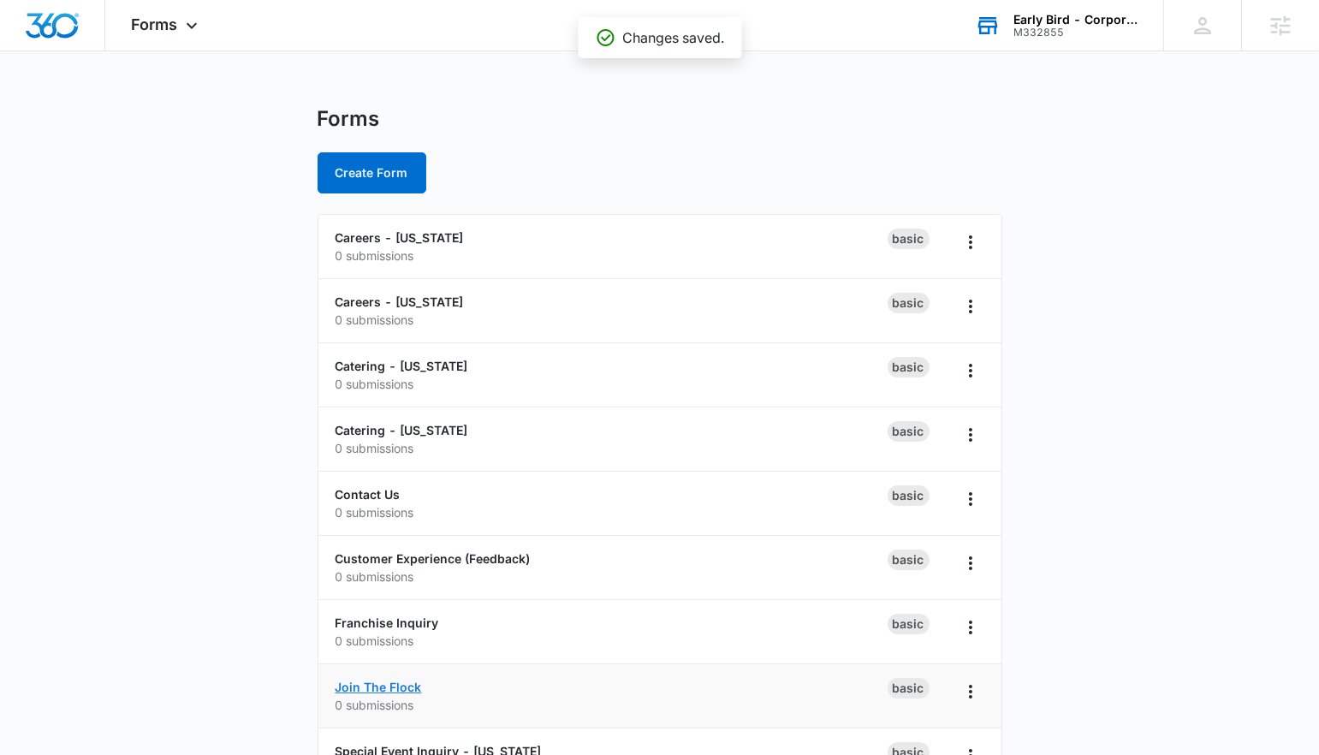
click at [354, 687] on link "Join The Flock" at bounding box center [379, 687] width 86 height 15
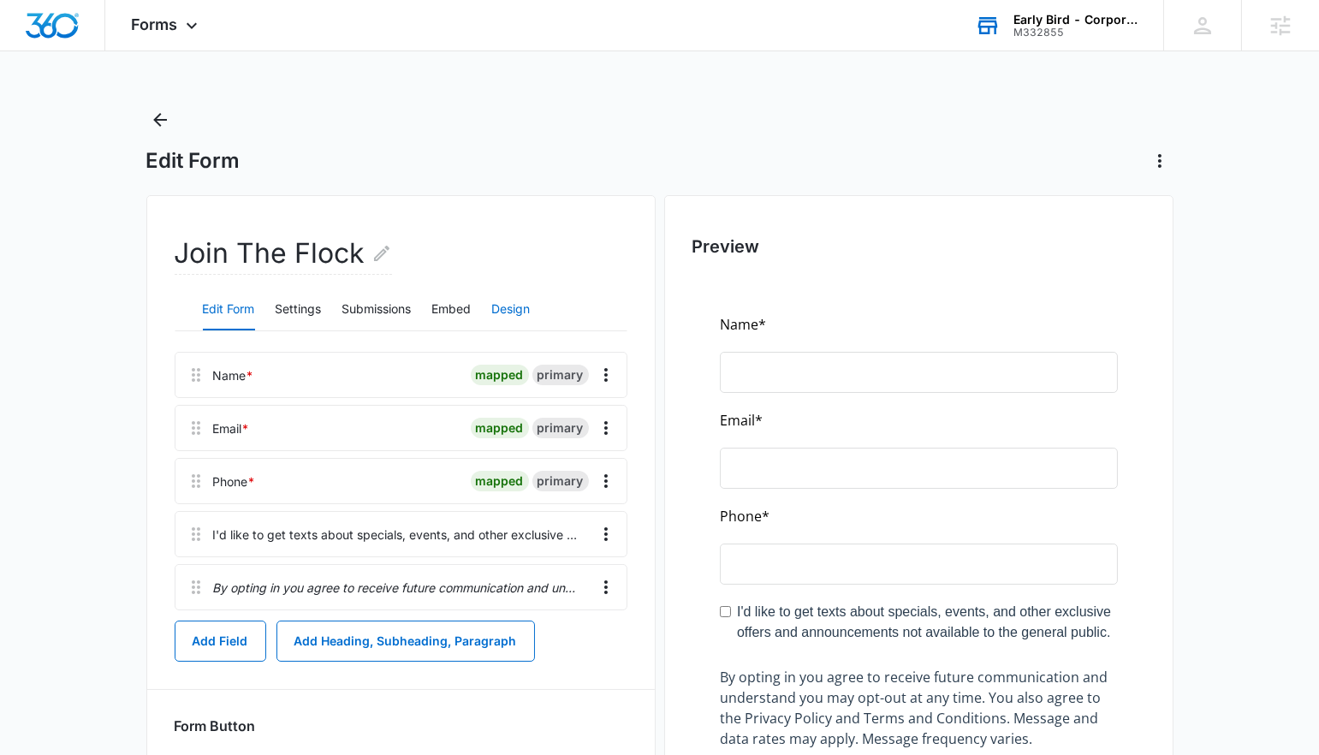
click at [509, 316] on button "Design" at bounding box center [511, 309] width 39 height 41
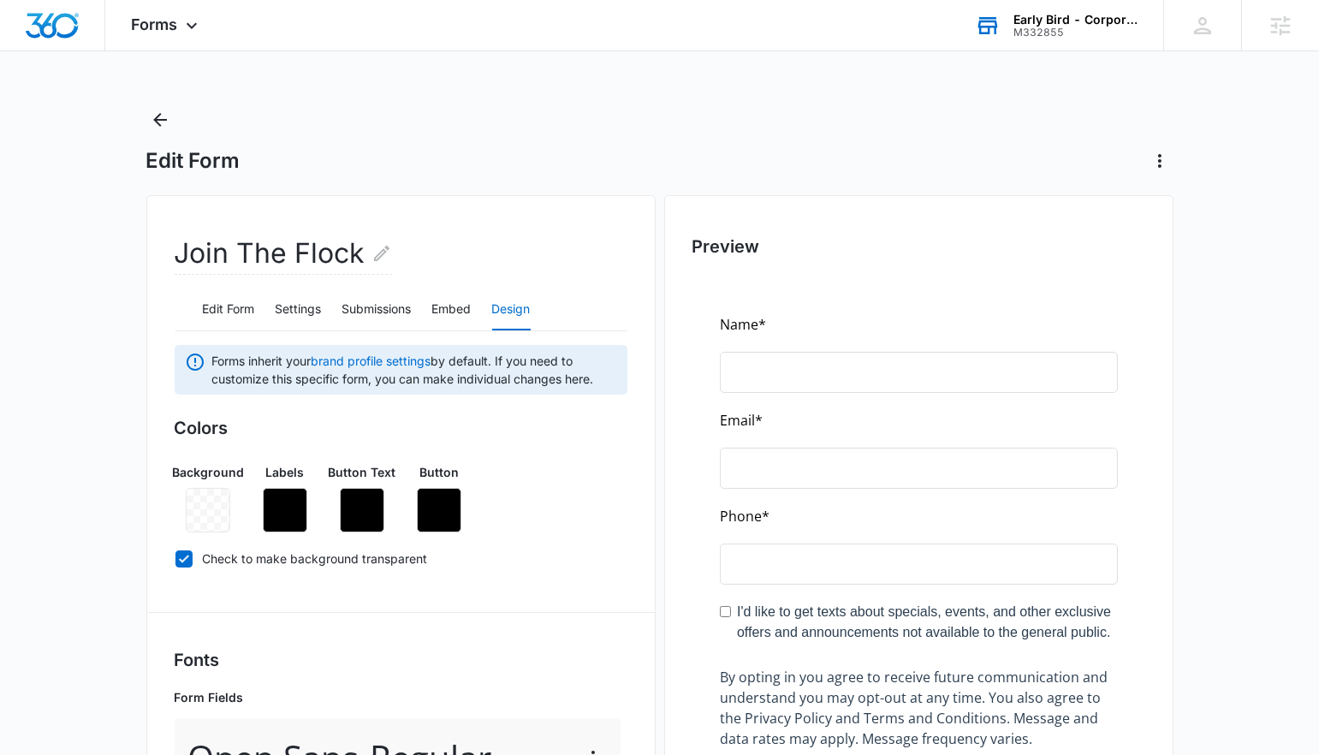
click at [413, 505] on div "Background Labels Button Text Button" at bounding box center [401, 490] width 453 height 83
click at [425, 505] on button "button" at bounding box center [439, 510] width 45 height 45
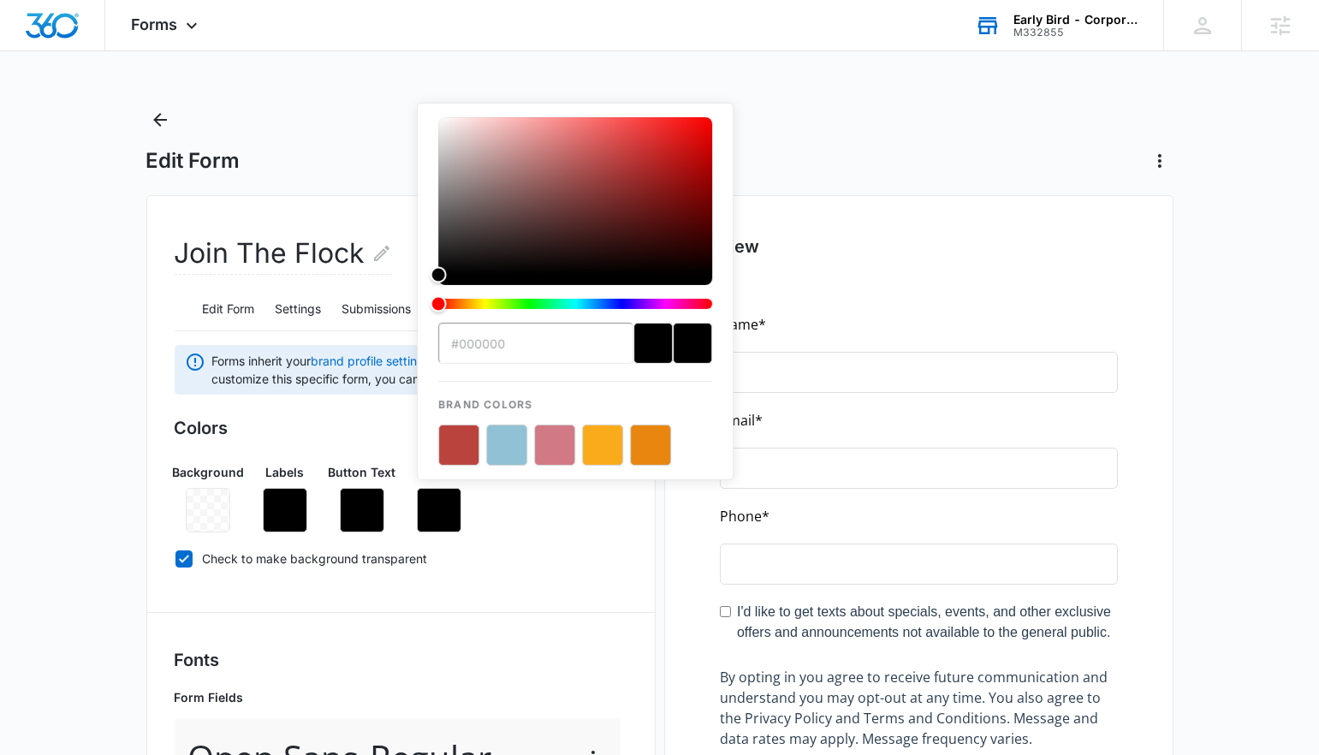
click at [510, 444] on button "color-picker-container" at bounding box center [506, 445] width 41 height 41
type input "#91C1D4"
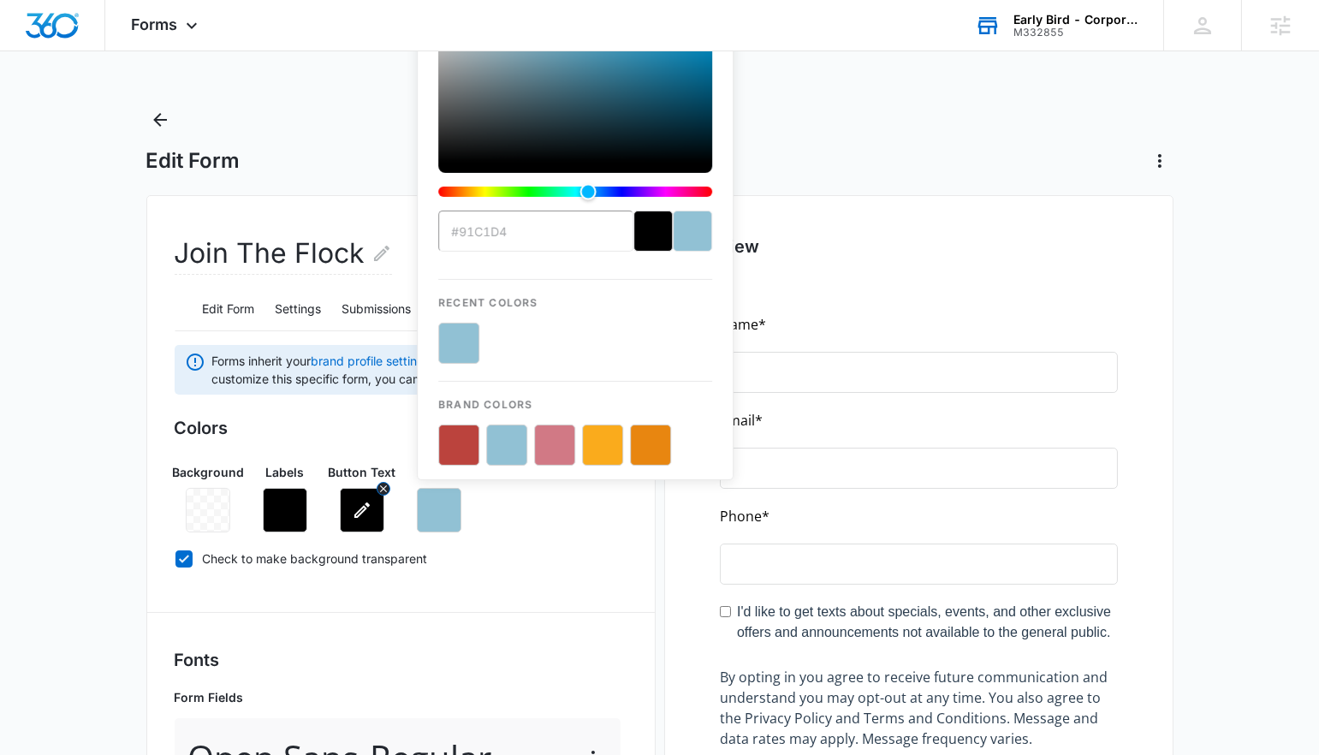
click at [354, 506] on icon "button" at bounding box center [362, 510] width 21 height 21
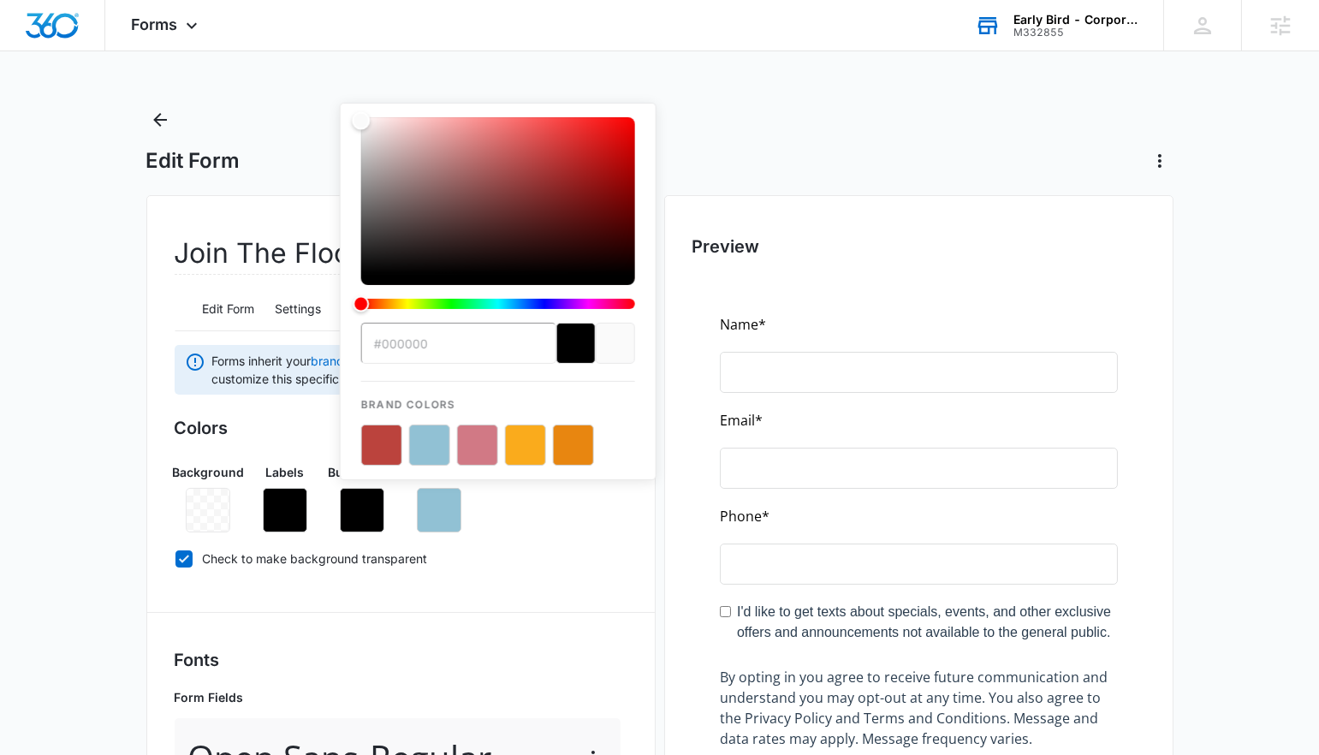
drag, startPoint x: 457, startPoint y: 196, endPoint x: 236, endPoint y: 61, distance: 259.0
type input "#ffffff"
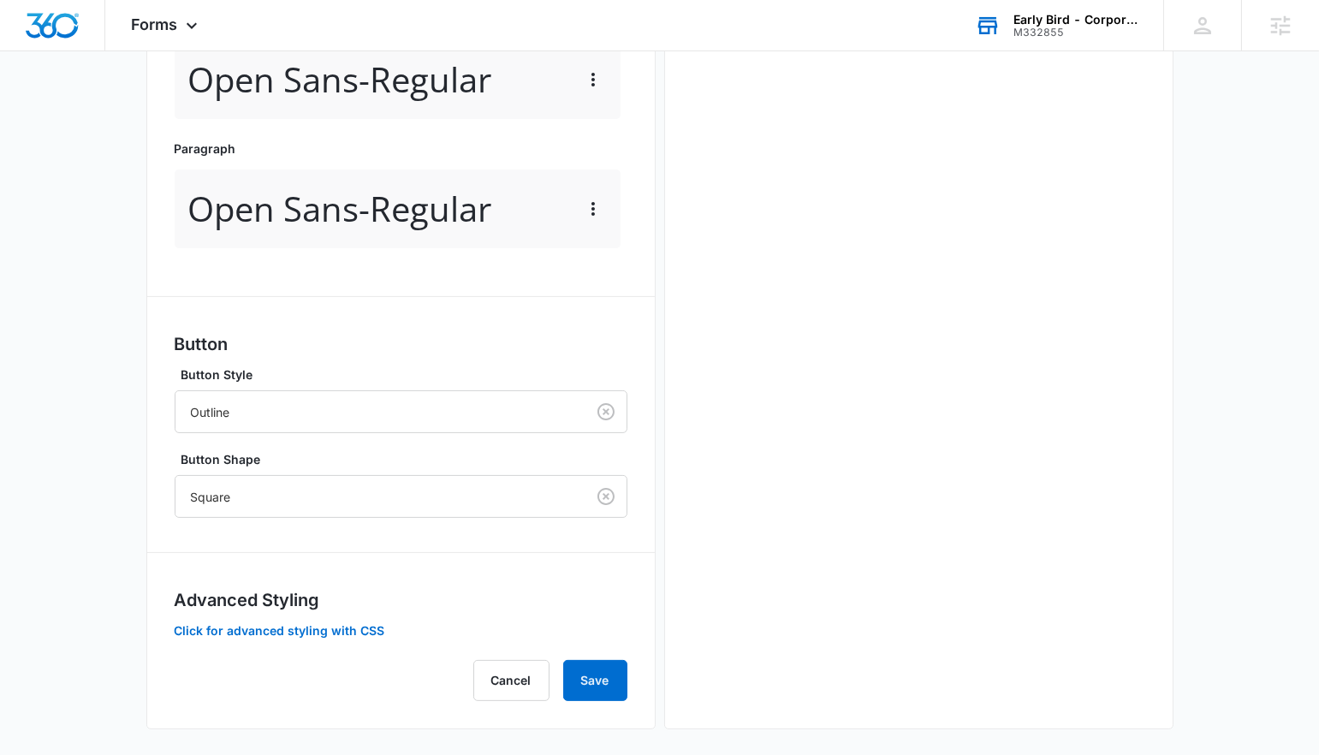
scroll to position [811, 0]
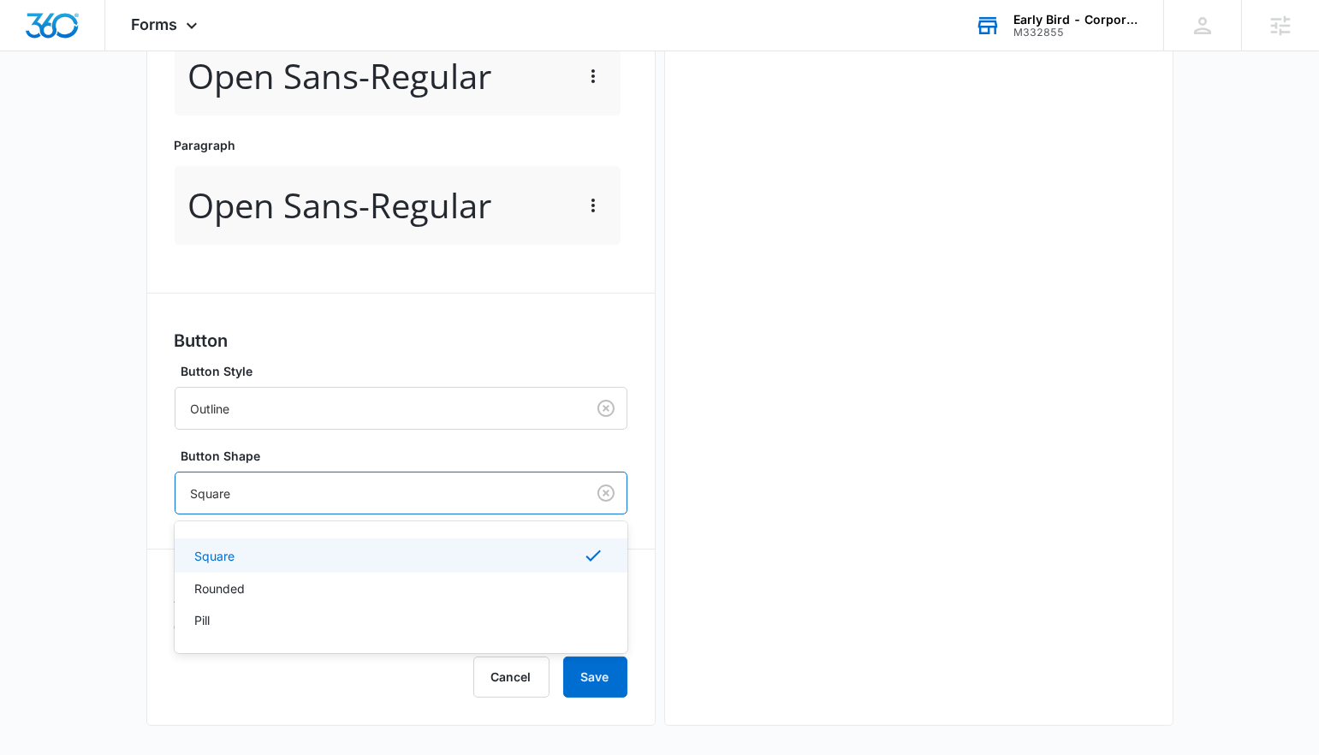
click at [254, 499] on div at bounding box center [377, 493] width 372 height 21
click at [232, 614] on div "Pill" at bounding box center [399, 620] width 408 height 18
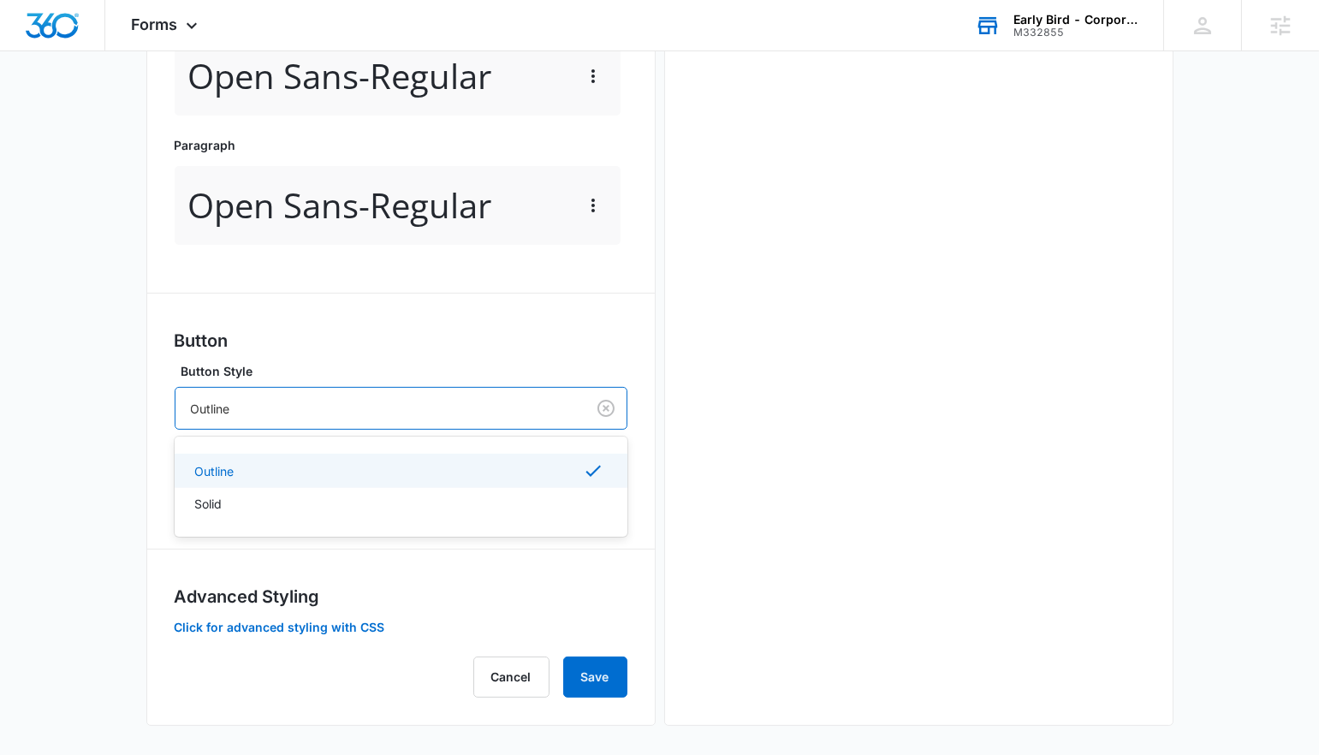
click at [235, 398] on div at bounding box center [377, 408] width 372 height 21
click at [229, 496] on div "Solid" at bounding box center [399, 504] width 408 height 18
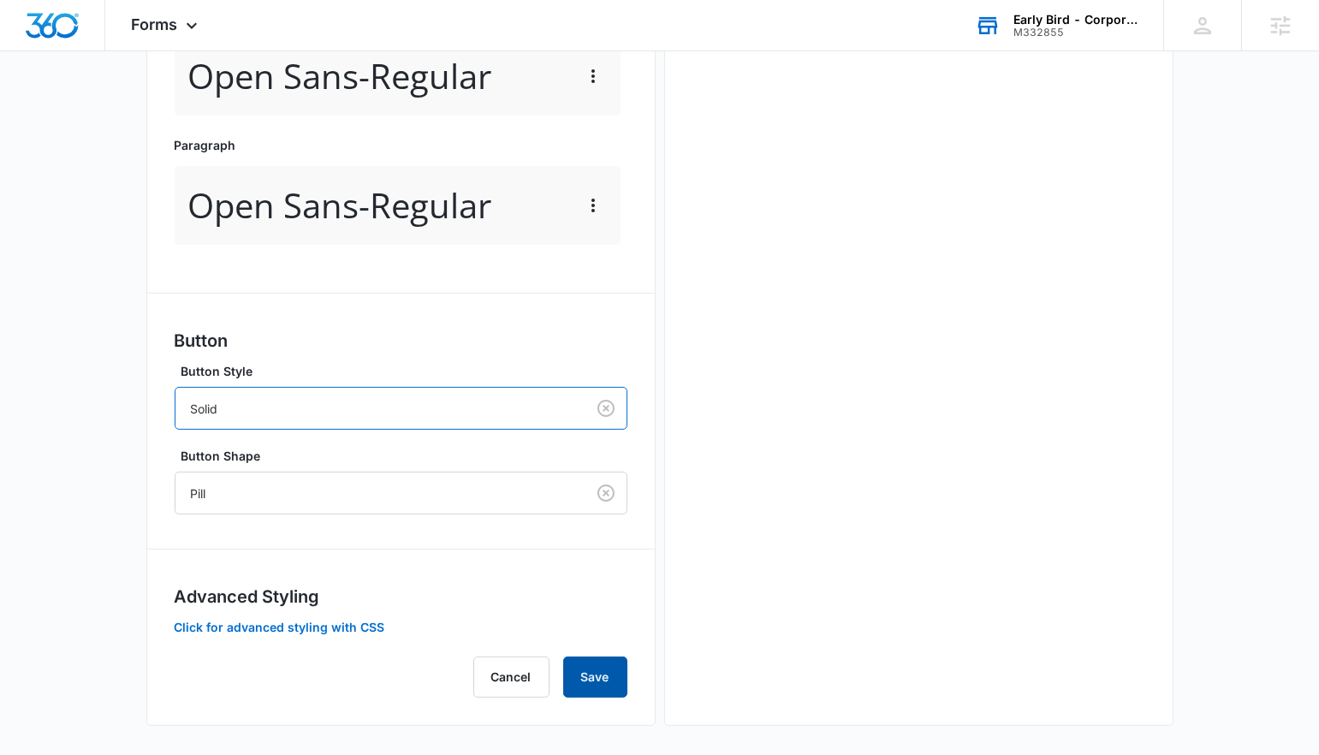
click at [616, 675] on button "Save" at bounding box center [595, 677] width 64 height 41
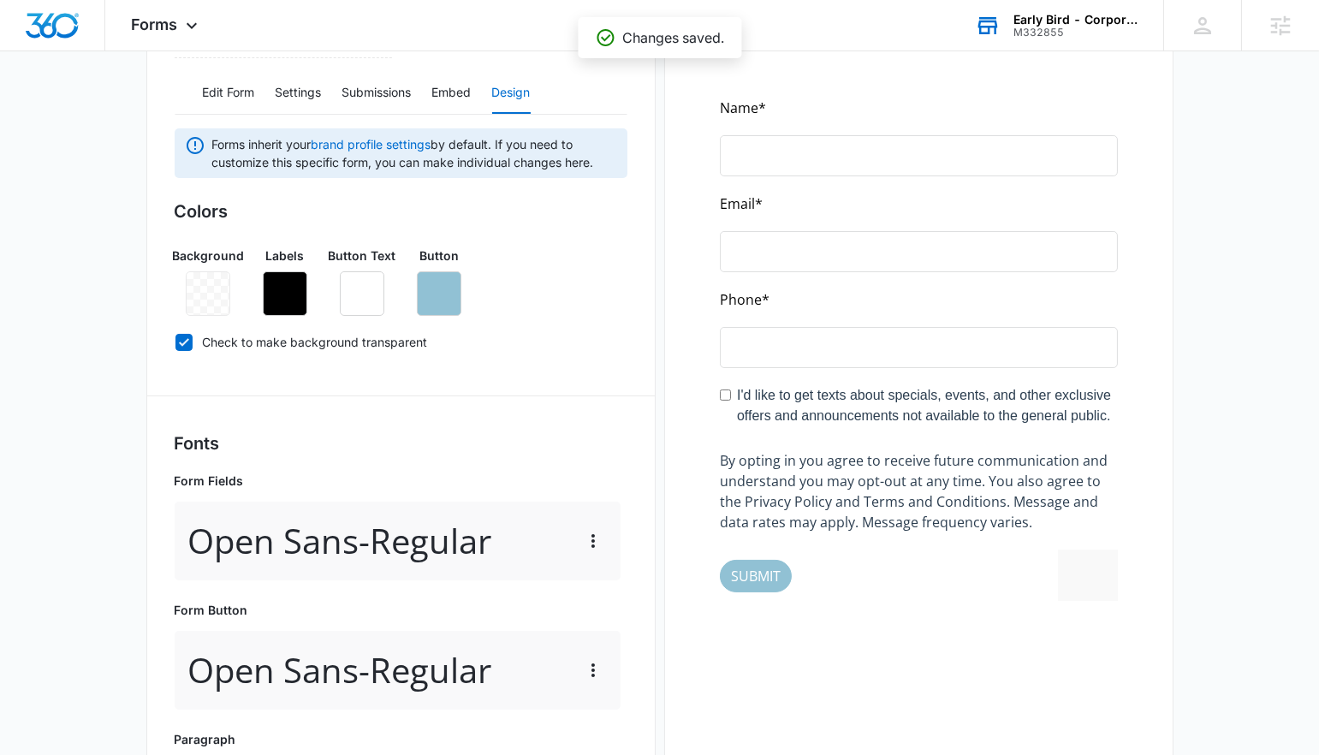
scroll to position [0, 0]
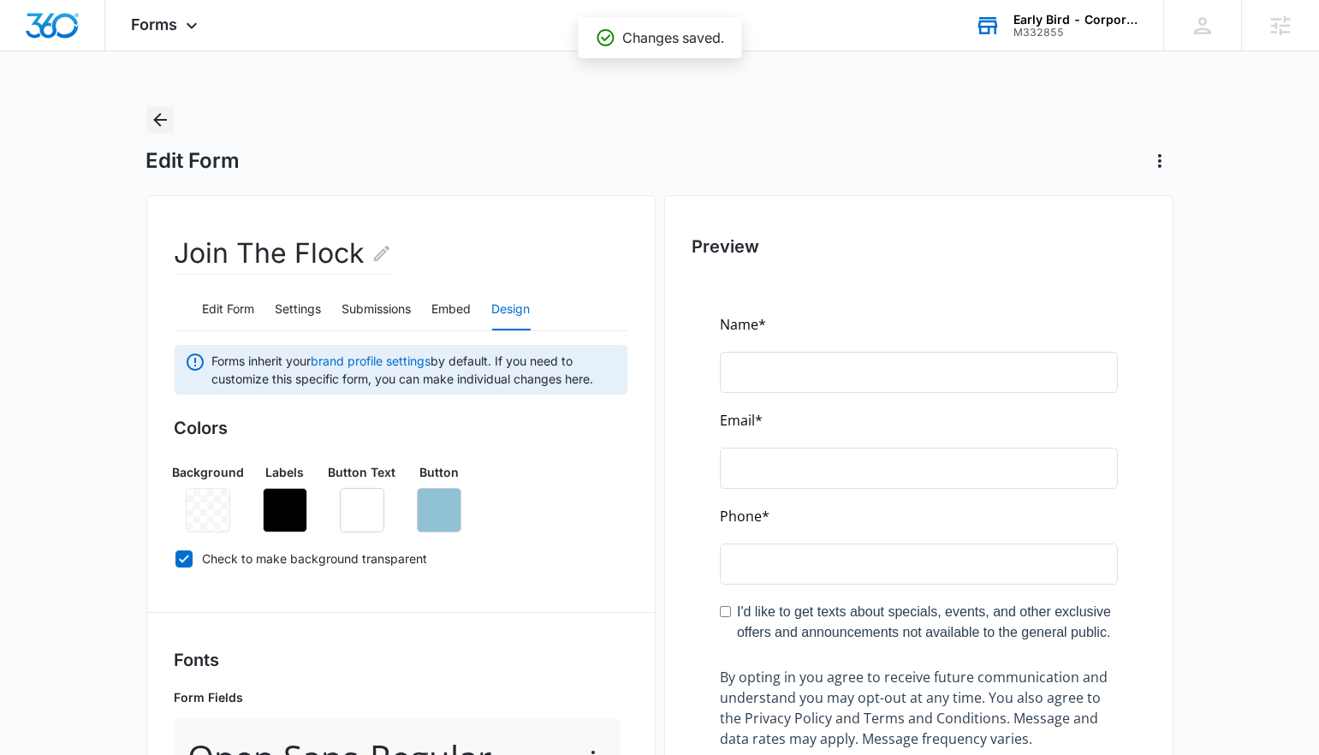
click at [155, 118] on icon "Back" at bounding box center [160, 120] width 14 height 14
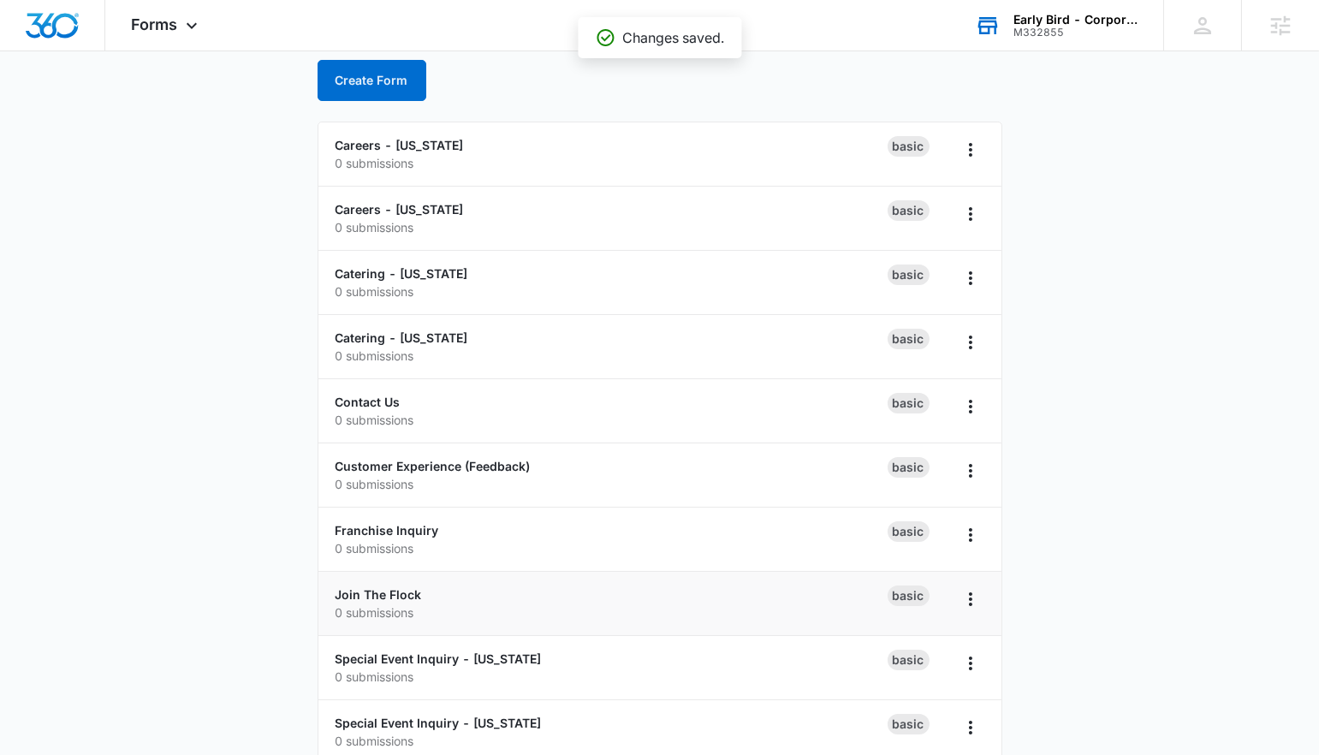
scroll to position [117, 0]
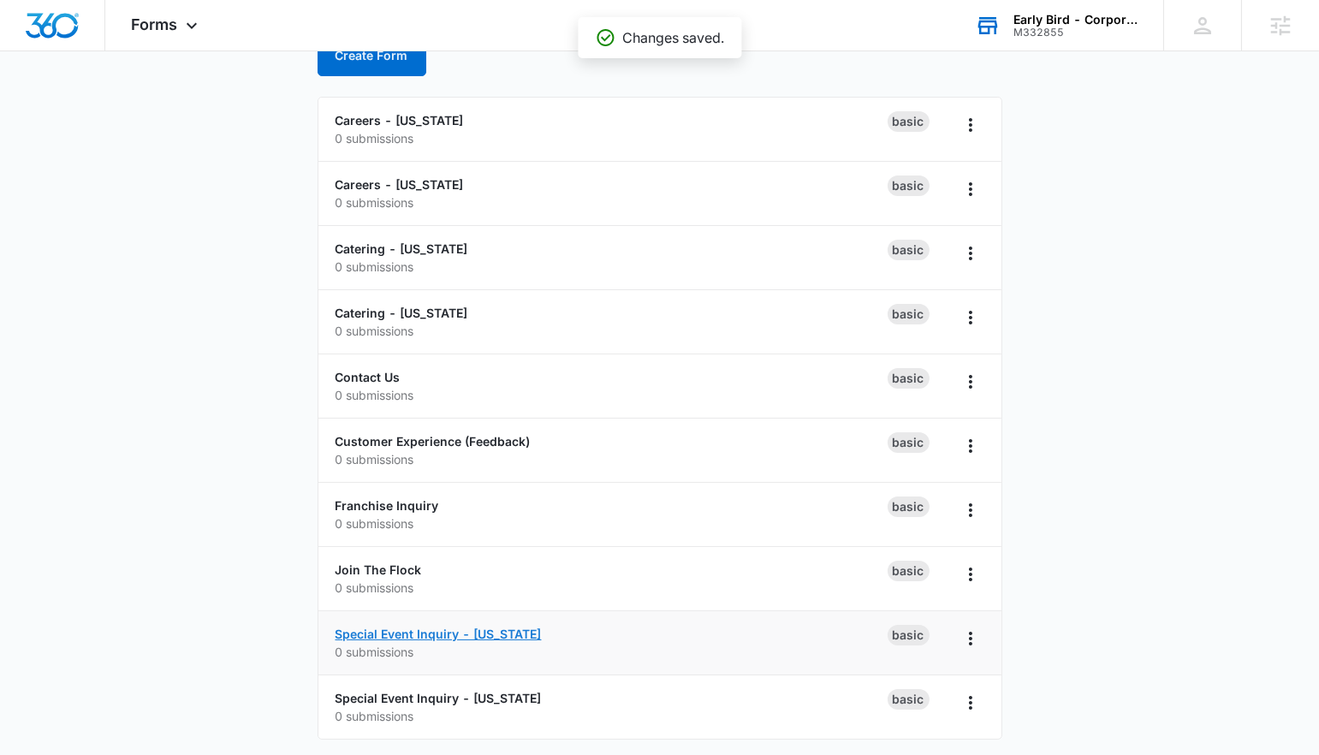
click at [436, 632] on link "Special Event Inquiry - [US_STATE]" at bounding box center [439, 634] width 206 height 15
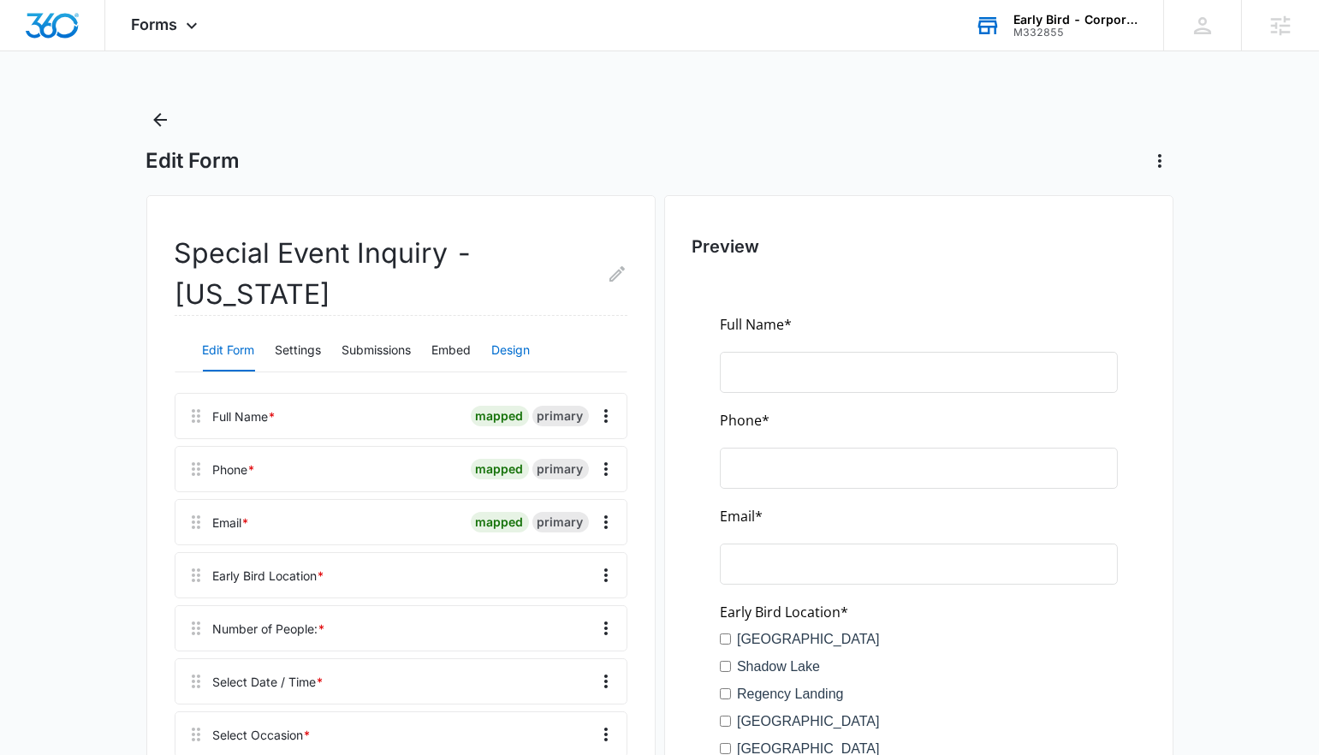
click at [503, 330] on button "Design" at bounding box center [511, 350] width 39 height 41
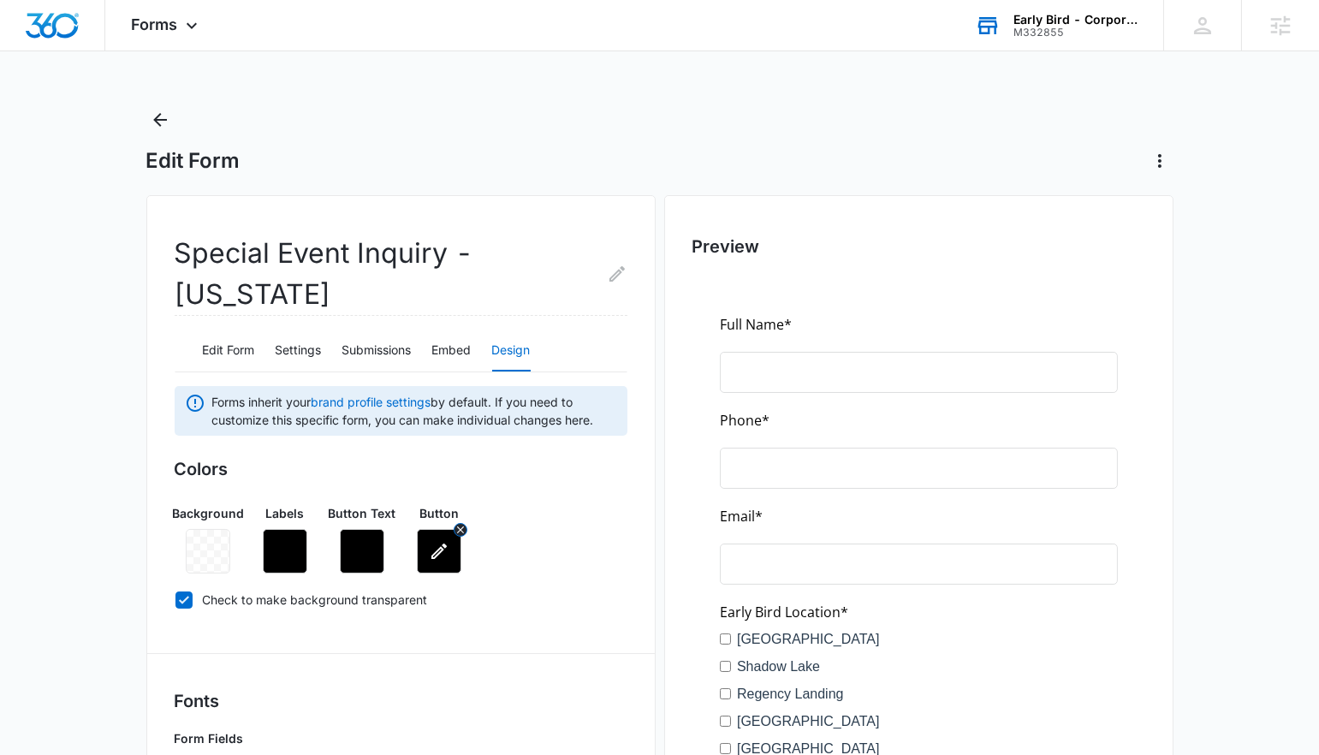
click at [449, 541] on icon "button" at bounding box center [439, 551] width 21 height 21
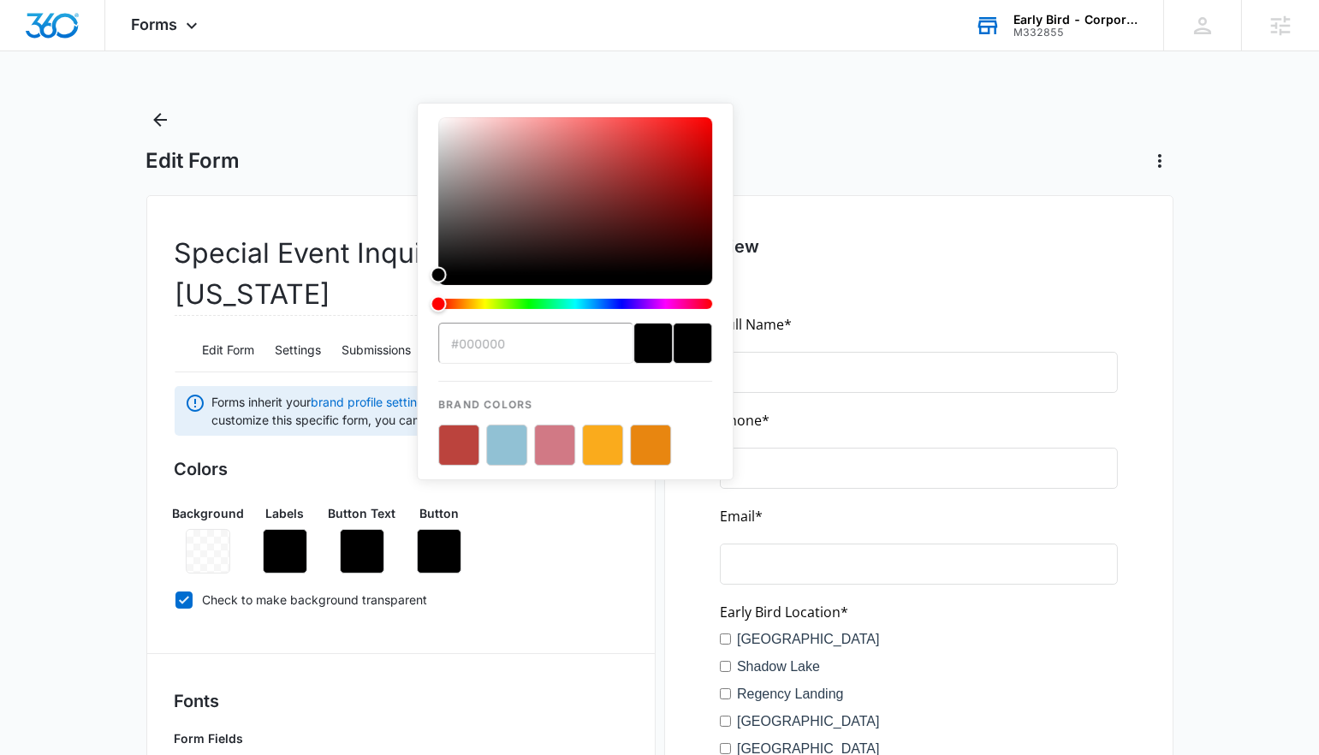
click at [518, 437] on button "color-picker-container" at bounding box center [506, 445] width 41 height 41
type input "#91C1D4"
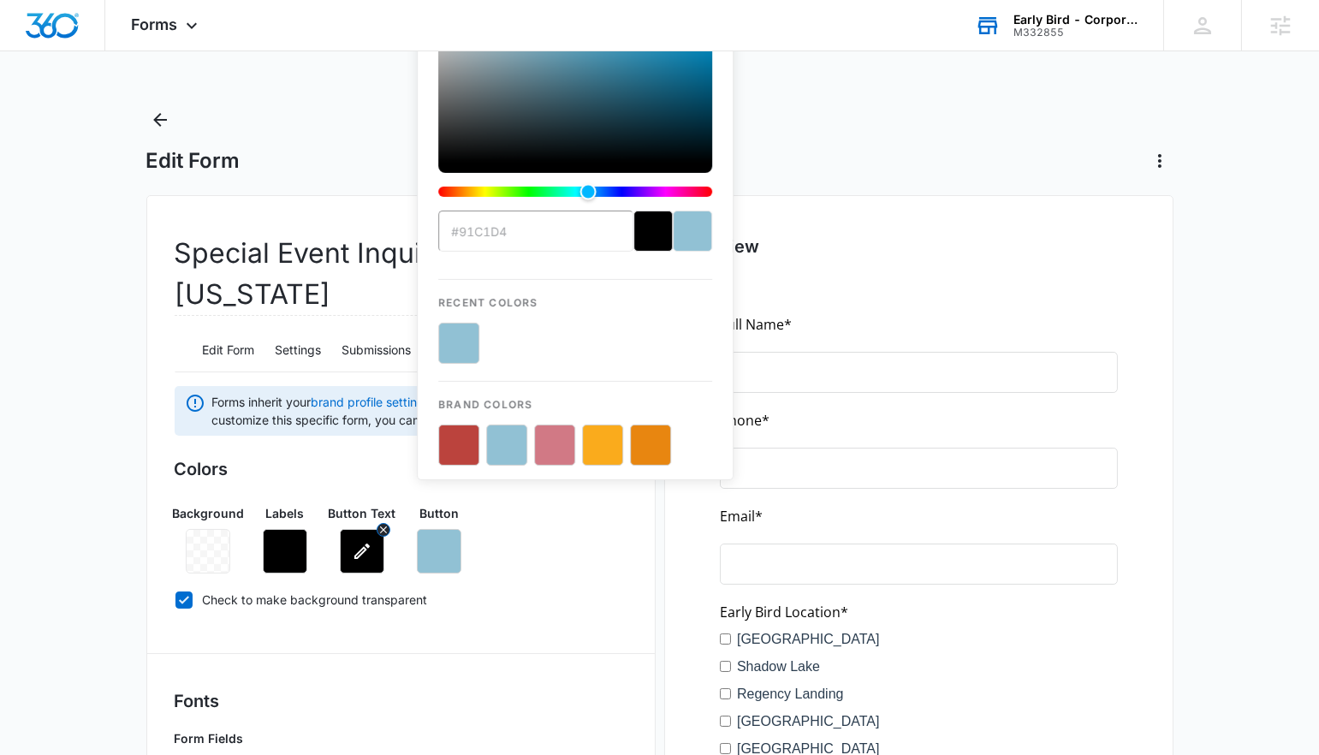
click at [348, 529] on button "button" at bounding box center [362, 551] width 45 height 45
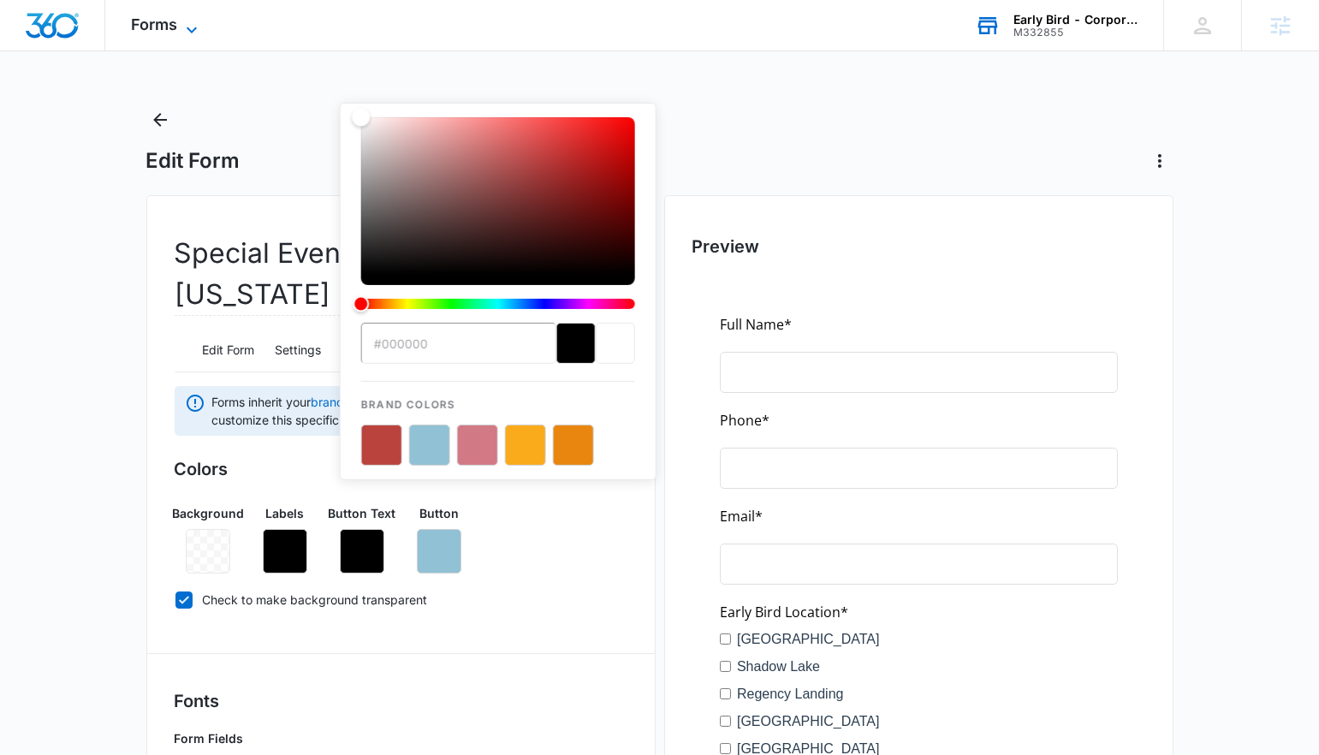
drag, startPoint x: 485, startPoint y: 167, endPoint x: 200, endPoint y: 32, distance: 314.8
type input "#ffffff"
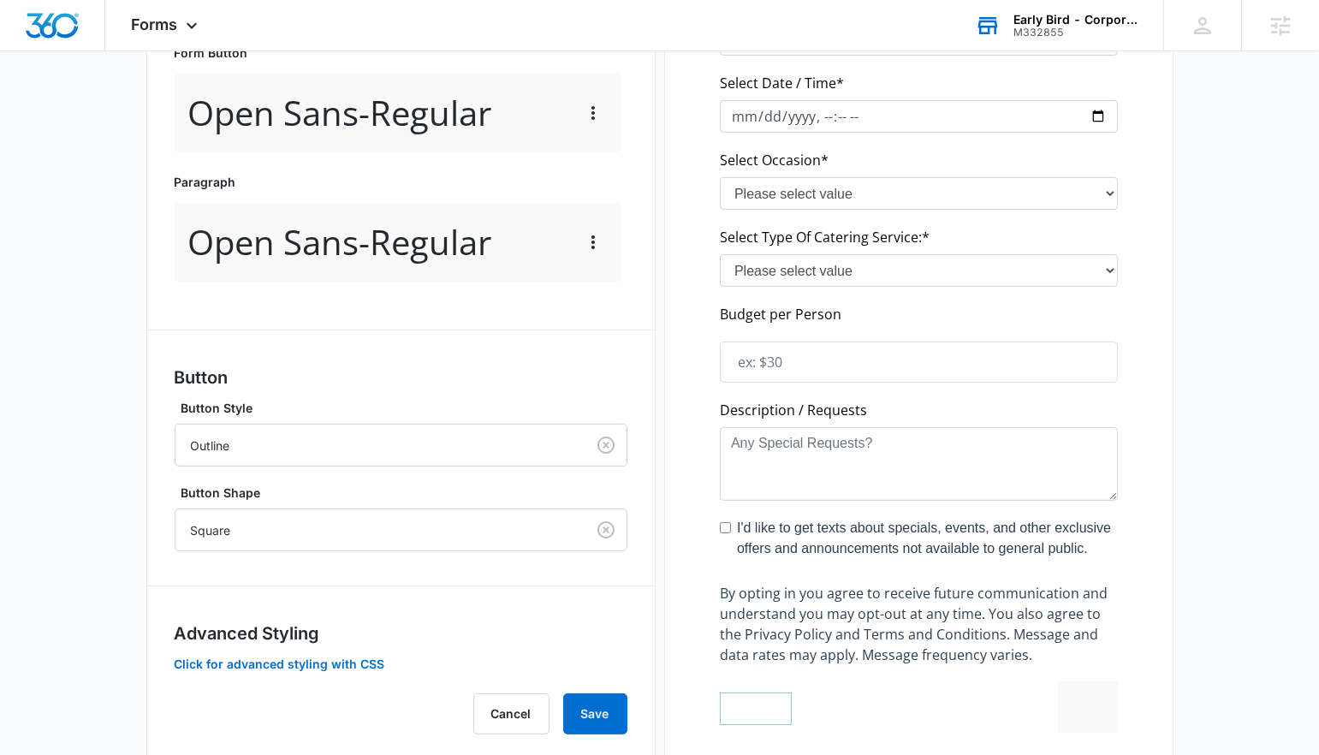
scroll to position [899, 0]
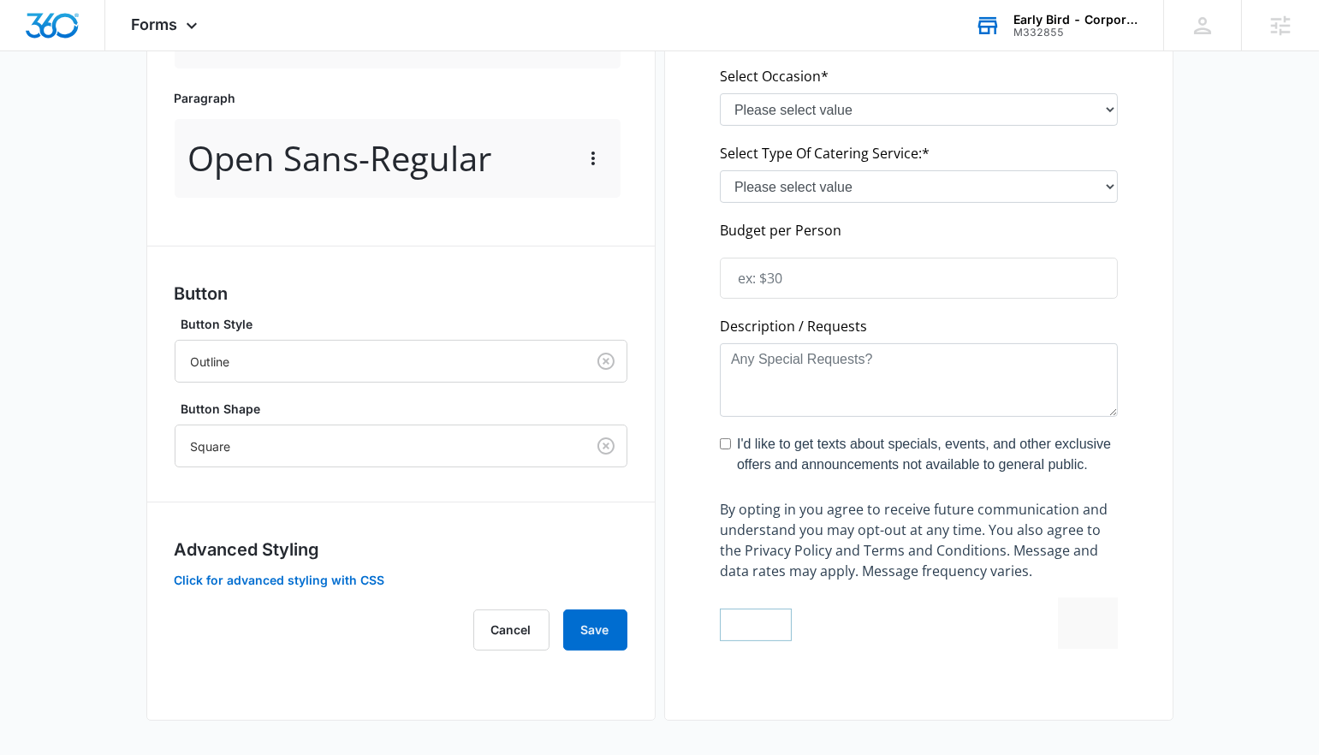
click at [402, 315] on div "Button Style Outline" at bounding box center [401, 349] width 453 height 68
click at [395, 351] on div at bounding box center [377, 361] width 372 height 21
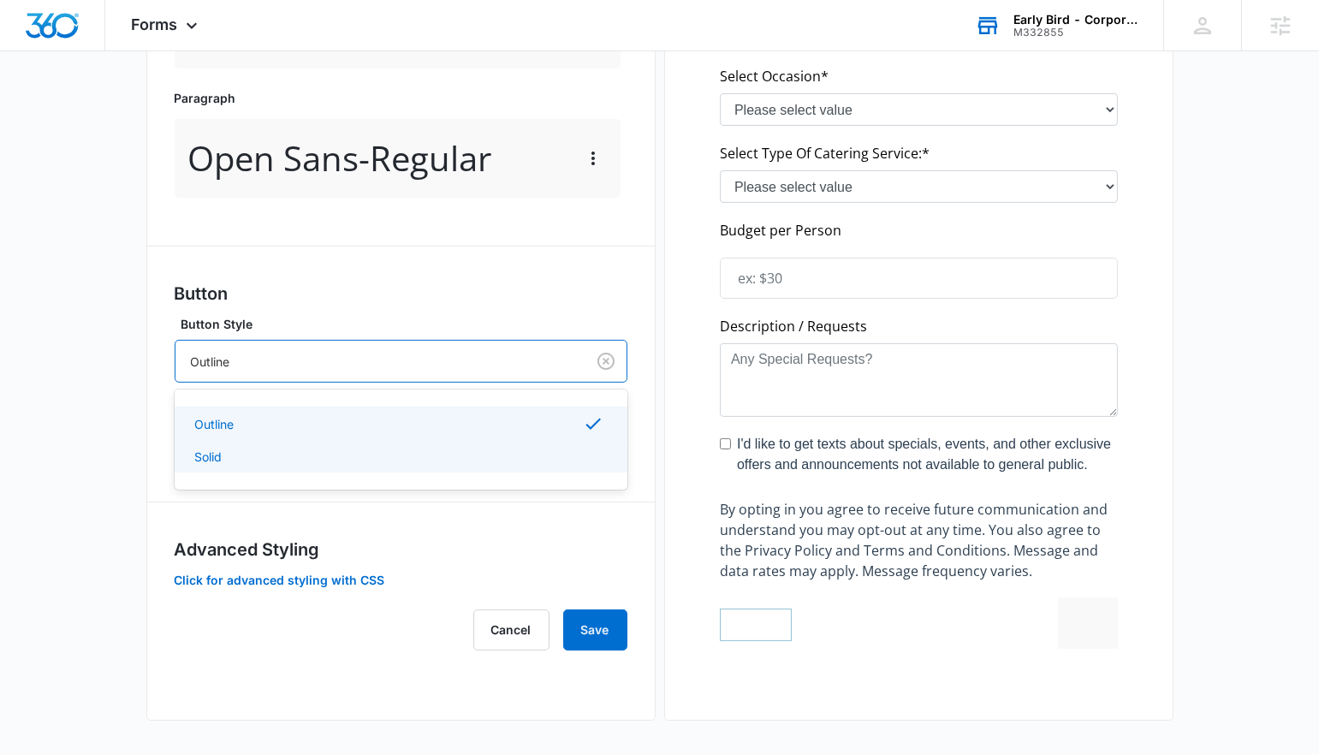
click at [374, 448] on div "Solid" at bounding box center [399, 457] width 408 height 18
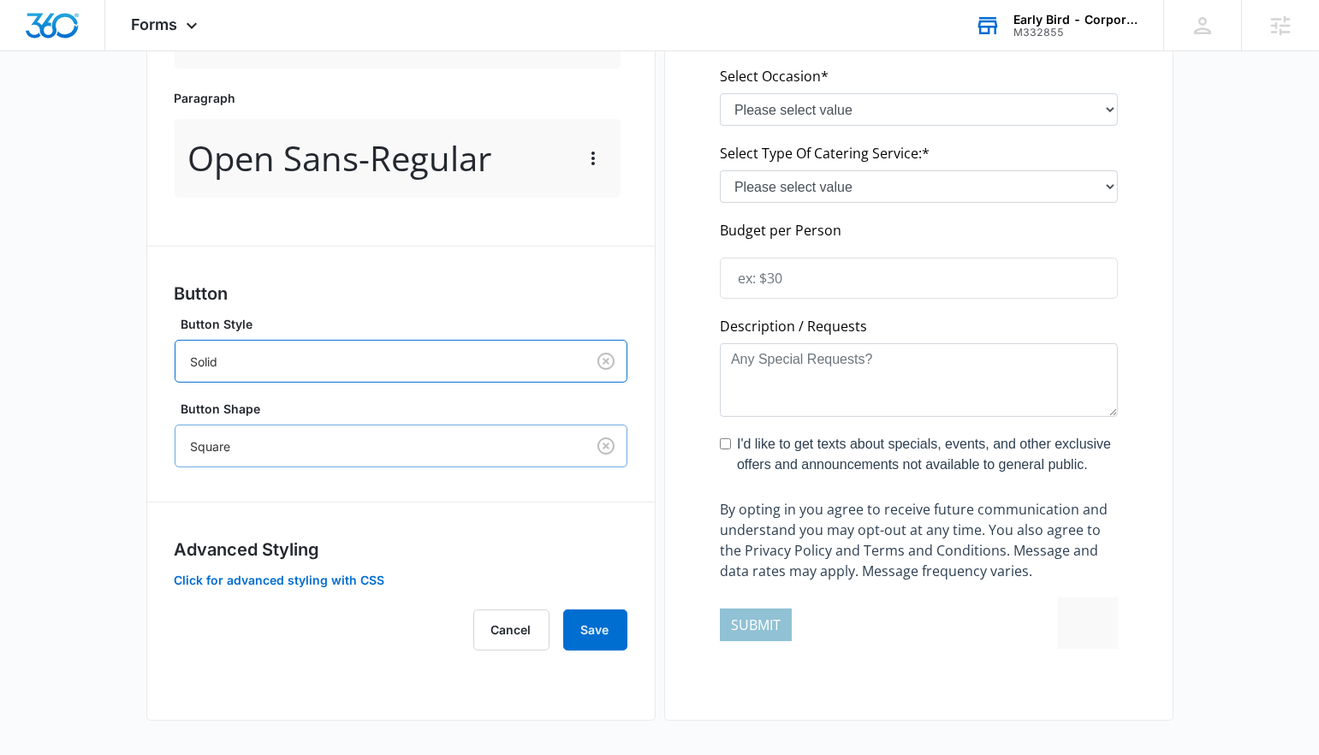
click at [374, 427] on div "Square" at bounding box center [380, 446] width 410 height 39
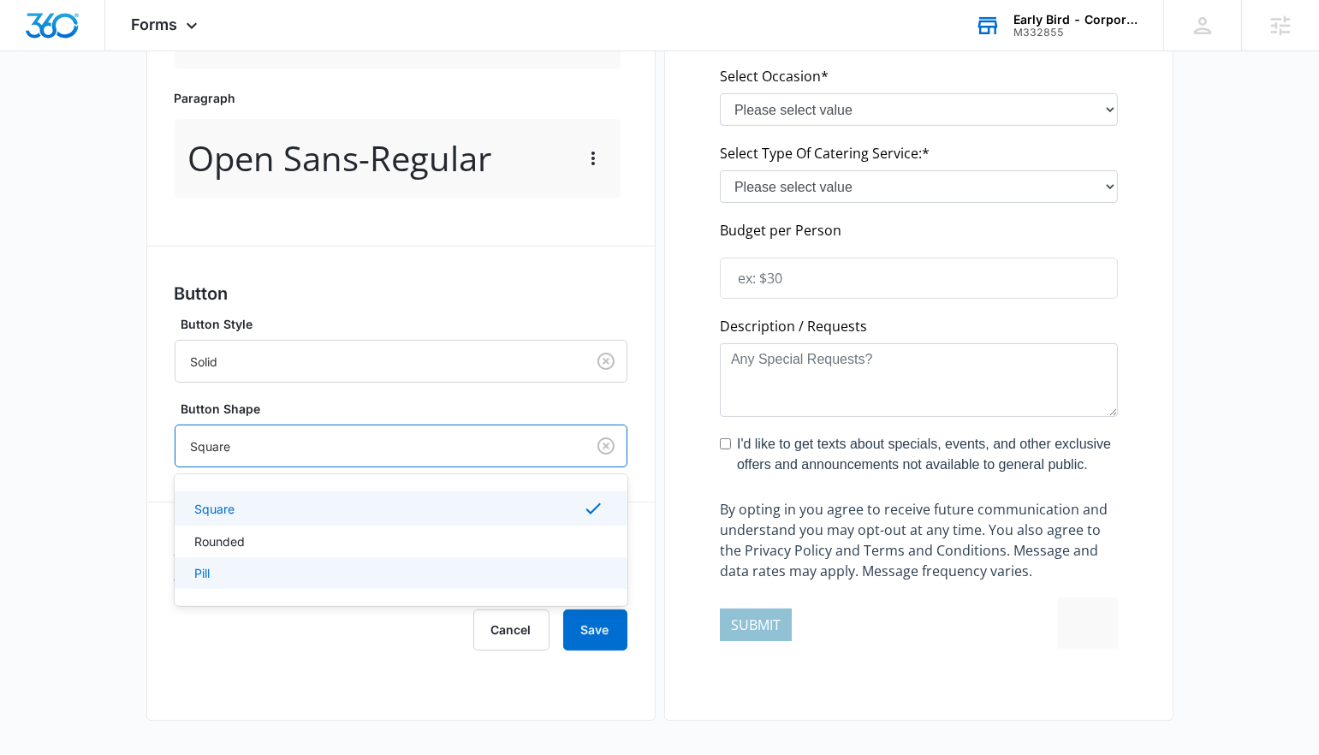
click at [369, 564] on div "Pill" at bounding box center [399, 573] width 408 height 18
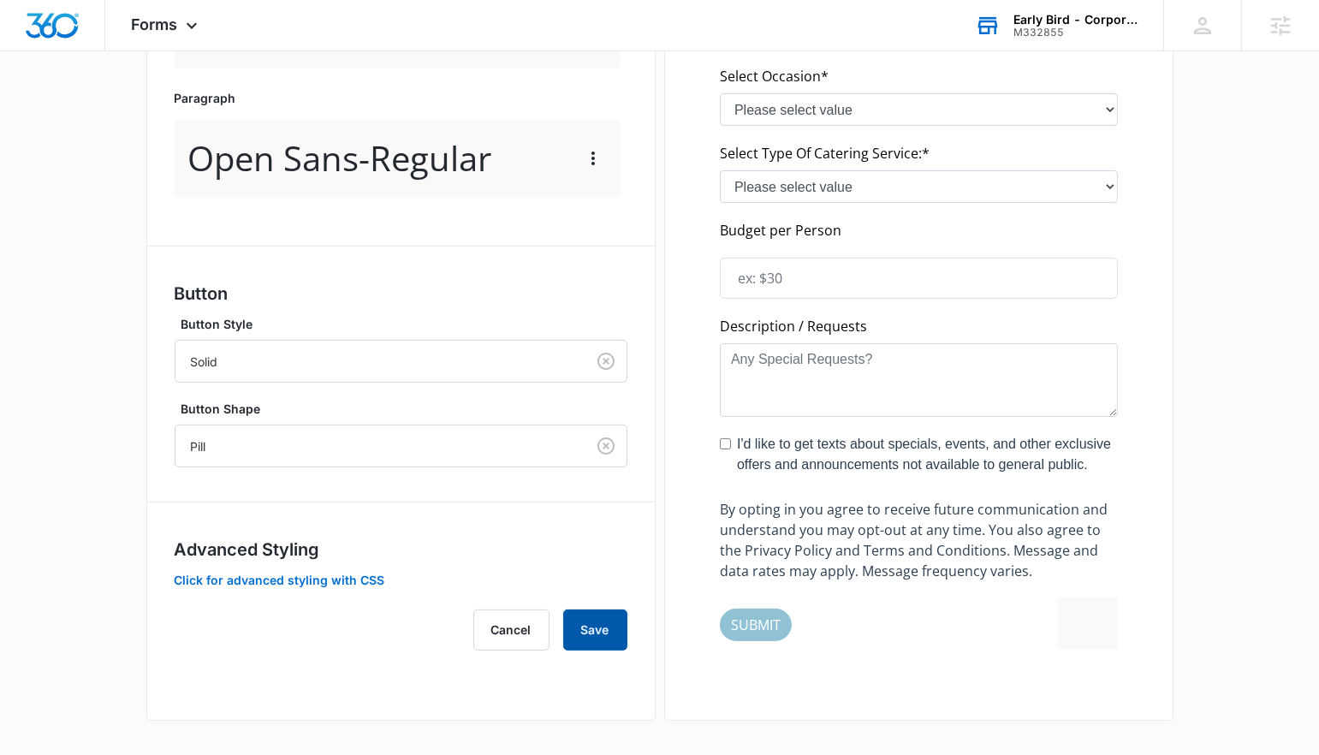
click at [584, 610] on button "Save" at bounding box center [595, 630] width 64 height 41
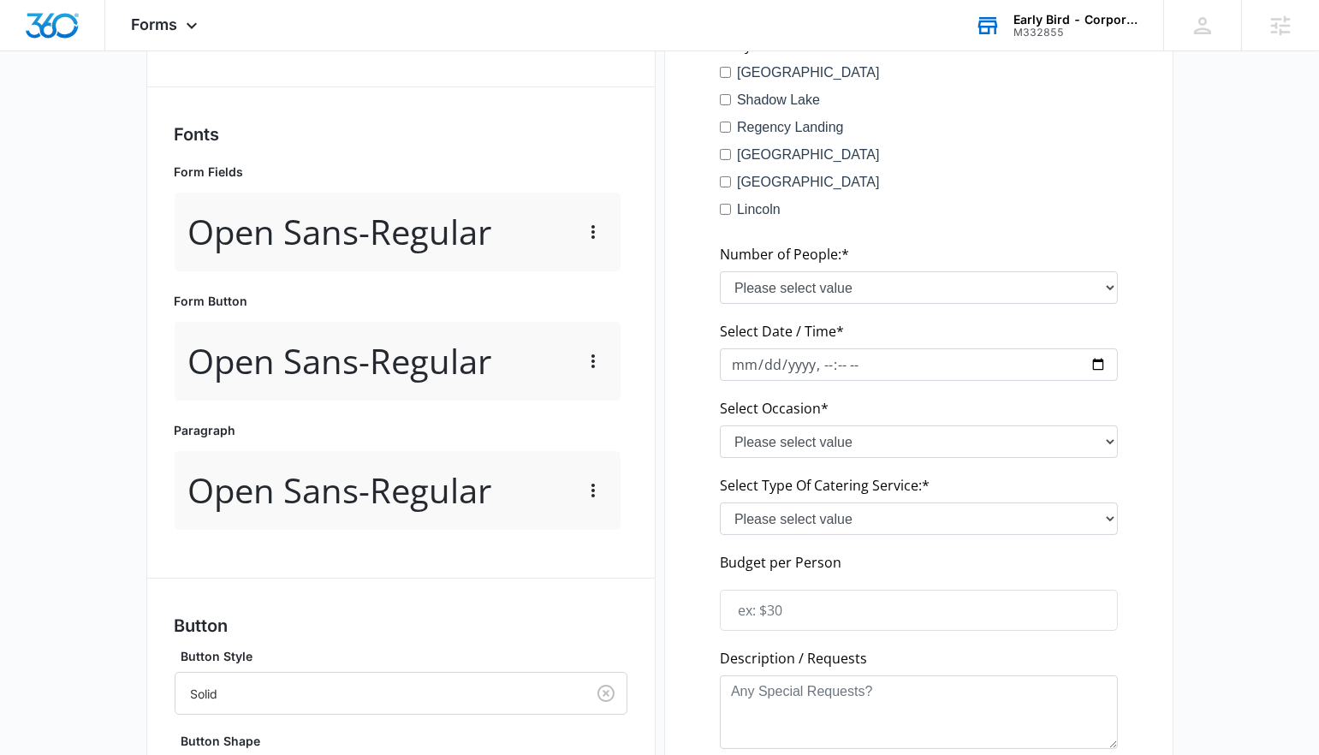
scroll to position [0, 0]
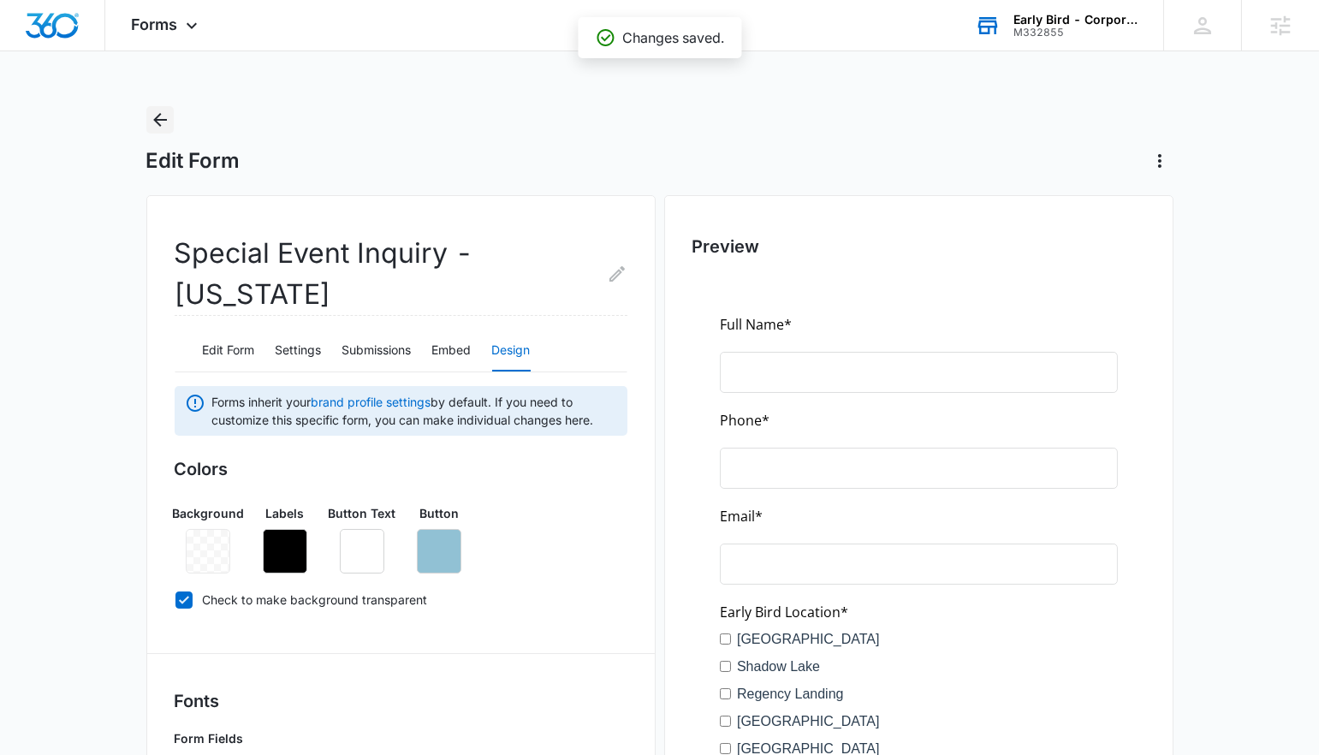
click at [163, 115] on icon "Back" at bounding box center [160, 120] width 21 height 21
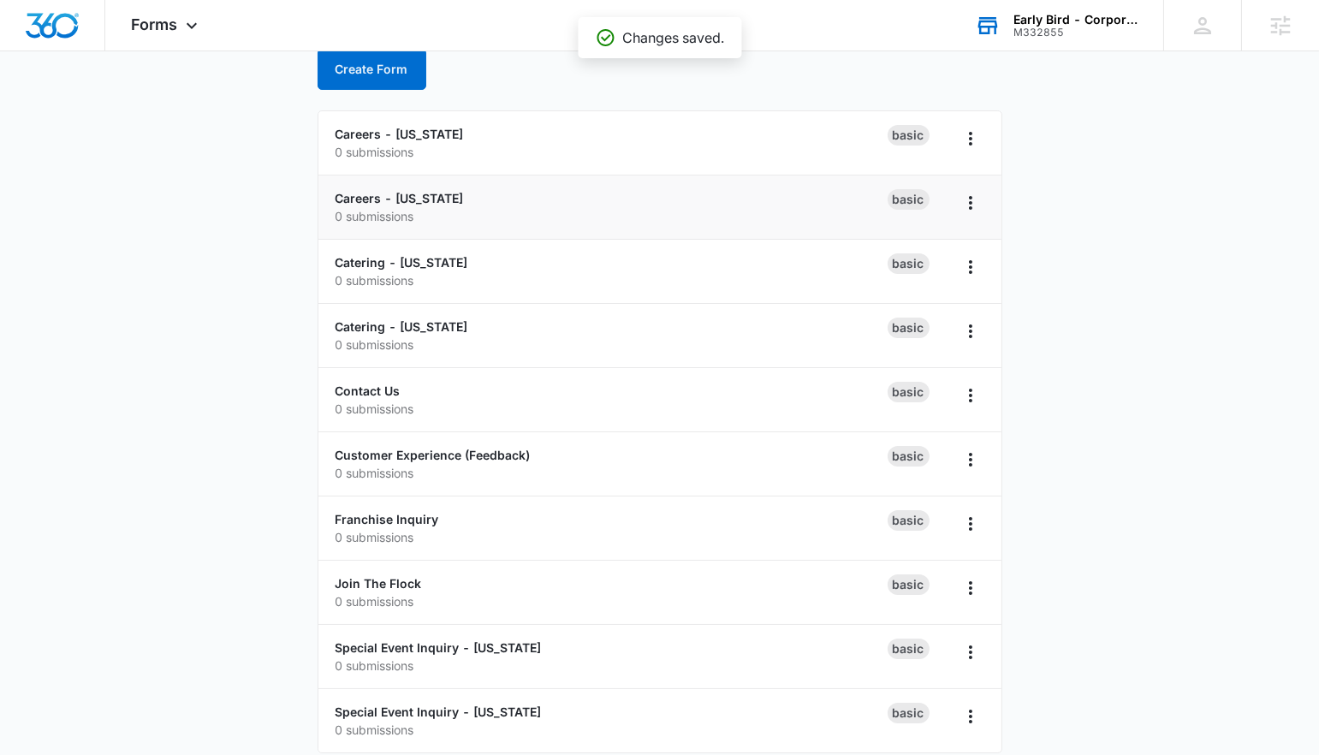
scroll to position [117, 0]
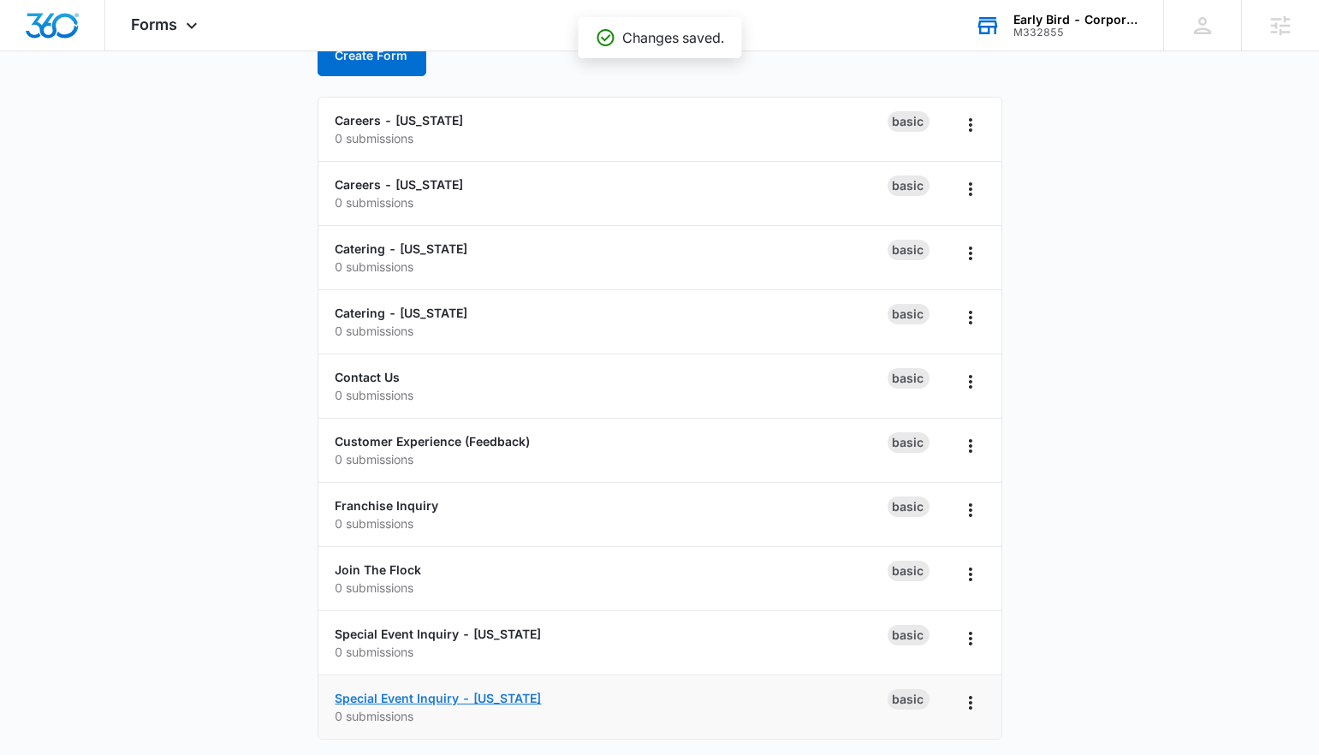
click at [357, 691] on link "Special Event Inquiry - [US_STATE]" at bounding box center [439, 698] width 206 height 15
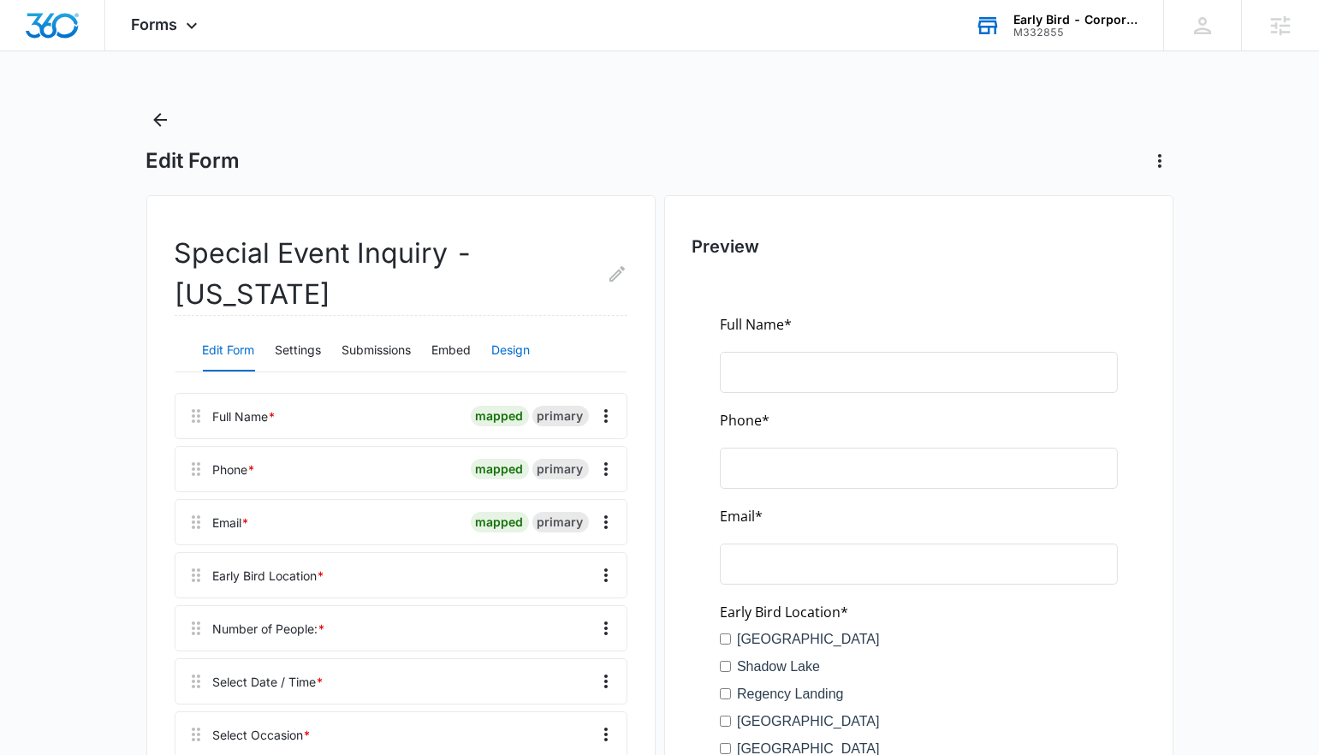
click at [527, 330] on button "Design" at bounding box center [511, 350] width 39 height 41
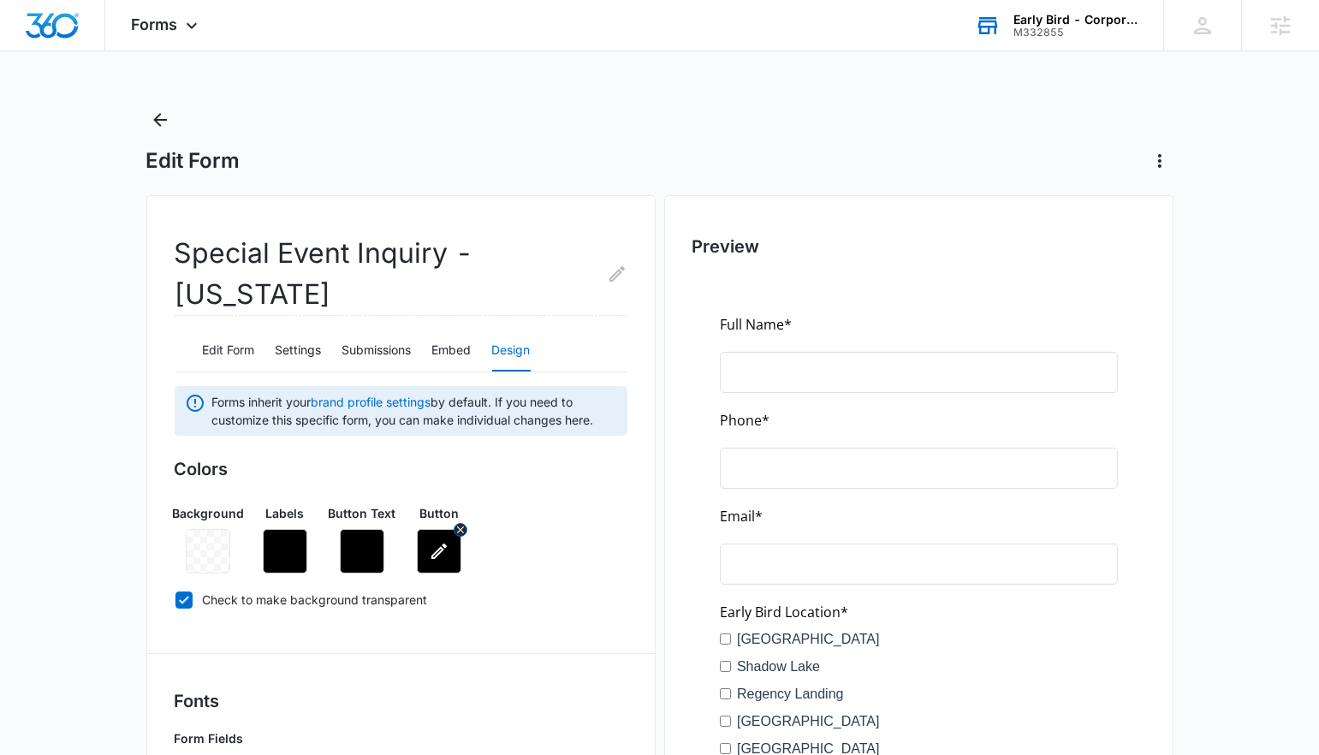
click at [438, 541] on icon "button" at bounding box center [439, 551] width 21 height 21
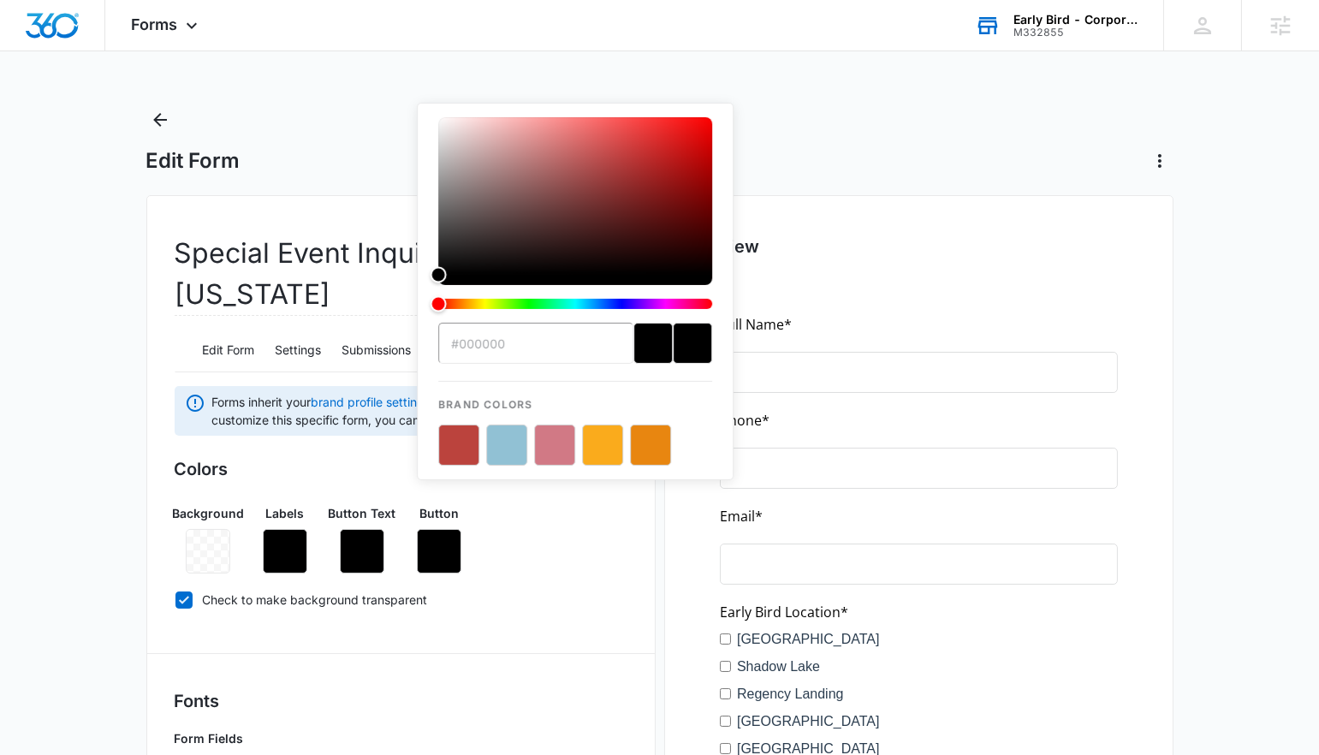
click at [503, 451] on button "color-picker-container" at bounding box center [506, 445] width 41 height 41
type input "#91C1D4"
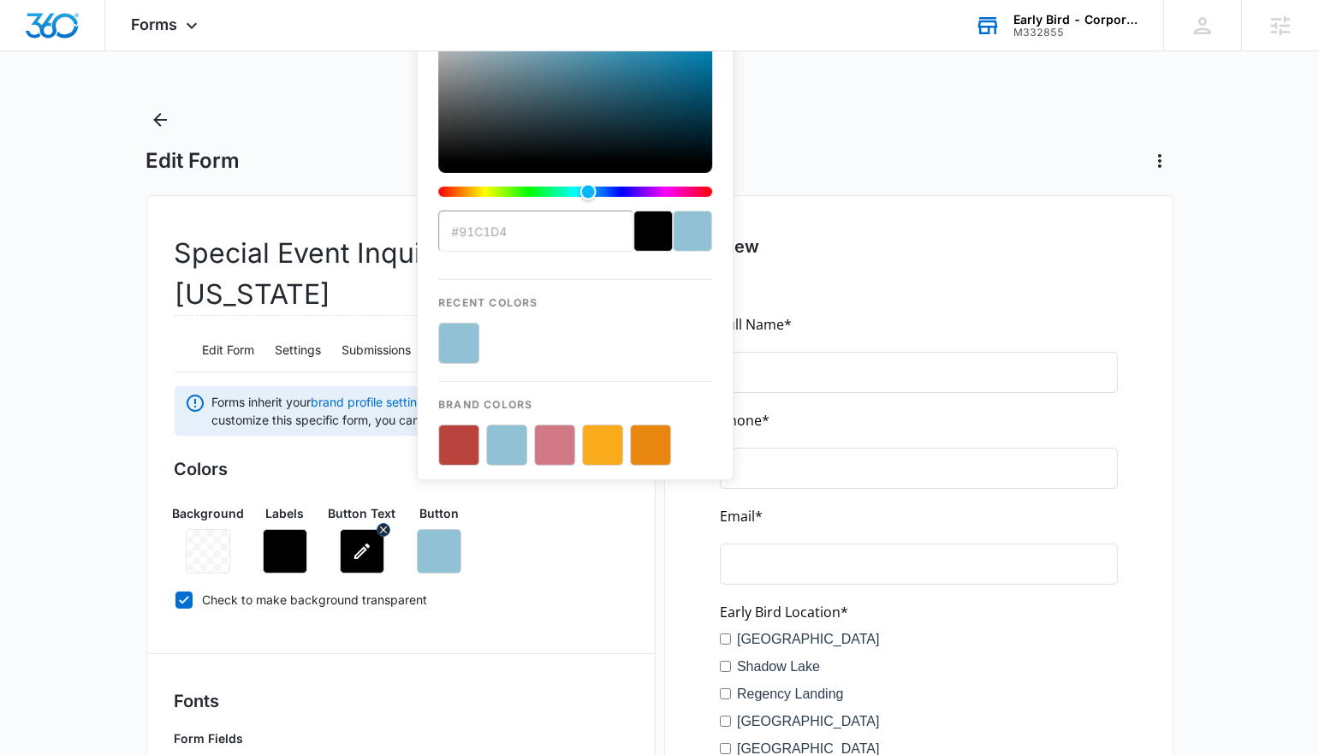
click at [353, 541] on icon "button" at bounding box center [362, 551] width 21 height 21
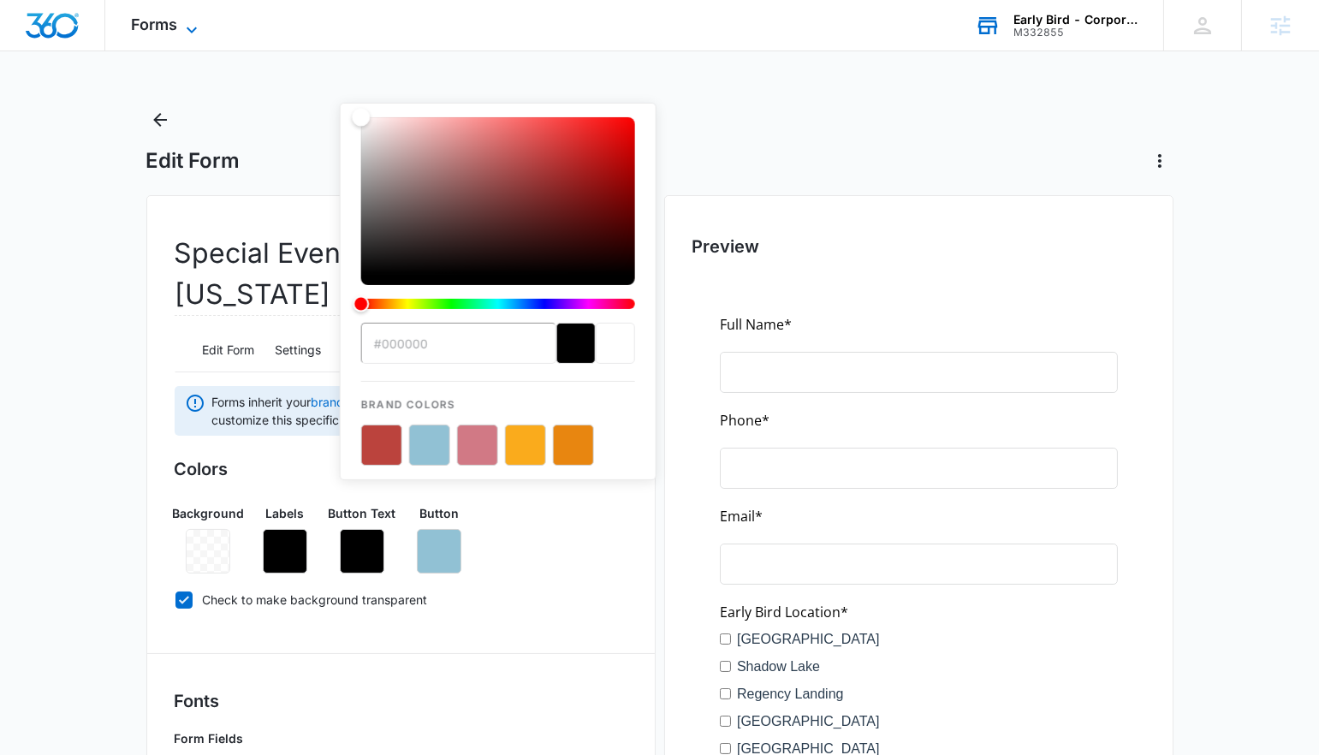
drag, startPoint x: 484, startPoint y: 199, endPoint x: 161, endPoint y: 32, distance: 363.4
type input "#ffffff"
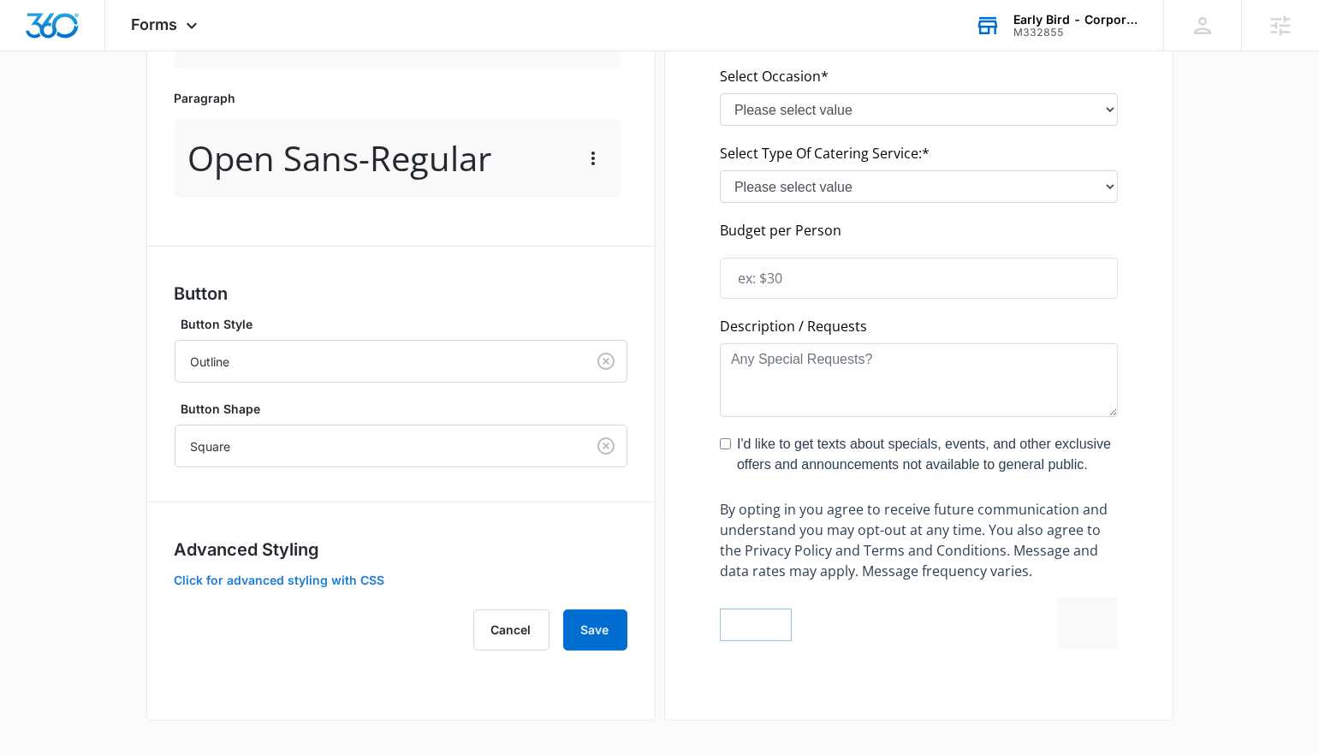
click at [351, 574] on button "Click for advanced styling with CSS" at bounding box center [280, 580] width 211 height 12
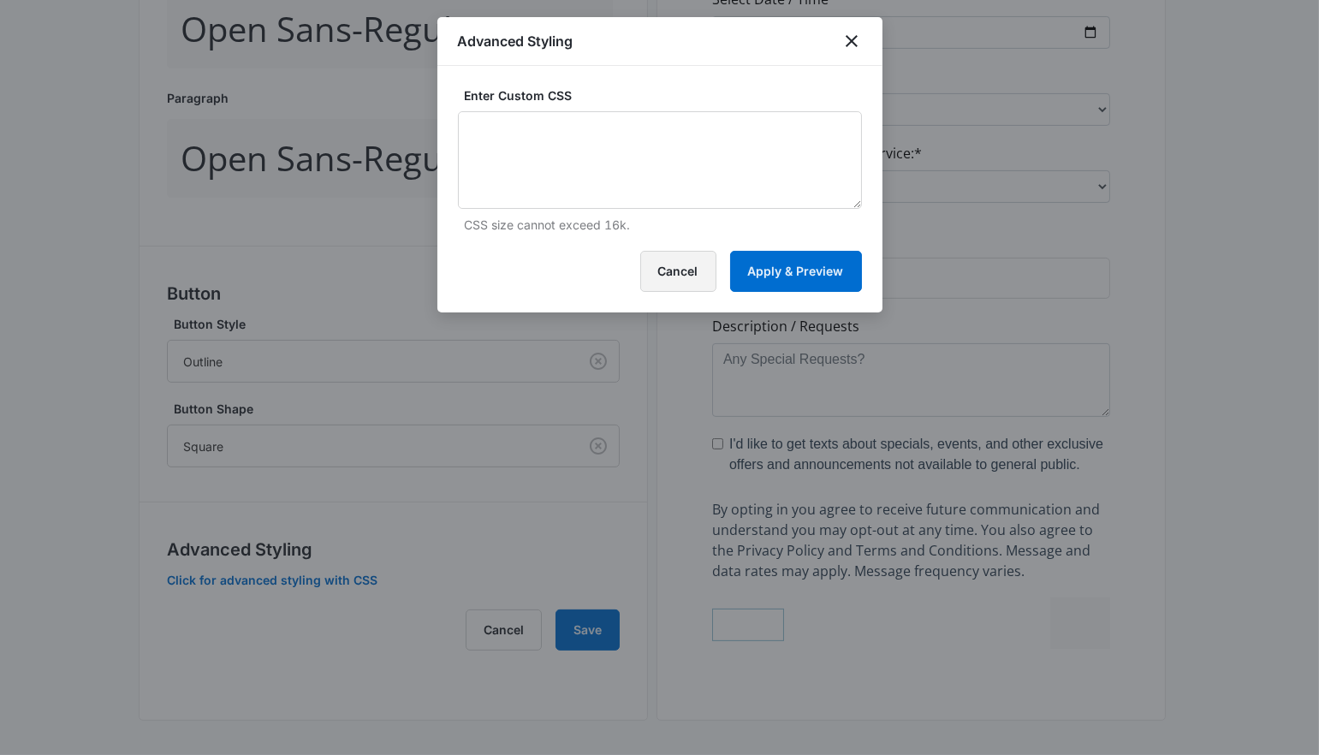
click at [668, 266] on button "Cancel" at bounding box center [678, 271] width 76 height 41
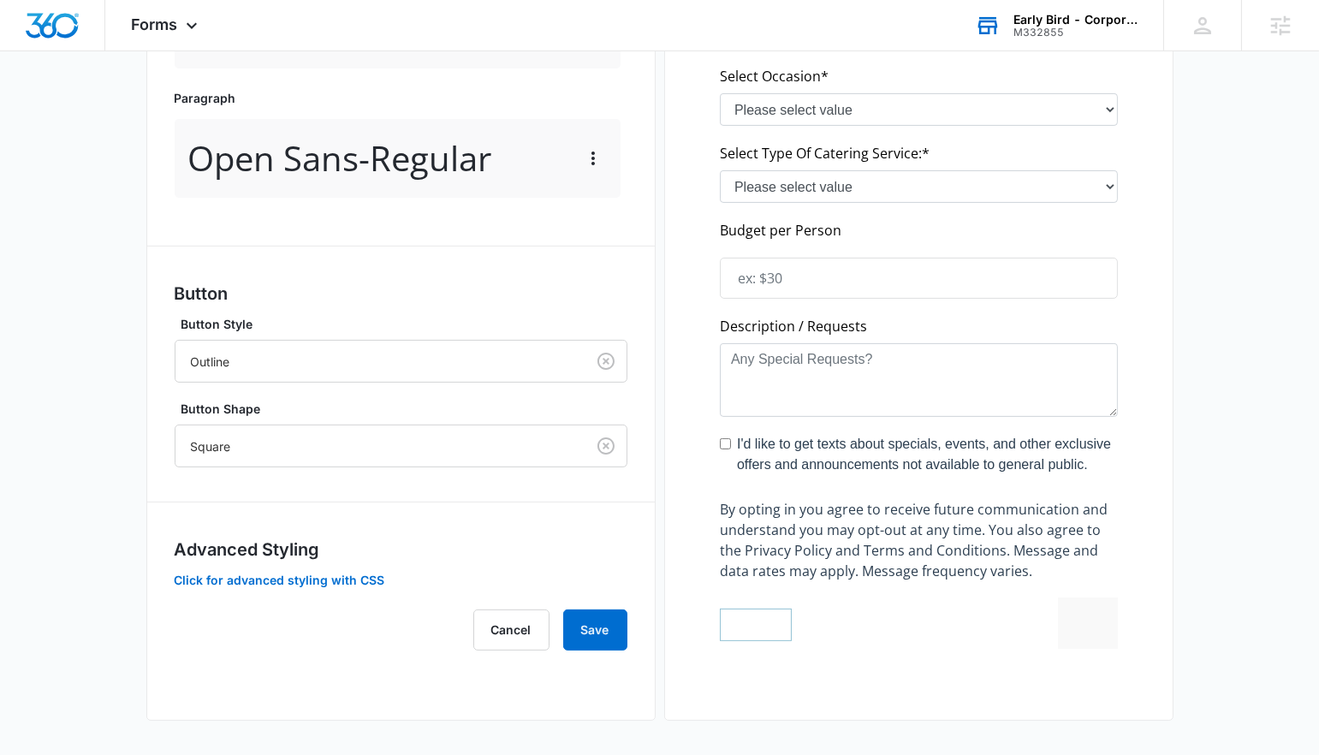
click at [284, 400] on label "Button Shape" at bounding box center [407, 409] width 453 height 18
click at [284, 436] on div at bounding box center [377, 446] width 372 height 21
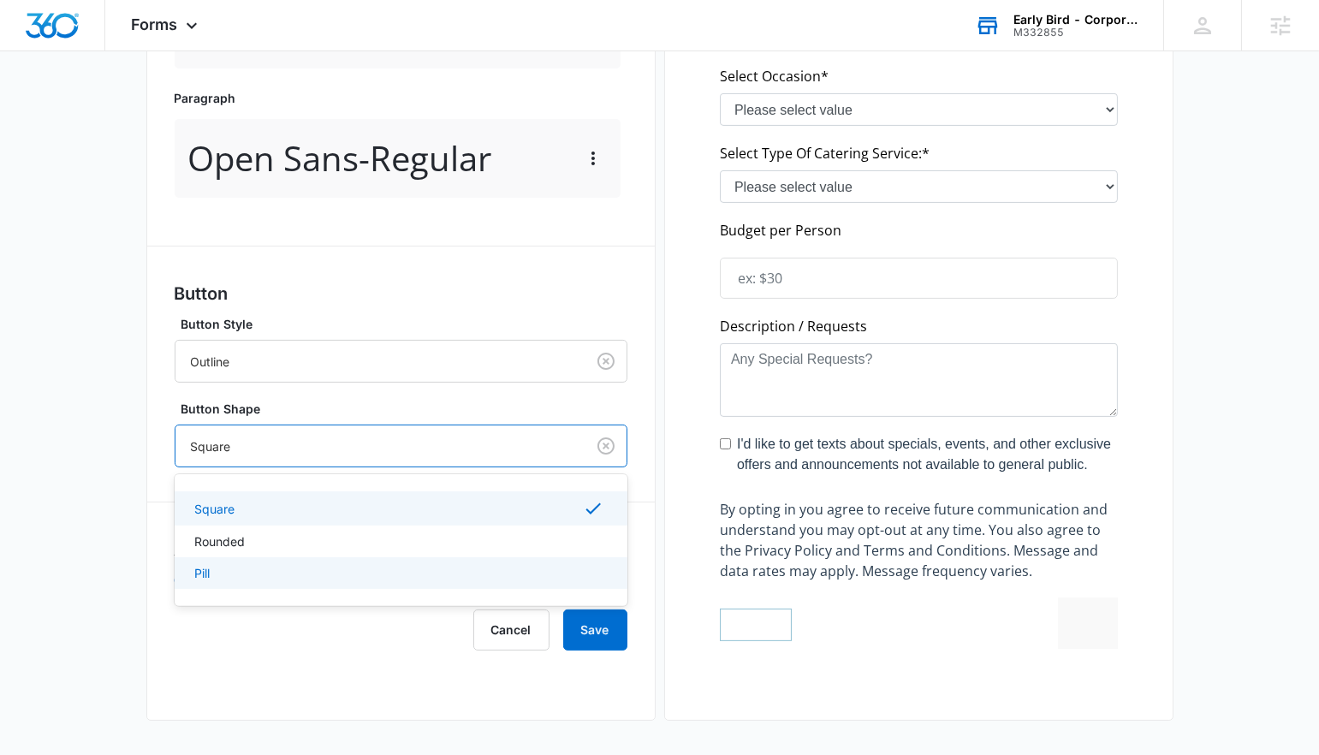
click at [282, 564] on div "Pill" at bounding box center [399, 573] width 408 height 18
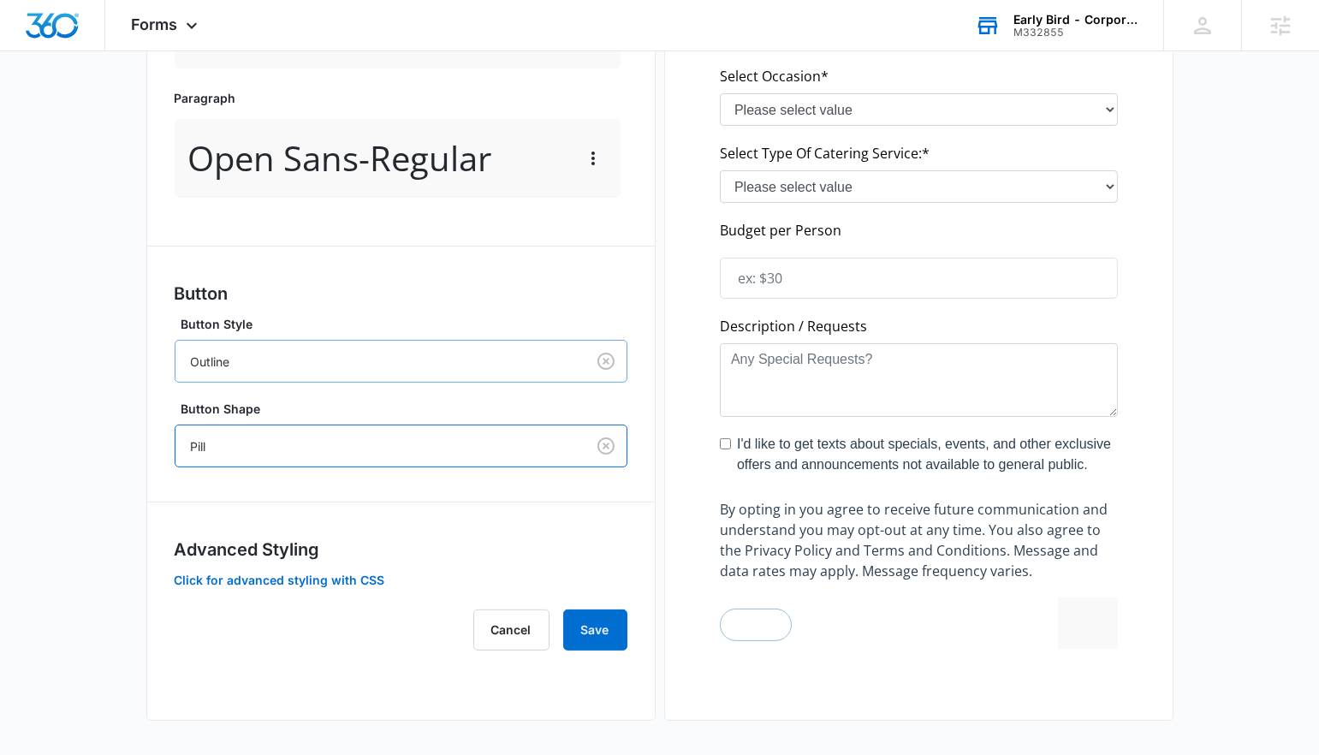
click at [281, 351] on div at bounding box center [377, 361] width 372 height 21
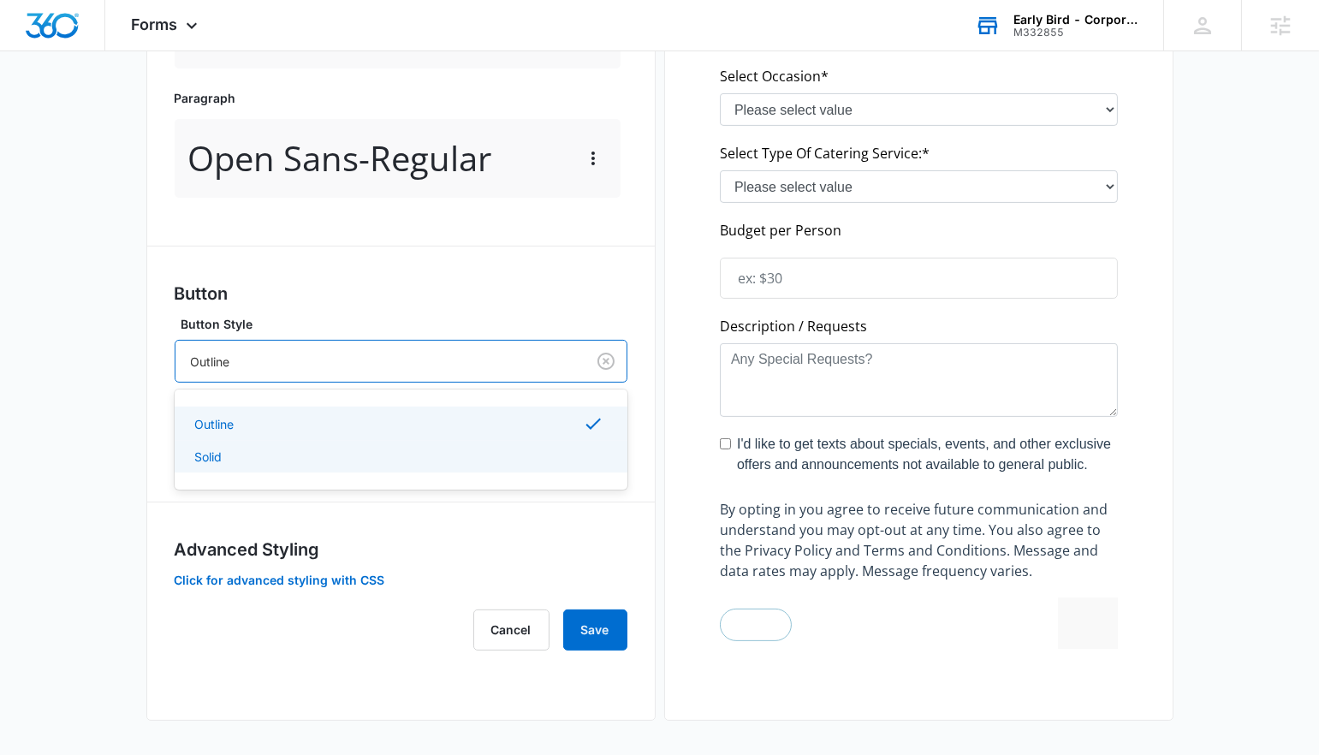
click at [274, 448] on div "Solid" at bounding box center [399, 457] width 408 height 18
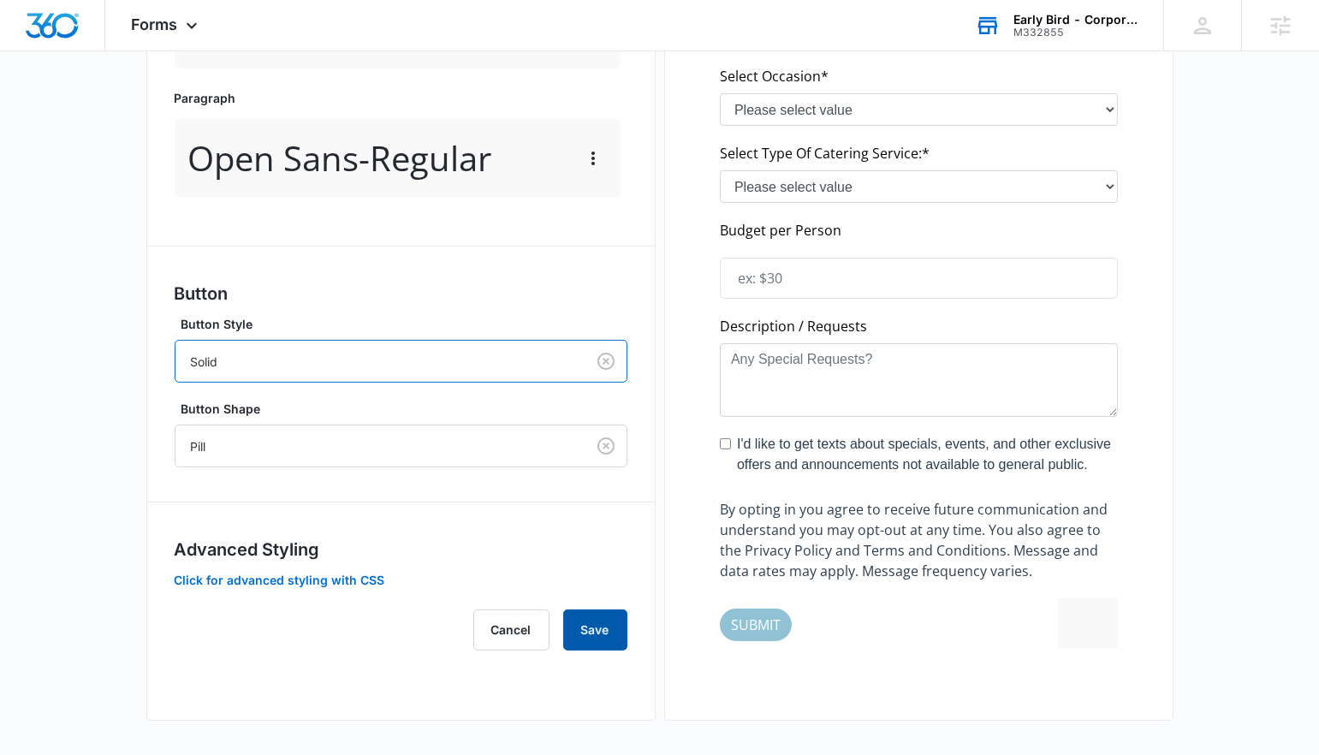
click at [616, 610] on button "Save" at bounding box center [595, 630] width 64 height 41
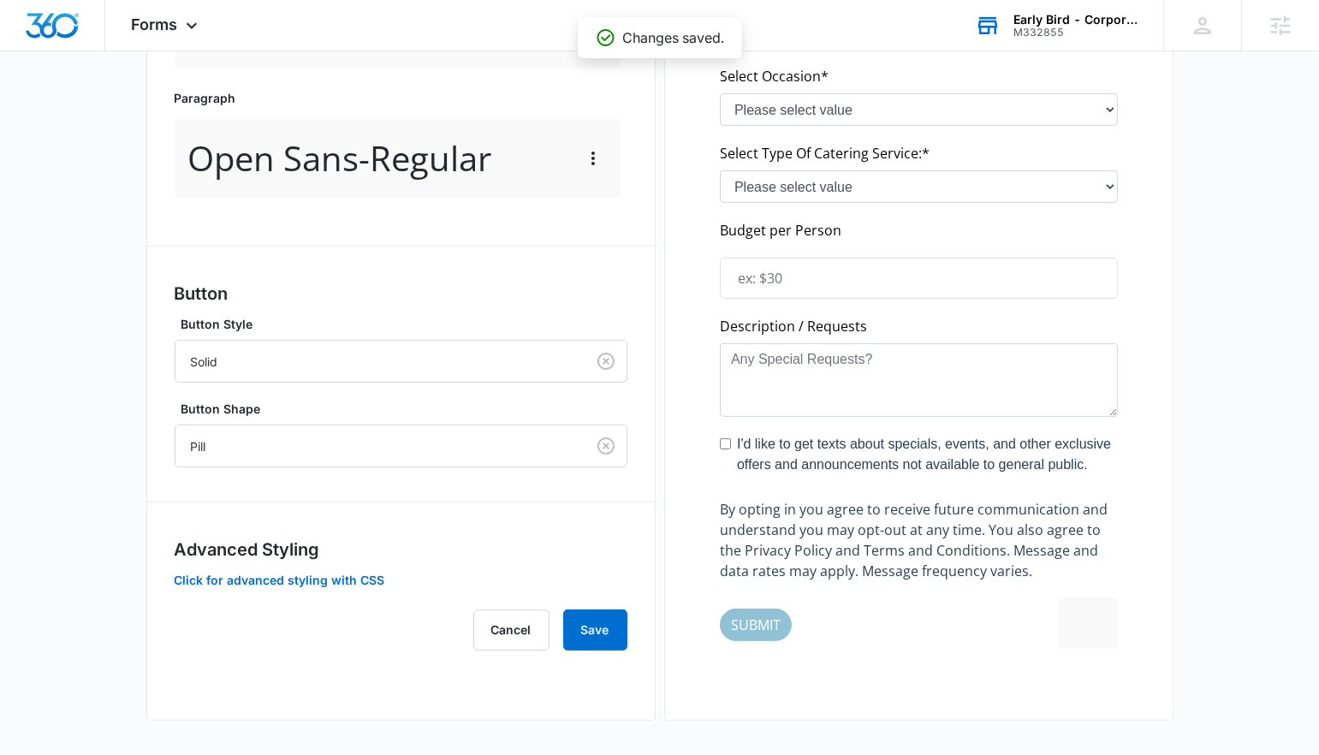
scroll to position [0, 0]
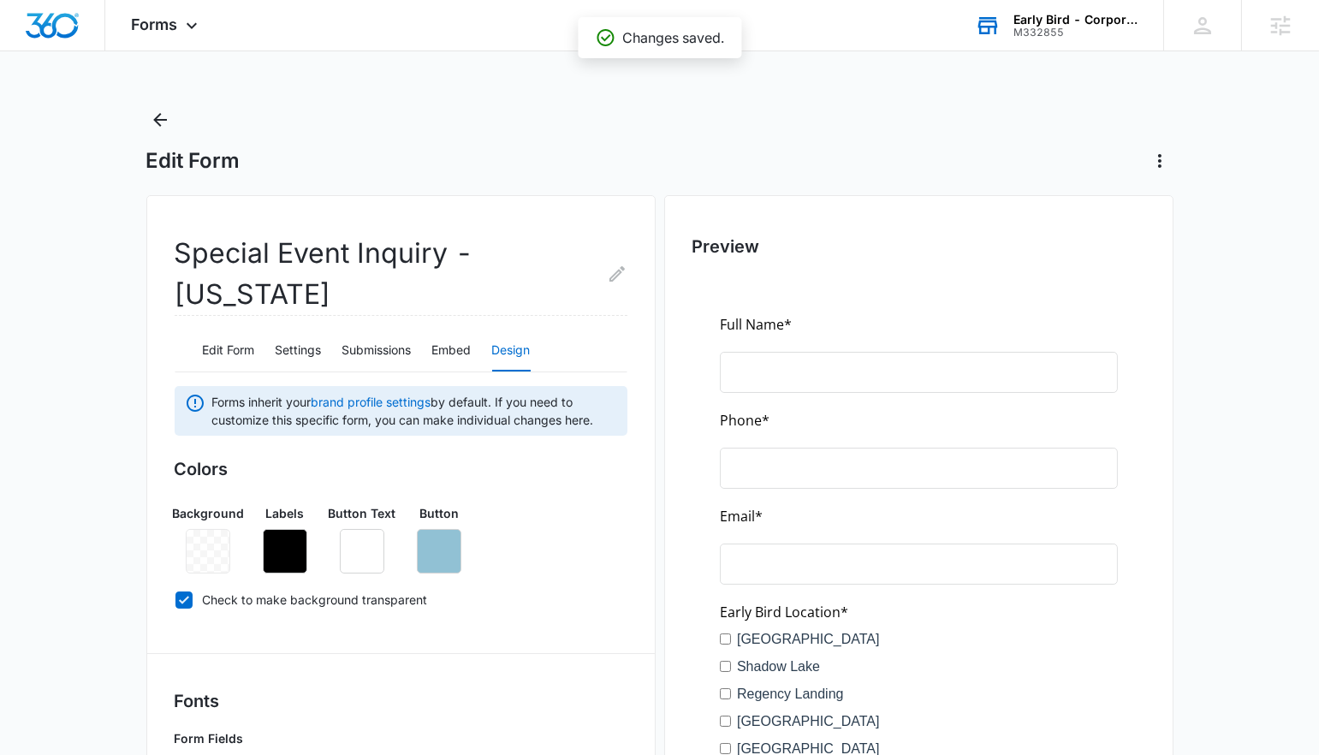
click at [156, 115] on icon "Back" at bounding box center [160, 120] width 21 height 21
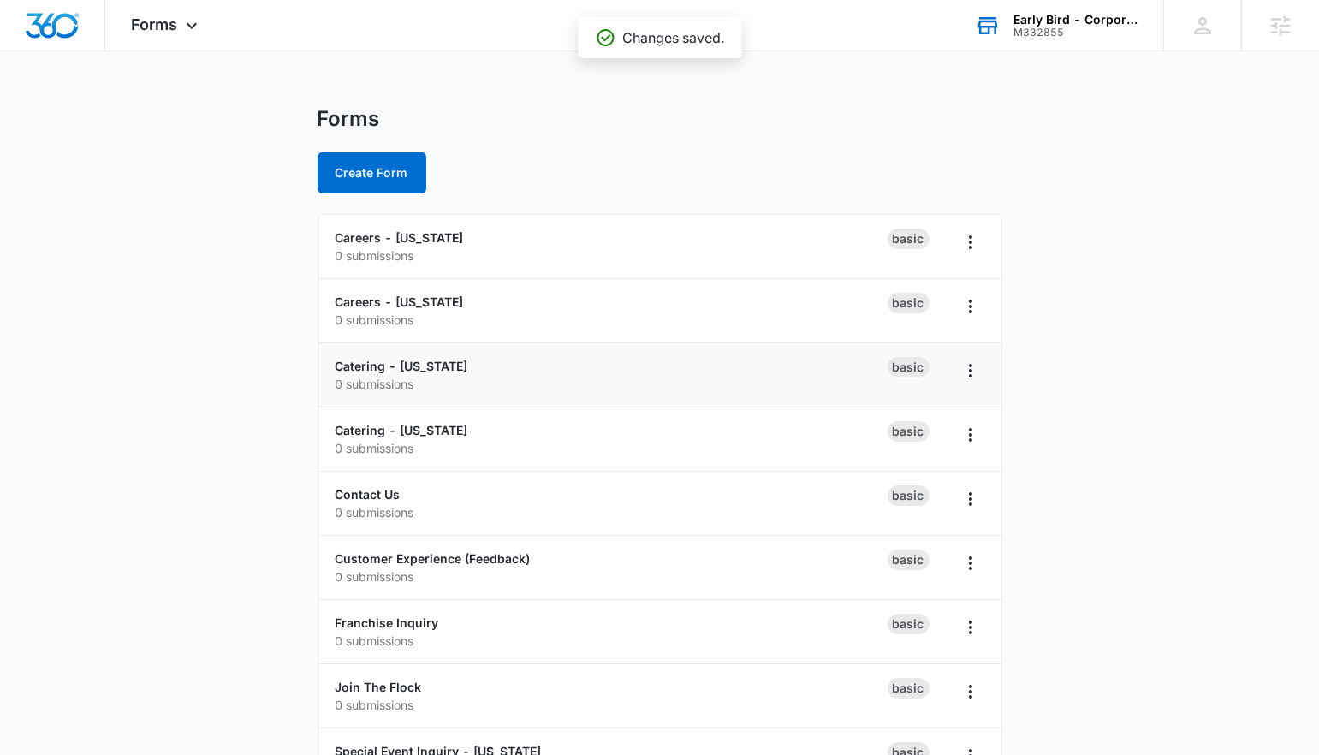
scroll to position [117, 0]
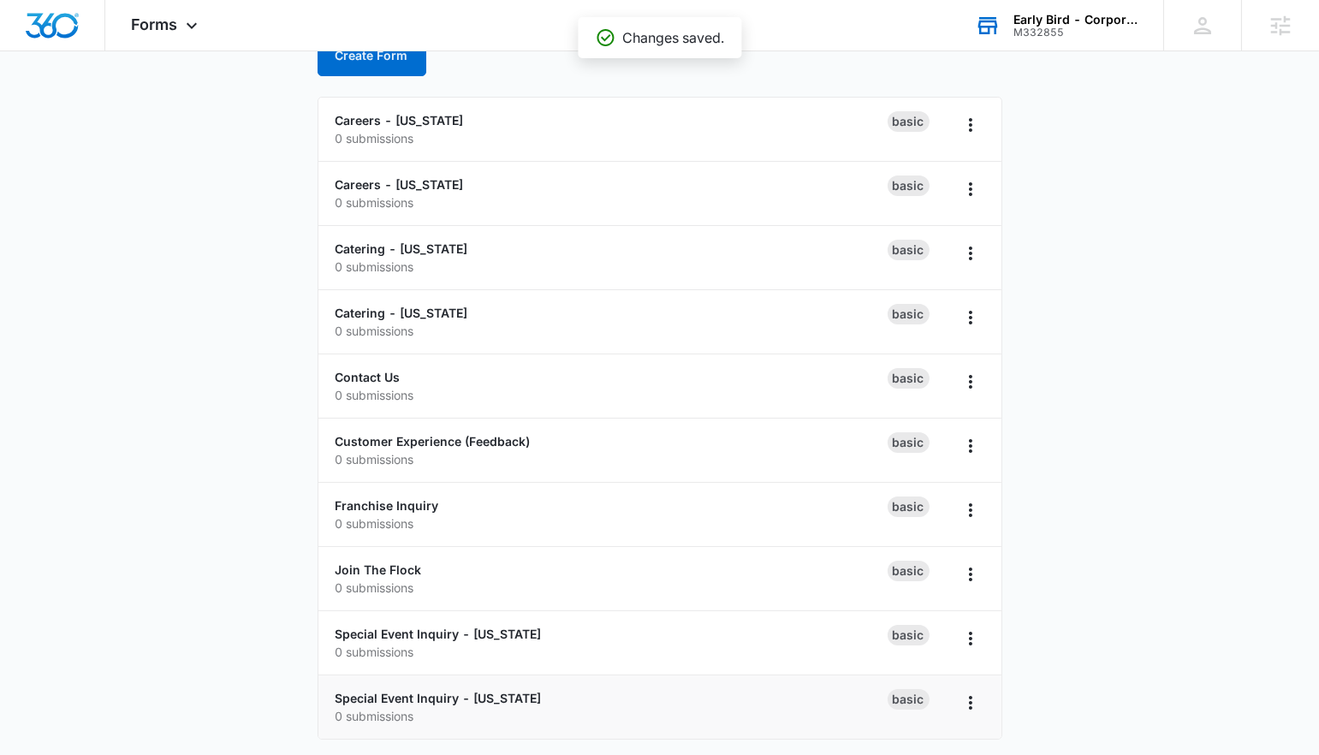
click at [406, 707] on p "0 submissions" at bounding box center [612, 716] width 552 height 18
click at [399, 693] on link "Special Event Inquiry - [US_STATE]" at bounding box center [439, 698] width 206 height 15
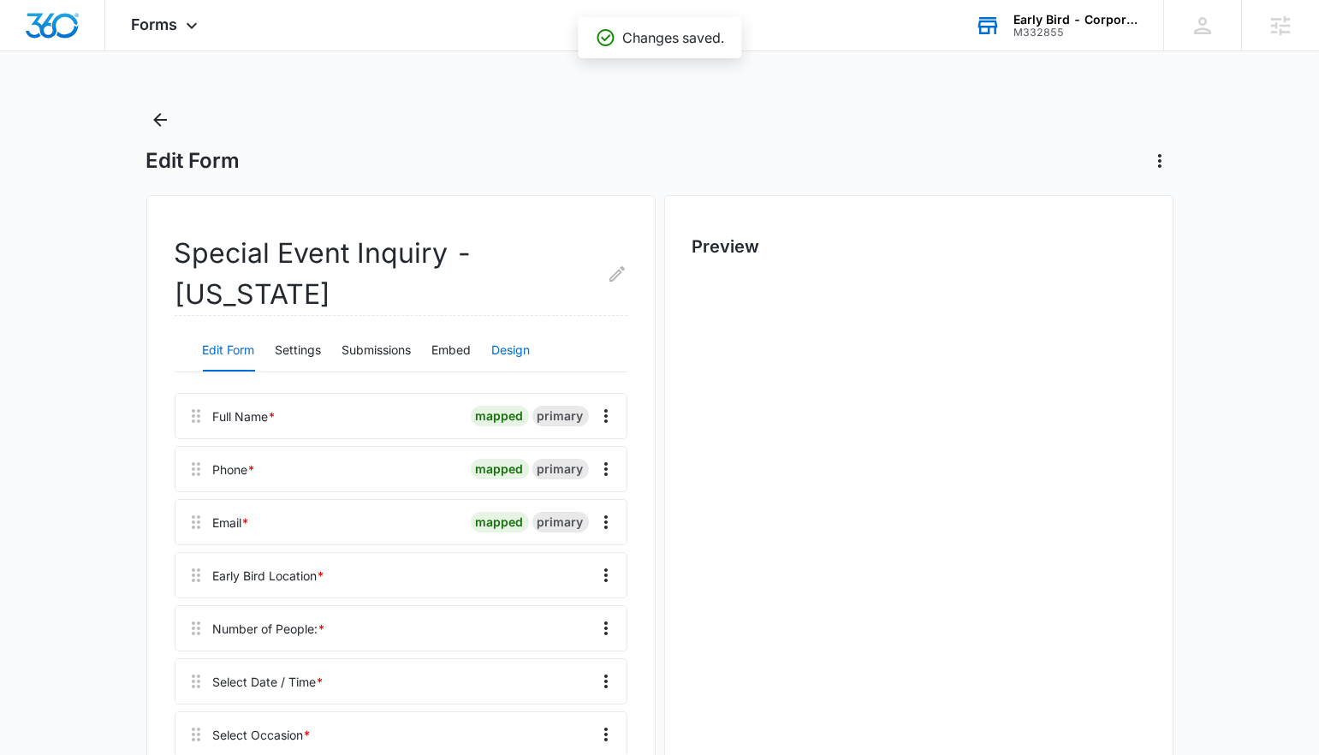
click at [528, 330] on button "Design" at bounding box center [511, 350] width 39 height 41
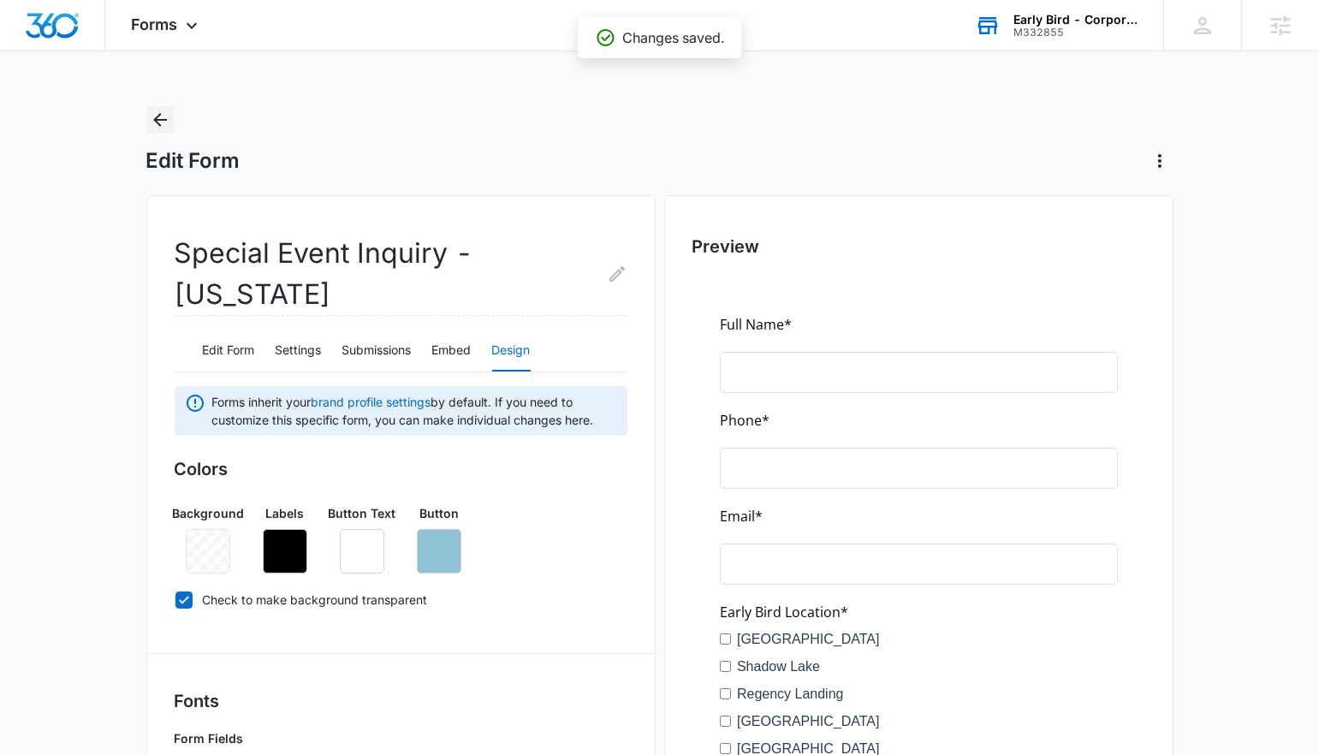
click at [171, 121] on button "Back" at bounding box center [159, 119] width 27 height 27
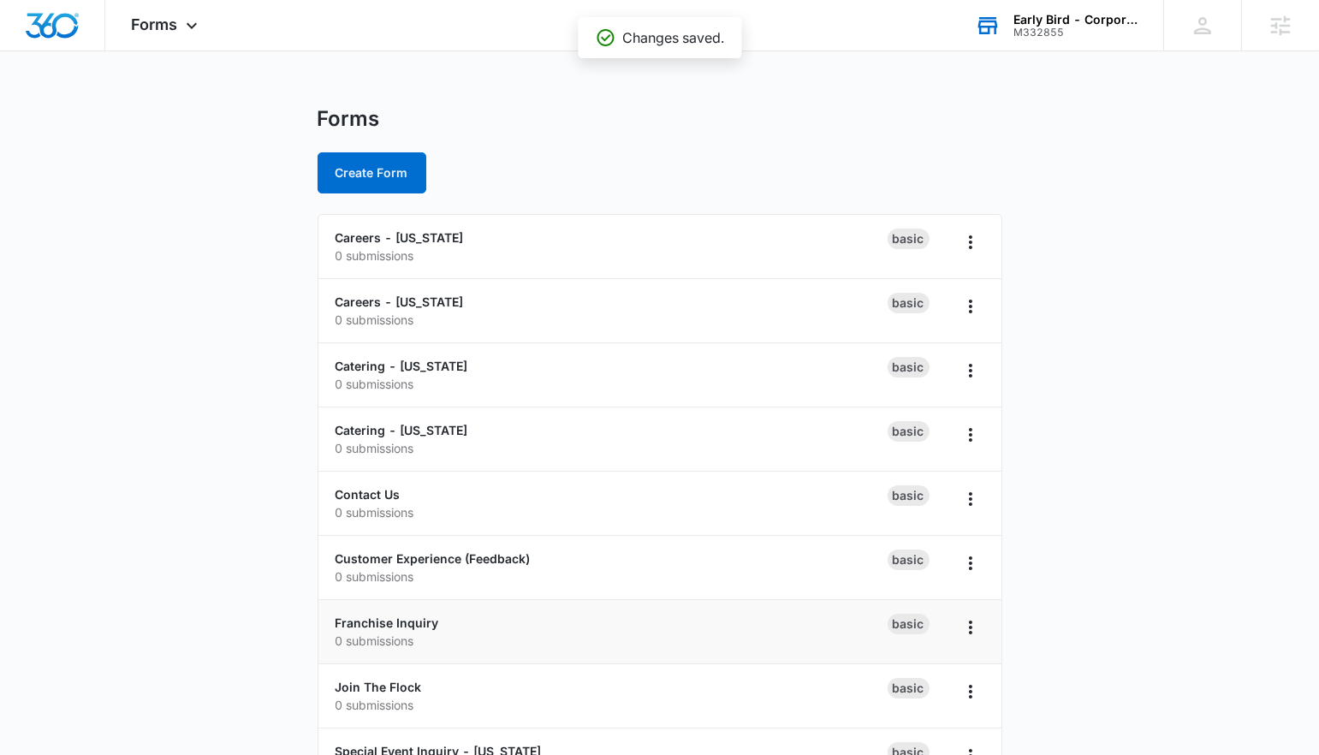
scroll to position [117, 0]
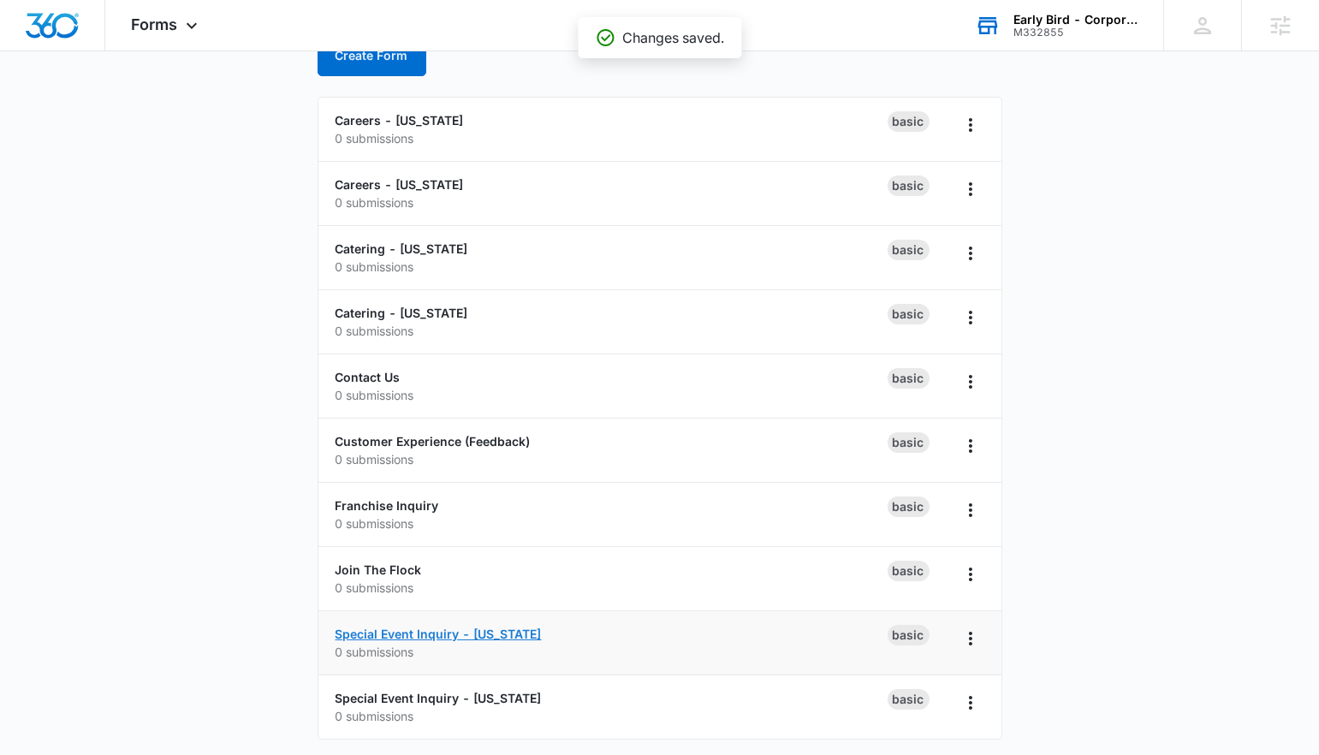
click at [370, 630] on link "Special Event Inquiry - [US_STATE]" at bounding box center [439, 634] width 206 height 15
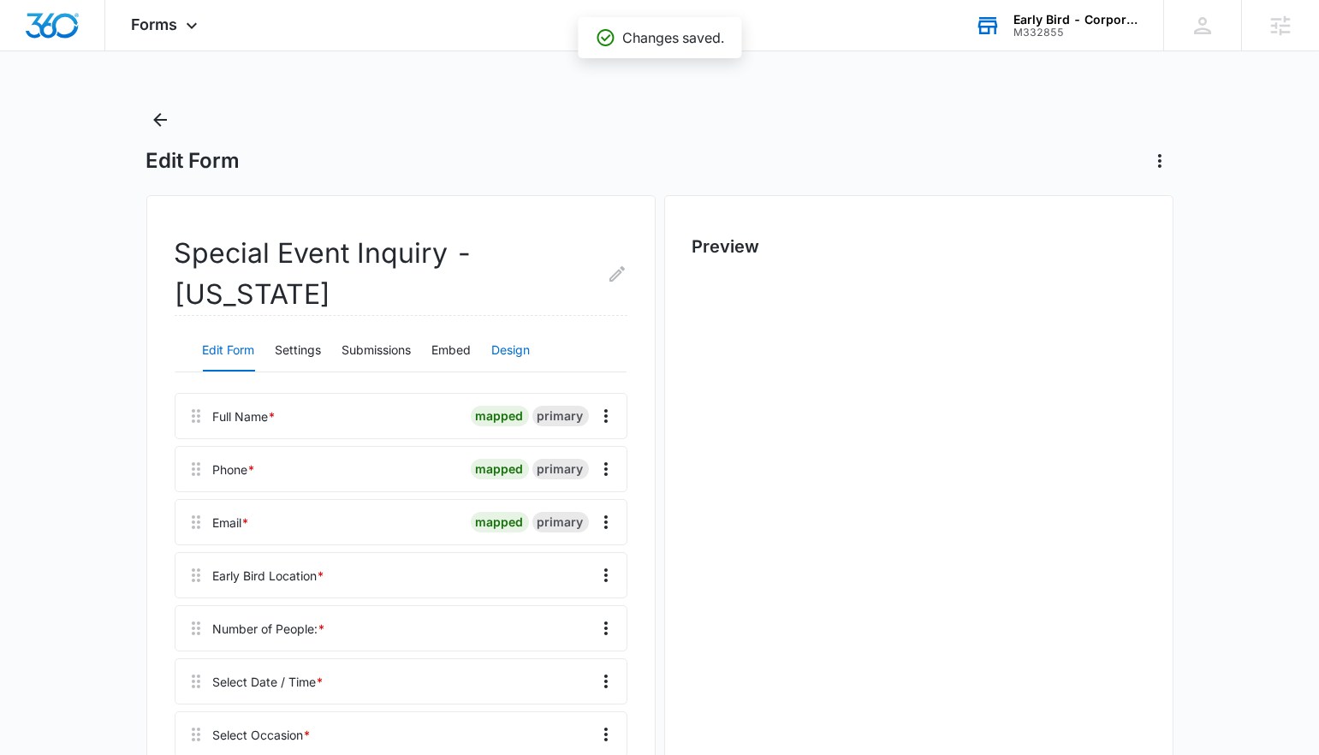
click at [517, 330] on button "Design" at bounding box center [511, 350] width 39 height 41
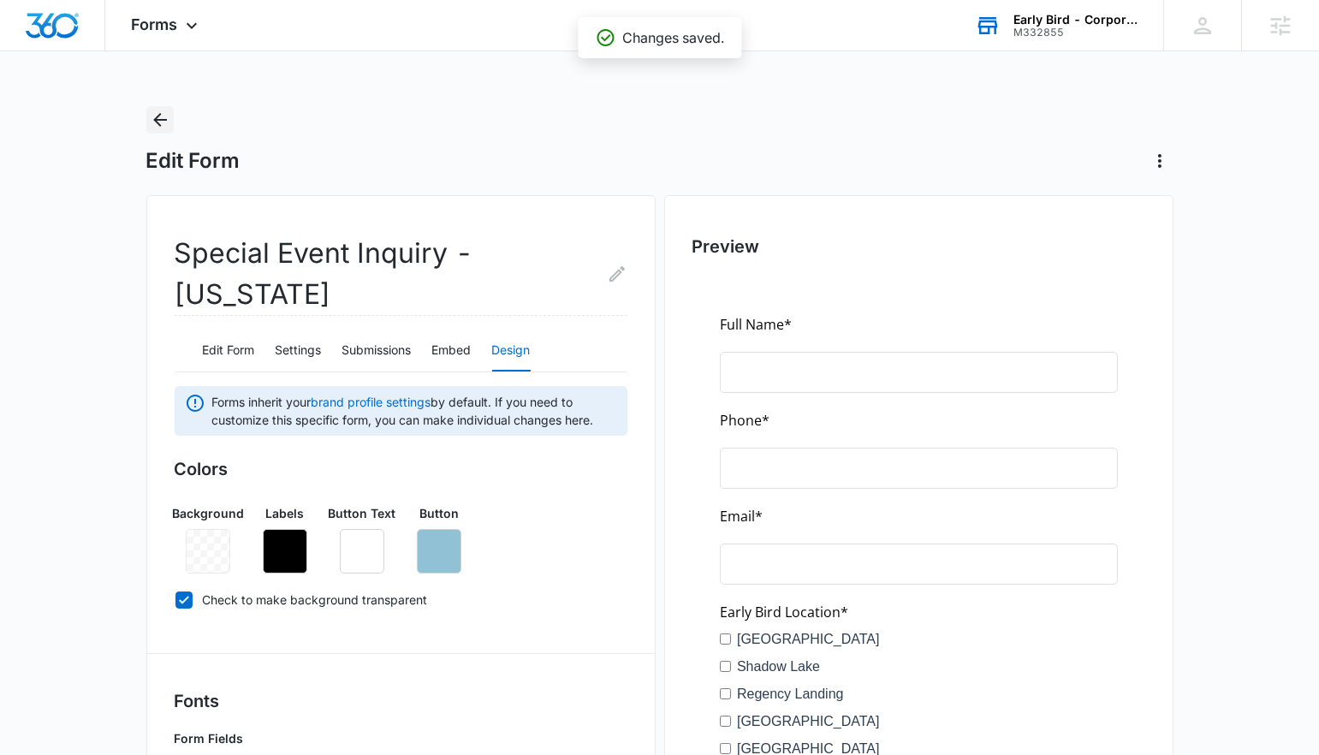
click at [158, 119] on icon "Back" at bounding box center [160, 120] width 14 height 14
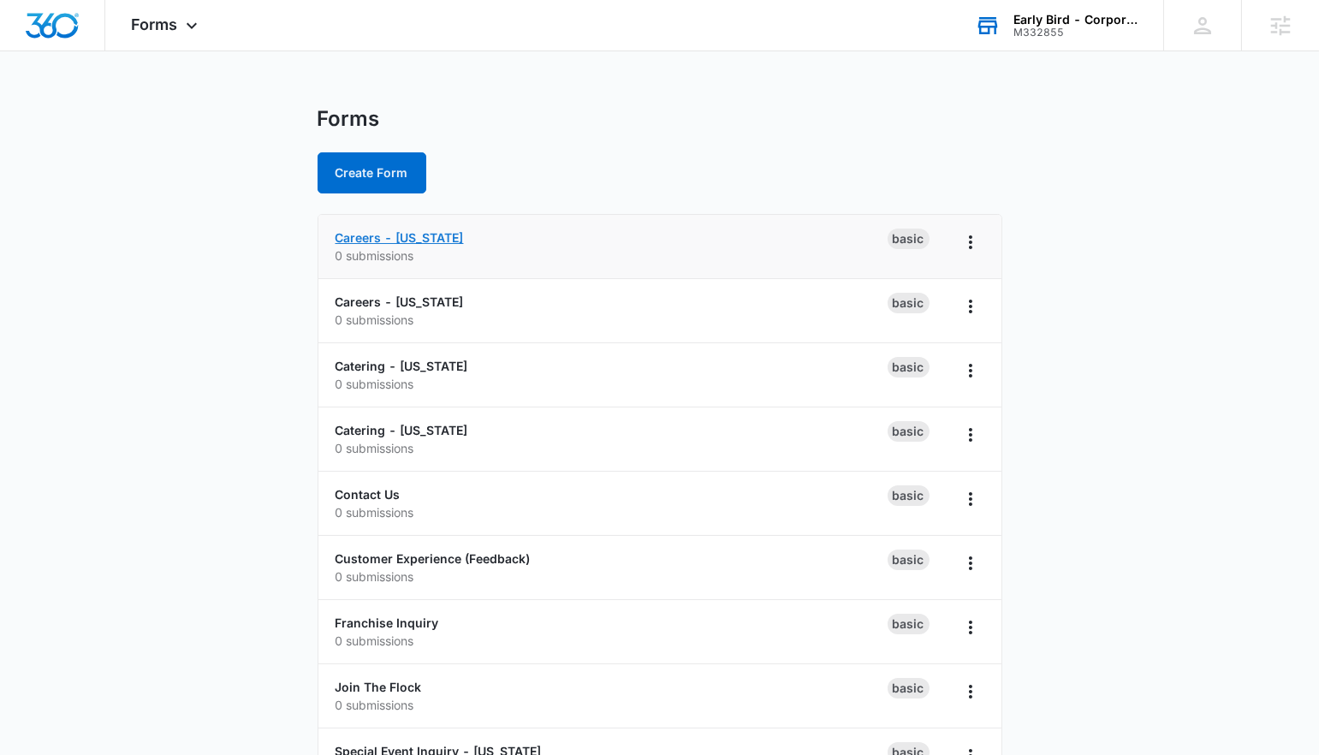
click at [373, 240] on link "Careers - [US_STATE]" at bounding box center [400, 237] width 128 height 15
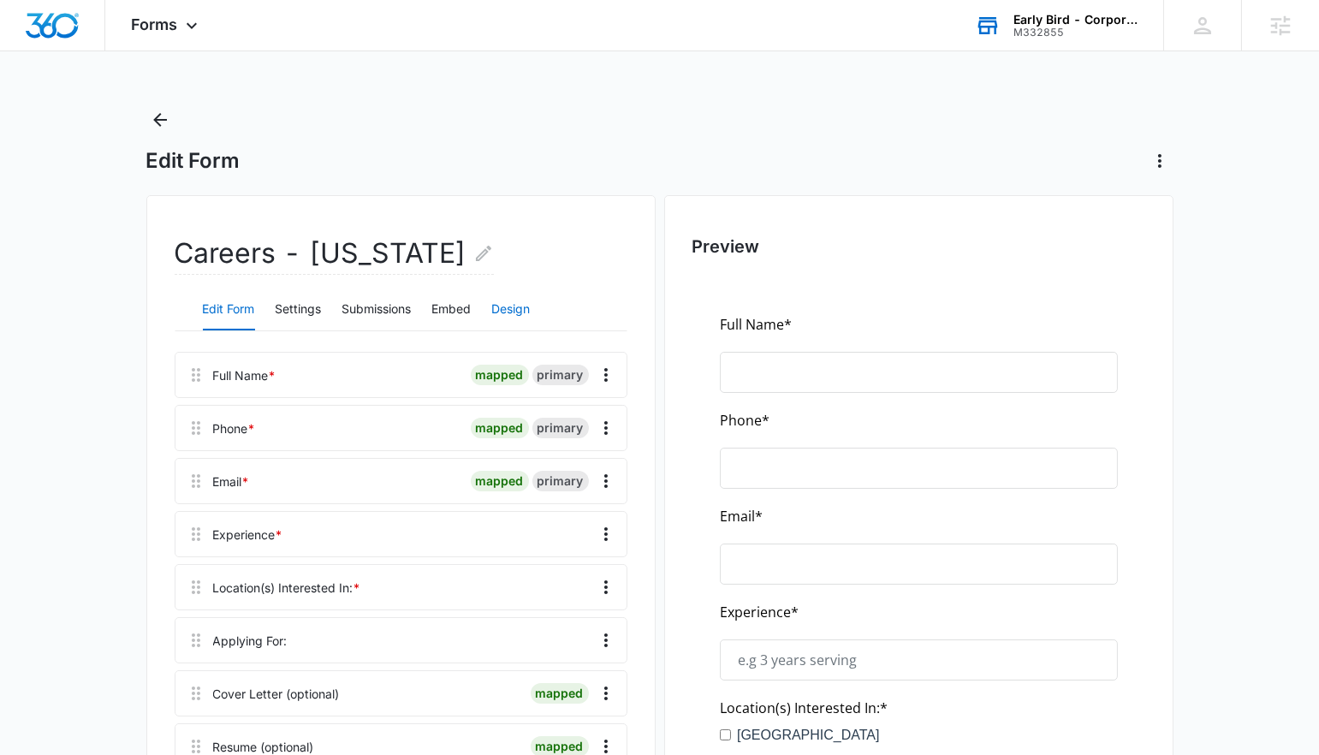
click at [511, 305] on button "Design" at bounding box center [511, 309] width 39 height 41
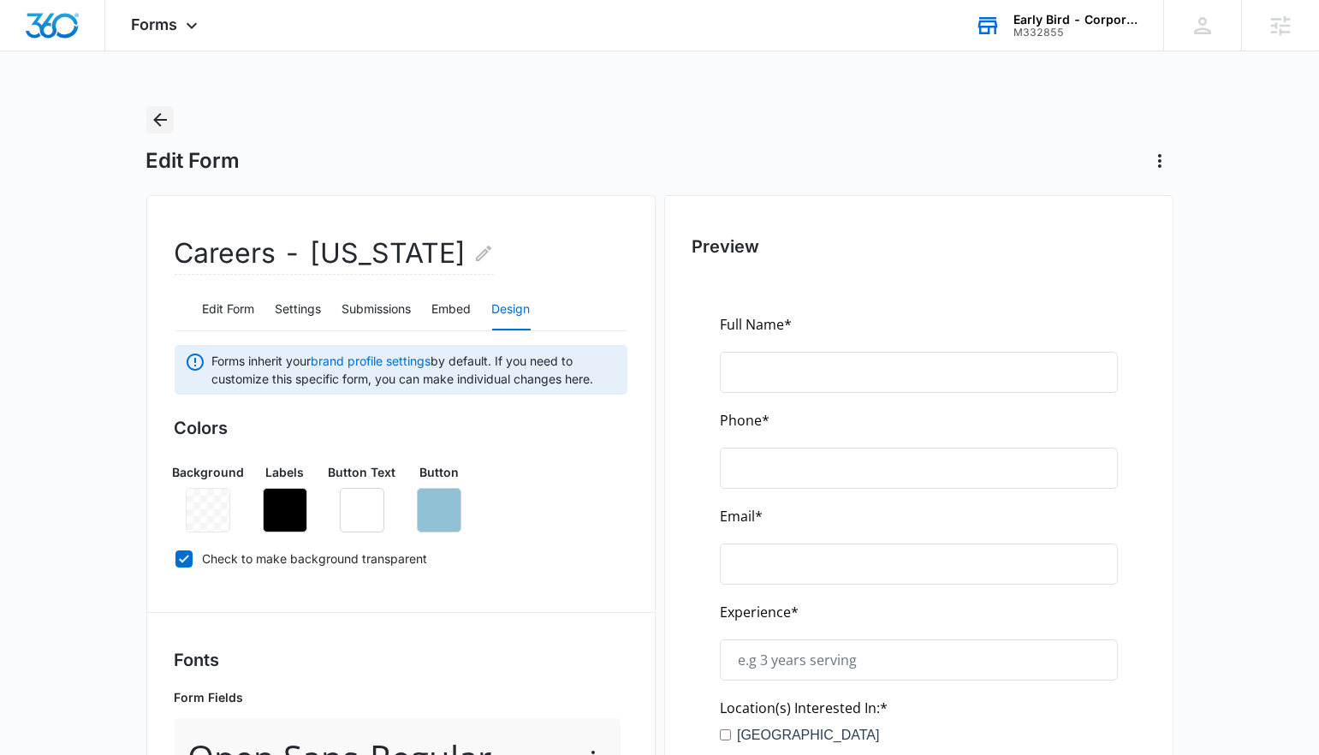
click at [154, 110] on icon "Back" at bounding box center [160, 120] width 21 height 21
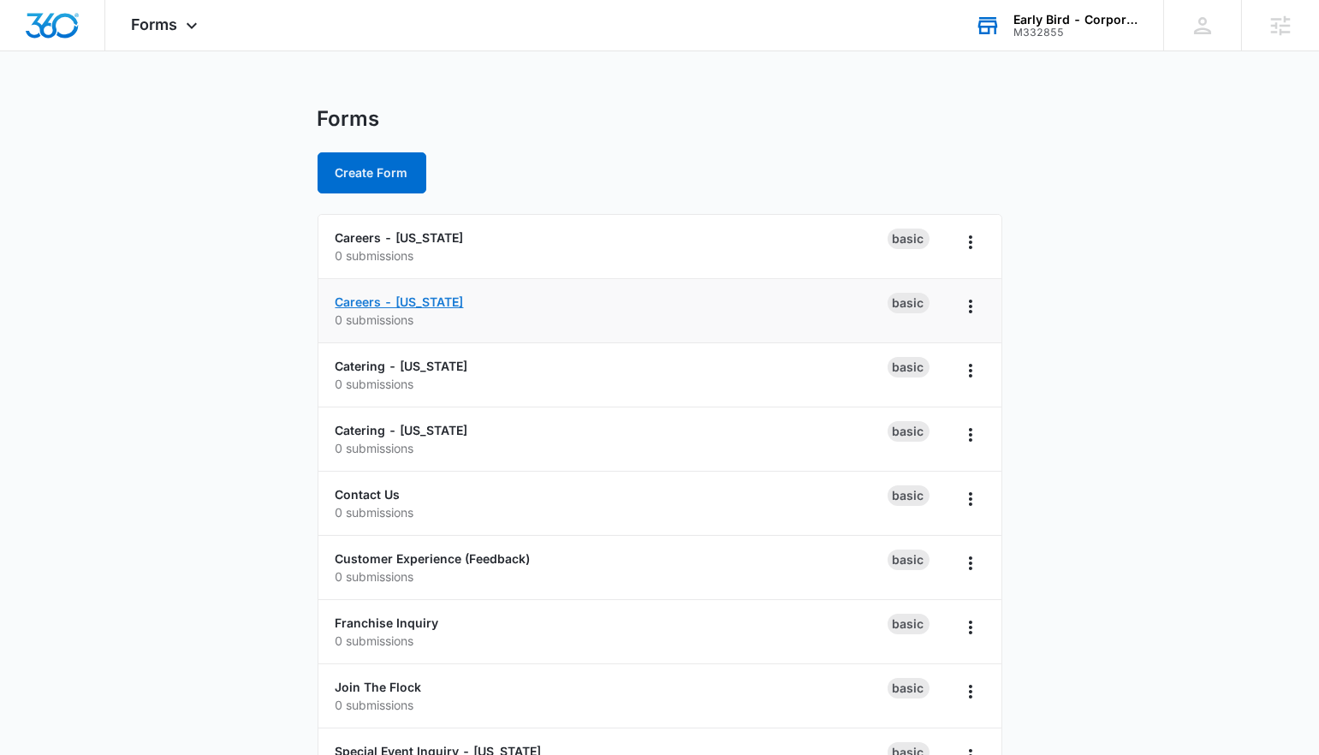
click at [395, 306] on link "Careers - [US_STATE]" at bounding box center [400, 301] width 128 height 15
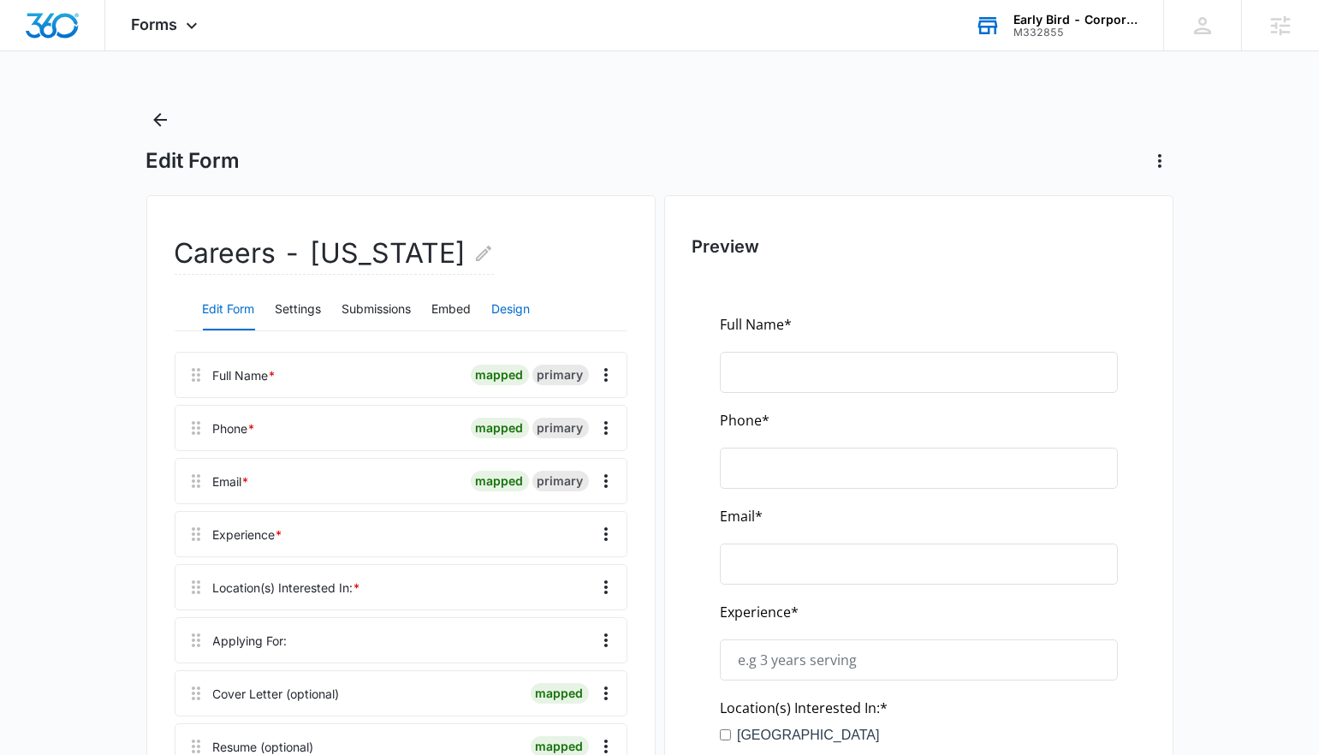
click at [520, 306] on button "Design" at bounding box center [511, 309] width 39 height 41
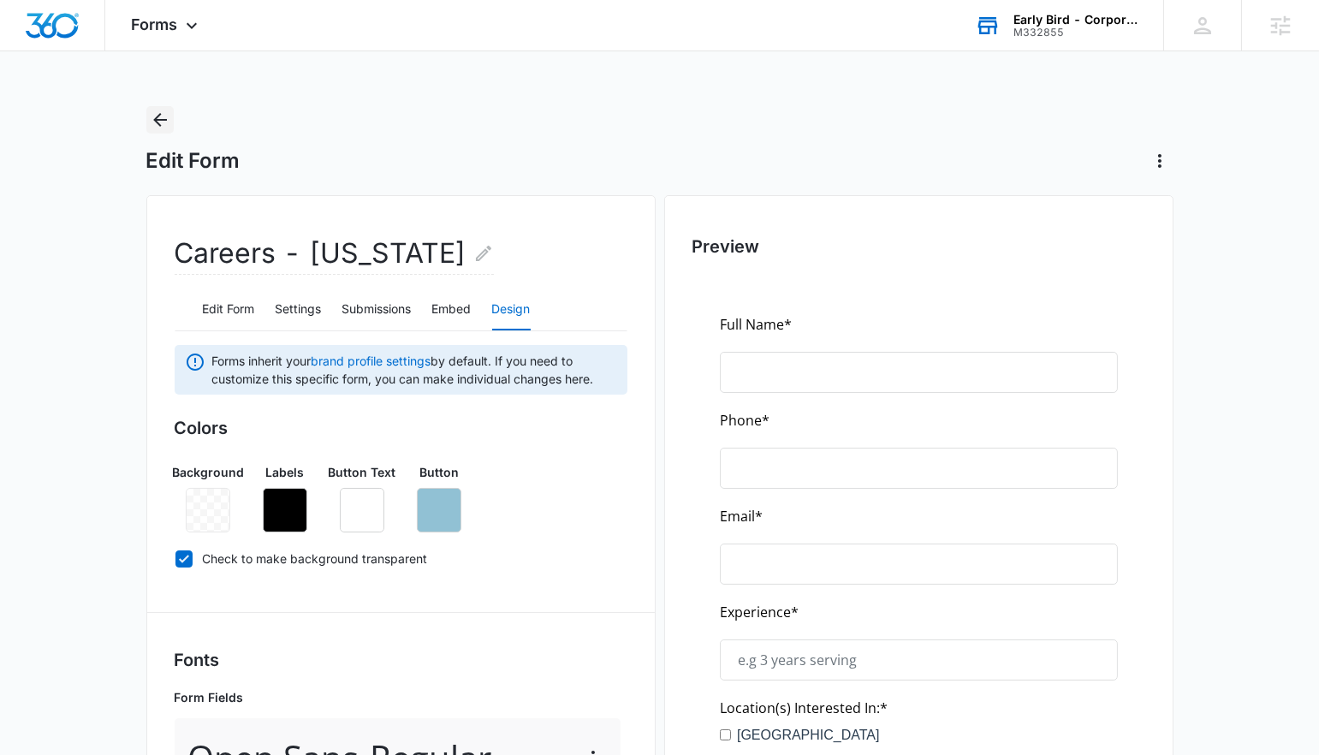
click at [172, 122] on button "Back" at bounding box center [159, 119] width 27 height 27
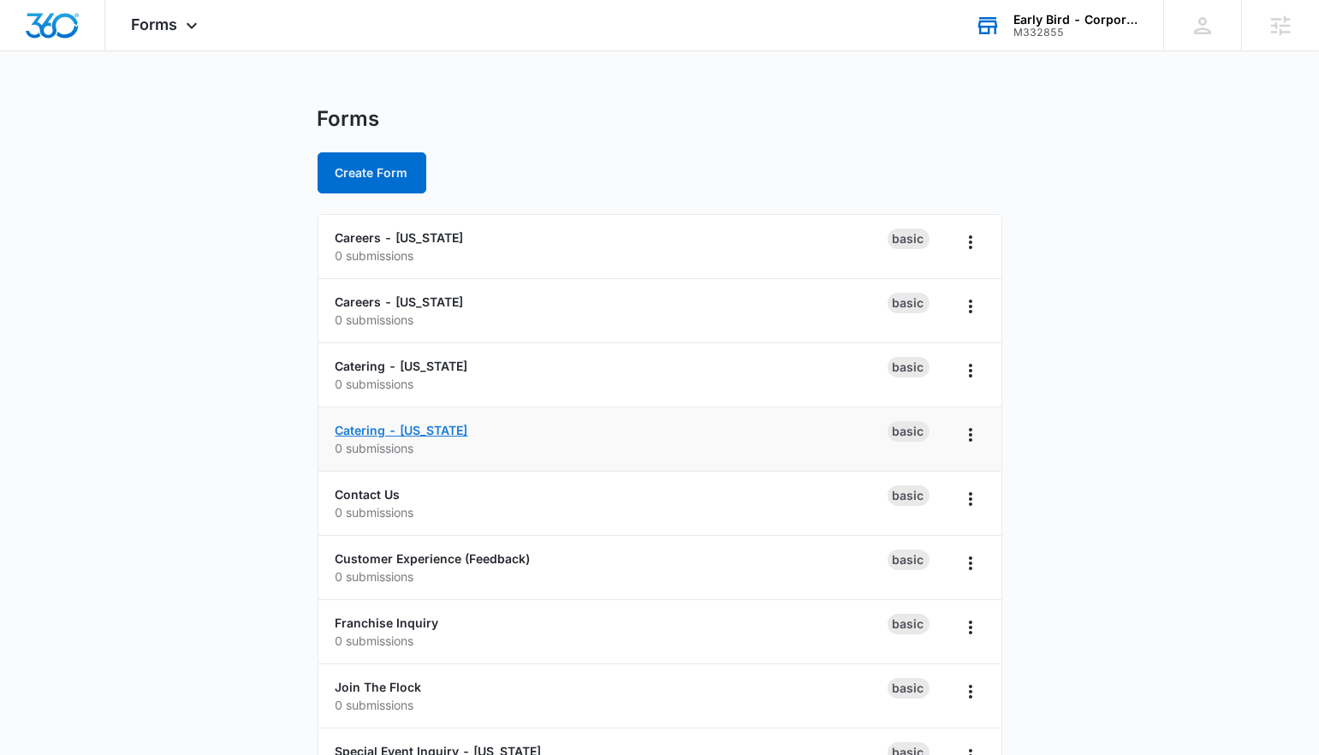
click at [386, 423] on link "Catering - [US_STATE]" at bounding box center [402, 430] width 133 height 15
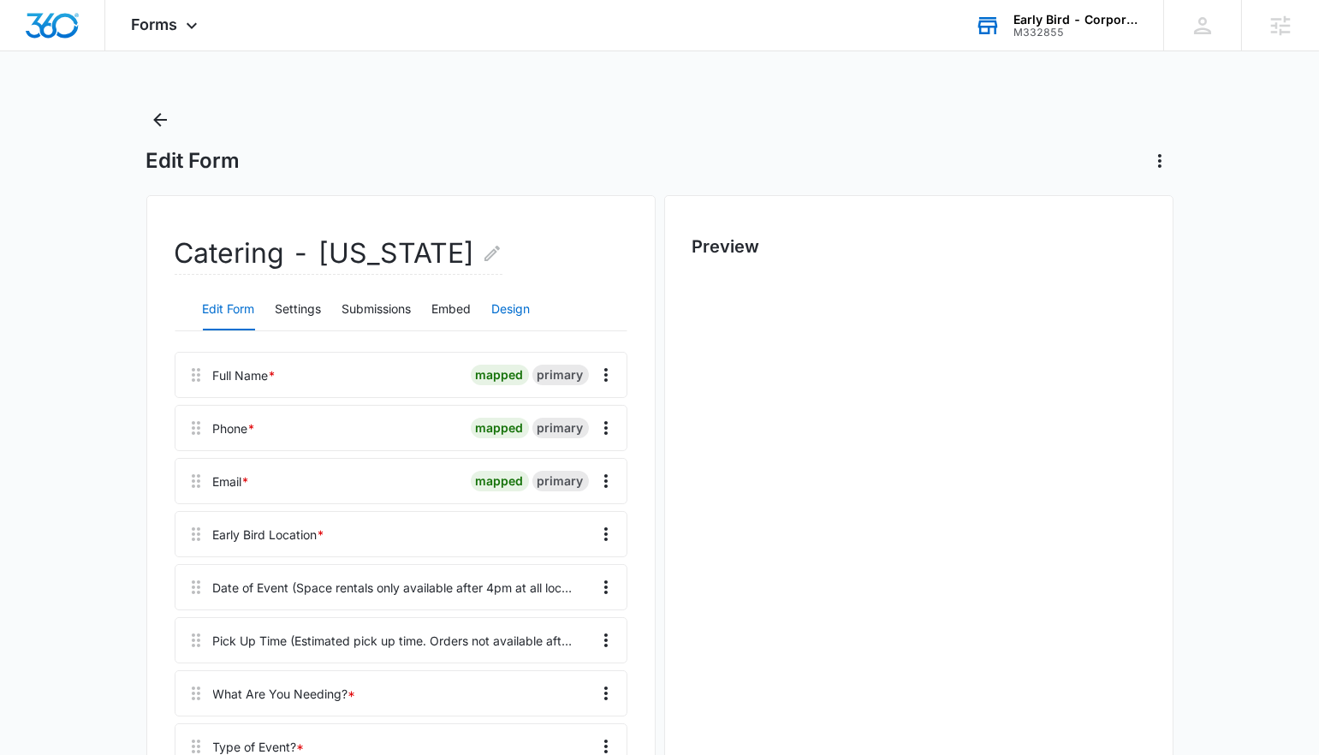
click at [527, 326] on button "Design" at bounding box center [511, 309] width 39 height 41
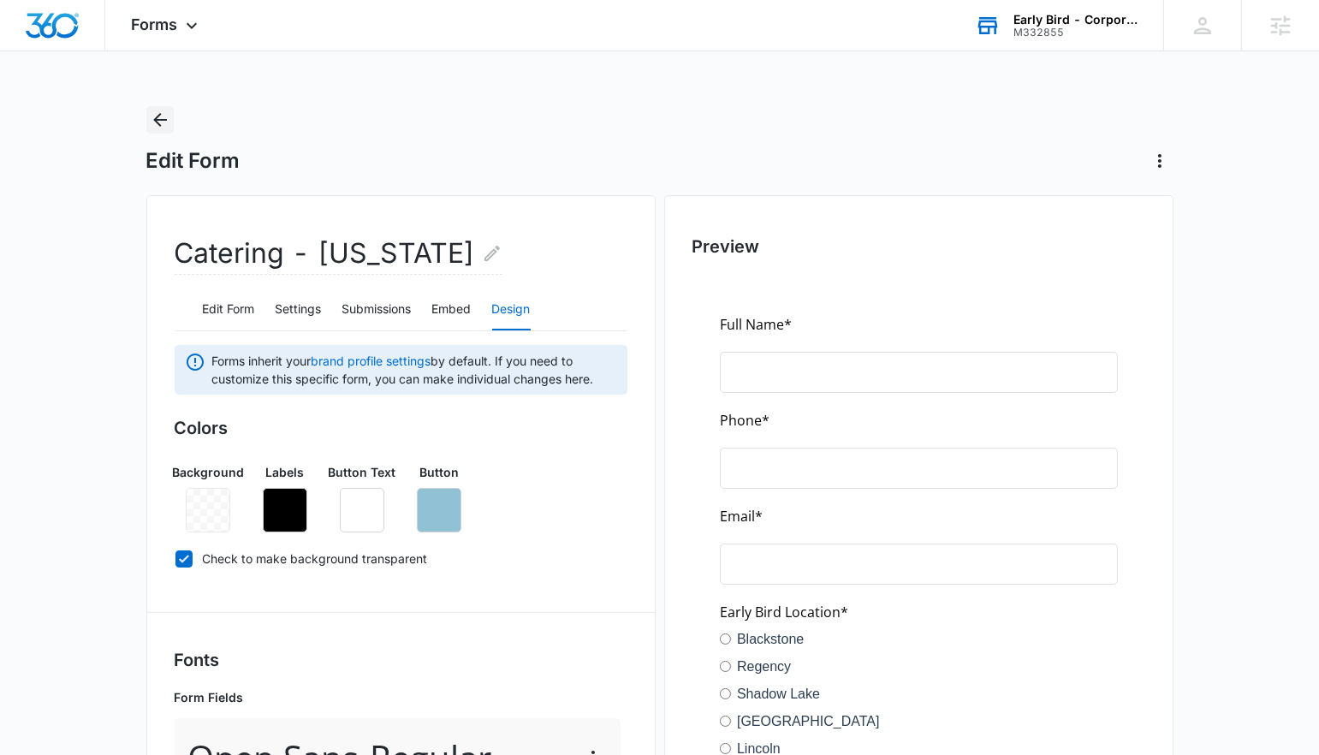
click at [159, 116] on icon "Back" at bounding box center [160, 120] width 21 height 21
